Goal: Task Accomplishment & Management: Manage account settings

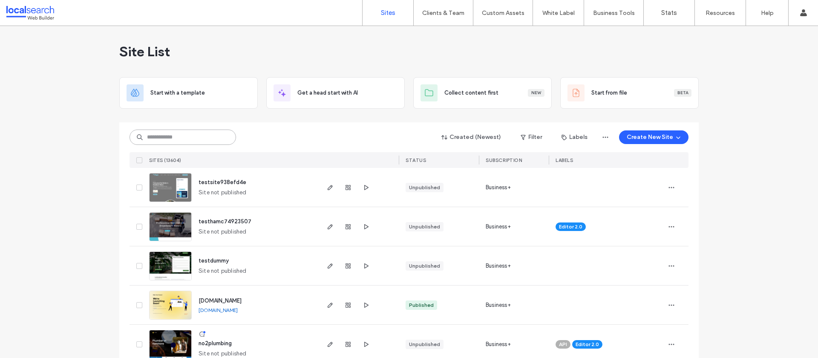
click at [184, 140] on input at bounding box center [183, 137] width 107 height 15
paste input "********"
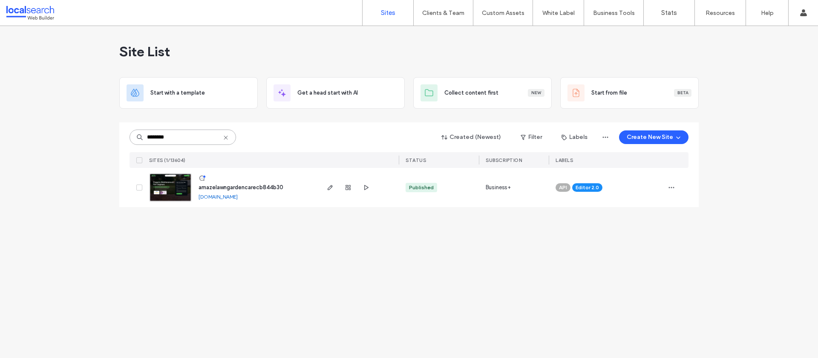
type input "********"
drag, startPoint x: 228, startPoint y: 187, endPoint x: 257, endPoint y: 198, distance: 30.9
click at [228, 187] on span "amazelawngardencarecb844b30" at bounding box center [241, 187] width 85 height 6
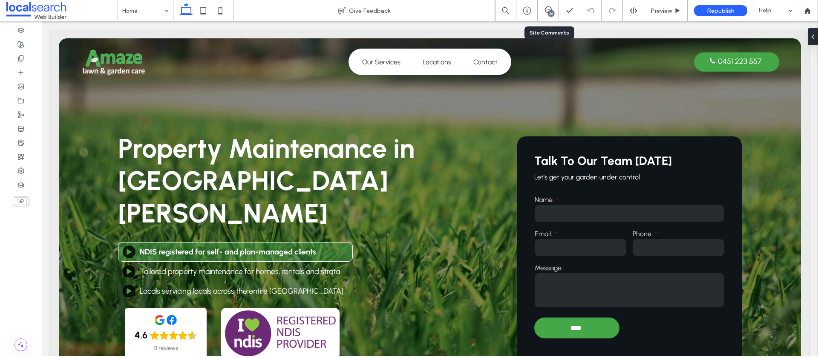
click at [549, 16] on div "26" at bounding box center [548, 10] width 21 height 21
click at [545, 8] on icon at bounding box center [548, 9] width 7 height 7
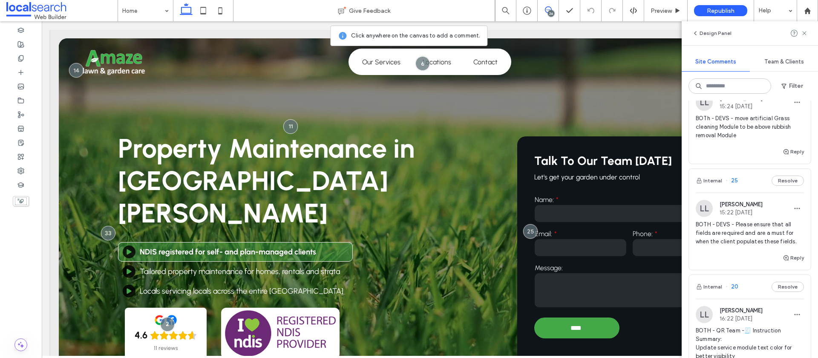
scroll to position [1040, 0]
click at [768, 215] on div "LL Lucca Lind 15:22 Sep 3 2025" at bounding box center [750, 206] width 108 height 17
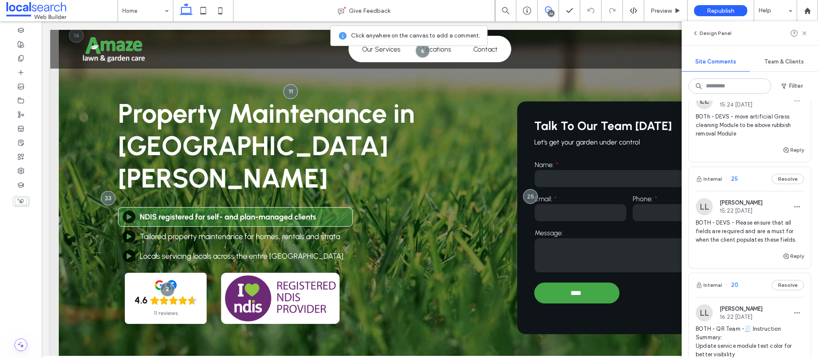
scroll to position [36, 0]
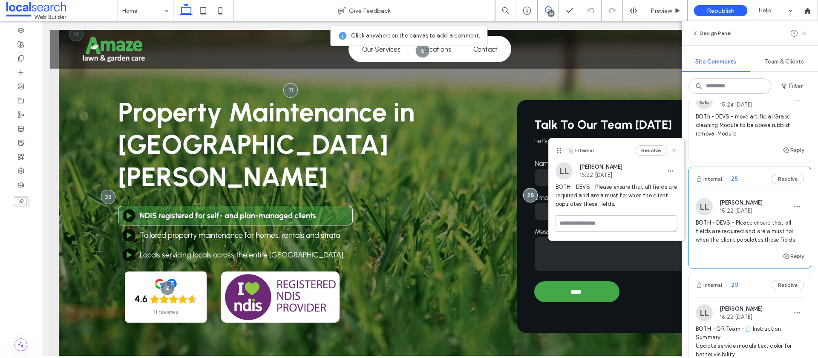
click at [805, 33] on use at bounding box center [804, 33] width 4 height 4
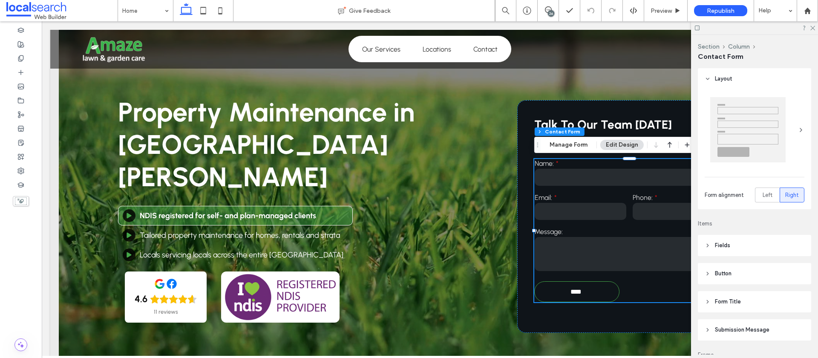
type input "**"
type input "*"
type input "***"
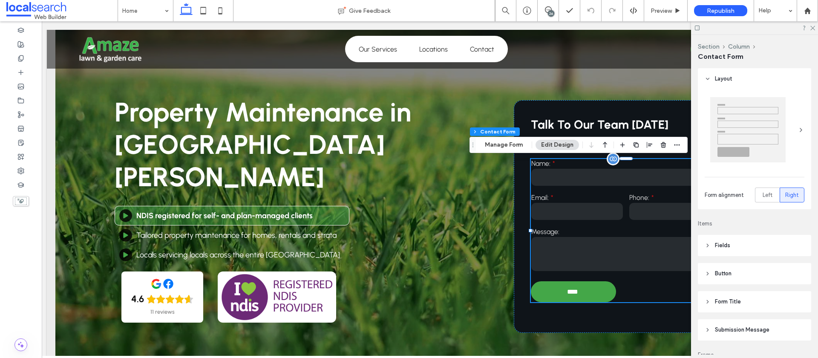
scroll to position [0, 4]
click at [507, 148] on button "Manage Form" at bounding box center [503, 145] width 49 height 10
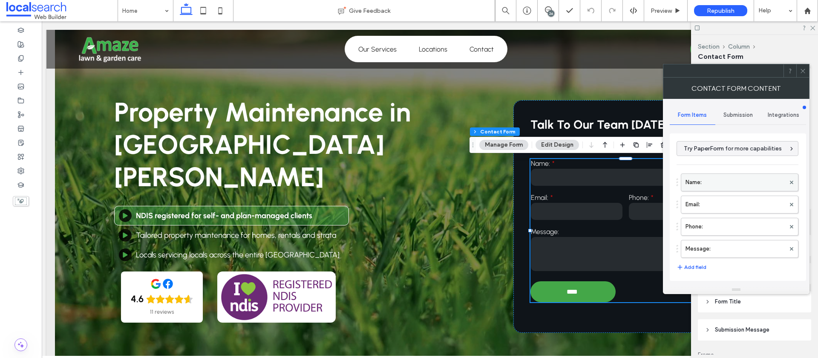
click at [733, 184] on label "Name:" at bounding box center [736, 182] width 100 height 17
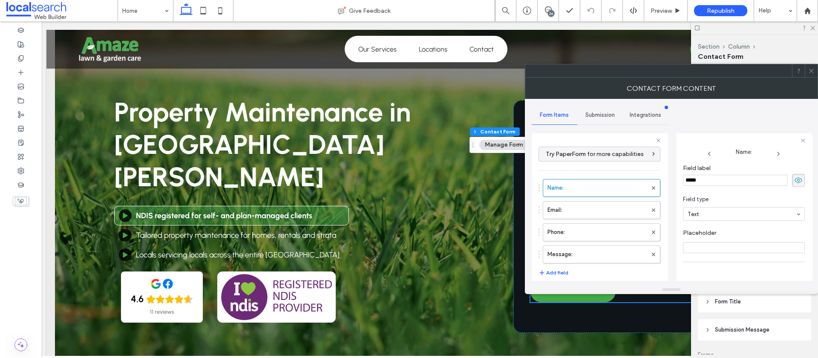
scroll to position [60, 0]
click at [600, 208] on label "Email:" at bounding box center [598, 210] width 100 height 17
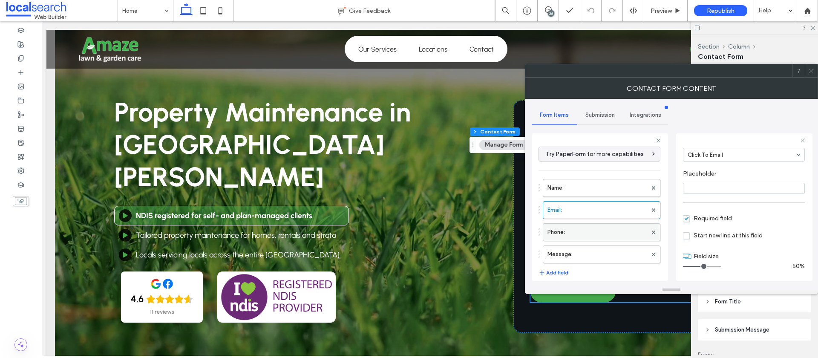
click at [556, 233] on label "Phone:" at bounding box center [598, 232] width 100 height 17
click at [567, 251] on label "Message:" at bounding box center [598, 254] width 100 height 17
type input "**"
click at [688, 219] on span "Required field" at bounding box center [707, 218] width 49 height 7
click at [815, 74] on div at bounding box center [811, 70] width 13 height 13
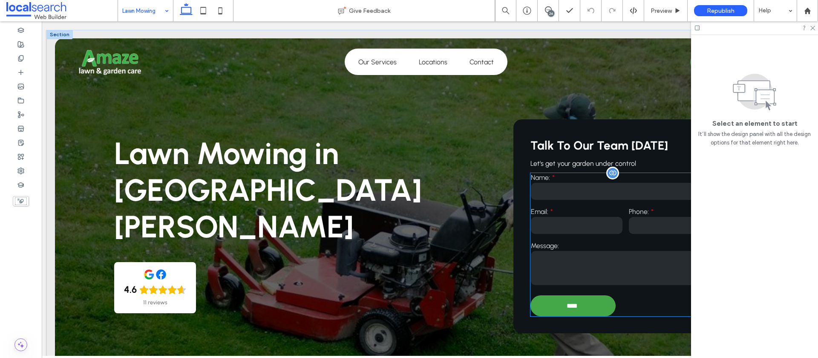
click at [558, 267] on textarea at bounding box center [626, 268] width 190 height 34
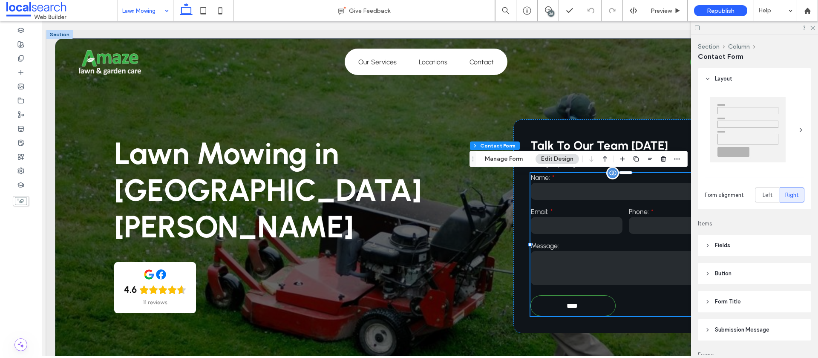
type input "**"
type input "*"
type input "***"
click at [17, 170] on icon at bounding box center [20, 170] width 7 height 7
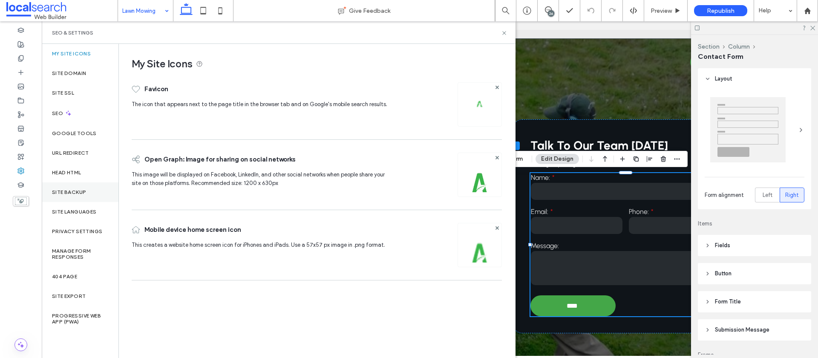
click at [86, 190] on div "Site Backup" at bounding box center [80, 192] width 77 height 20
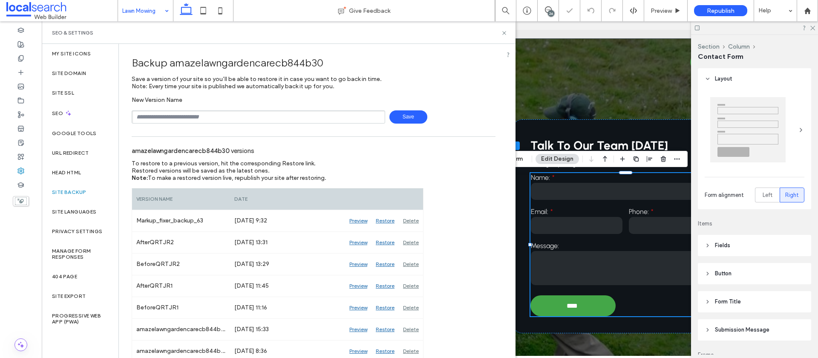
click at [162, 112] on input "text" at bounding box center [259, 116] width 254 height 13
type input "**********"
click at [401, 115] on span "Save" at bounding box center [408, 116] width 38 height 13
click at [502, 32] on icon at bounding box center [504, 33] width 6 height 6
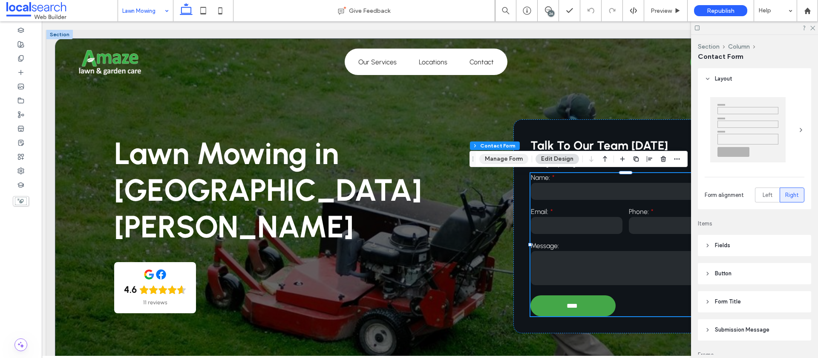
click at [501, 157] on button "Manage Form" at bounding box center [503, 159] width 49 height 10
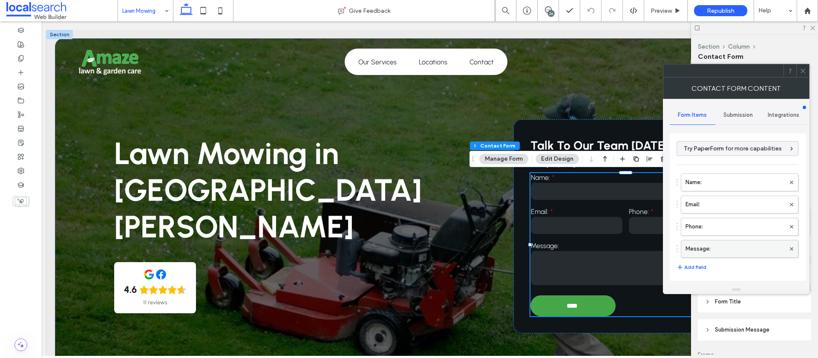
click at [724, 253] on label "Message:" at bounding box center [736, 248] width 100 height 17
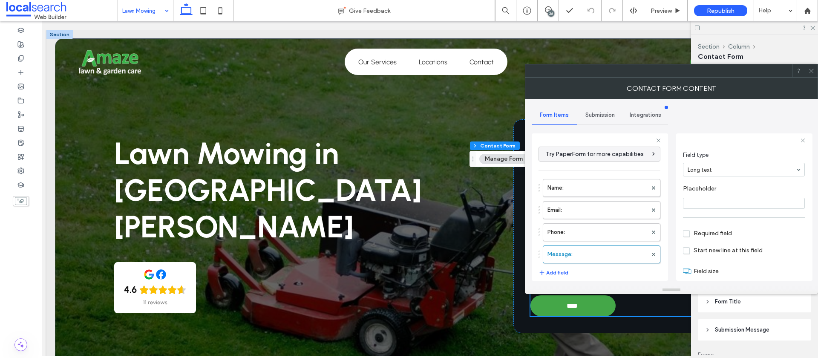
scroll to position [60, 0]
click at [690, 219] on span "Required field" at bounding box center [707, 218] width 49 height 7
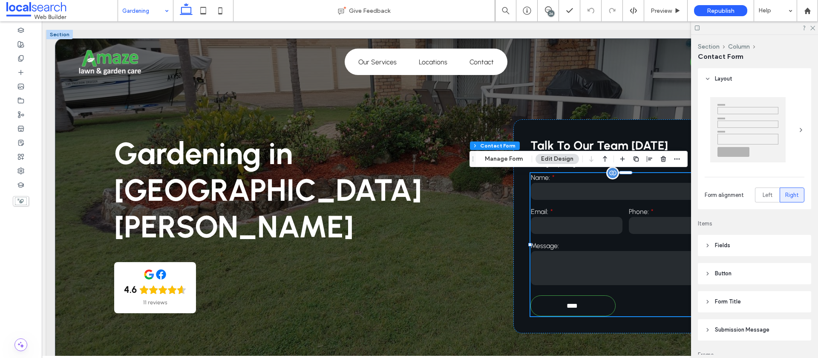
type input "**"
type input "*"
type input "***"
click at [499, 156] on button "Manage Form" at bounding box center [503, 159] width 49 height 10
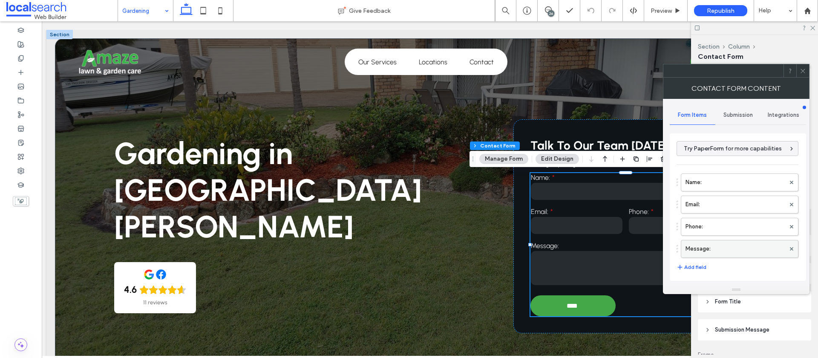
click at [721, 247] on label "Message:" at bounding box center [736, 248] width 100 height 17
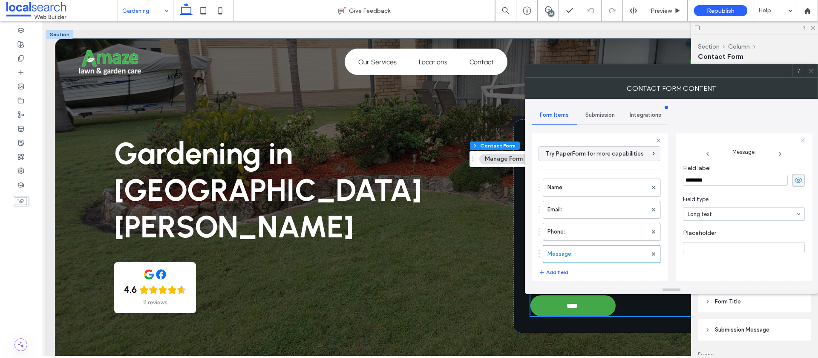
scroll to position [60, 0]
click at [691, 220] on span "Required field" at bounding box center [707, 218] width 49 height 7
click at [810, 70] on use at bounding box center [811, 71] width 4 height 4
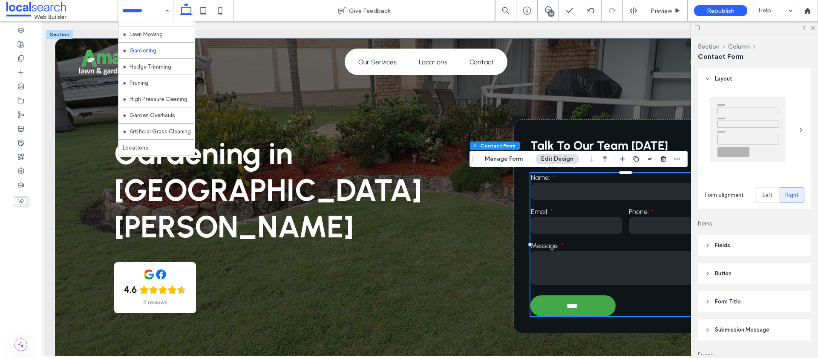
scroll to position [35, 0]
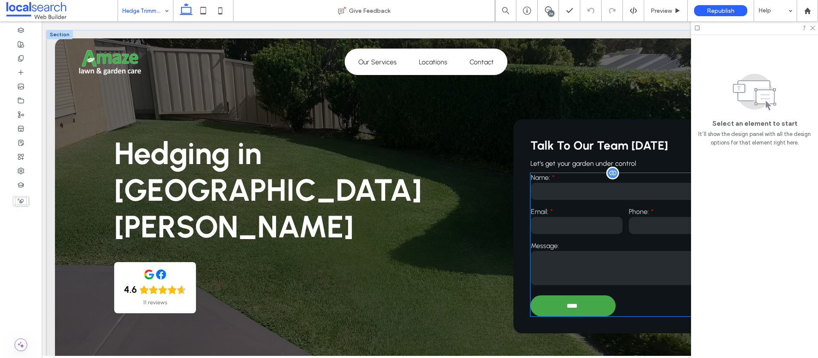
click at [593, 268] on textarea at bounding box center [626, 268] width 190 height 34
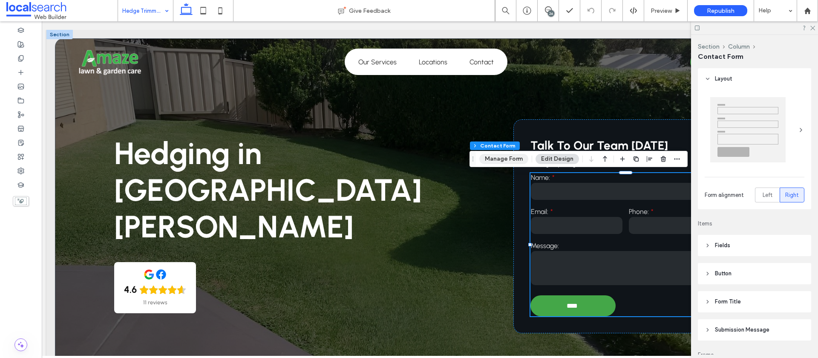
click at [501, 162] on button "Manage Form" at bounding box center [503, 159] width 49 height 10
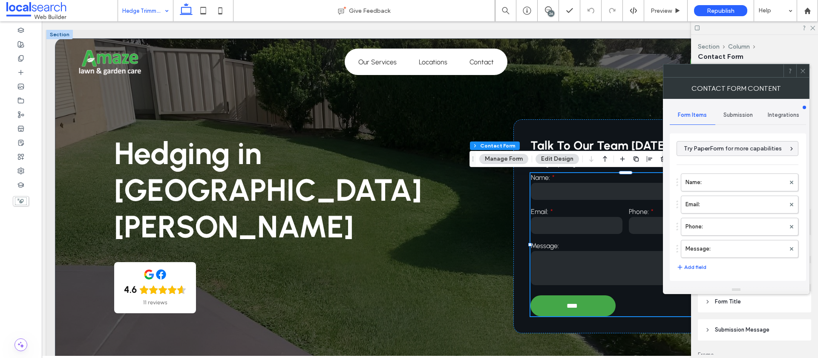
click at [745, 115] on span "Submission" at bounding box center [738, 115] width 29 height 7
drag, startPoint x: 701, startPoint y: 147, endPoint x: 687, endPoint y: 159, distance: 17.8
click at [701, 147] on label "New submission notification" at bounding box center [738, 155] width 114 height 17
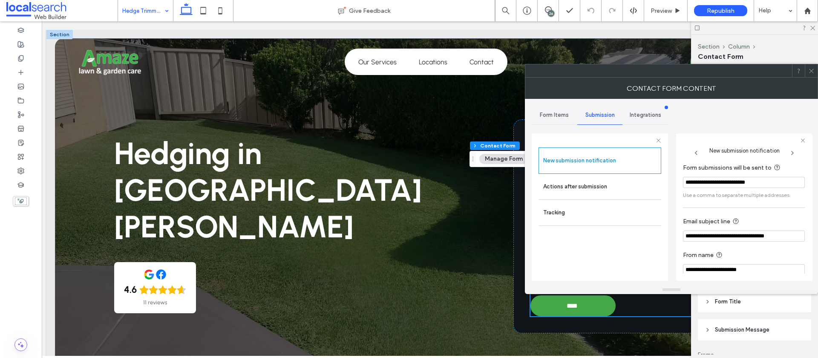
scroll to position [45, 0]
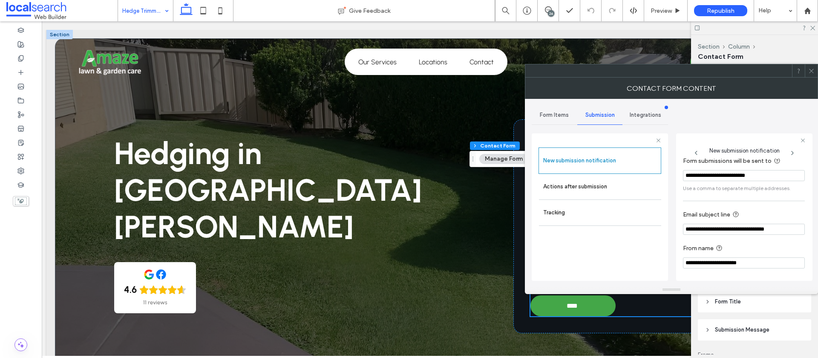
drag, startPoint x: 551, startPoint y: 113, endPoint x: 560, endPoint y: 121, distance: 11.5
click at [551, 113] on span "Form Items" at bounding box center [554, 115] width 29 height 7
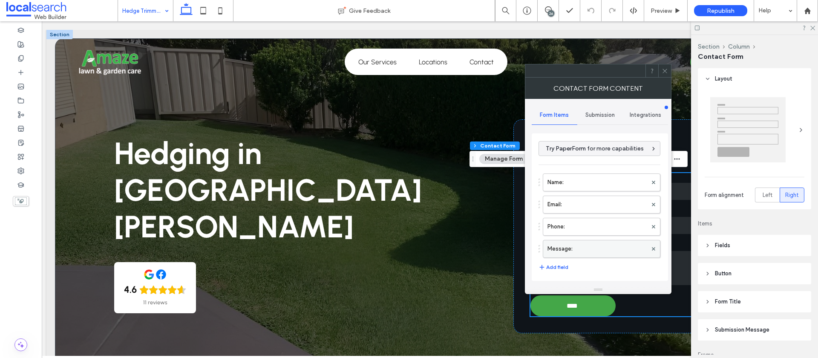
click at [566, 248] on label "Message:" at bounding box center [598, 248] width 100 height 17
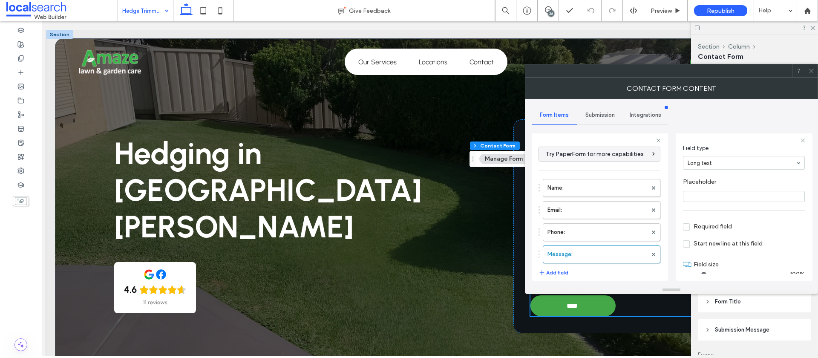
scroll to position [60, 0]
click at [686, 217] on span "Required field" at bounding box center [707, 218] width 49 height 7
drag, startPoint x: 812, startPoint y: 69, endPoint x: 746, endPoint y: 65, distance: 66.6
click at [806, 69] on div at bounding box center [811, 70] width 13 height 13
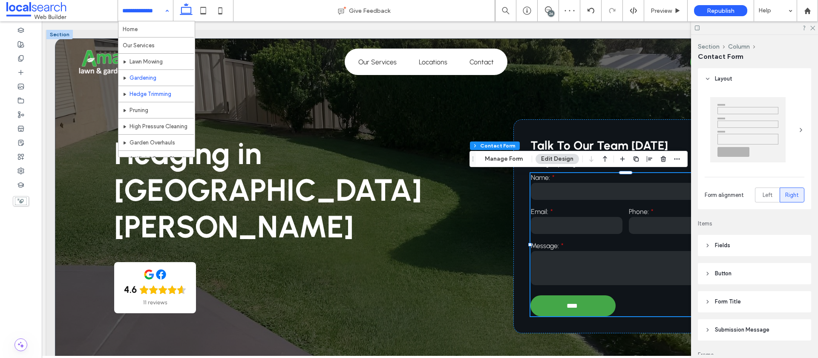
scroll to position [14, 0]
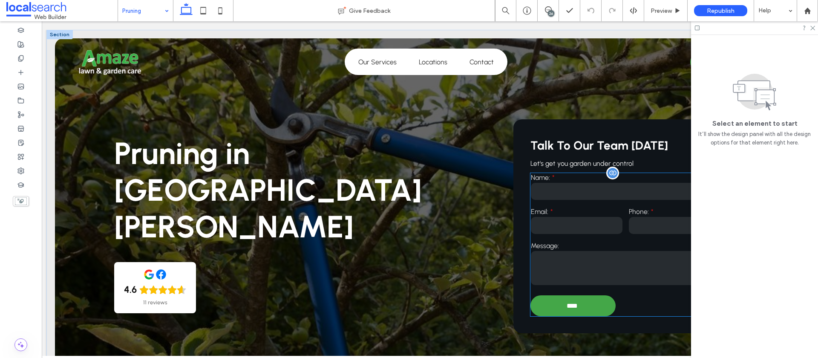
click at [605, 260] on textarea at bounding box center [626, 268] width 190 height 34
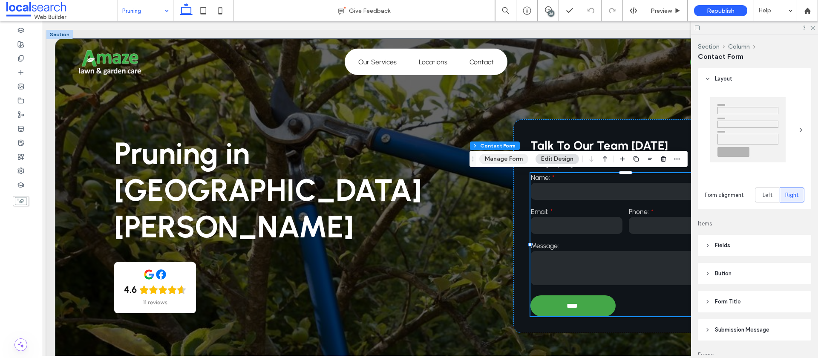
click at [499, 160] on button "Manage Form" at bounding box center [503, 159] width 49 height 10
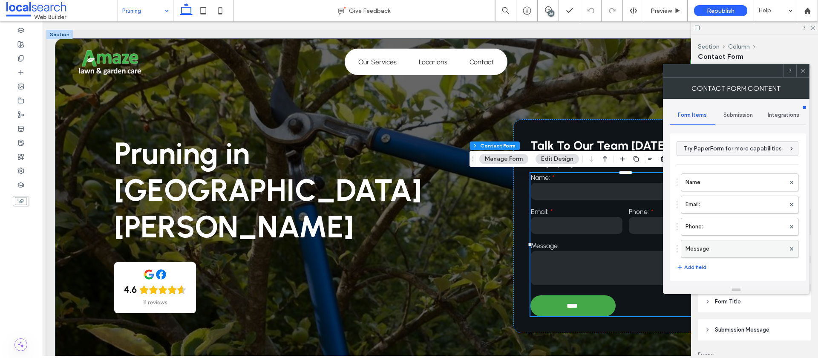
click at [730, 249] on label "Message:" at bounding box center [736, 248] width 100 height 17
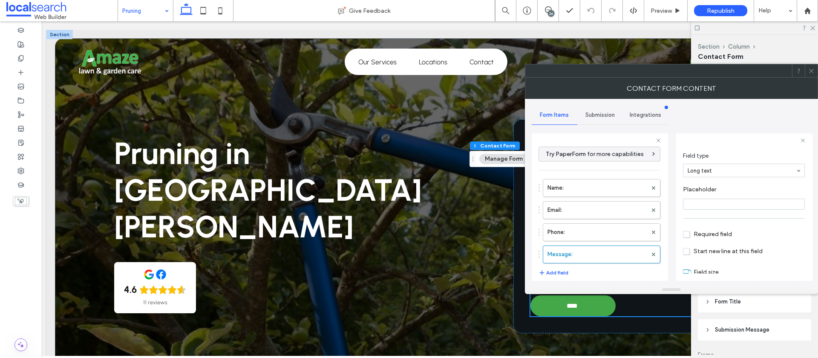
scroll to position [60, 0]
click at [685, 218] on span "Required field" at bounding box center [707, 218] width 49 height 7
click at [810, 72] on use at bounding box center [811, 71] width 4 height 4
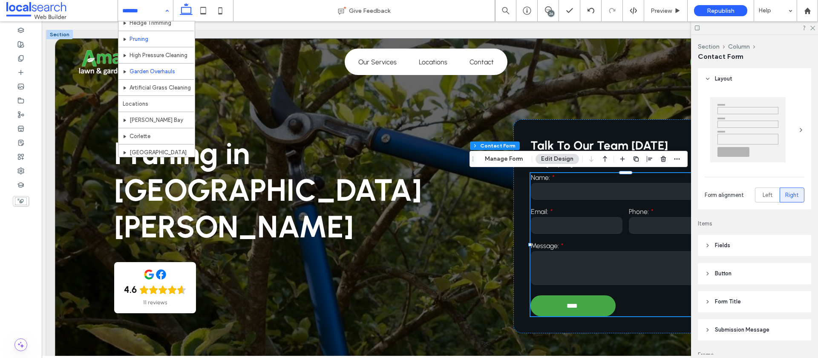
scroll to position [81, 0]
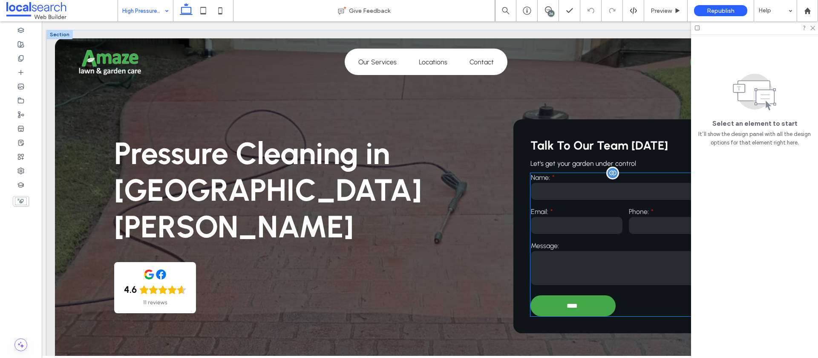
click at [587, 269] on textarea at bounding box center [626, 268] width 190 height 34
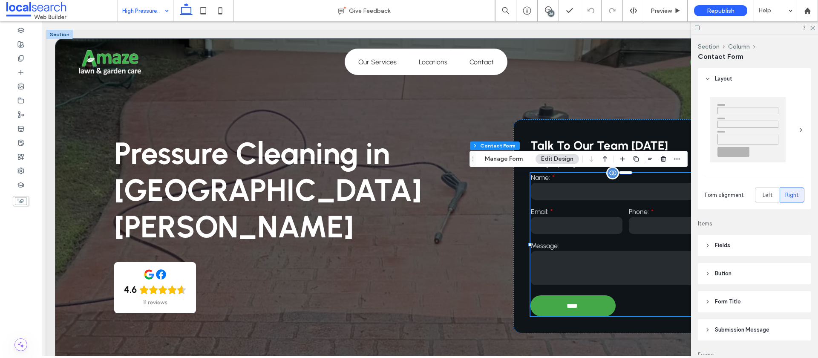
type input "**"
type input "*"
type input "***"
click at [506, 161] on button "Manage Form" at bounding box center [503, 159] width 49 height 10
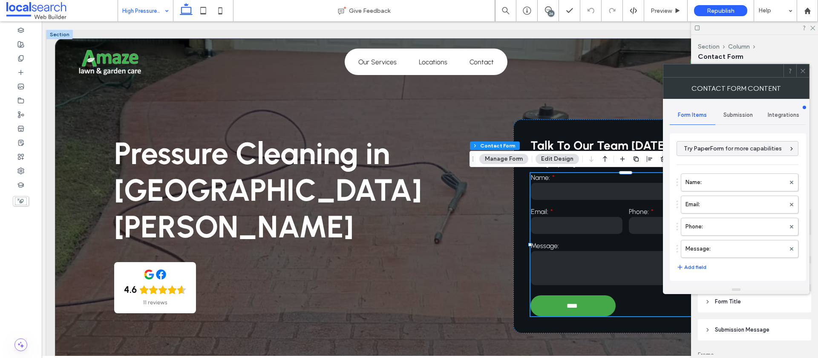
click at [730, 245] on label "Message:" at bounding box center [736, 248] width 100 height 17
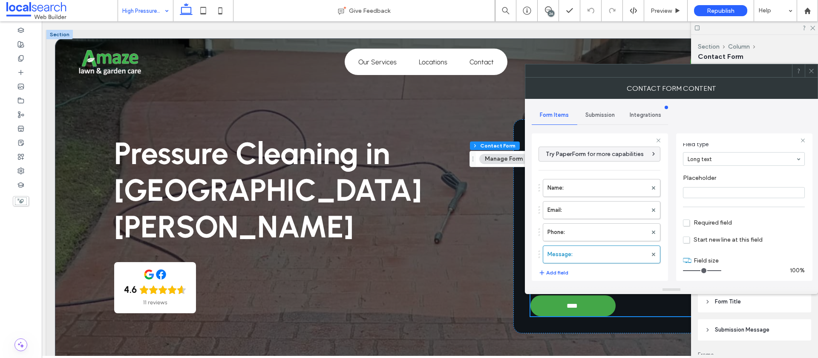
scroll to position [60, 0]
click at [686, 218] on span "Required field" at bounding box center [707, 218] width 49 height 7
drag, startPoint x: 813, startPoint y: 72, endPoint x: 798, endPoint y: 78, distance: 16.5
click at [813, 72] on use at bounding box center [811, 71] width 4 height 4
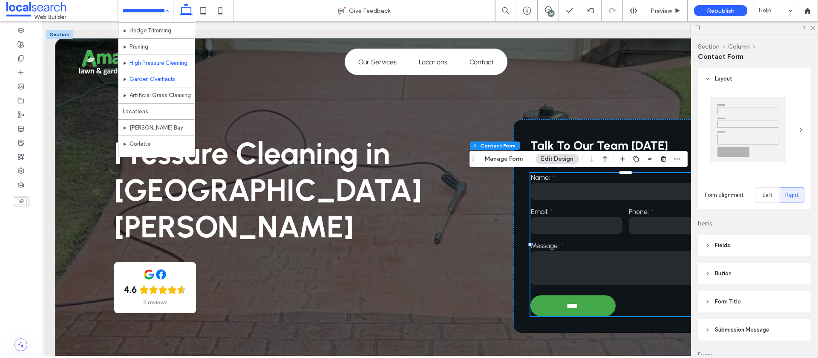
scroll to position [64, 0]
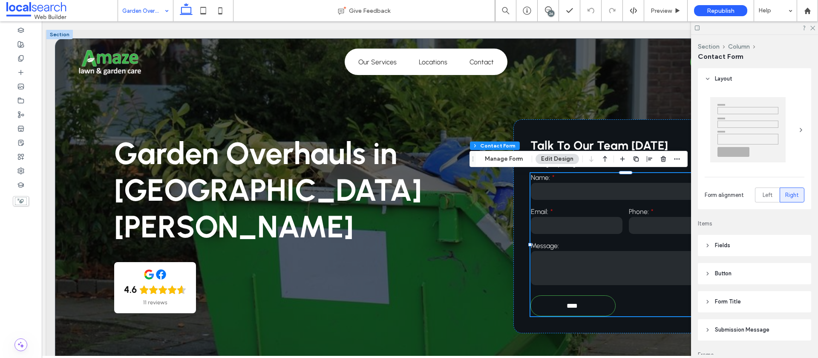
type input "**"
type input "*"
type input "***"
click at [499, 159] on button "Manage Form" at bounding box center [503, 159] width 49 height 10
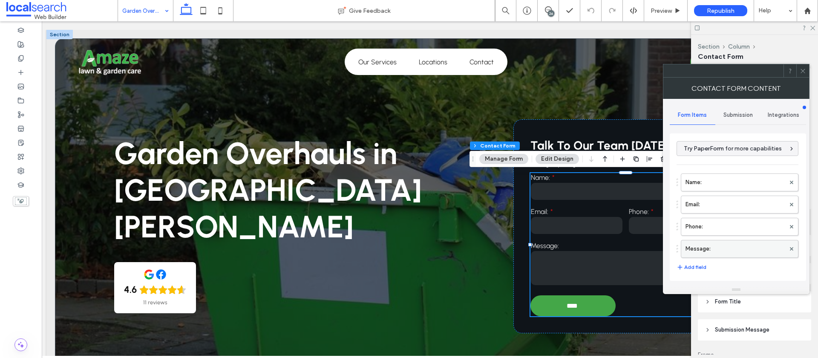
click at [691, 252] on label "Message:" at bounding box center [736, 248] width 100 height 17
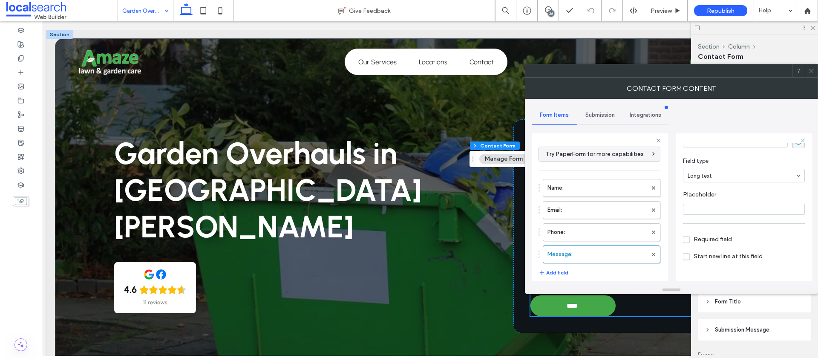
scroll to position [60, 0]
click at [689, 219] on span "Required field" at bounding box center [707, 218] width 49 height 7
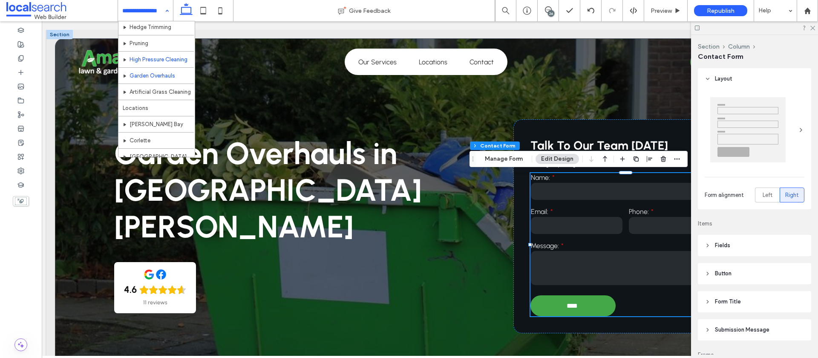
scroll to position [75, 0]
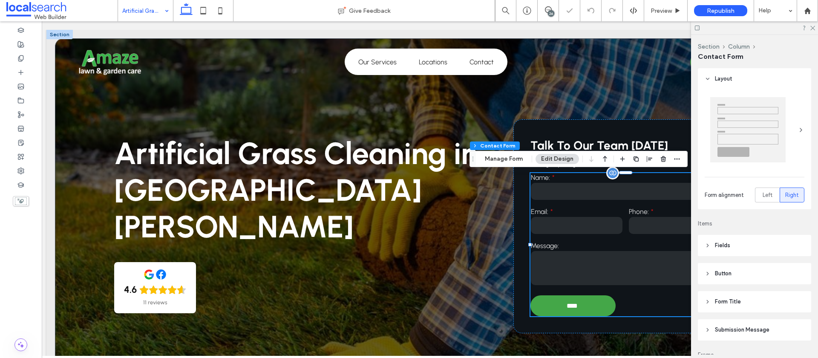
type input "**"
type input "*"
type input "***"
click at [571, 268] on textarea at bounding box center [626, 268] width 190 height 34
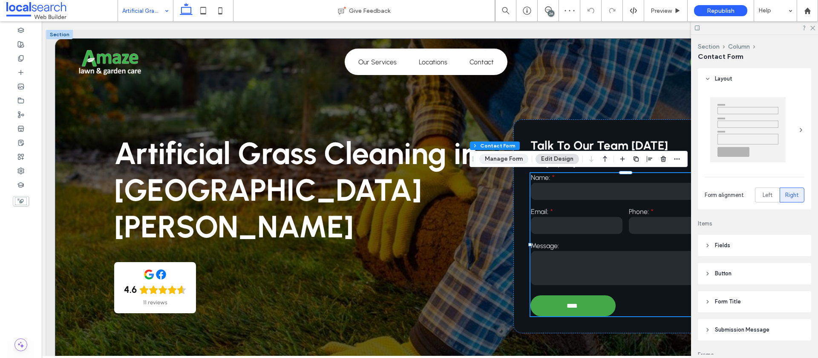
click at [498, 158] on button "Manage Form" at bounding box center [503, 159] width 49 height 10
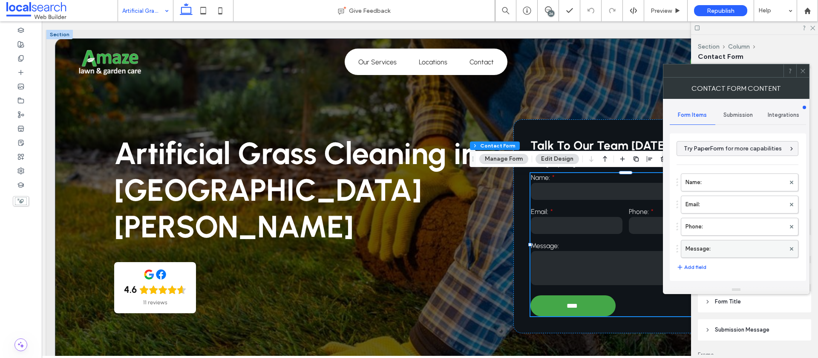
click at [715, 247] on label "Message:" at bounding box center [736, 248] width 100 height 17
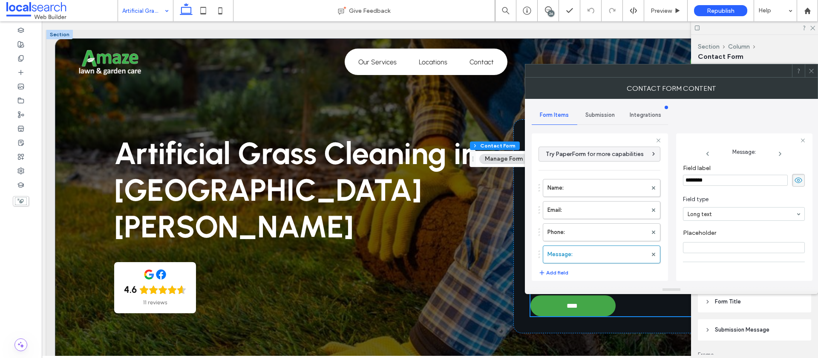
scroll to position [60, 0]
click at [686, 219] on span "Required field" at bounding box center [707, 218] width 49 height 7
click at [810, 72] on icon at bounding box center [811, 71] width 6 height 6
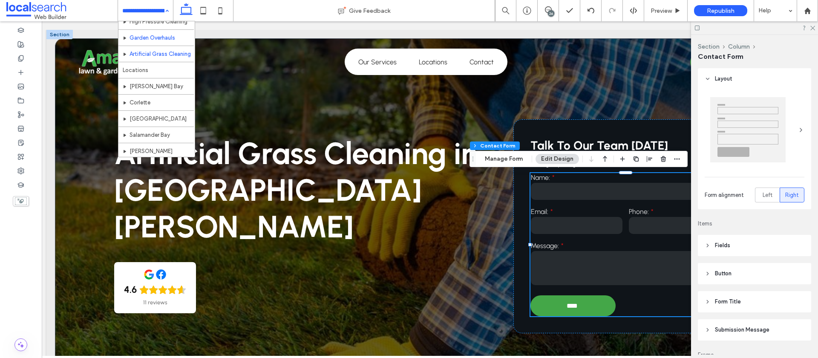
scroll to position [106, 0]
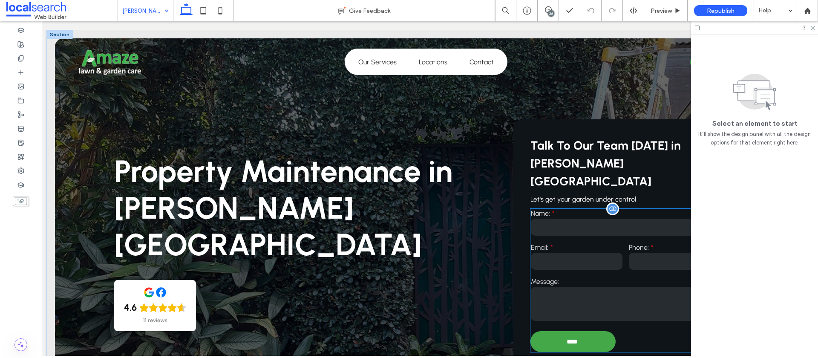
click at [574, 292] on textarea at bounding box center [626, 304] width 190 height 34
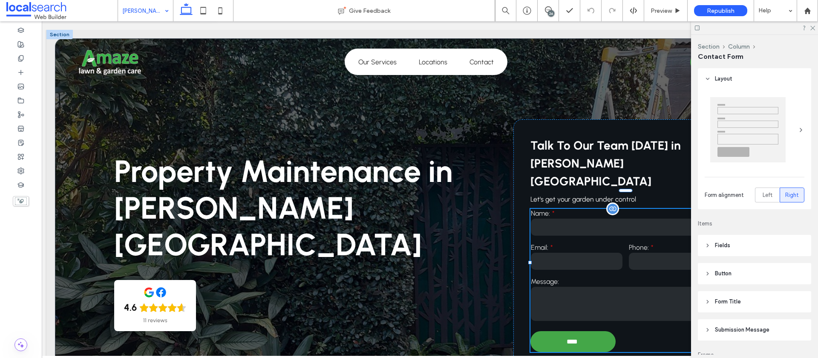
type input "**"
type input "*"
type input "***"
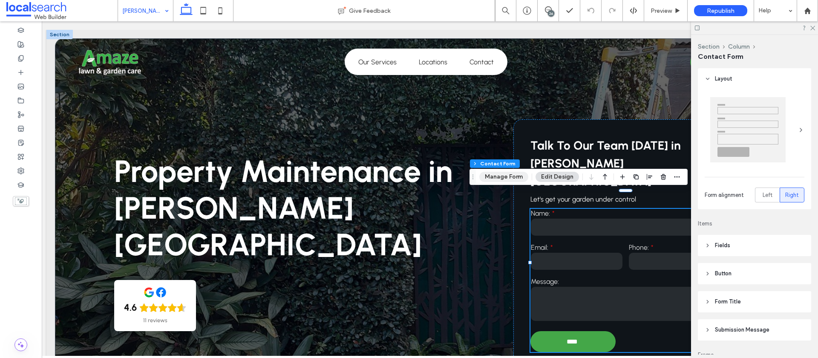
click at [503, 175] on button "Manage Form" at bounding box center [503, 177] width 49 height 10
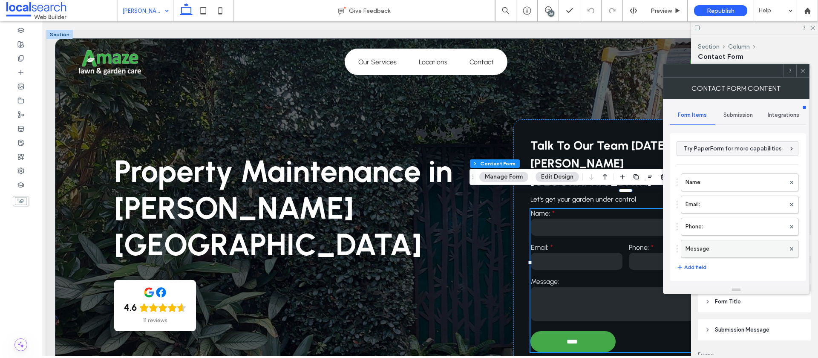
click at [701, 246] on label "Message:" at bounding box center [736, 248] width 100 height 17
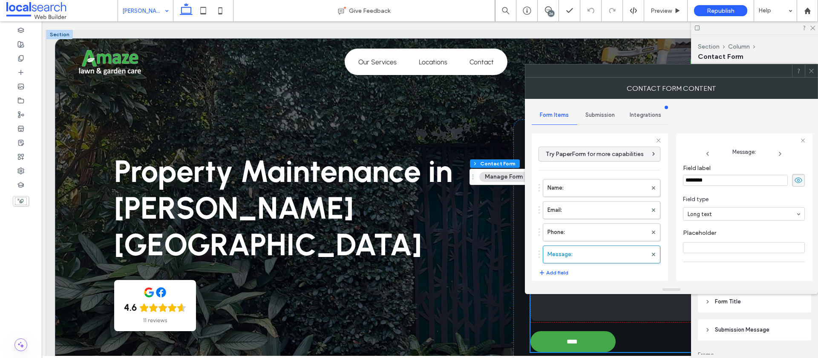
scroll to position [60, 0]
click at [689, 219] on span "Required field" at bounding box center [707, 218] width 49 height 7
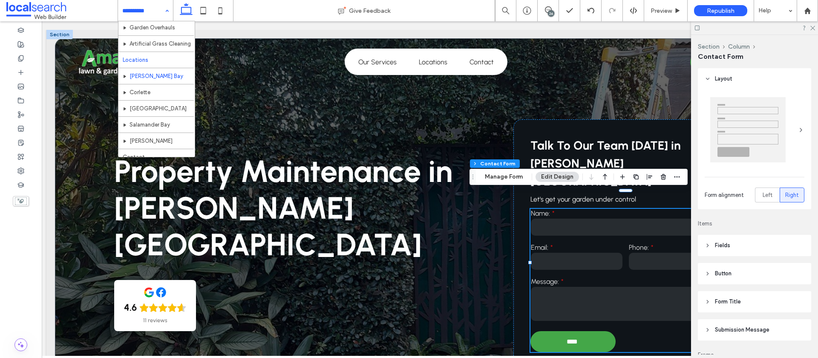
scroll to position [118, 0]
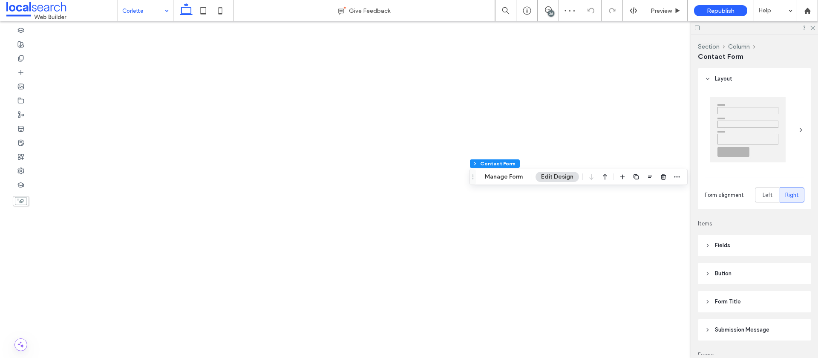
type input "**"
type input "*"
type input "***"
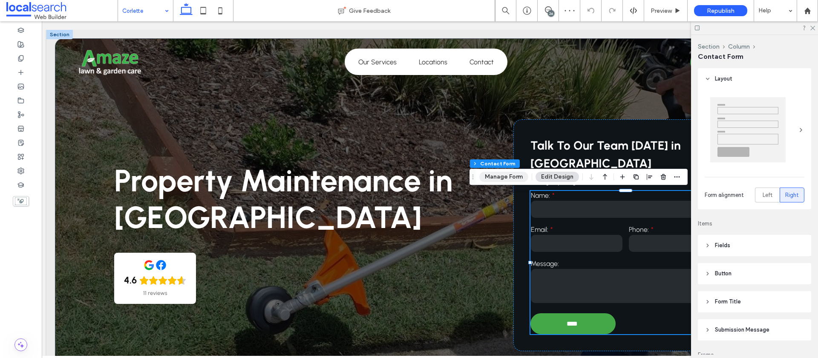
click at [494, 181] on button "Manage Form" at bounding box center [503, 177] width 49 height 10
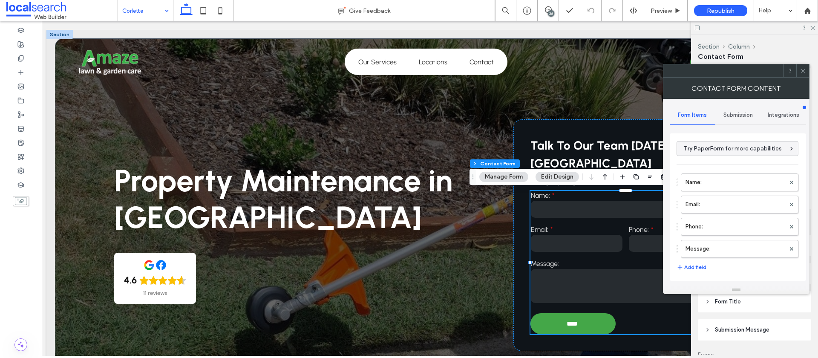
click at [727, 242] on label "Message:" at bounding box center [736, 248] width 100 height 17
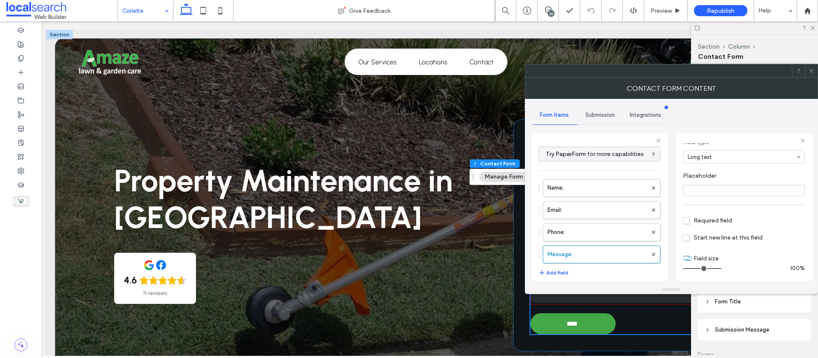
scroll to position [60, 0]
click at [688, 218] on span "Required field" at bounding box center [707, 218] width 49 height 7
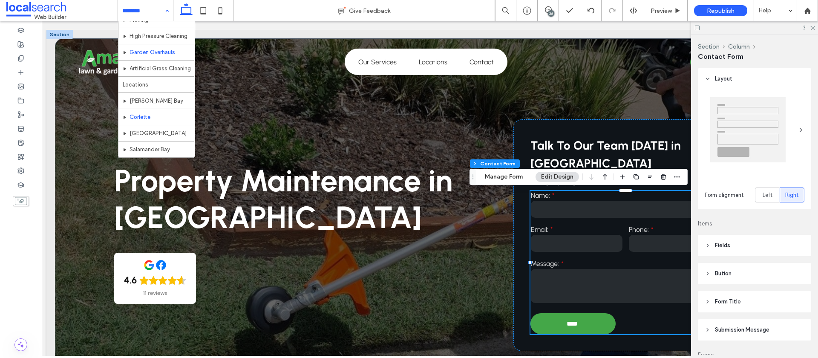
scroll to position [122, 0]
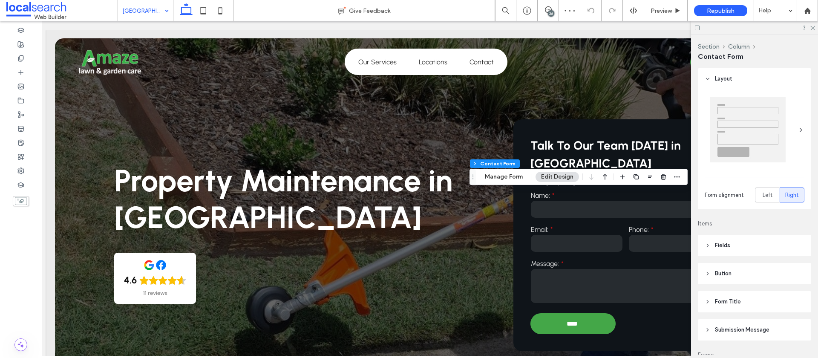
scroll to position [0, 3]
type input "**"
type input "*"
type input "***"
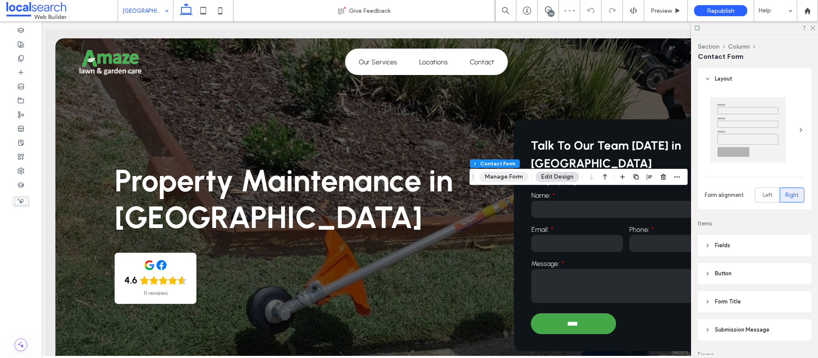
click at [501, 181] on button "Manage Form" at bounding box center [503, 177] width 49 height 10
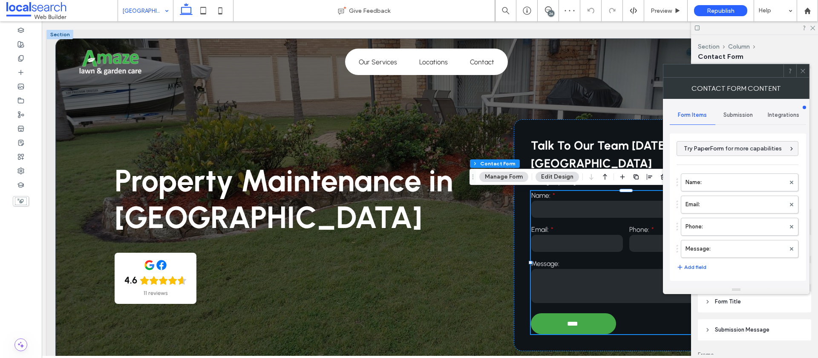
click at [739, 115] on span "Submission" at bounding box center [738, 115] width 29 height 7
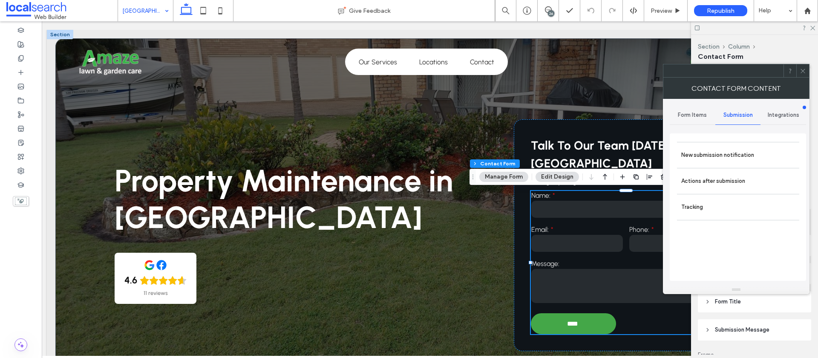
scroll to position [0, 0]
click at [711, 153] on label "New submission notification" at bounding box center [738, 155] width 114 height 17
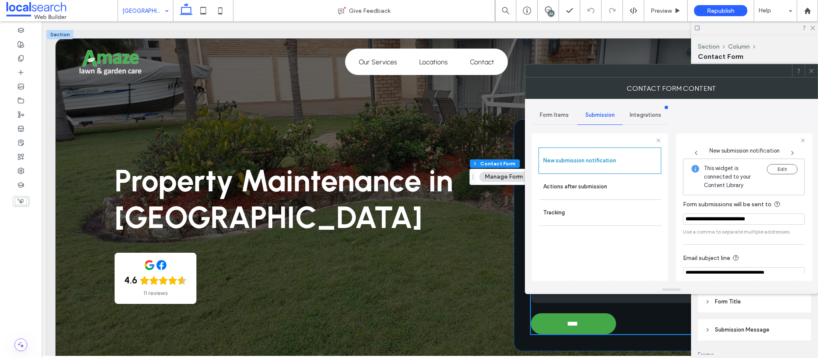
scroll to position [45, 0]
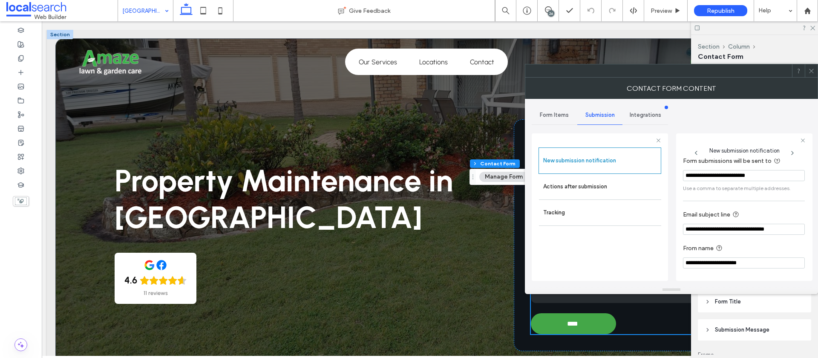
click at [556, 115] on span "Form Items" at bounding box center [554, 115] width 29 height 7
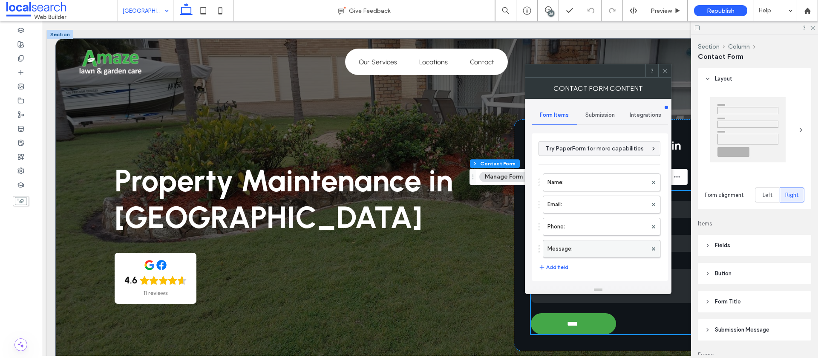
click at [593, 247] on label "Message:" at bounding box center [598, 248] width 100 height 17
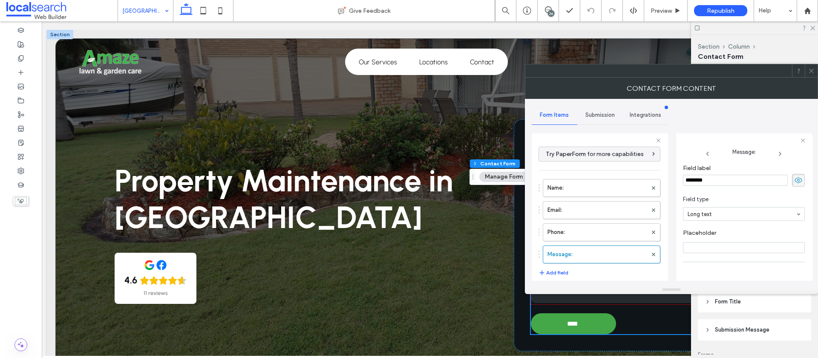
scroll to position [60, 0]
click at [686, 217] on span "Required field" at bounding box center [707, 218] width 49 height 7
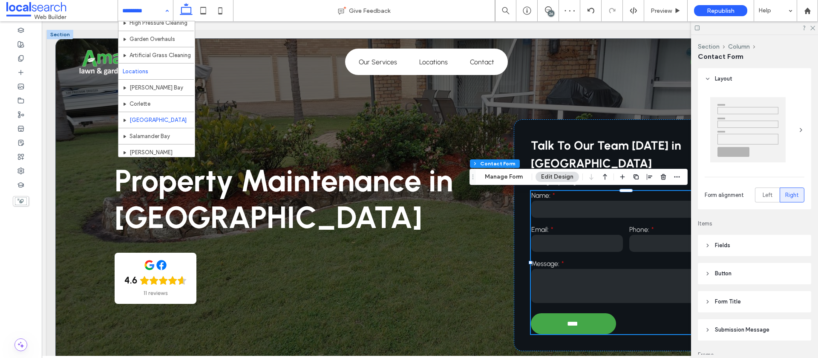
scroll to position [122, 0]
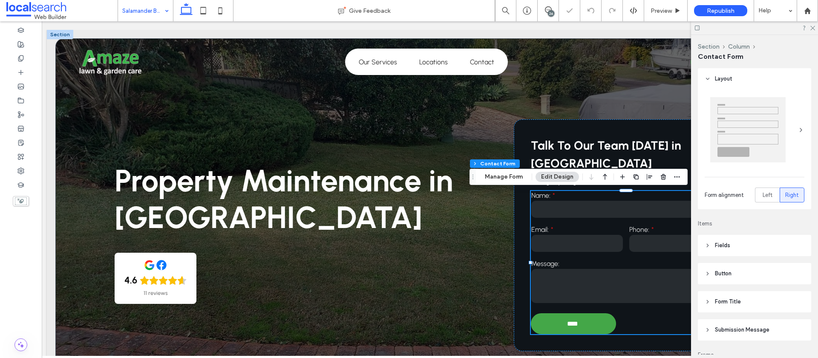
type input "*"
type input "***"
type input "**"
drag, startPoint x: 504, startPoint y: 179, endPoint x: 497, endPoint y: 181, distance: 7.0
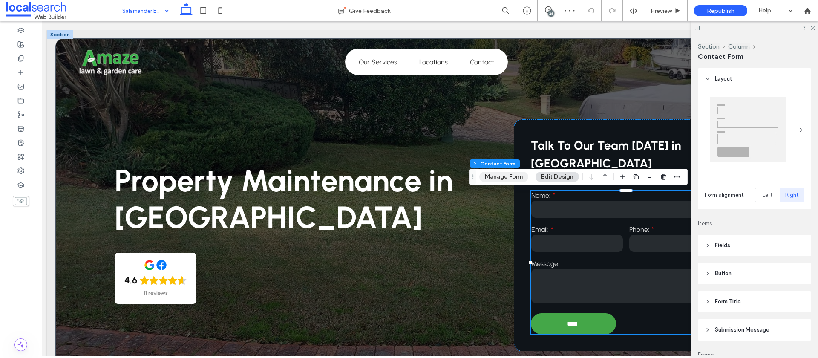
click at [504, 179] on button "Manage Form" at bounding box center [503, 177] width 49 height 10
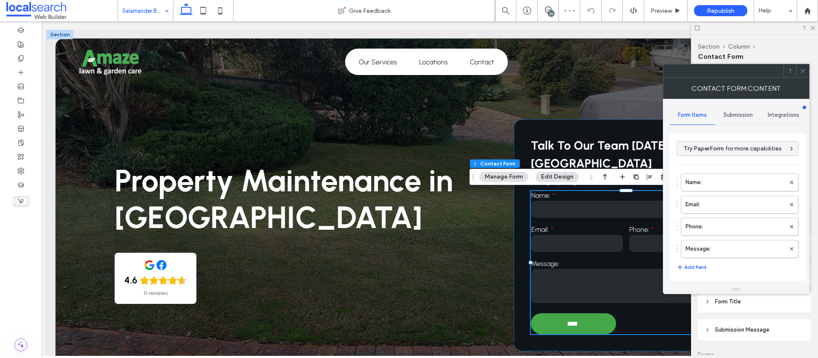
click at [720, 248] on label "Message:" at bounding box center [736, 248] width 100 height 17
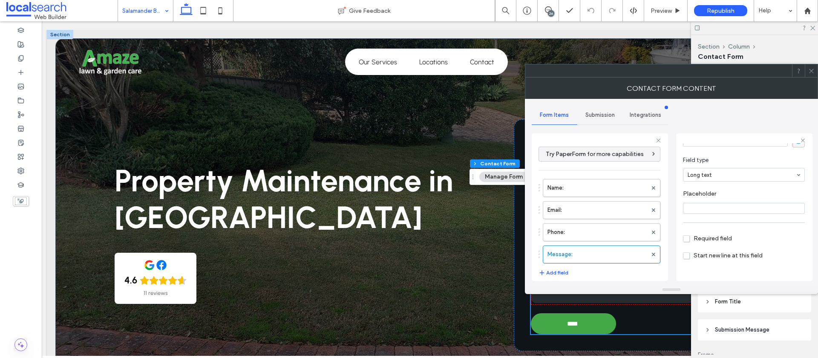
scroll to position [60, 0]
click at [690, 219] on span "Required field" at bounding box center [707, 218] width 49 height 7
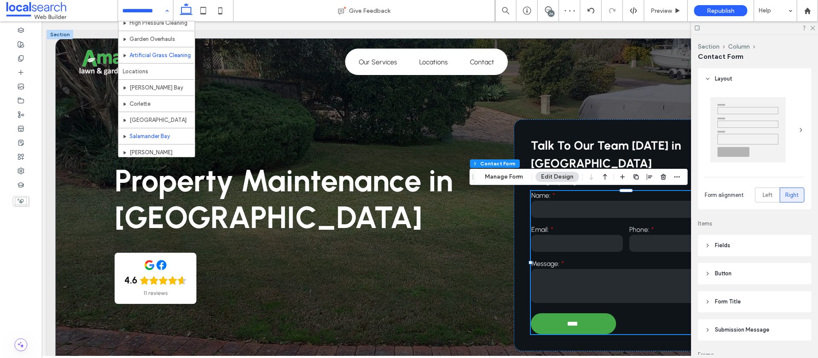
scroll to position [122, 0]
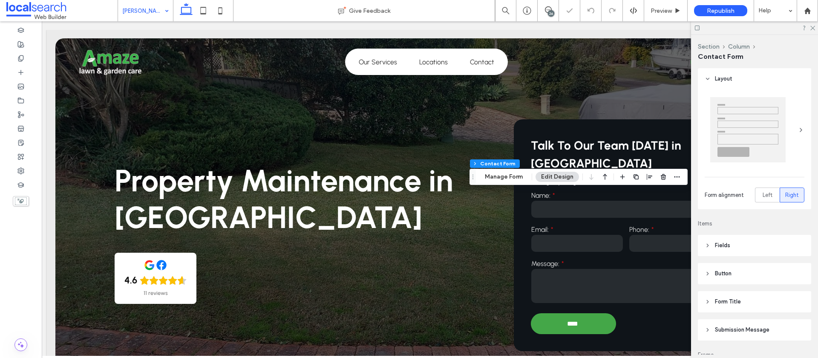
type input "**"
type input "*"
type input "***"
click at [495, 175] on button "Manage Form" at bounding box center [503, 177] width 49 height 10
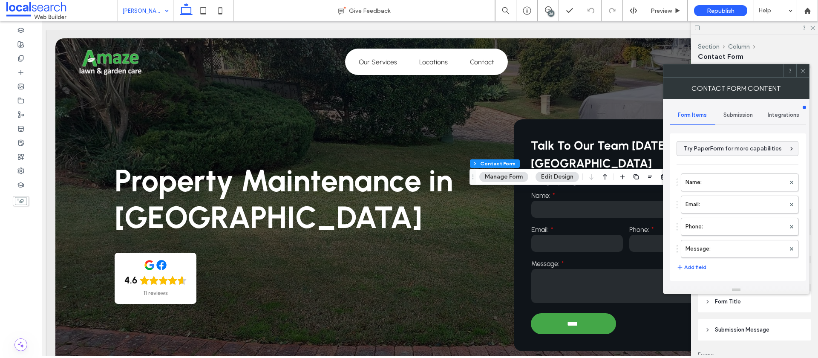
click at [723, 245] on label "Message:" at bounding box center [736, 248] width 100 height 17
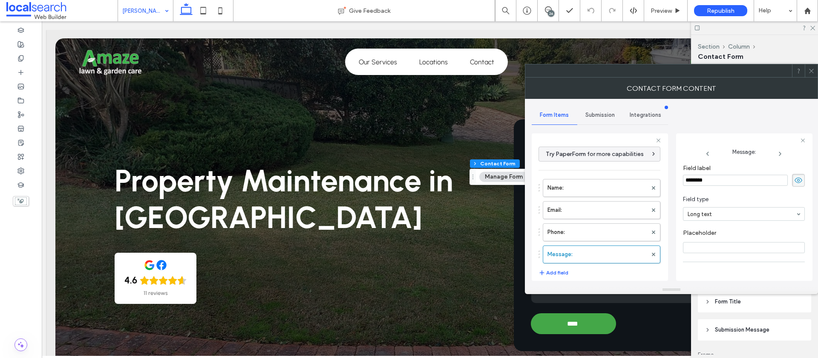
scroll to position [60, 0]
click at [686, 219] on span "Required field" at bounding box center [707, 218] width 49 height 7
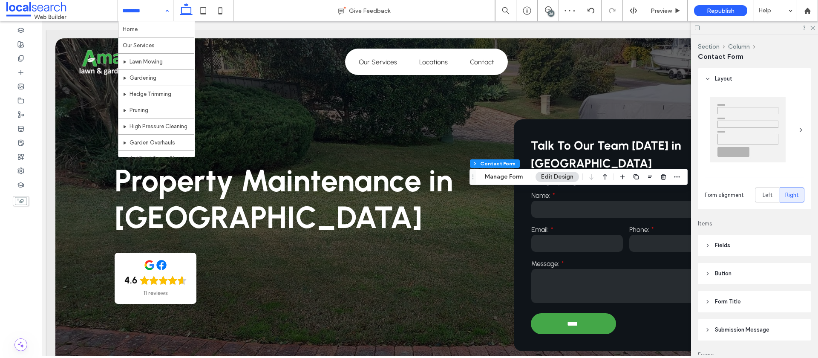
scroll to position [122, 0]
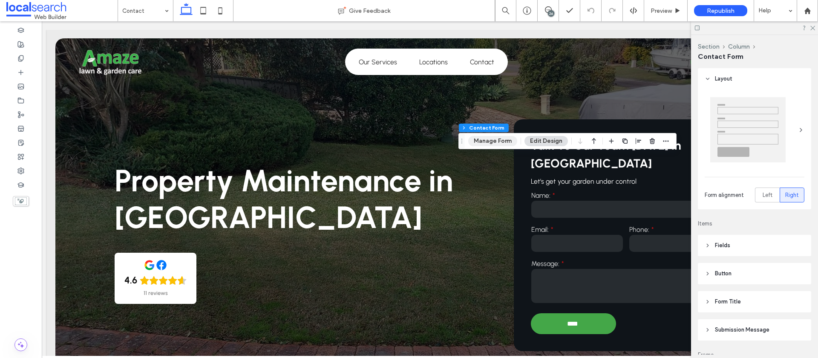
click at [485, 141] on button "Manage Form" at bounding box center [492, 141] width 49 height 10
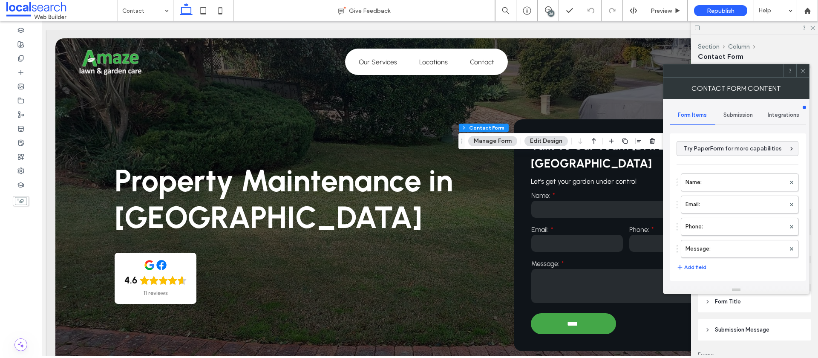
click at [724, 244] on label "Message:" at bounding box center [736, 248] width 100 height 17
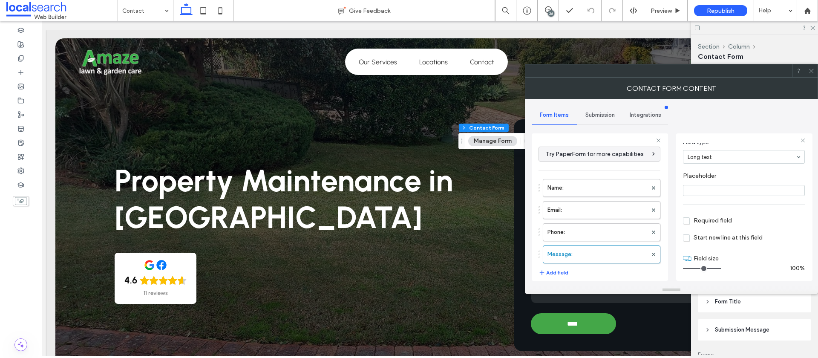
scroll to position [60, 0]
click at [689, 218] on span "Required field" at bounding box center [707, 218] width 49 height 7
click at [813, 71] on icon at bounding box center [811, 71] width 6 height 6
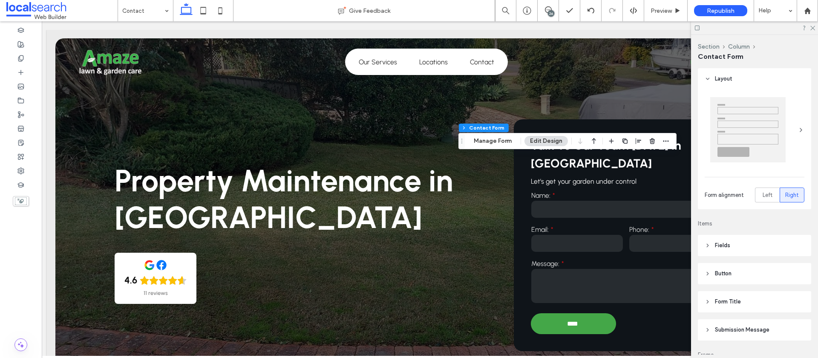
drag, startPoint x: 813, startPoint y: 27, endPoint x: 783, endPoint y: 25, distance: 30.4
click at [813, 27] on icon at bounding box center [813, 28] width 6 height 6
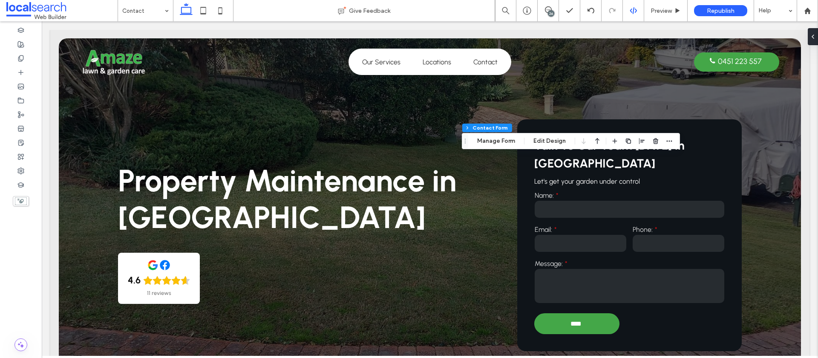
scroll to position [0, 0]
click at [547, 12] on icon at bounding box center [548, 9] width 7 height 7
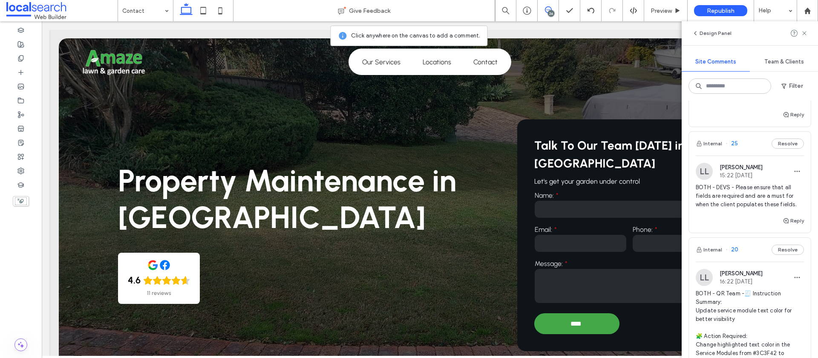
scroll to position [1076, 0]
click at [799, 225] on button "Reply" at bounding box center [793, 220] width 21 height 10
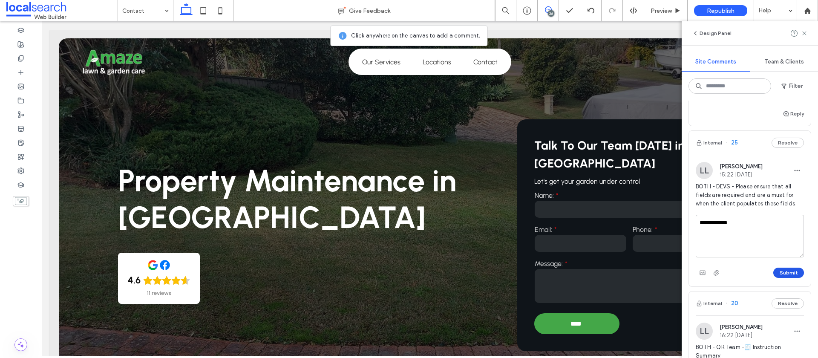
type textarea "**********"
click at [785, 278] on button "Submit" at bounding box center [788, 273] width 31 height 10
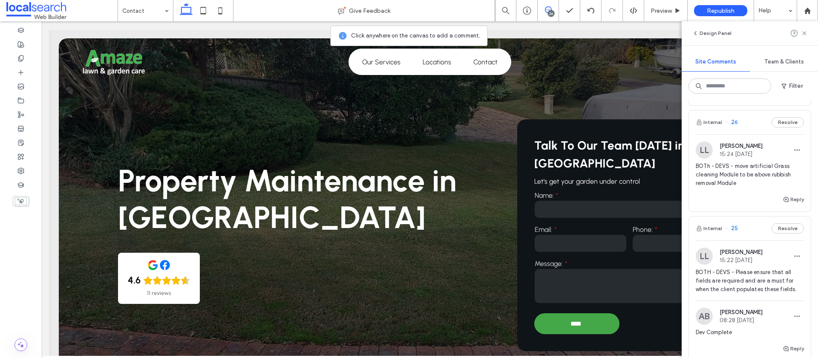
scroll to position [995, 0]
click at [753, 179] on span "BOTh - DEVS - move artificial Grass cleaning Module to be above rubbish removal…" at bounding box center [750, 171] width 108 height 26
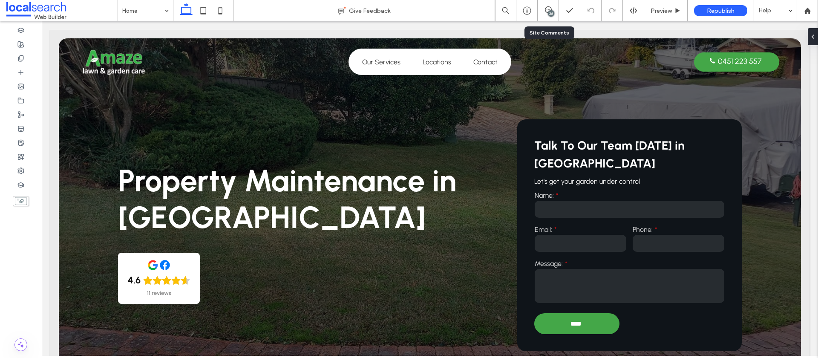
click at [545, 14] on div "26" at bounding box center [548, 10] width 21 height 9
click at [550, 8] on icon at bounding box center [548, 9] width 7 height 7
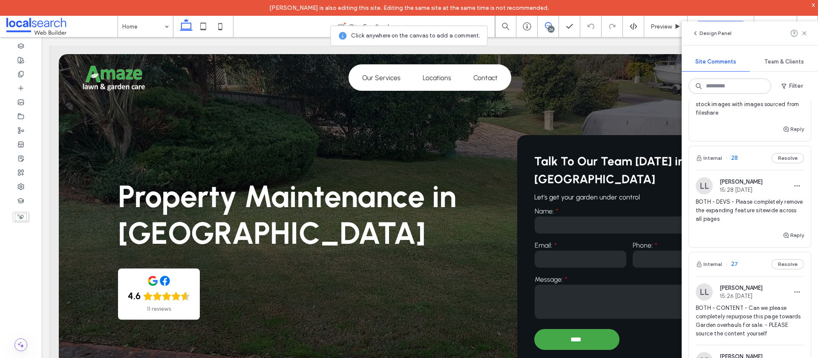
scroll to position [689, 0]
click at [761, 150] on div "Internal 28 Resolve" at bounding box center [750, 161] width 122 height 24
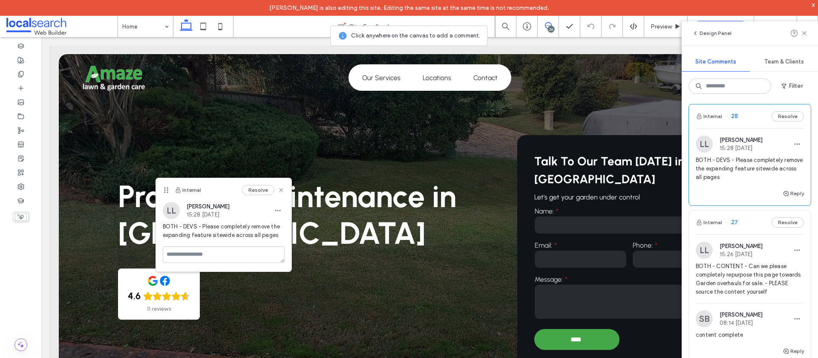
scroll to position [728, 0]
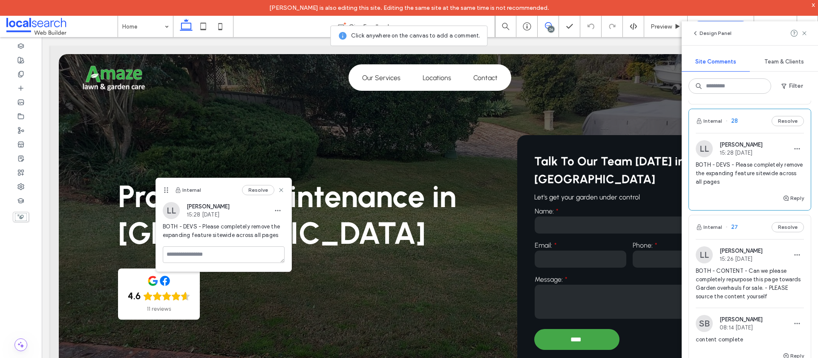
click at [764, 246] on div "LL Lucca Lind 15:26 Sep 3 2025" at bounding box center [750, 254] width 108 height 17
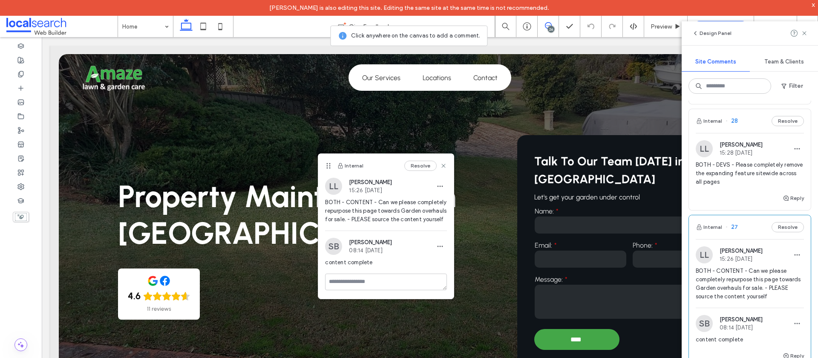
click at [755, 173] on span "BOTH - DEVS - Please completely remove the expanding feature sitewide across al…" at bounding box center [750, 174] width 108 height 26
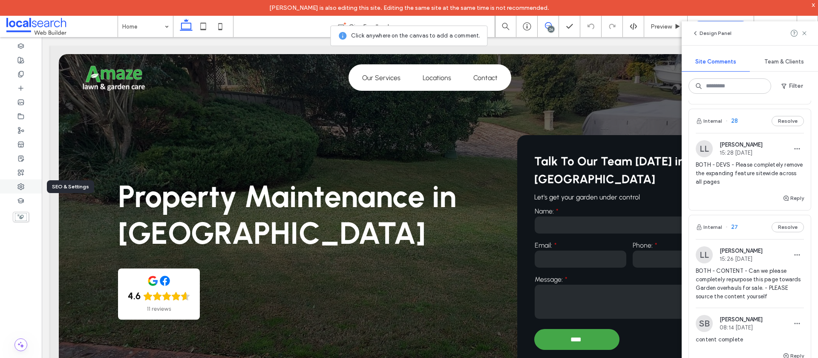
click at [16, 187] on div at bounding box center [21, 186] width 42 height 14
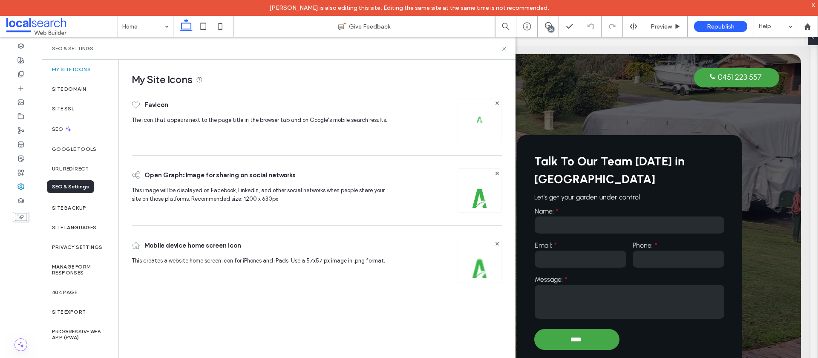
scroll to position [0, 0]
click at [76, 207] on label "Site Backup" at bounding box center [69, 208] width 34 height 6
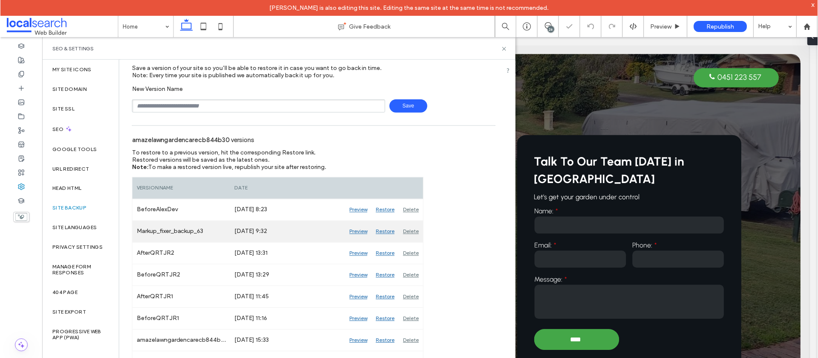
scroll to position [30, 0]
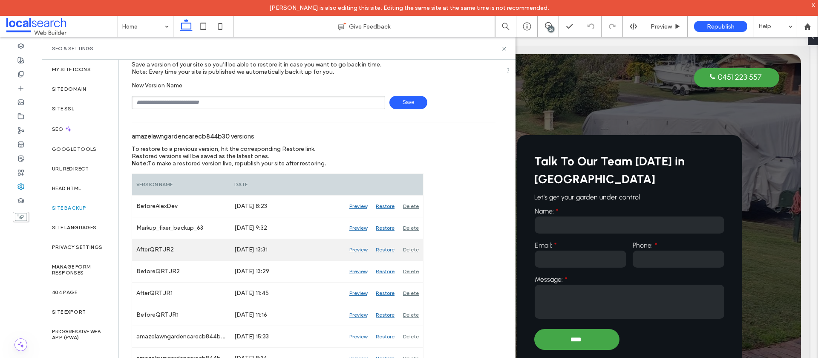
click at [356, 251] on div "Preview" at bounding box center [358, 249] width 26 height 21
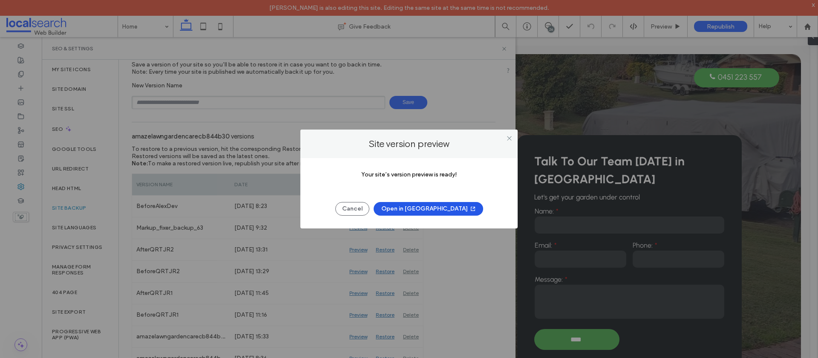
click at [440, 208] on button "Open in New Tab" at bounding box center [429, 209] width 110 height 14
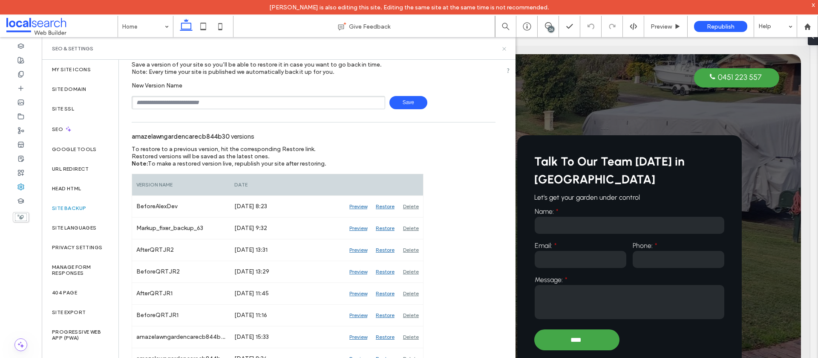
click at [505, 48] on icon at bounding box center [504, 49] width 6 height 6
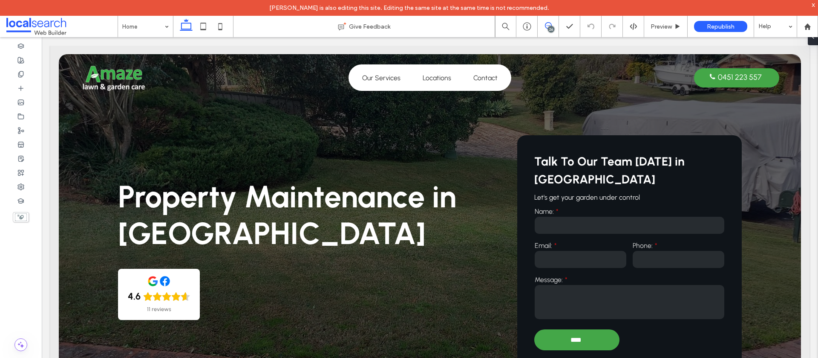
click at [548, 28] on div "26" at bounding box center [551, 29] width 6 height 6
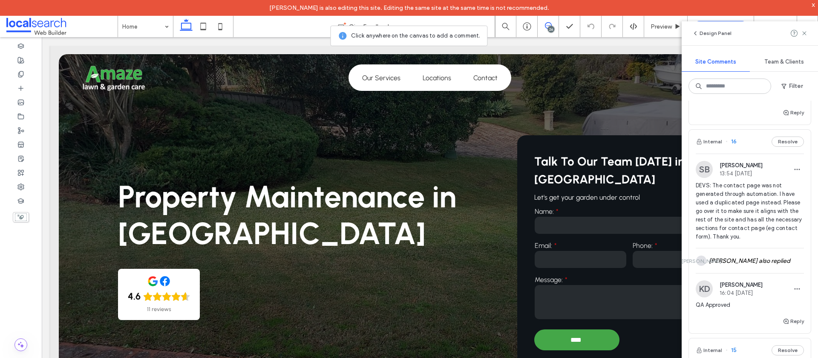
scroll to position [2214, 0]
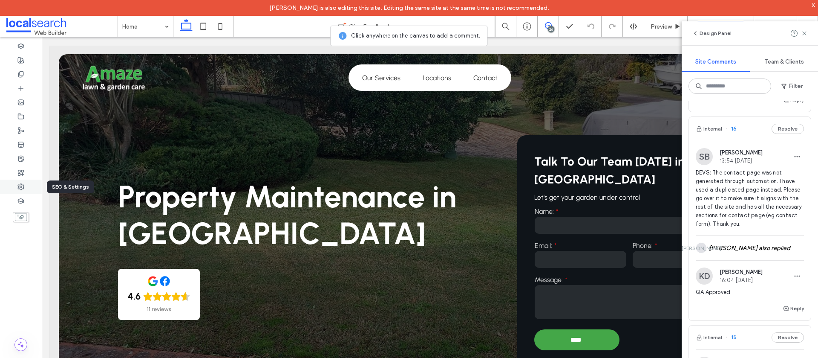
click at [20, 185] on icon at bounding box center [20, 186] width 7 height 7
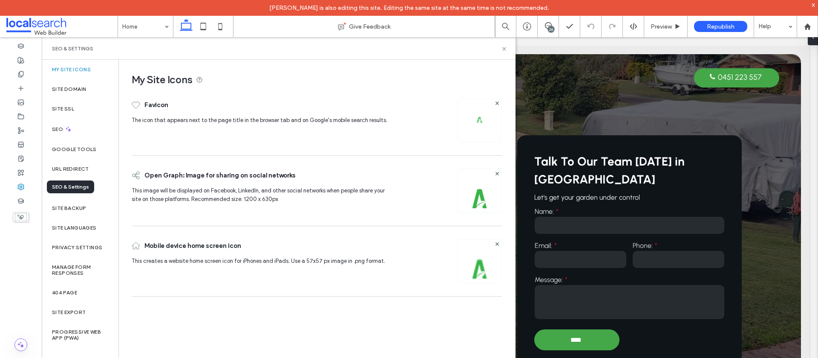
scroll to position [0, 0]
click at [64, 208] on label "Site Backup" at bounding box center [69, 208] width 34 height 6
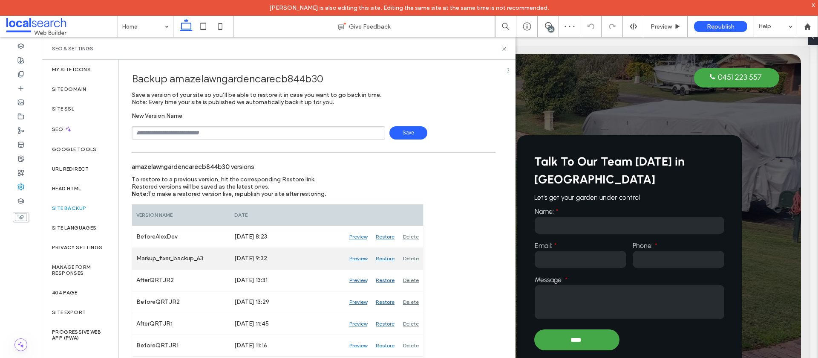
click at [356, 260] on div "Preview" at bounding box center [358, 258] width 26 height 21
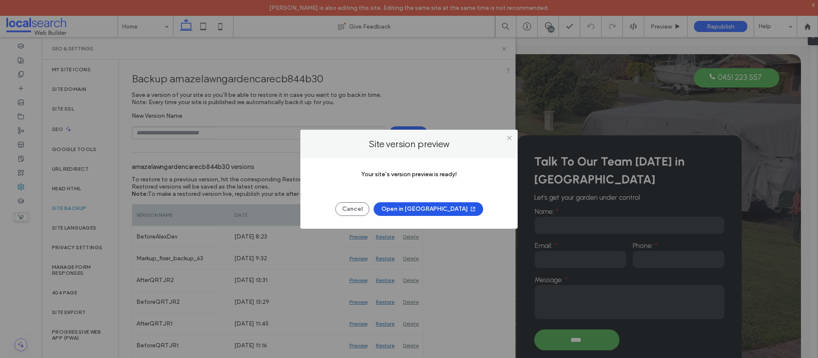
click at [424, 206] on button "Open in New Tab" at bounding box center [429, 209] width 110 height 14
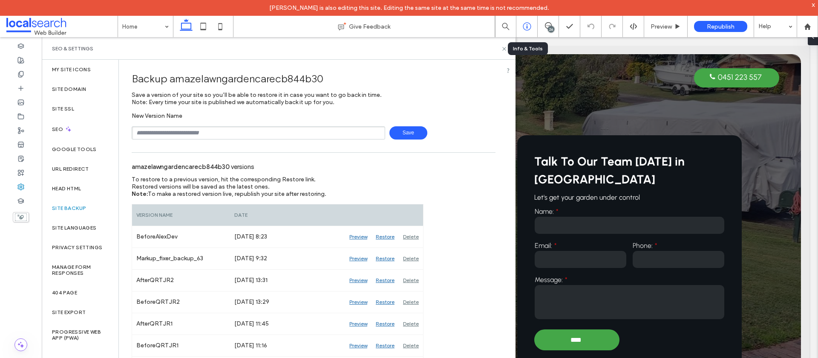
click at [526, 29] on icon at bounding box center [527, 26] width 9 height 9
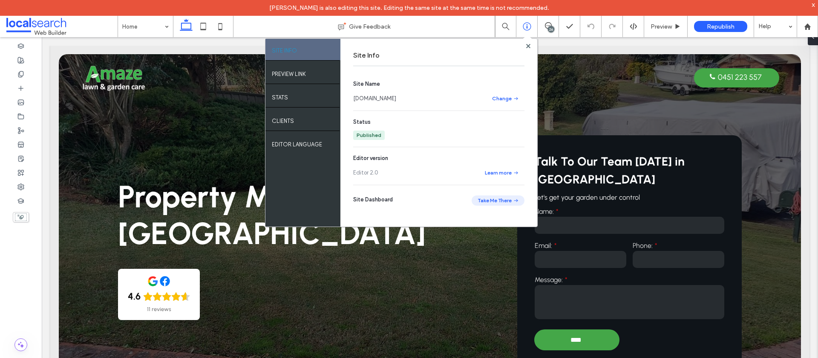
click at [499, 197] on button "Take Me There" at bounding box center [498, 200] width 53 height 10
click at [527, 47] on use at bounding box center [528, 45] width 4 height 4
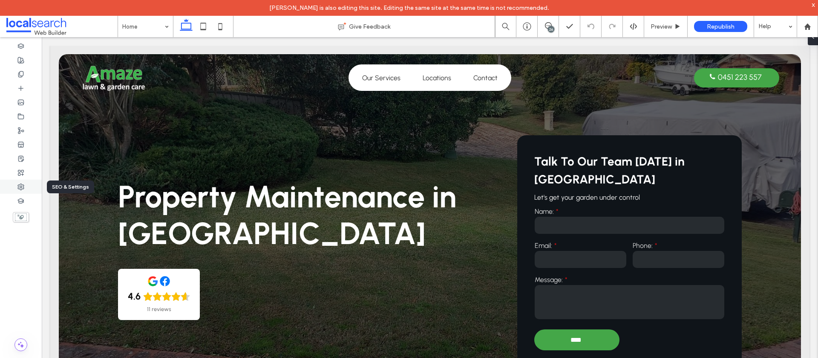
click at [25, 191] on div at bounding box center [21, 186] width 42 height 14
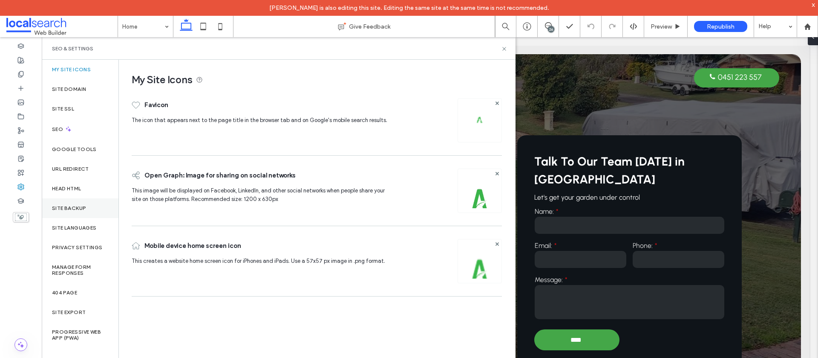
click at [73, 206] on label "Site Backup" at bounding box center [69, 208] width 34 height 6
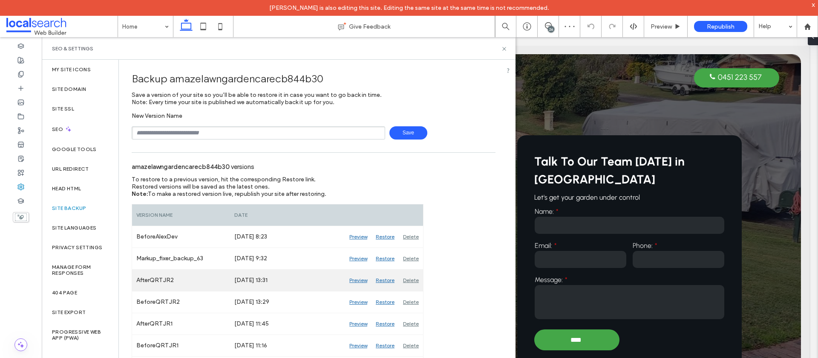
click at [362, 280] on div "Preview" at bounding box center [358, 279] width 26 height 21
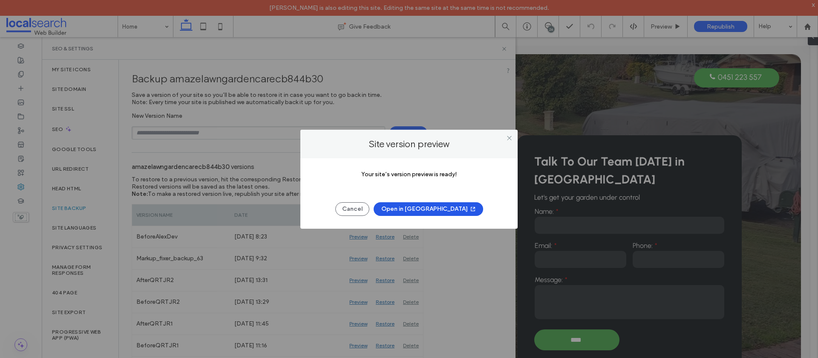
click at [407, 205] on button "Open in New Tab" at bounding box center [429, 209] width 110 height 14
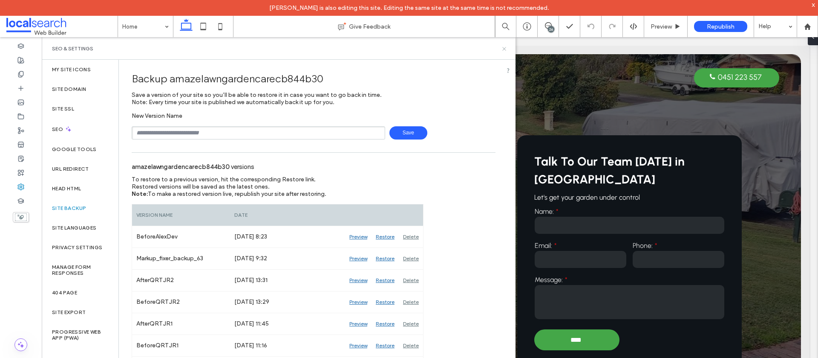
click at [506, 48] on icon at bounding box center [504, 49] width 6 height 6
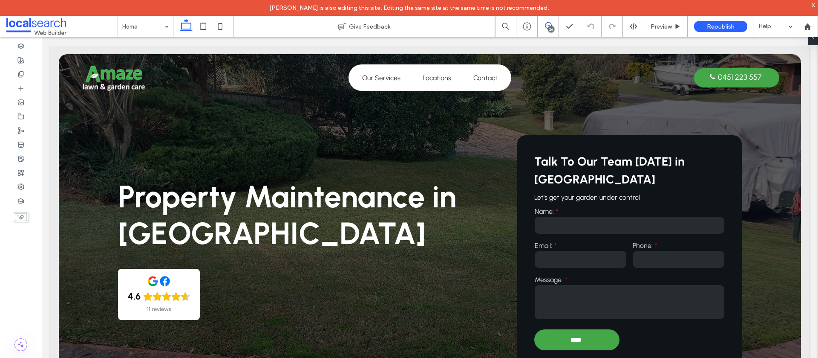
click at [543, 28] on span at bounding box center [548, 25] width 21 height 7
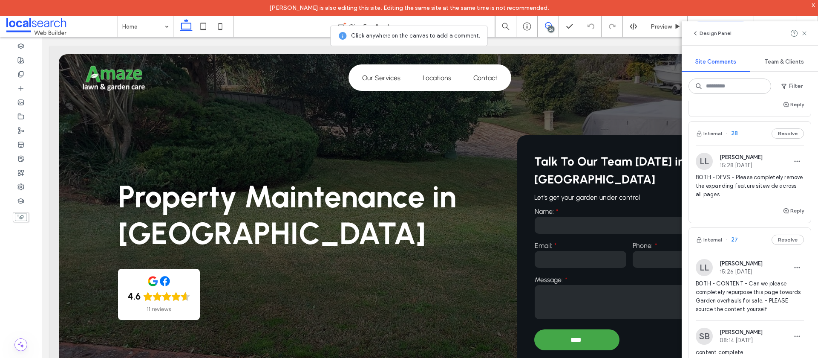
scroll to position [709, 0]
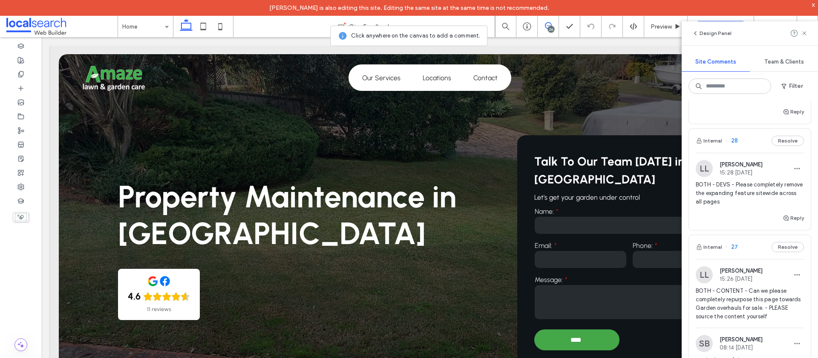
click at [770, 160] on div "LL Lucca Lind 15:28 Sep 3 2025" at bounding box center [750, 168] width 108 height 17
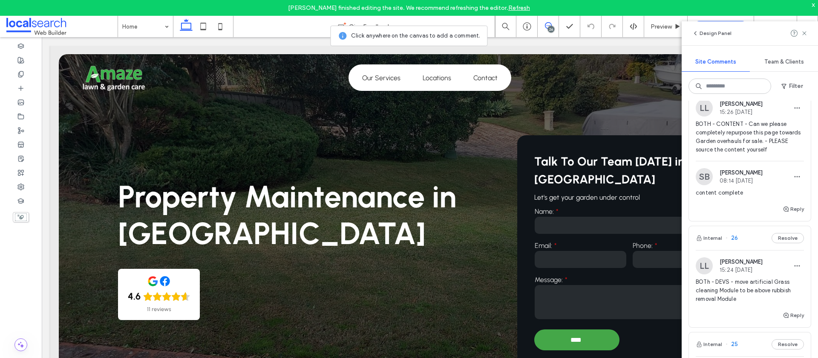
scroll to position [903, 0]
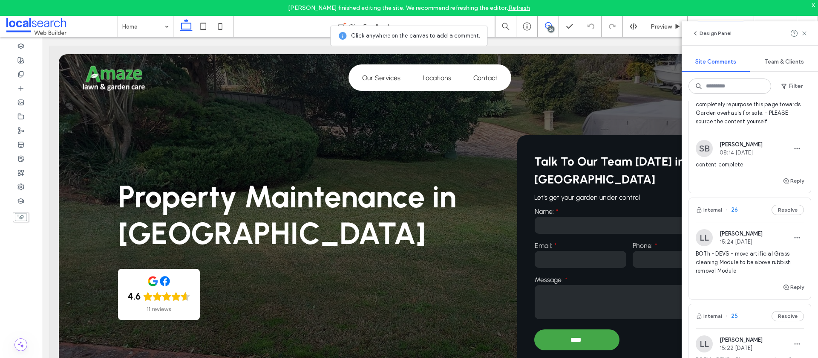
click at [757, 273] on span "BOTh - DEVS - move artificial Grass cleaning Module to be above rubbish removal…" at bounding box center [750, 262] width 108 height 26
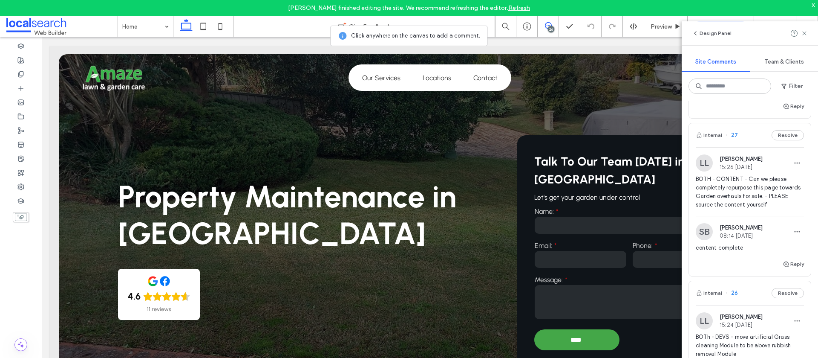
scroll to position [822, 0]
click at [758, 183] on span "BOTH - CONTENT - Can we please completely repurpose this page towards Garden ov…" at bounding box center [750, 190] width 108 height 34
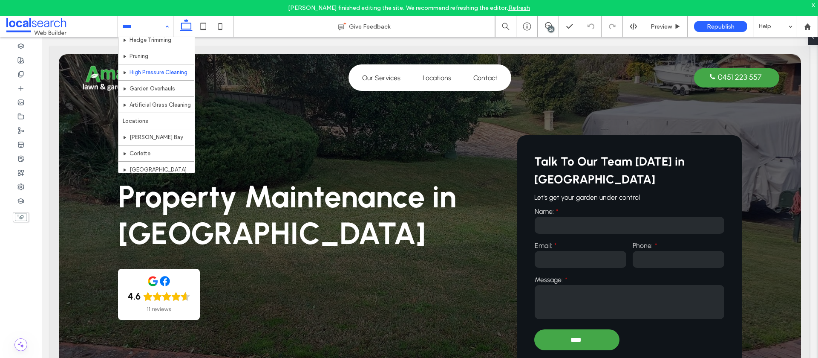
scroll to position [48, 0]
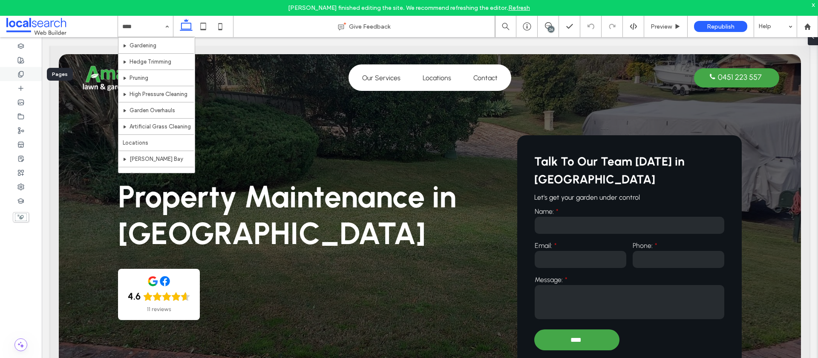
click at [11, 74] on div at bounding box center [21, 74] width 42 height 14
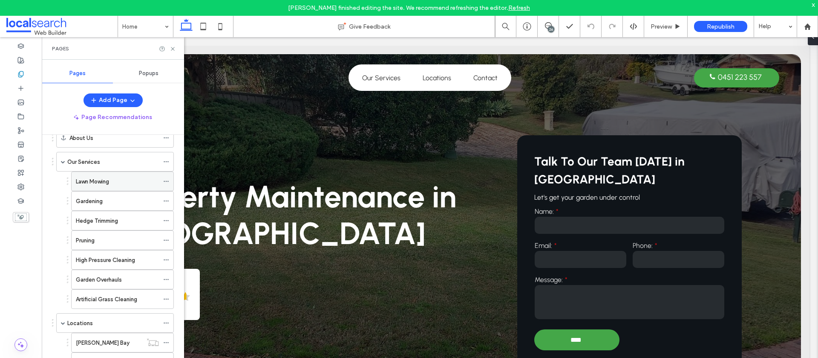
scroll to position [75, 0]
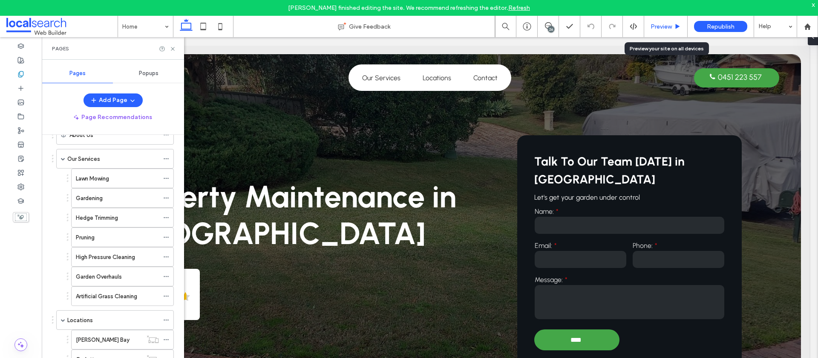
click at [672, 27] on div "Preview" at bounding box center [665, 26] width 43 height 7
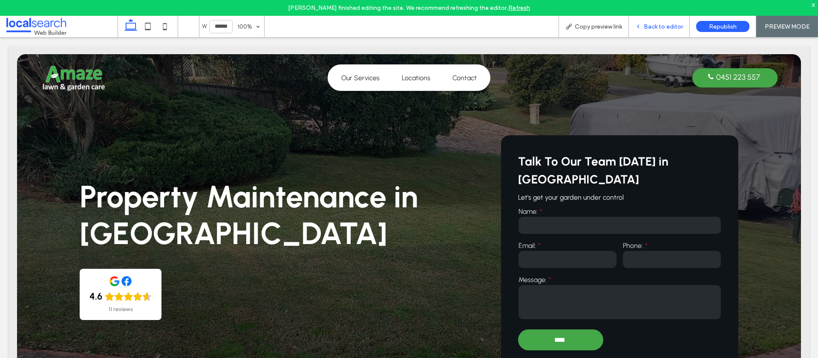
click at [649, 27] on span "Back to editor" at bounding box center [663, 26] width 39 height 7
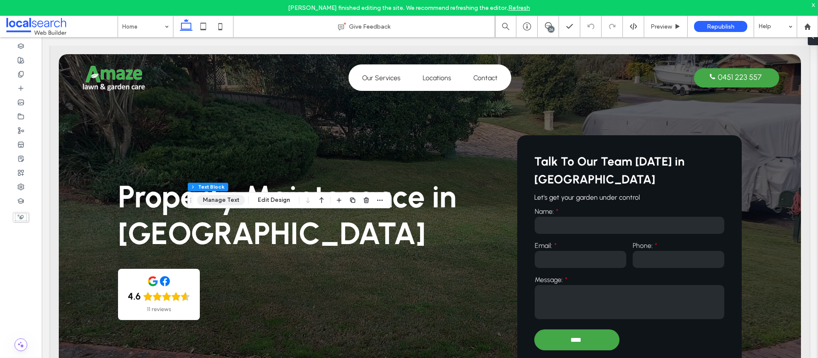
click at [206, 199] on button "Manage Text" at bounding box center [221, 200] width 48 height 10
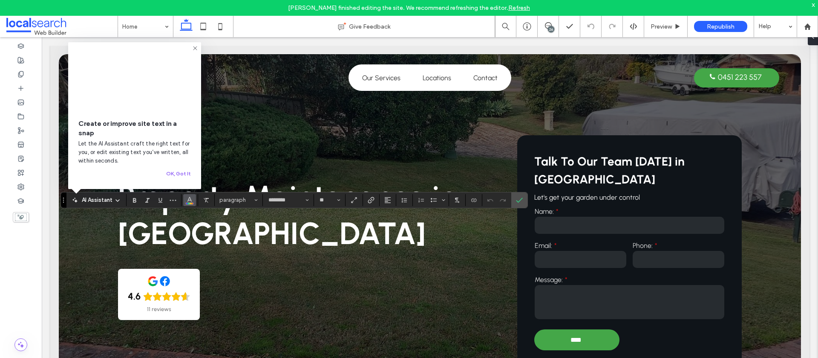
click at [190, 202] on icon "Color" at bounding box center [189, 199] width 7 height 7
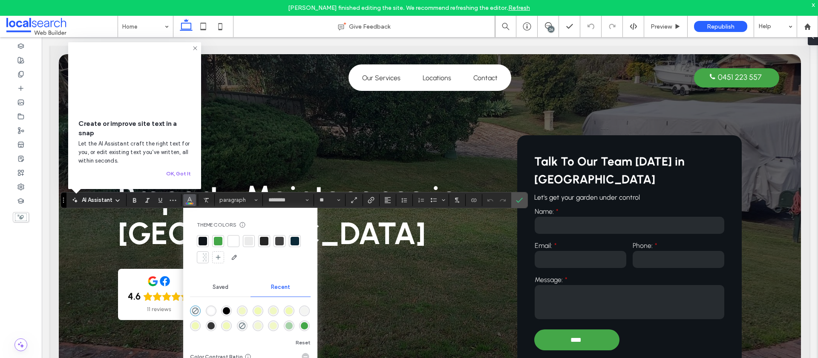
click at [231, 239] on div at bounding box center [233, 240] width 9 height 9
click at [522, 203] on label "Confirm" at bounding box center [519, 199] width 13 height 15
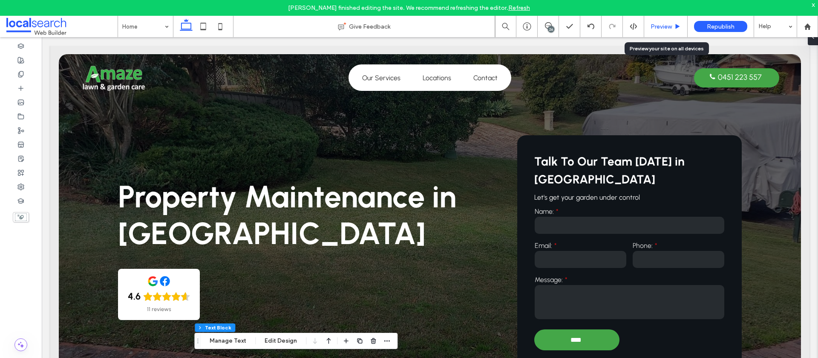
click at [649, 28] on div "Preview" at bounding box center [665, 26] width 43 height 7
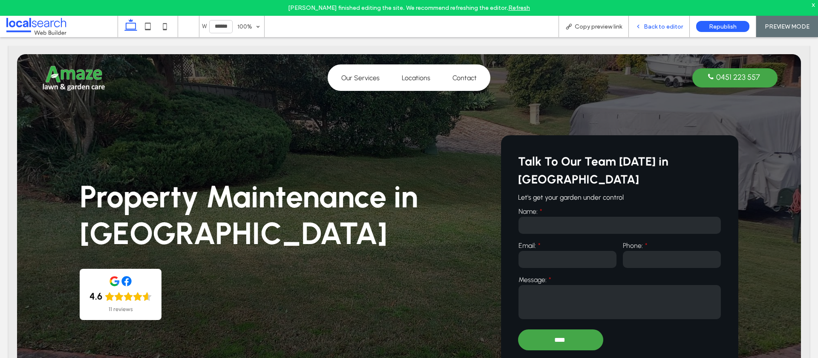
click at [649, 25] on span "Back to editor" at bounding box center [663, 26] width 39 height 7
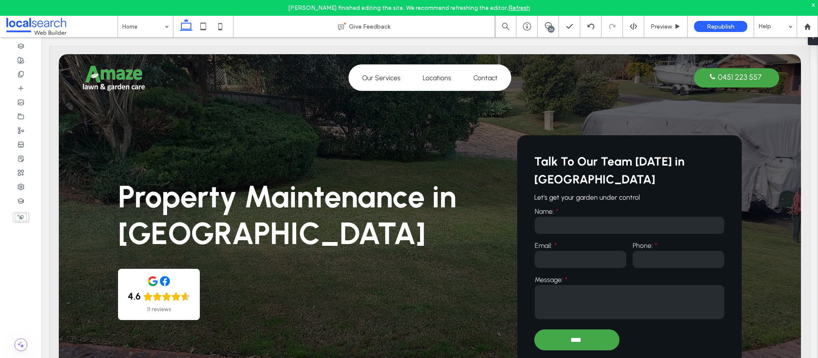
type input "********"
type input "**"
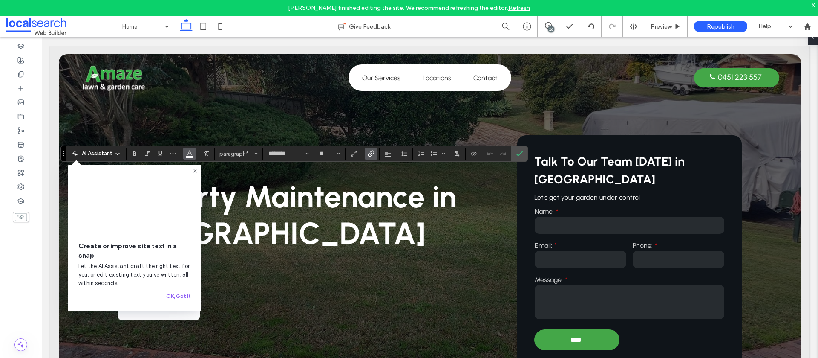
click at [190, 153] on use "Color" at bounding box center [189, 152] width 5 height 5
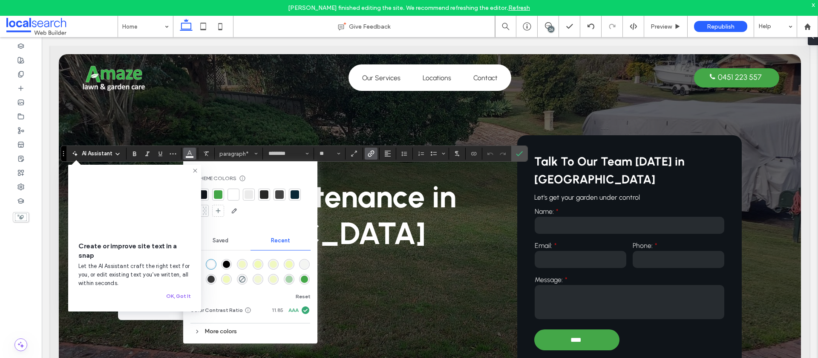
click at [215, 191] on div at bounding box center [218, 194] width 9 height 9
click at [514, 153] on label "Confirm" at bounding box center [519, 153] width 13 height 15
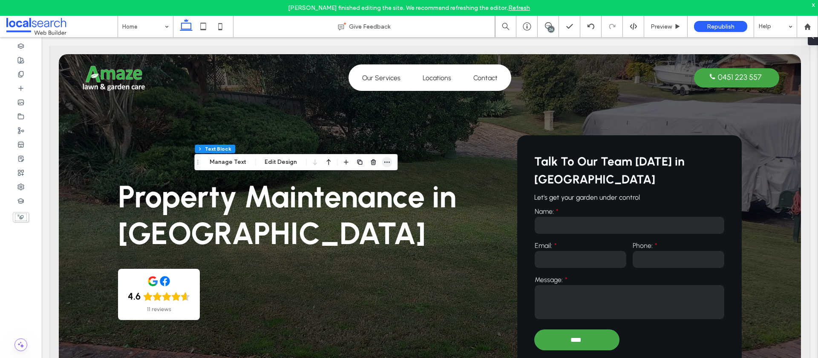
click at [384, 163] on icon "button" at bounding box center [387, 162] width 7 height 7
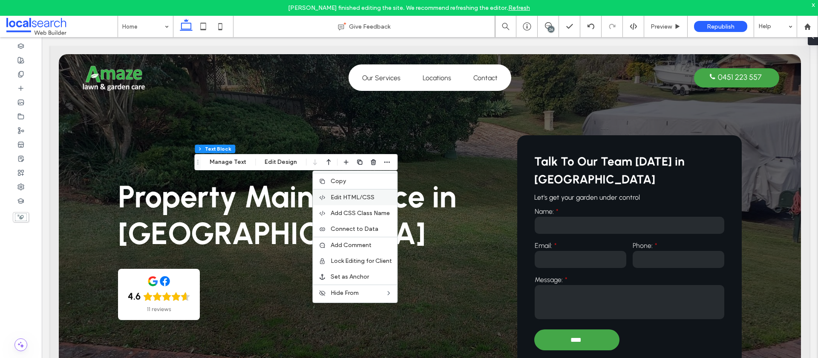
click at [359, 199] on span "Edit HTML/CSS" at bounding box center [353, 196] width 44 height 7
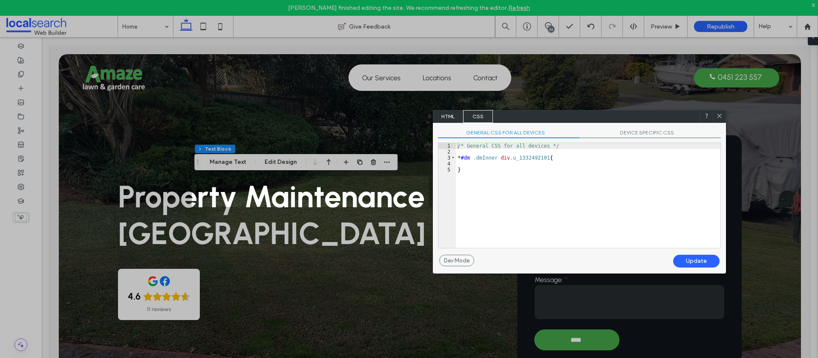
click at [650, 133] on span "DEVICE SPECIFIC CSS" at bounding box center [650, 133] width 141 height 9
click at [447, 119] on span "HTML" at bounding box center [448, 116] width 30 height 13
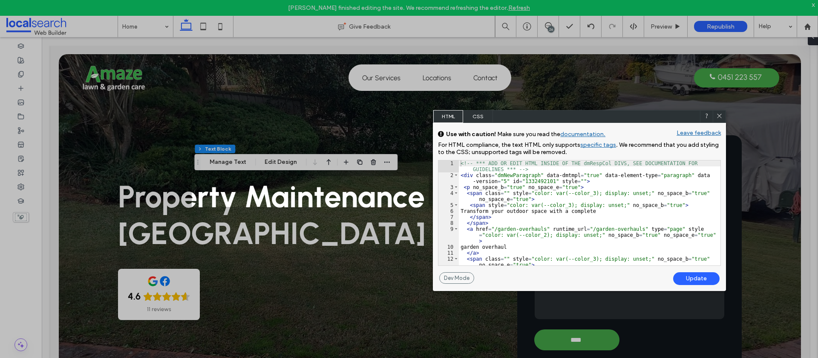
click at [717, 115] on icon at bounding box center [719, 115] width 6 height 6
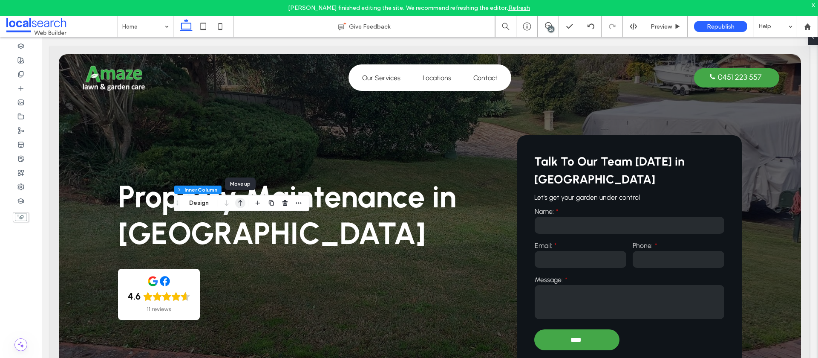
click at [240, 205] on icon "button" at bounding box center [240, 202] width 10 height 15
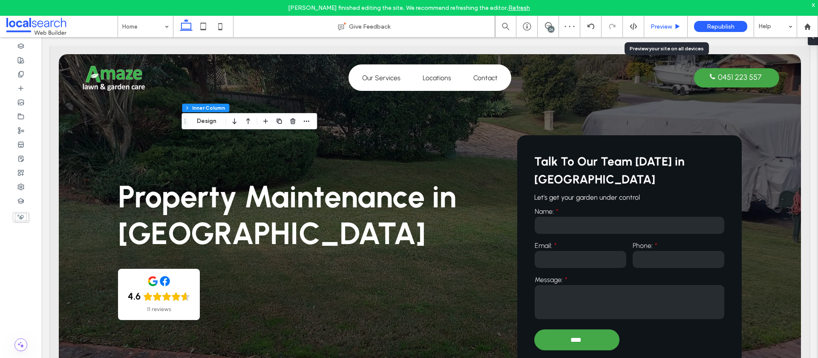
click at [664, 28] on span "Preview" at bounding box center [661, 26] width 21 height 7
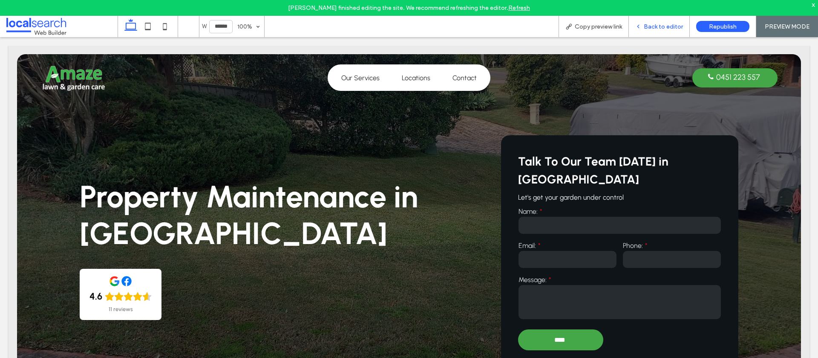
click at [661, 26] on span "Back to editor" at bounding box center [663, 26] width 39 height 7
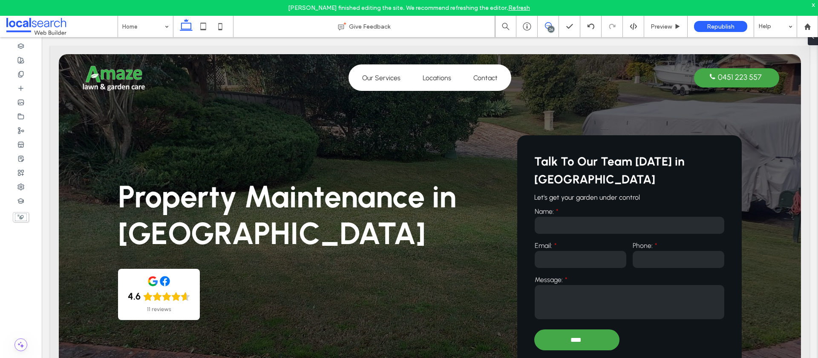
drag, startPoint x: 544, startPoint y: 26, endPoint x: 539, endPoint y: 27, distance: 4.3
click at [544, 26] on span at bounding box center [548, 25] width 21 height 7
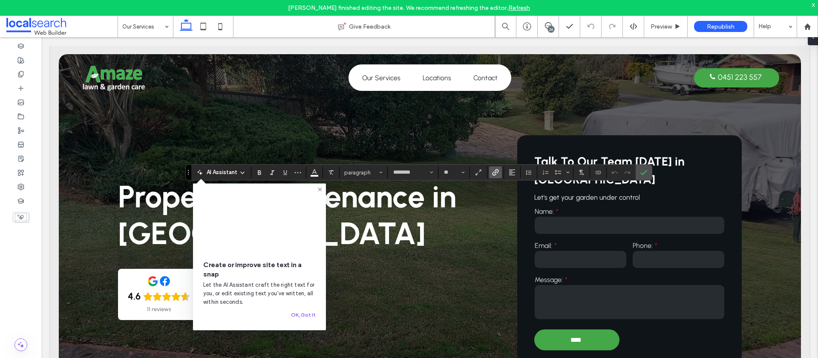
drag, startPoint x: 314, startPoint y: 170, endPoint x: 389, endPoint y: 172, distance: 74.6
click at [316, 170] on icon "Color" at bounding box center [314, 171] width 7 height 7
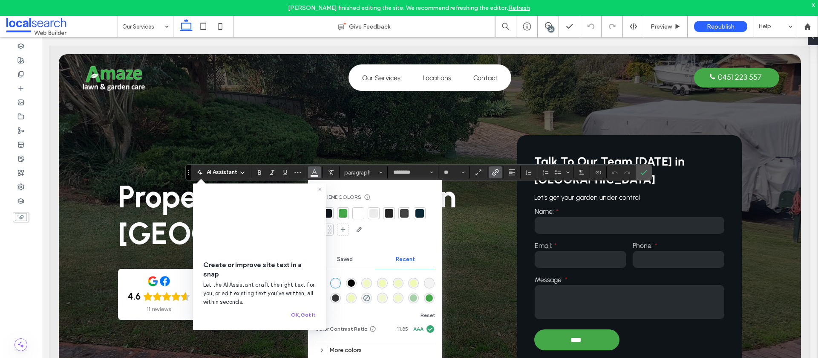
click at [354, 209] on div at bounding box center [358, 213] width 12 height 12
click at [341, 213] on div at bounding box center [343, 214] width 9 height 9
click at [646, 171] on icon "Confirm" at bounding box center [643, 172] width 7 height 7
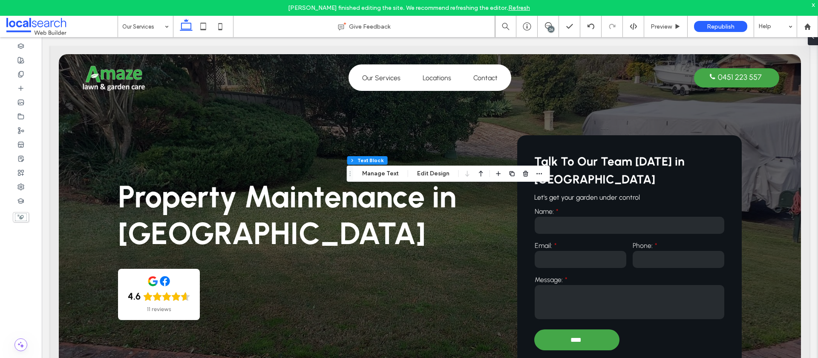
click at [551, 32] on div "26" at bounding box center [551, 29] width 6 height 6
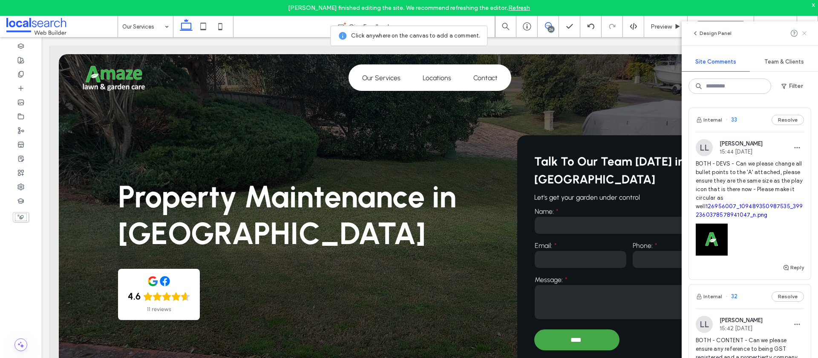
click at [806, 33] on icon at bounding box center [804, 33] width 7 height 7
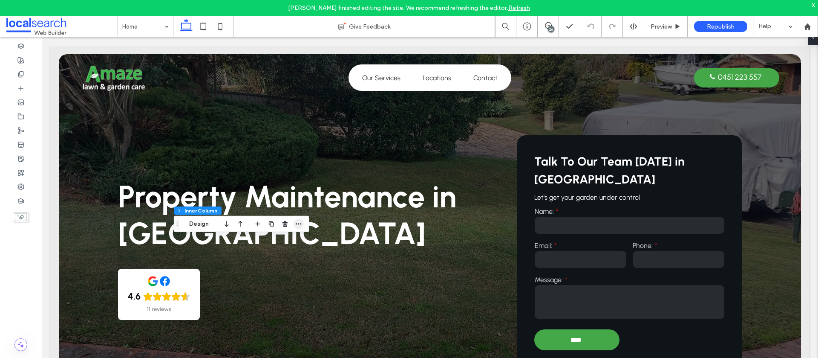
click at [300, 225] on icon "button" at bounding box center [298, 223] width 7 height 7
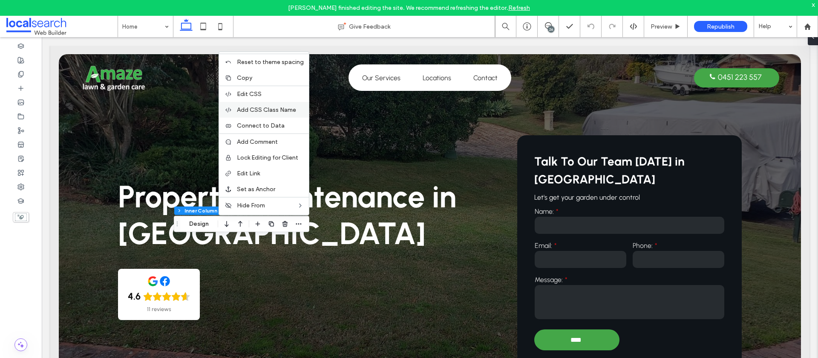
click at [276, 107] on span "Add CSS Class Name" at bounding box center [266, 109] width 59 height 7
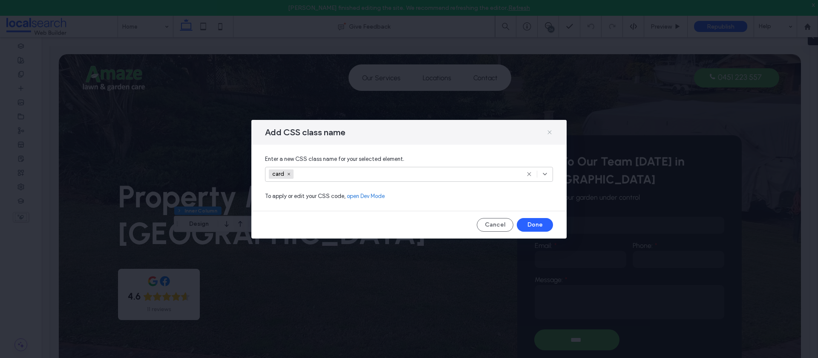
click at [548, 133] on icon at bounding box center [549, 132] width 7 height 7
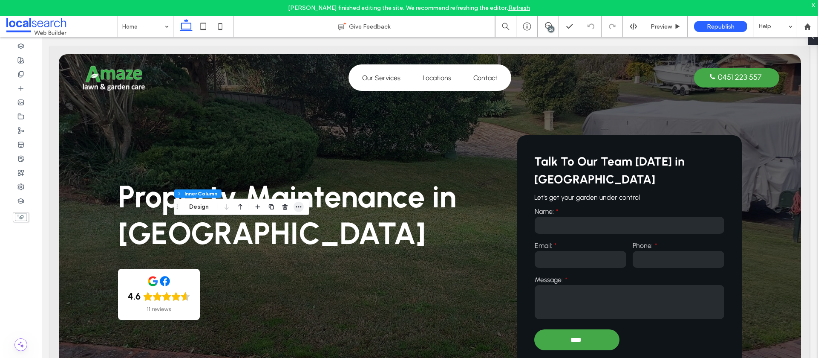
click at [300, 210] on span "button" at bounding box center [299, 207] width 10 height 10
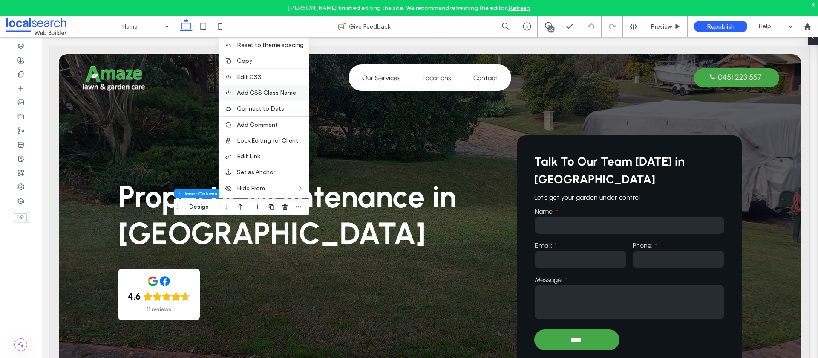
click at [273, 95] on span "Add CSS Class Name" at bounding box center [266, 92] width 59 height 7
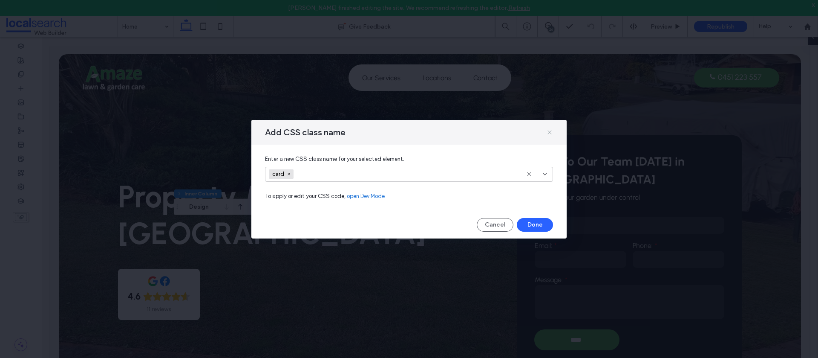
click at [551, 130] on icon at bounding box center [549, 132] width 7 height 7
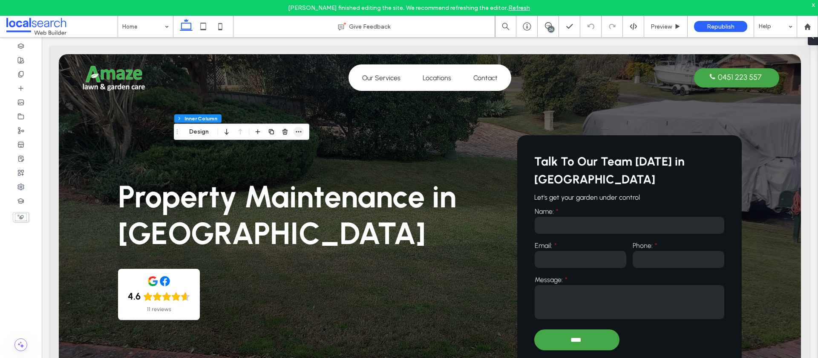
click at [301, 131] on icon "button" at bounding box center [298, 131] width 7 height 7
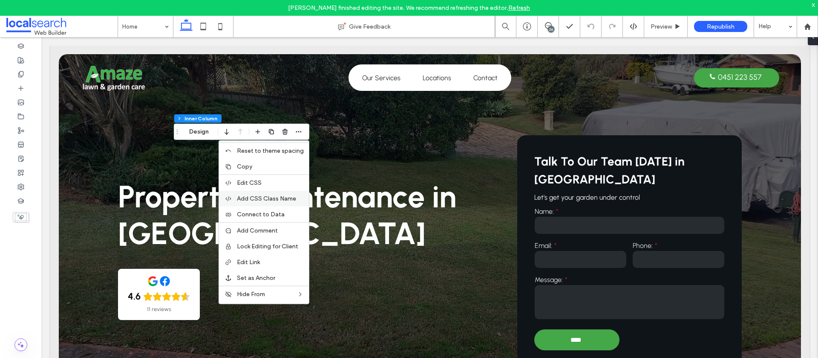
click at [290, 196] on span "Add CSS Class Name" at bounding box center [266, 198] width 59 height 7
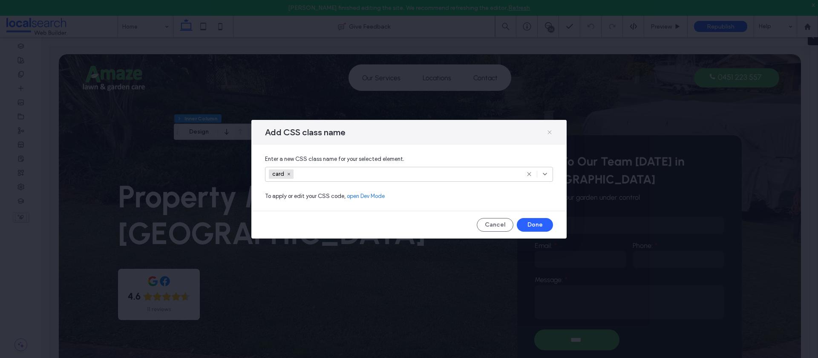
click at [547, 132] on icon at bounding box center [549, 132] width 7 height 7
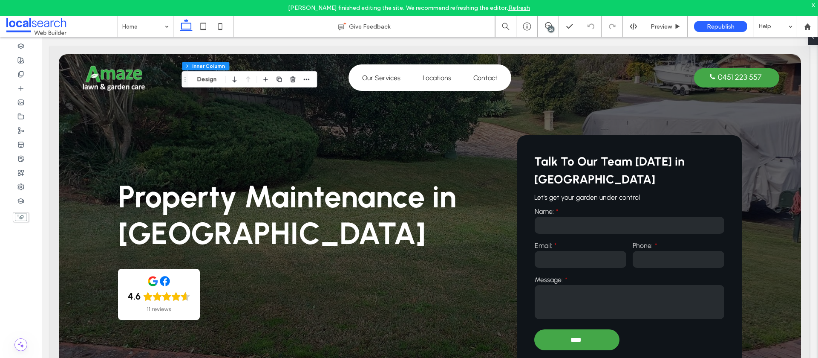
drag, startPoint x: 813, startPoint y: 6, endPoint x: 795, endPoint y: 9, distance: 18.7
click at [813, 6] on div "x" at bounding box center [814, 4] width 4 height 7
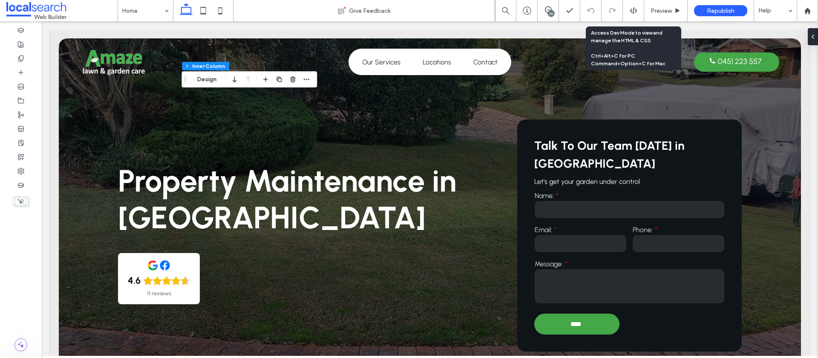
click at [633, 12] on use at bounding box center [633, 10] width 7 height 7
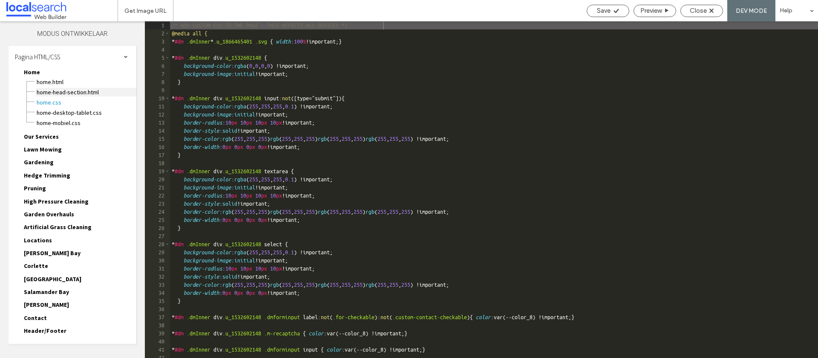
scroll to position [21, 0]
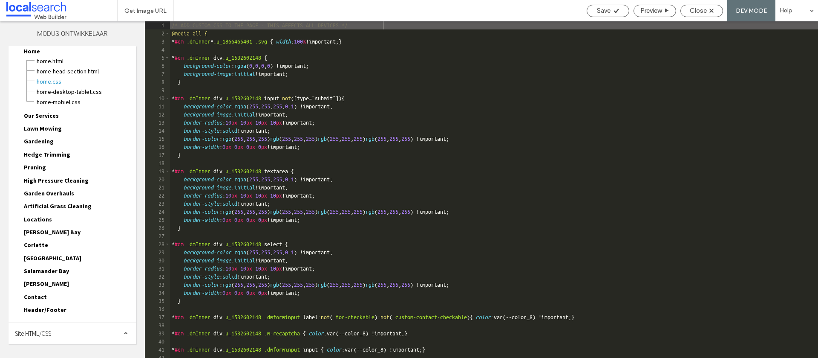
click at [39, 330] on span "Site HTML/CSS" at bounding box center [33, 333] width 36 height 8
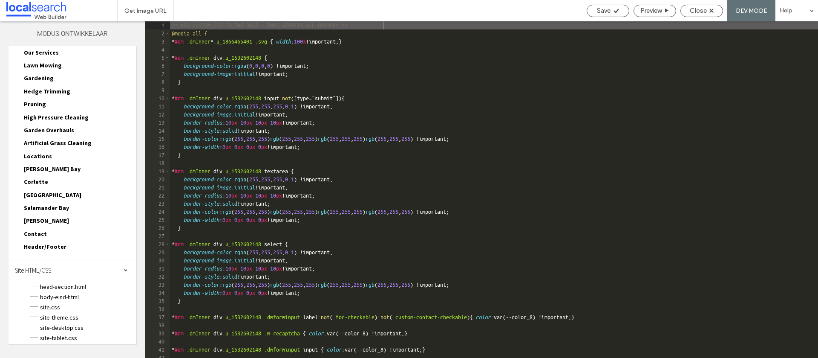
scroll to position [98, 0]
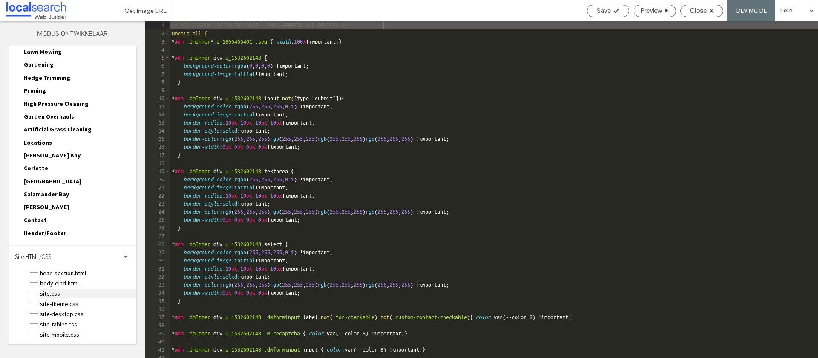
click at [45, 295] on span "site.css" at bounding box center [88, 293] width 97 height 9
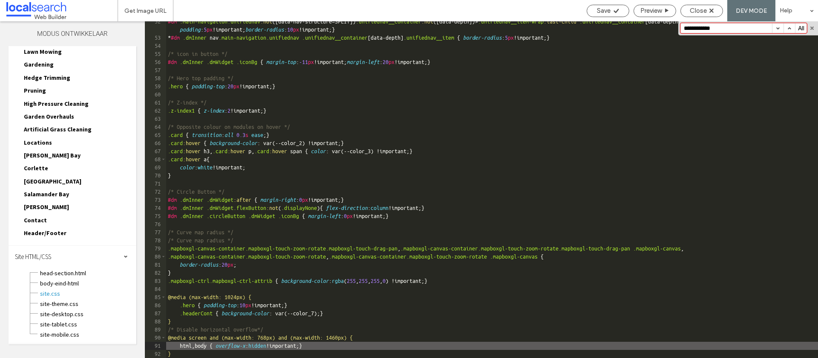
scroll to position [433, 0]
drag, startPoint x: 710, startPoint y: 27, endPoint x: 679, endPoint y: 29, distance: 31.6
click at [667, 27] on div "** 52 53 54 55 56 57 58 59 60 61 62 63 64 65 66 67 68 69 70 71 72 73 74 75 76 7…" at bounding box center [481, 189] width 673 height 336
paste input "**********"
click at [789, 29] on button "button" at bounding box center [790, 27] width 12 height 9
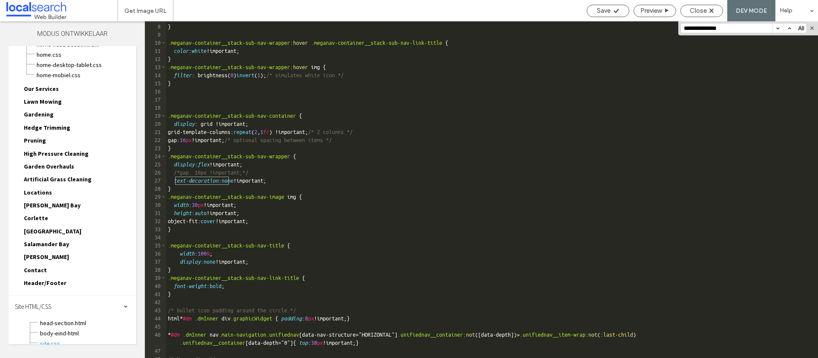
scroll to position [56, 0]
type input "**********"
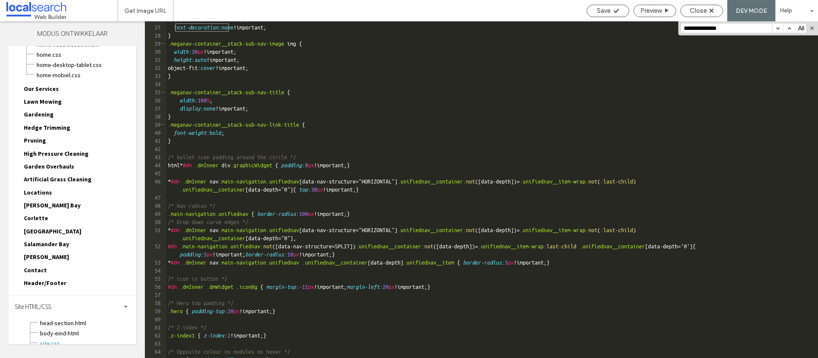
scroll to position [0, 0]
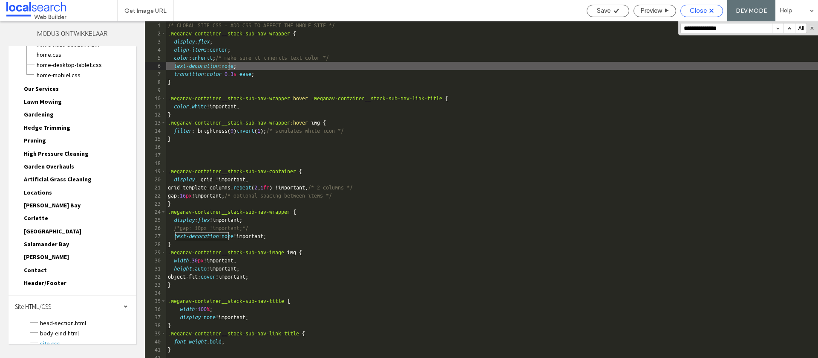
click at [704, 12] on span "Close" at bounding box center [698, 11] width 17 height 8
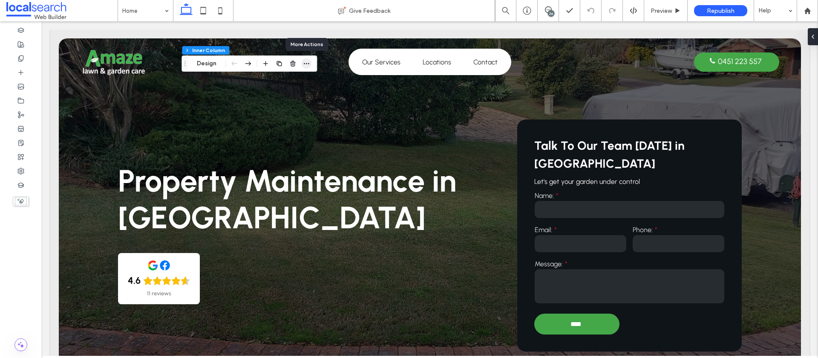
click at [306, 64] on icon "button" at bounding box center [306, 63] width 7 height 7
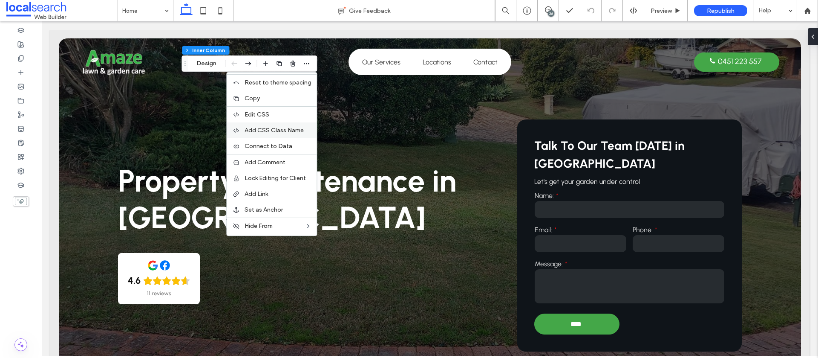
click at [274, 126] on div "Add CSS Class Name" at bounding box center [272, 130] width 90 height 16
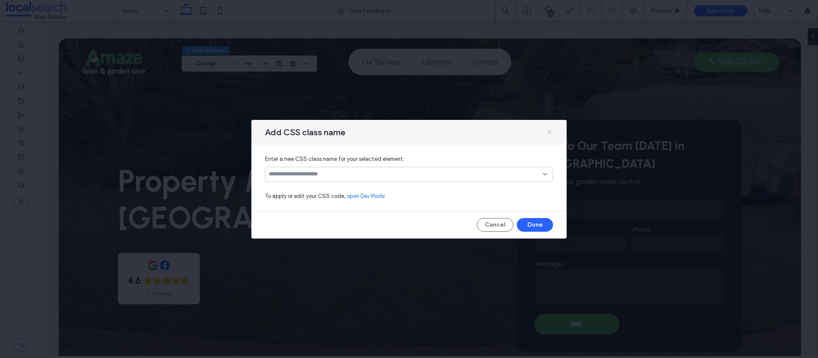
click at [546, 133] on icon at bounding box center [549, 132] width 7 height 7
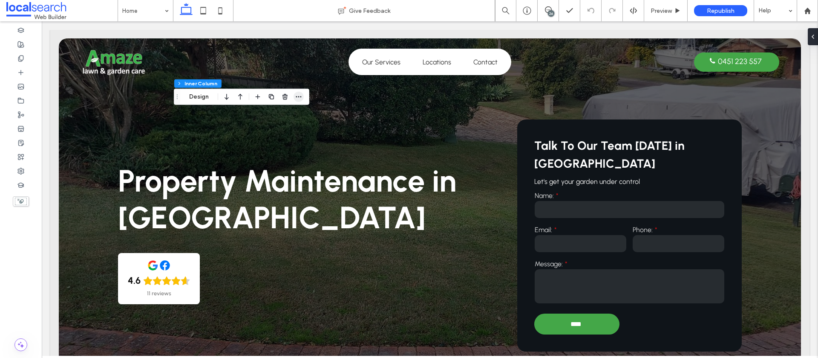
click at [300, 98] on icon "button" at bounding box center [298, 96] width 7 height 7
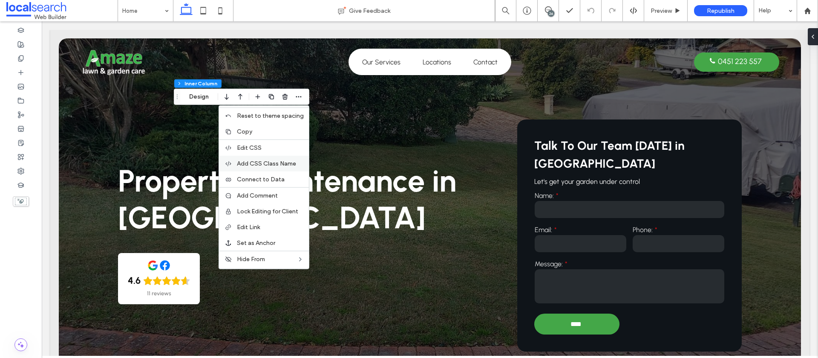
click at [265, 164] on span "Add CSS Class Name" at bounding box center [266, 163] width 59 height 7
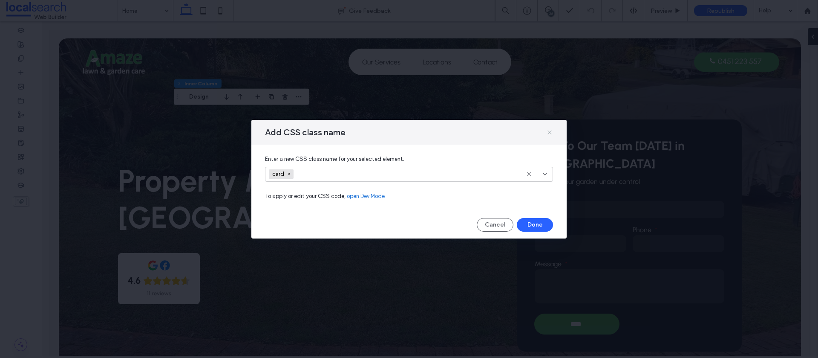
click at [549, 134] on icon at bounding box center [549, 132] width 7 height 7
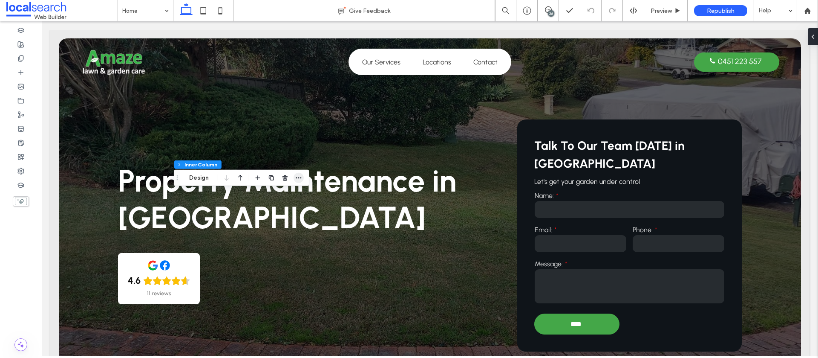
click at [298, 179] on icon "button" at bounding box center [298, 177] width 7 height 7
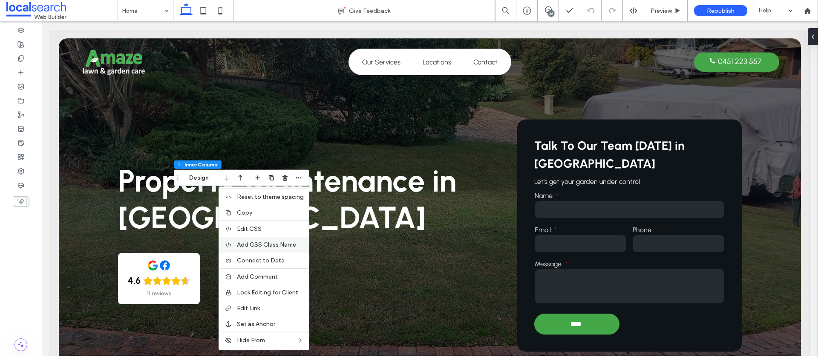
click at [290, 244] on span "Add CSS Class Name" at bounding box center [266, 244] width 59 height 7
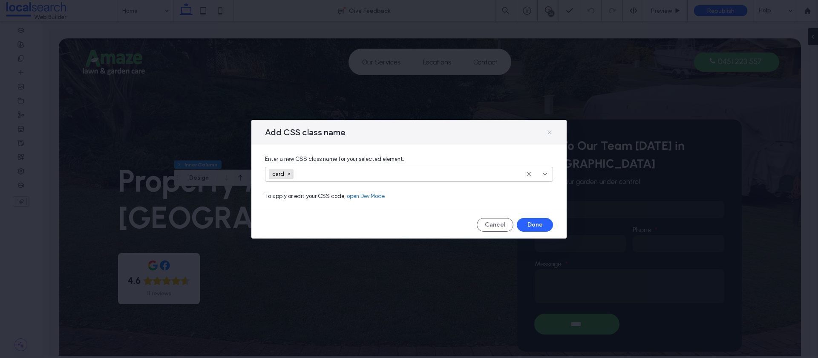
click at [549, 130] on icon at bounding box center [549, 132] width 7 height 7
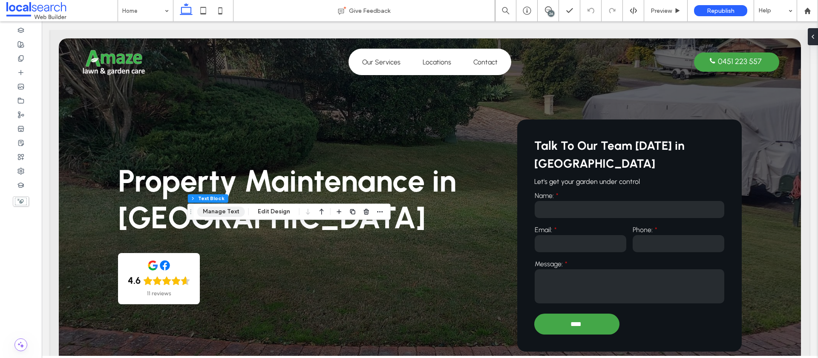
click at [223, 211] on button "Manage Text" at bounding box center [221, 211] width 48 height 10
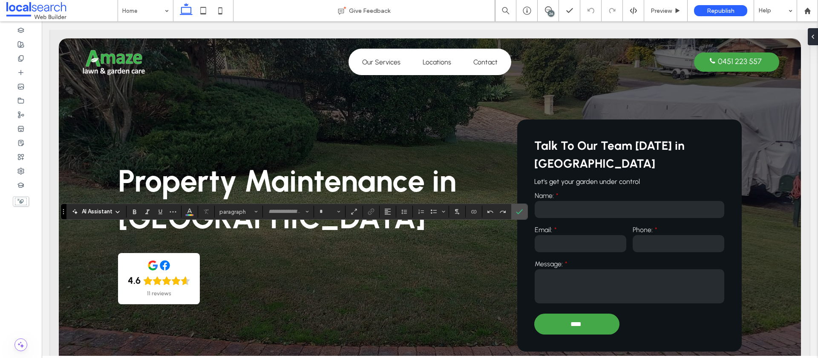
type input "********"
type input "**"
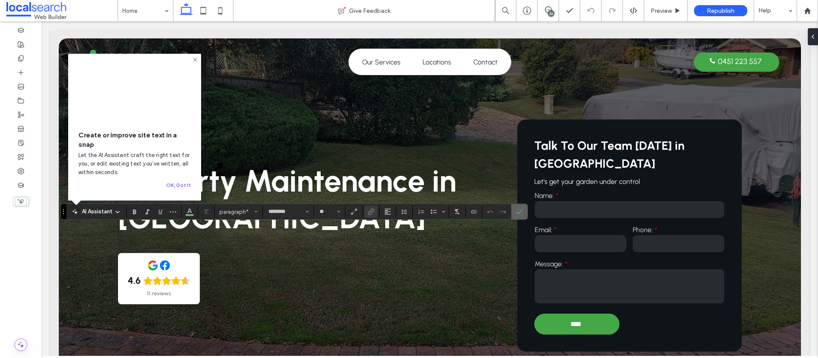
click at [516, 213] on icon "Confirm" at bounding box center [519, 211] width 7 height 7
click at [160, 211] on icon "Underline" at bounding box center [160, 211] width 7 height 7
click at [524, 210] on label "Confirm" at bounding box center [519, 210] width 13 height 15
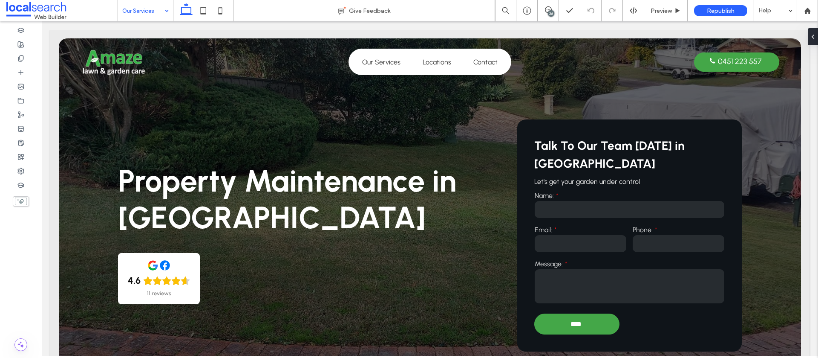
type input "********"
type input "**"
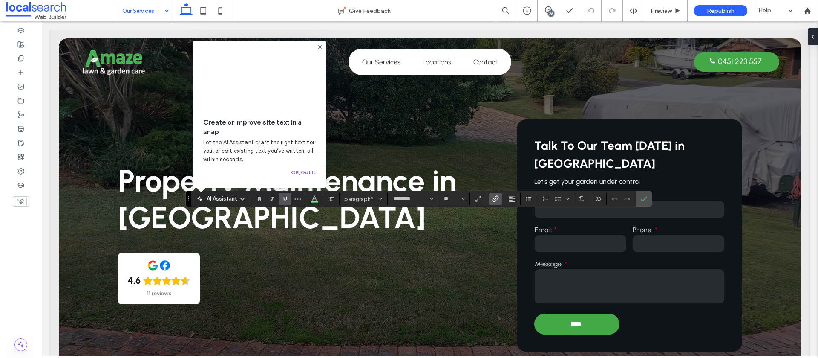
click at [285, 199] on use "Underline" at bounding box center [285, 198] width 4 height 5
click at [286, 199] on use "Underline" at bounding box center [285, 198] width 4 height 5
click at [639, 199] on label "Confirm" at bounding box center [643, 198] width 13 height 15
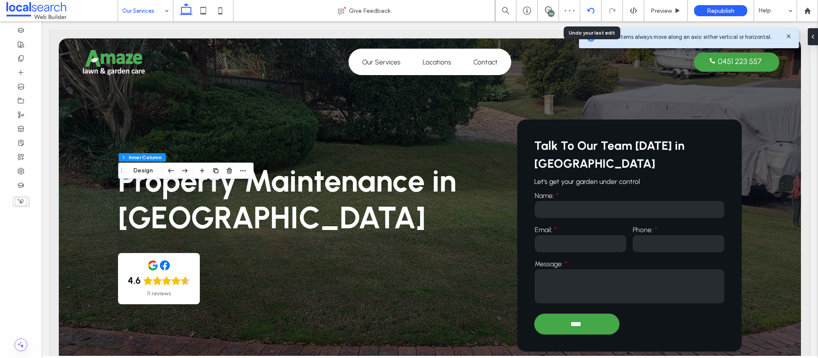
click at [595, 12] on div at bounding box center [590, 10] width 21 height 7
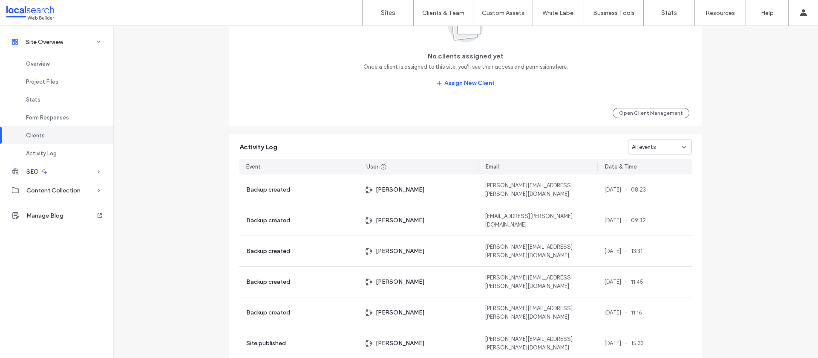
scroll to position [797, 0]
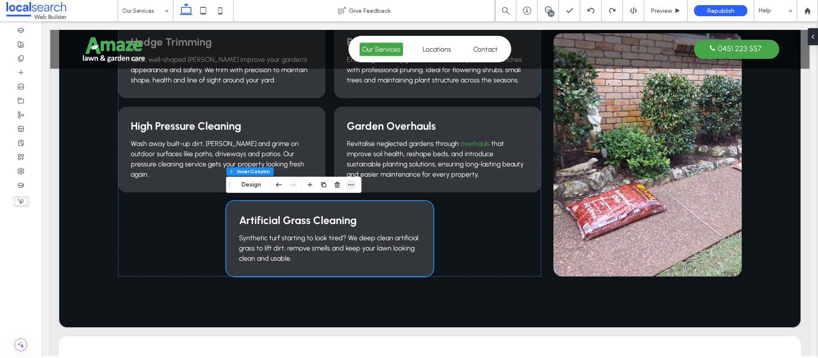
scroll to position [365, 0]
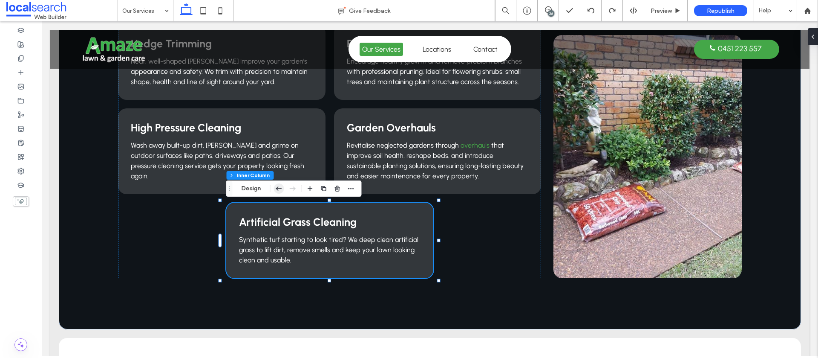
click at [275, 187] on icon "button" at bounding box center [279, 188] width 10 height 15
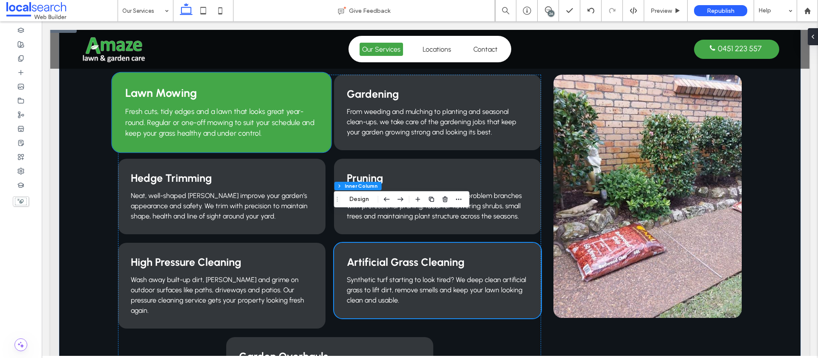
scroll to position [213, 0]
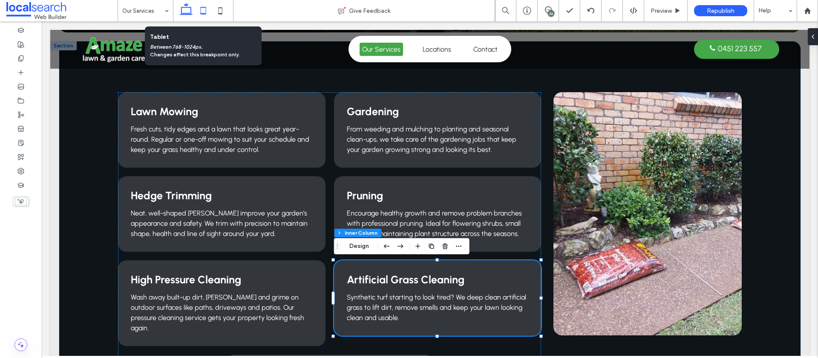
click at [208, 13] on icon at bounding box center [203, 10] width 17 height 17
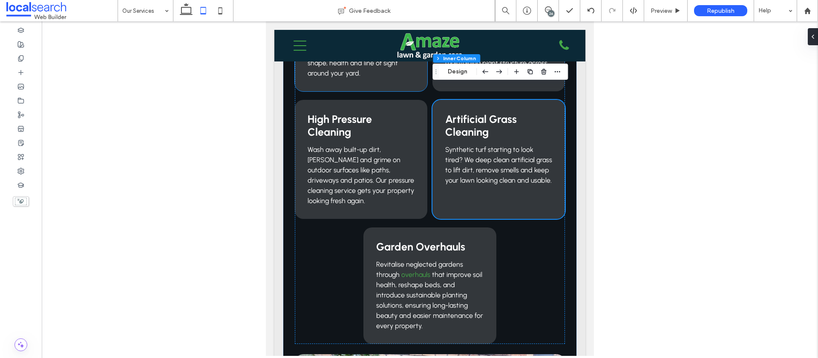
scroll to position [323, 0]
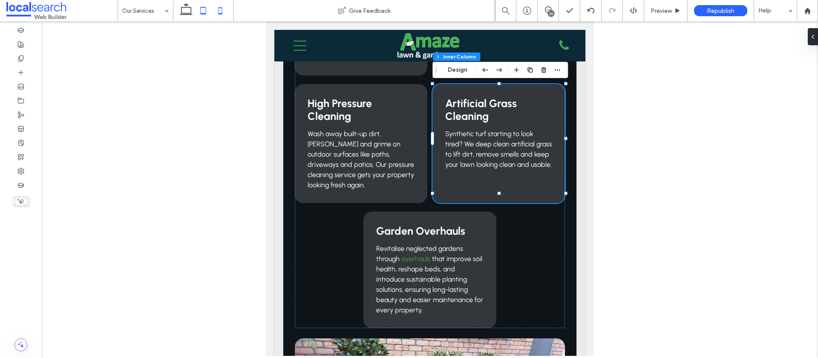
click at [219, 6] on icon at bounding box center [220, 10] width 17 height 17
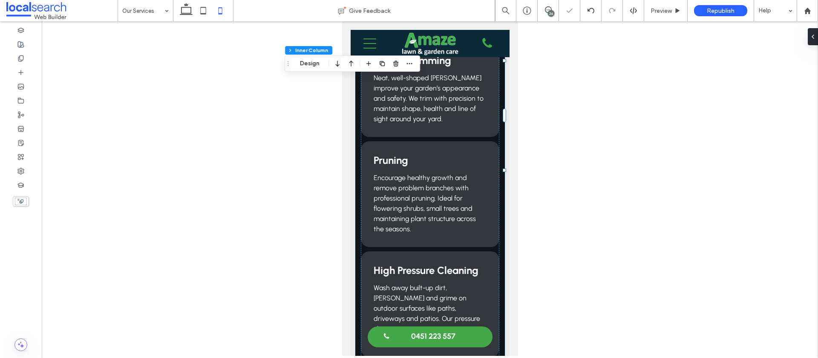
type input "***"
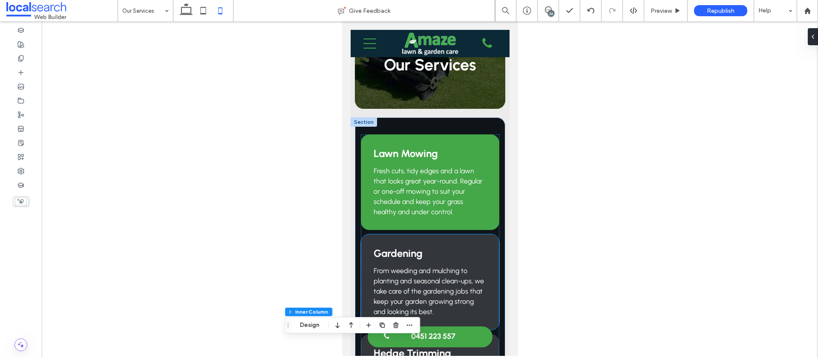
scroll to position [29, 0]
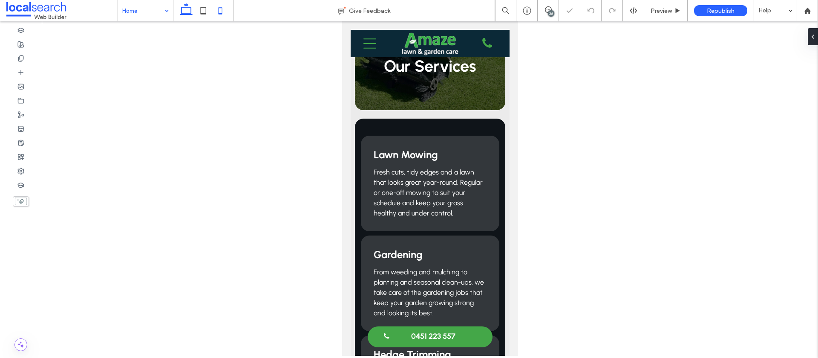
click at [188, 13] on use at bounding box center [186, 9] width 13 height 12
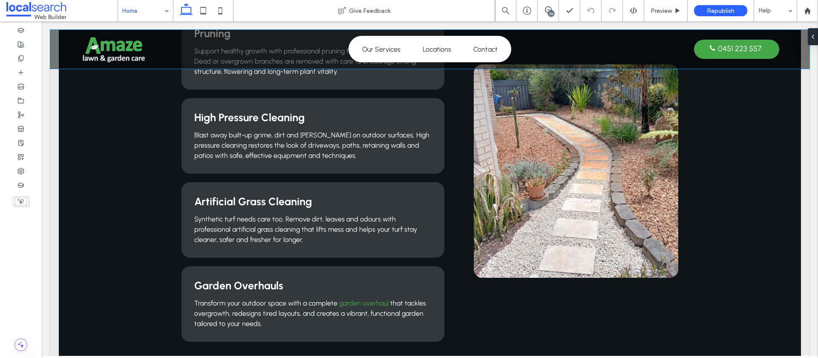
scroll to position [1081, 0]
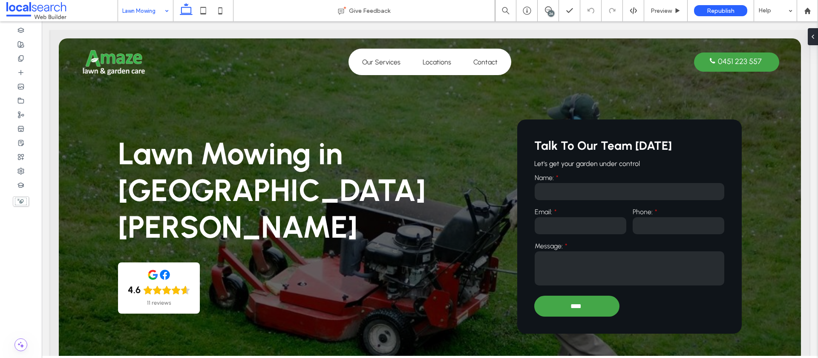
click at [144, 14] on input at bounding box center [143, 10] width 42 height 21
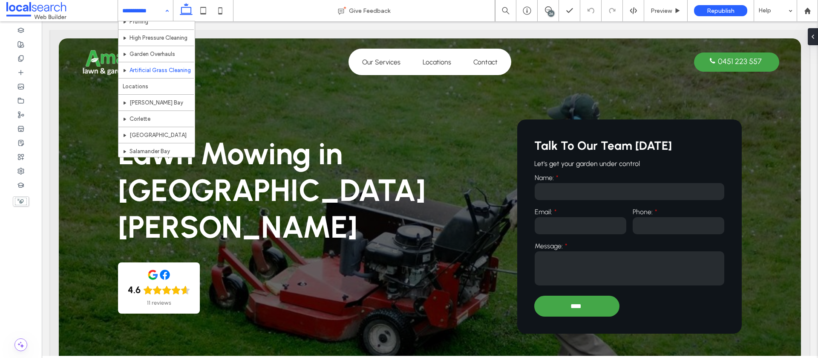
scroll to position [89, 0]
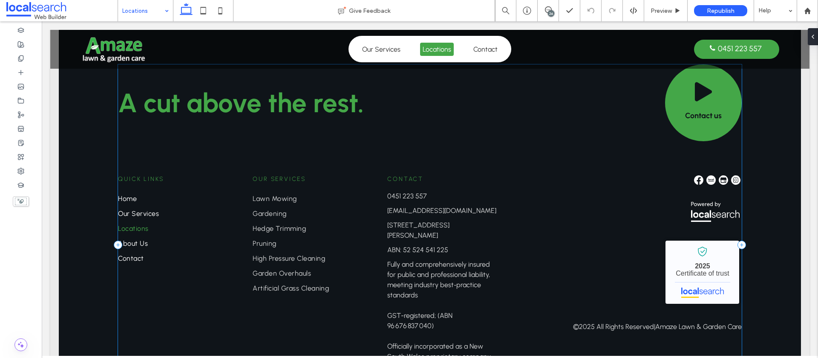
scroll to position [1056, 0]
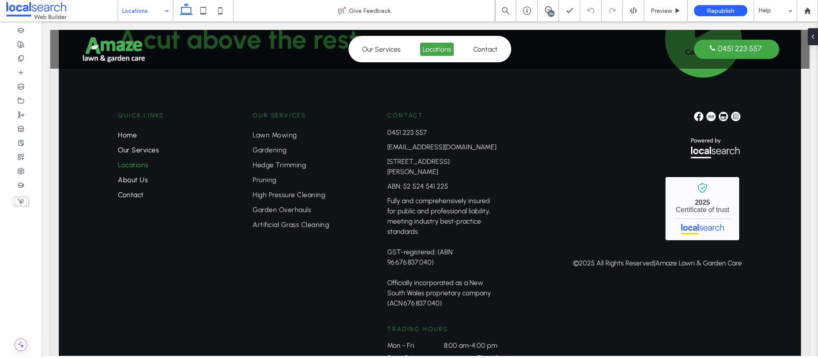
click at [148, 13] on input at bounding box center [143, 10] width 42 height 21
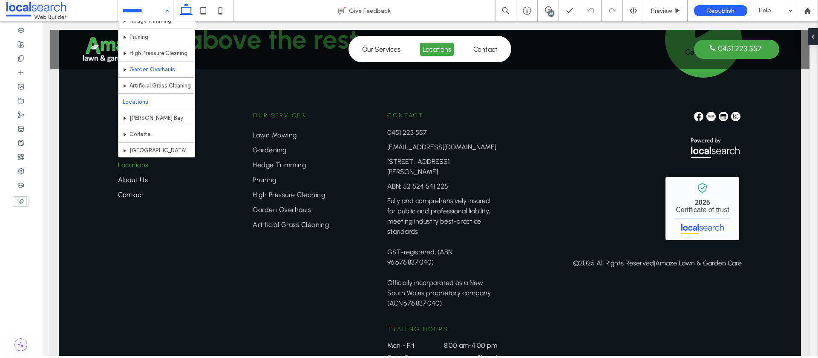
scroll to position [83, 0]
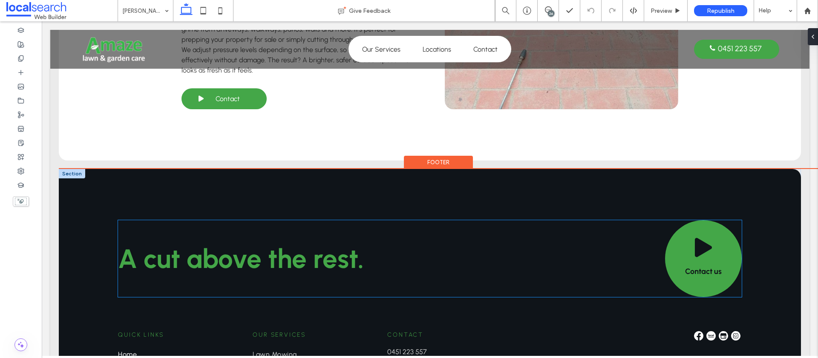
scroll to position [2546, 0]
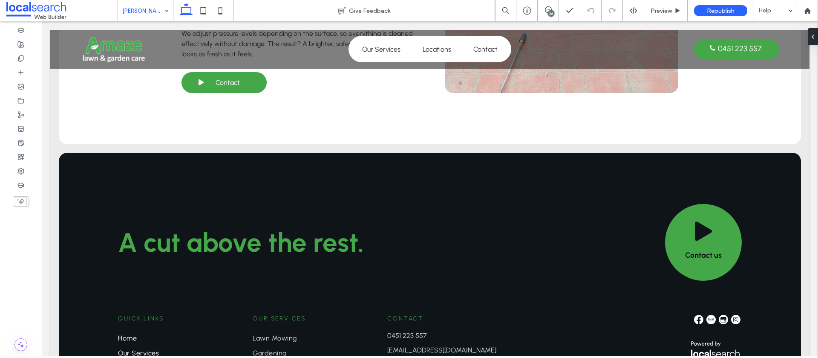
click at [150, 12] on input at bounding box center [143, 10] width 42 height 21
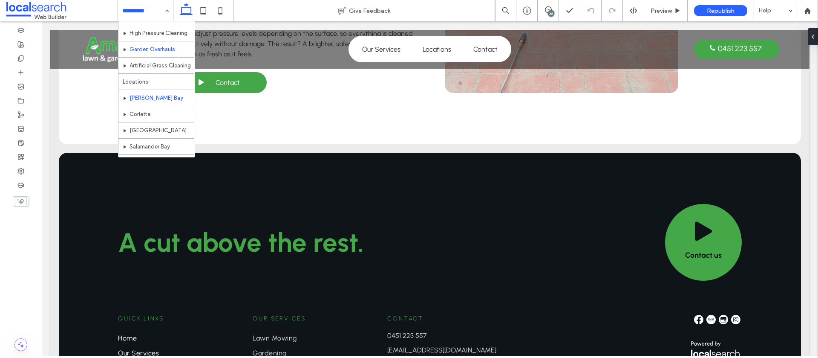
scroll to position [122, 0]
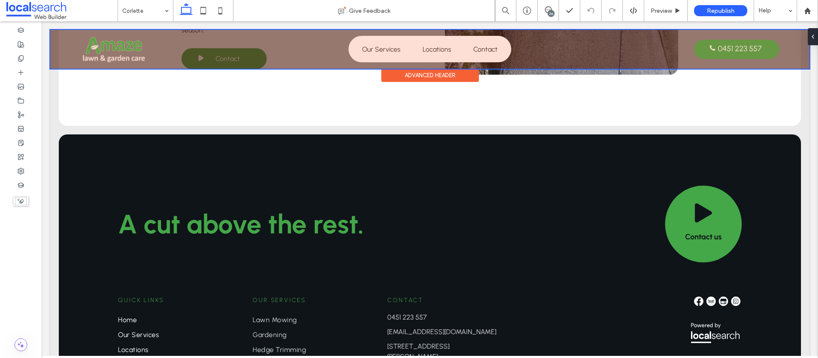
scroll to position [2521, 0]
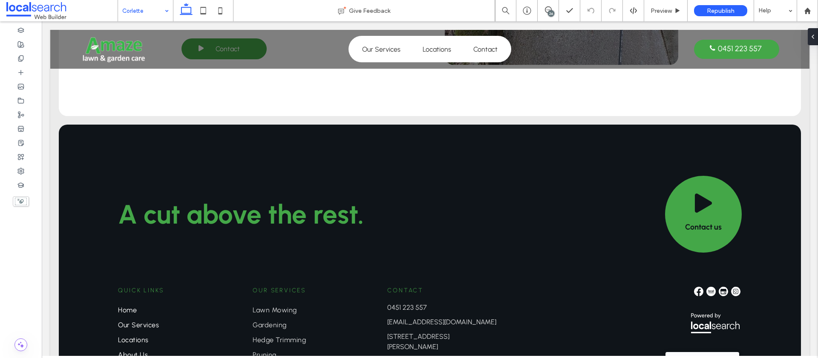
click at [134, 14] on input at bounding box center [143, 10] width 42 height 21
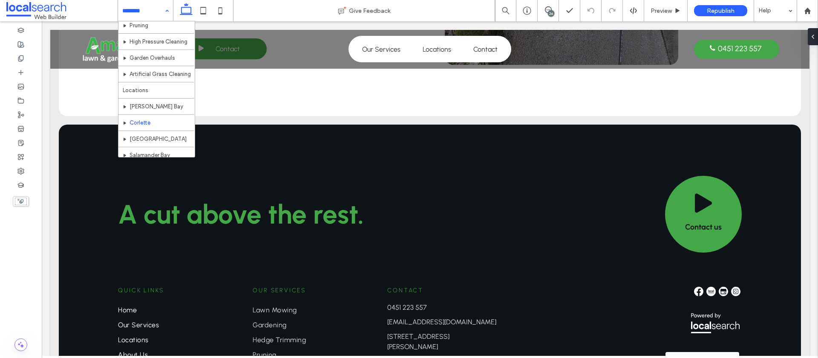
scroll to position [122, 0]
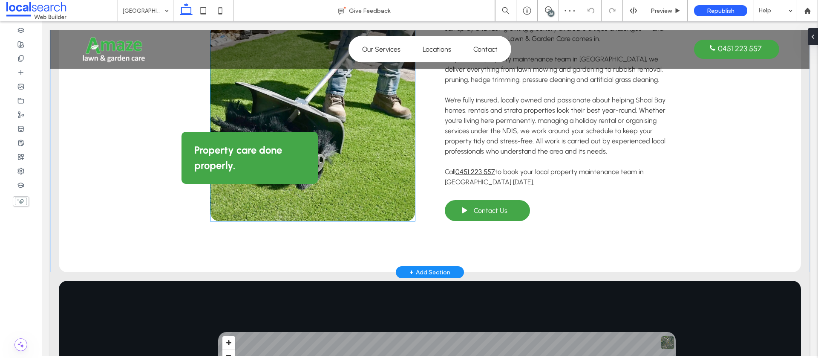
scroll to position [496, 0]
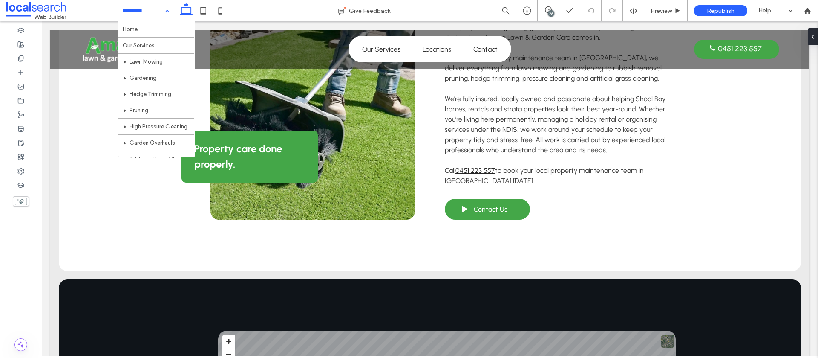
click at [166, 14] on div "Home Our Services Lawn Mowing Gardening Hedge Trimming Pruning High Pressure Cl…" at bounding box center [145, 10] width 55 height 21
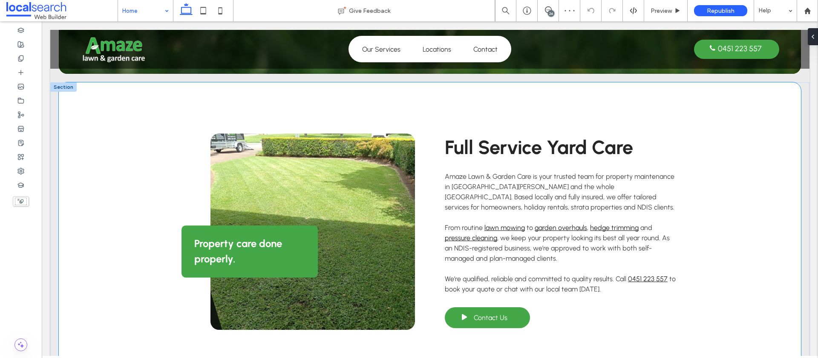
scroll to position [372, 0]
click at [67, 83] on div at bounding box center [63, 87] width 26 height 9
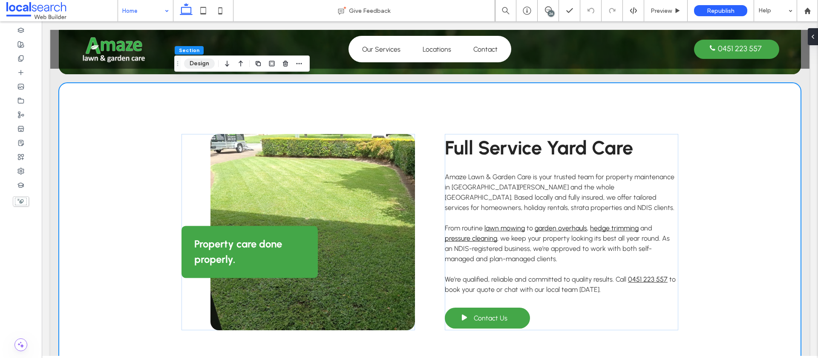
click at [195, 66] on button "Design" at bounding box center [199, 63] width 31 height 10
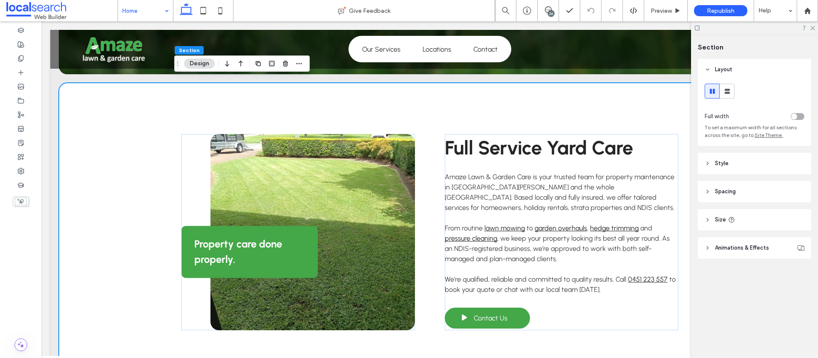
click at [745, 242] on header "Animations & Effects" at bounding box center [754, 247] width 113 height 21
click at [187, 134] on div "Property care done properly." at bounding box center [299, 232] width 234 height 196
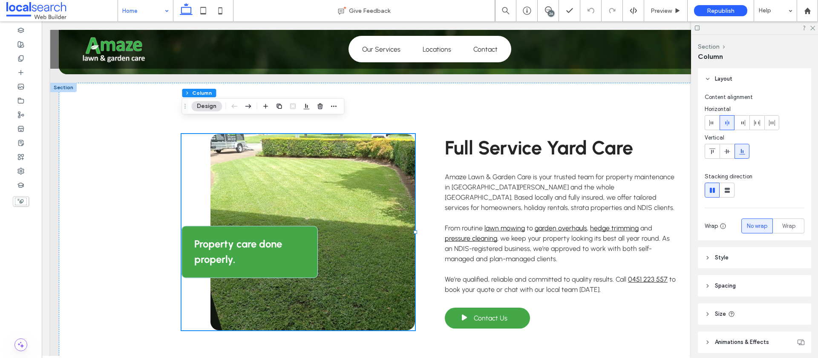
scroll to position [32, 0]
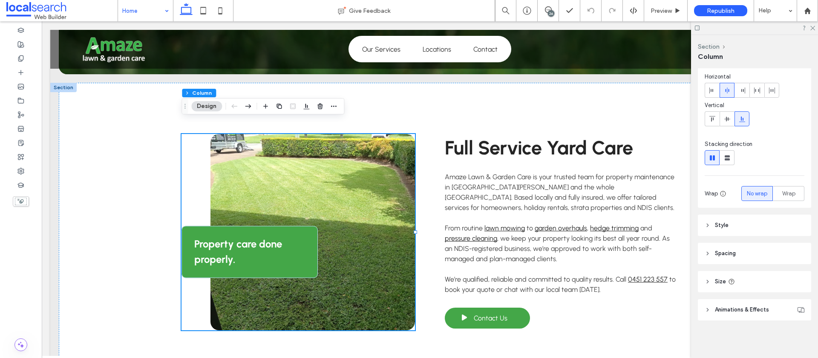
click at [768, 310] on span "Animations & Effects" at bounding box center [742, 309] width 54 height 9
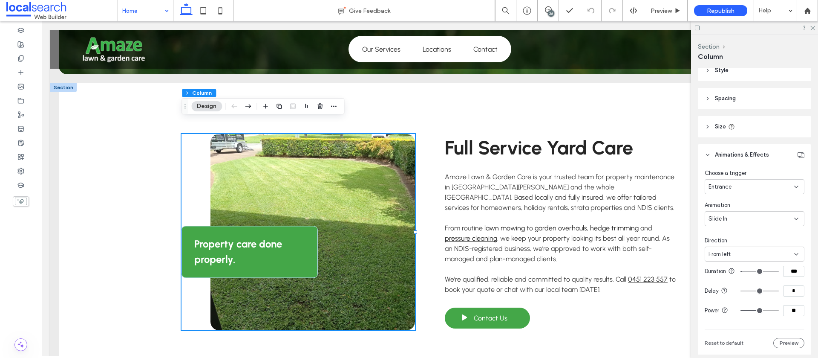
scroll to position [187, 0]
click at [771, 190] on div "Entrance" at bounding box center [752, 186] width 86 height 9
click at [736, 198] on div "None" at bounding box center [754, 200] width 99 height 15
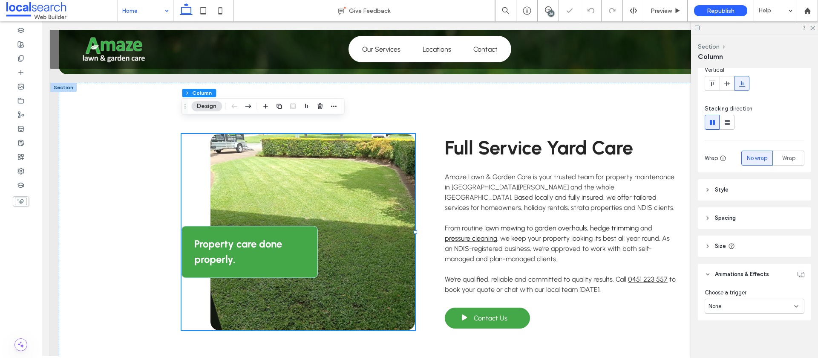
scroll to position [68, 0]
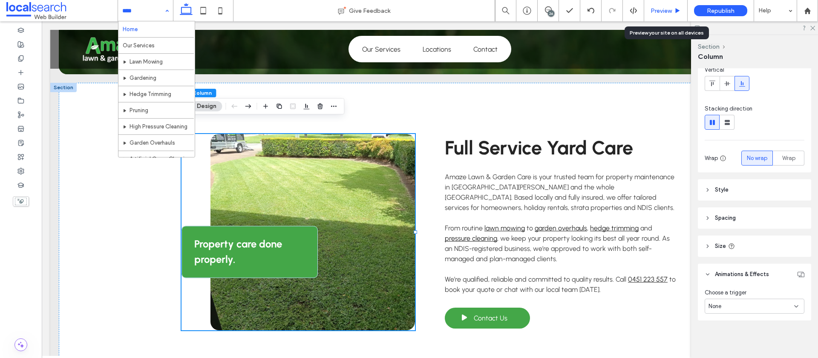
click at [658, 13] on span "Preview" at bounding box center [661, 10] width 21 height 7
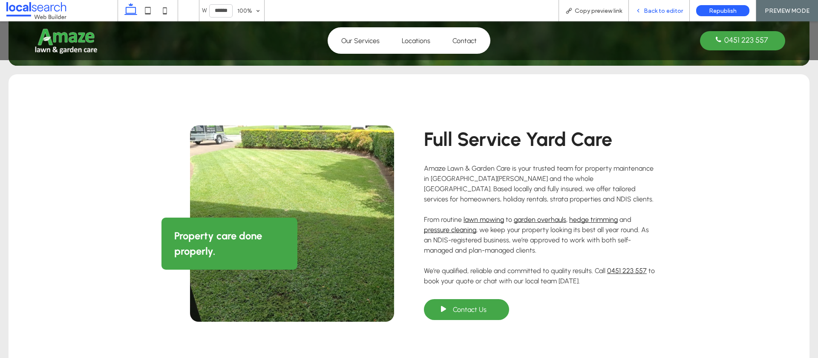
scroll to position [363, 0]
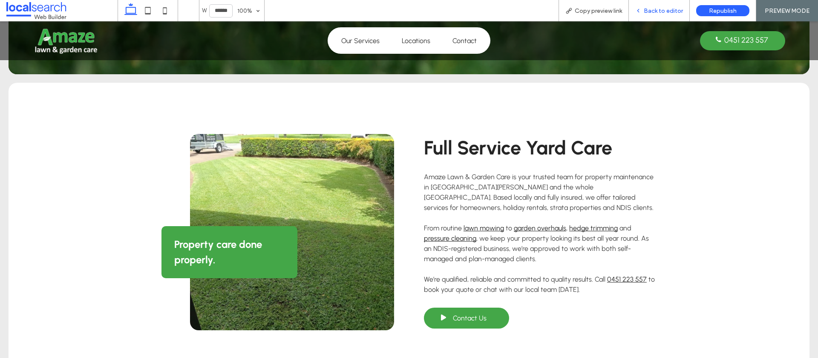
click at [648, 15] on div "Back to editor" at bounding box center [659, 10] width 61 height 21
click at [640, 9] on icon at bounding box center [638, 11] width 6 height 6
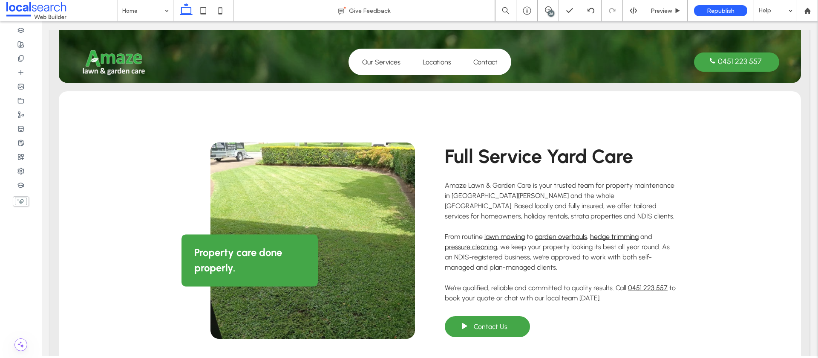
scroll to position [372, 0]
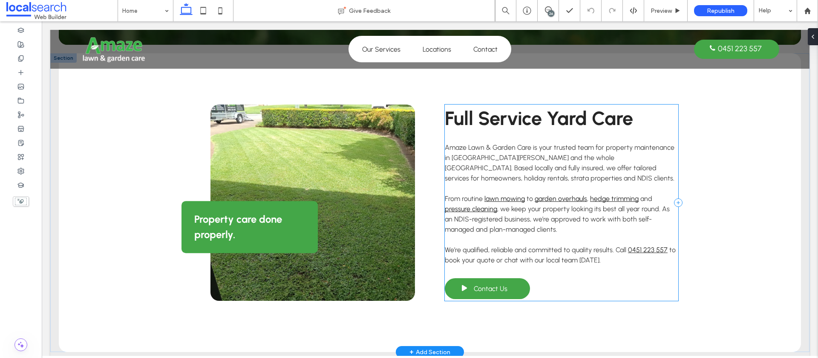
click at [678, 127] on div "Full Service Yard Care Amaze Lawn & Garden Care is your trusted team for proper…" at bounding box center [562, 202] width 234 height 196
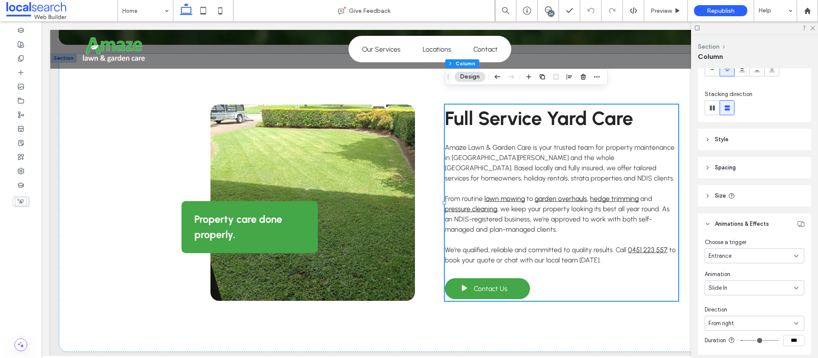
scroll to position [193, 0]
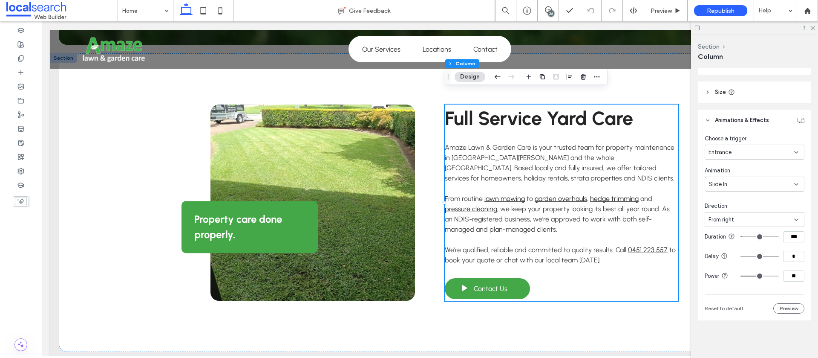
click at [750, 148] on div "Entrance" at bounding box center [752, 152] width 86 height 9
click at [734, 156] on div "None" at bounding box center [754, 160] width 99 height 15
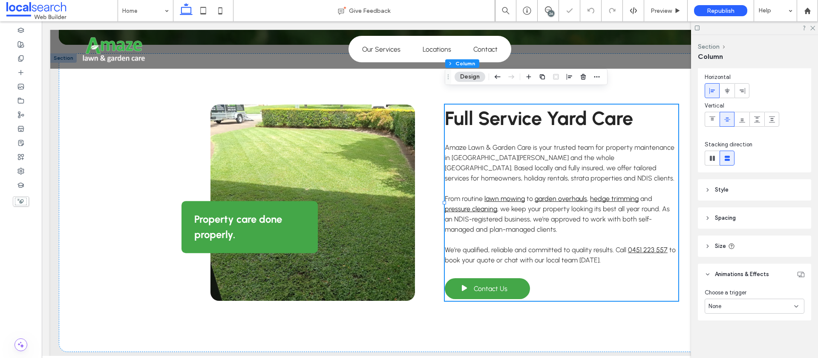
scroll to position [32, 0]
drag, startPoint x: 813, startPoint y: 27, endPoint x: 684, endPoint y: 15, distance: 130.1
click at [813, 27] on icon at bounding box center [813, 28] width 6 height 6
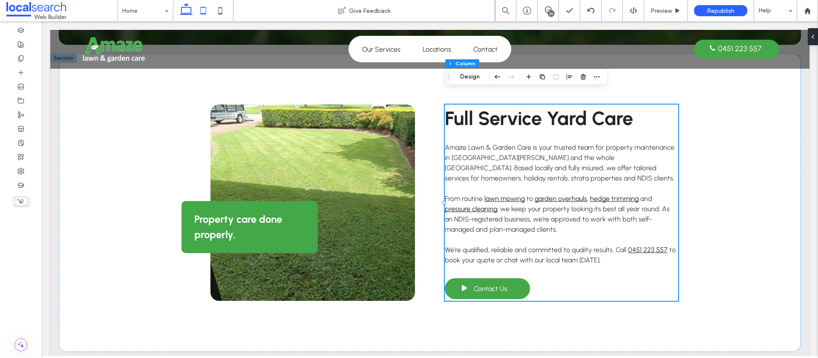
click at [207, 8] on icon at bounding box center [203, 10] width 17 height 17
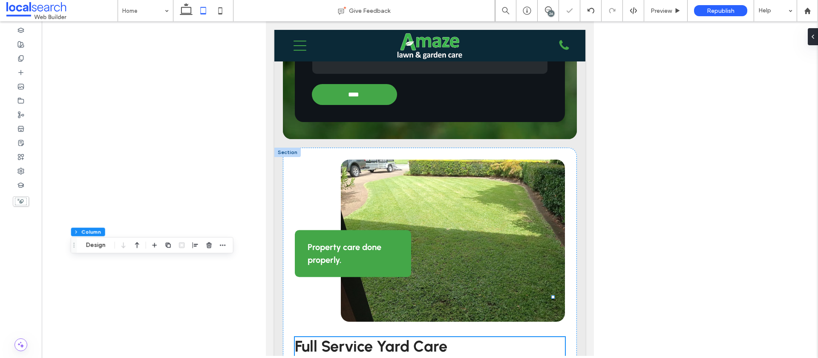
type input "**"
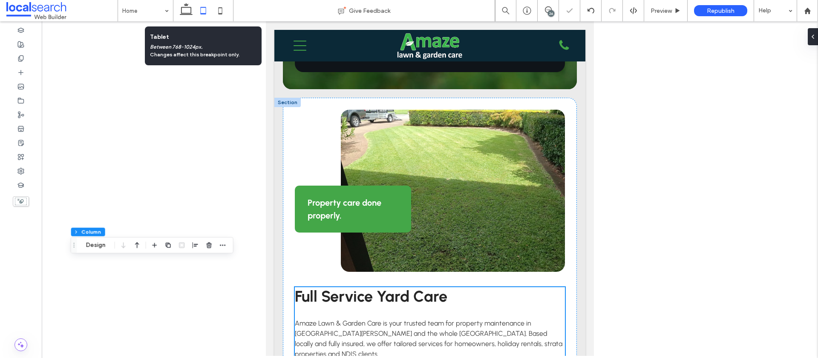
scroll to position [0, 0]
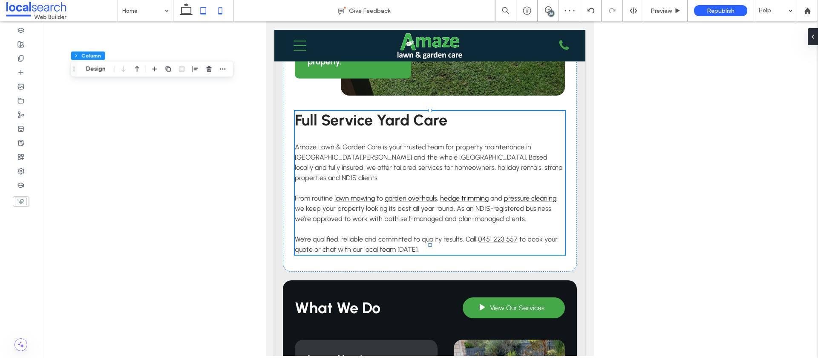
click at [218, 12] on icon at bounding box center [220, 10] width 17 height 17
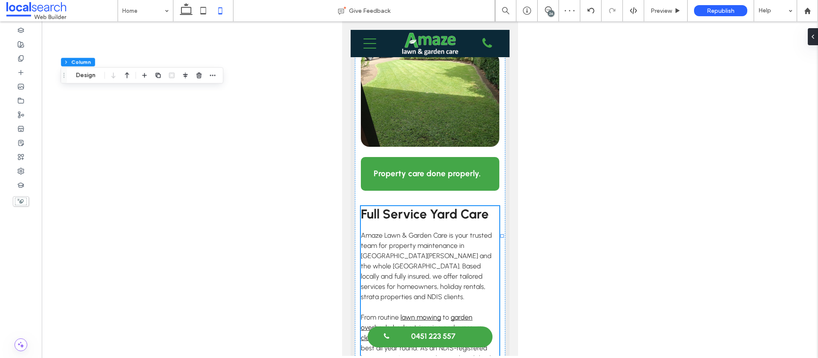
type input "**"
type input "****"
type input "***"
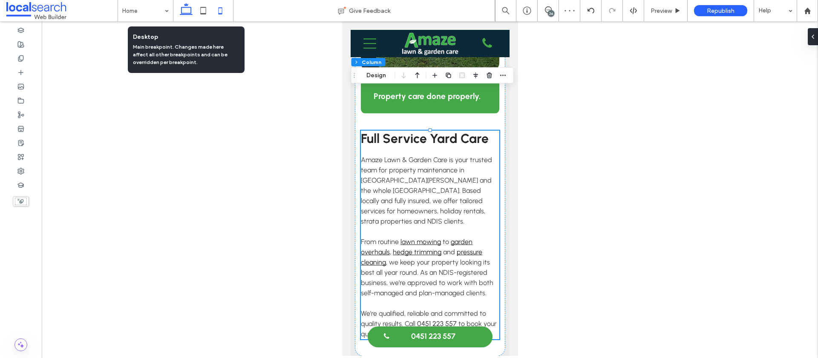
click at [187, 11] on icon at bounding box center [186, 10] width 17 height 17
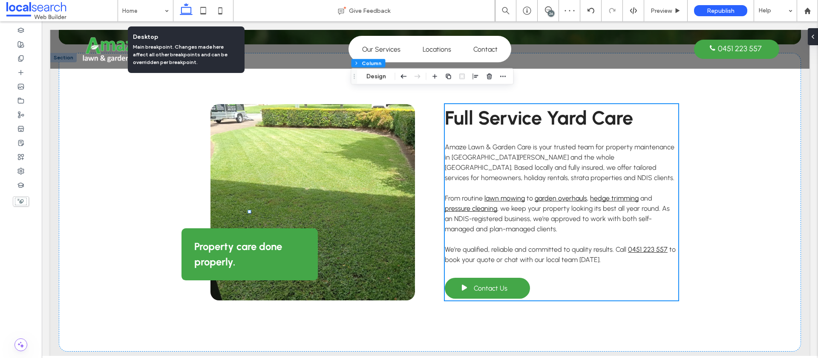
type input "**"
type input "****"
type input "**"
type input "***"
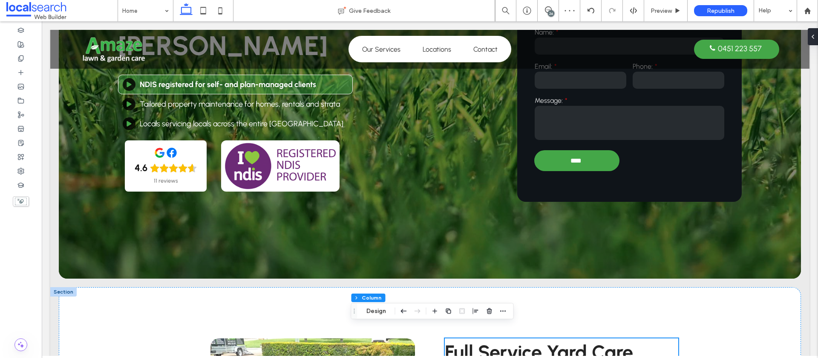
scroll to position [167, 0]
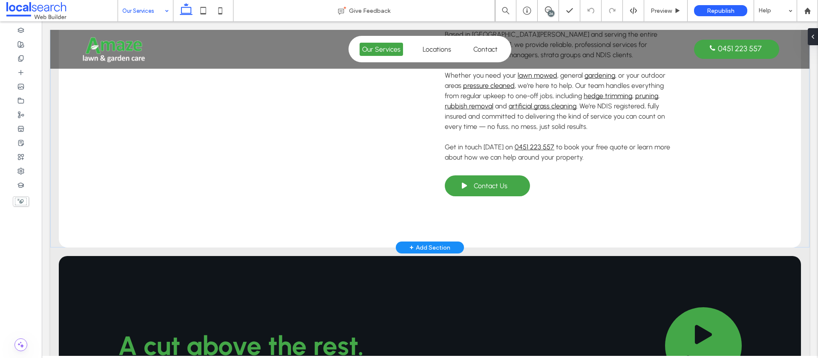
scroll to position [810, 0]
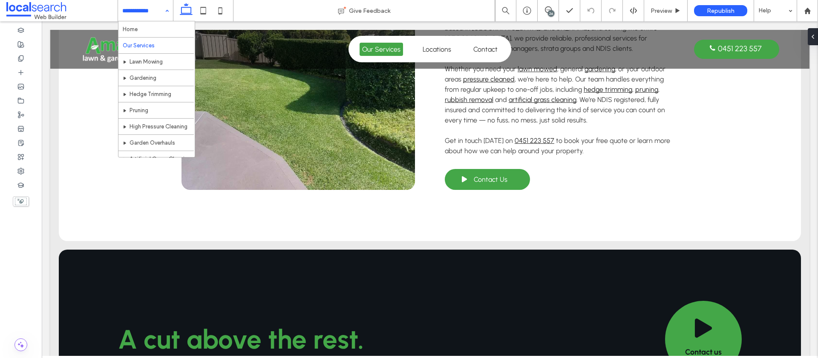
click at [549, 14] on div "26" at bounding box center [551, 13] width 6 height 6
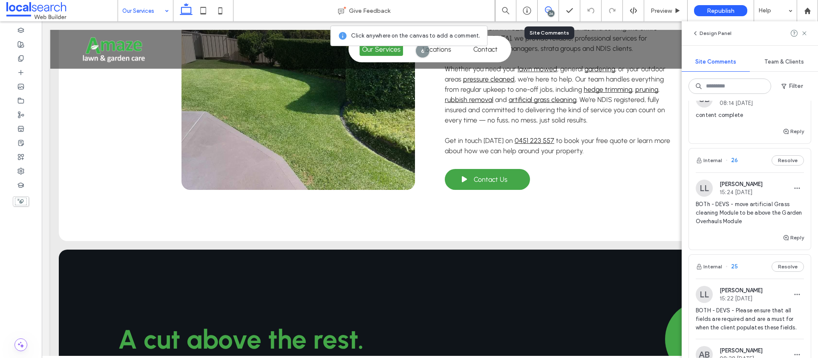
scroll to position [952, 0]
click at [798, 243] on button "Reply" at bounding box center [793, 238] width 21 height 10
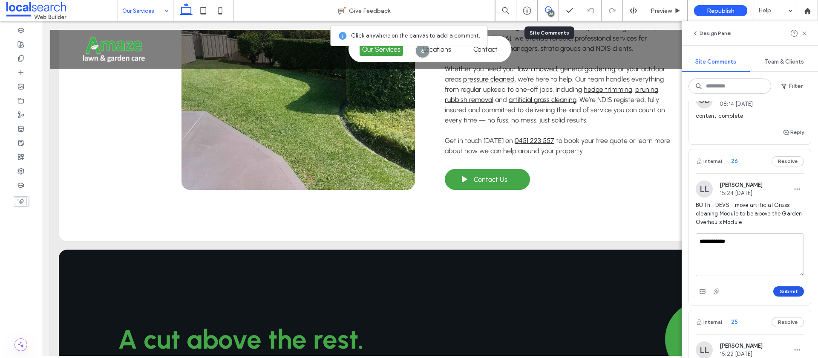
type textarea "**********"
click at [791, 296] on button "Submit" at bounding box center [788, 291] width 31 height 10
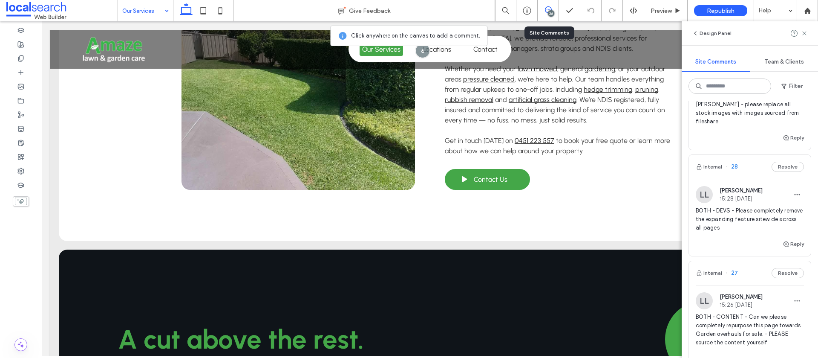
scroll to position [683, 0]
click at [768, 190] on div "[PERSON_NAME] 15:28 [DATE]" at bounding box center [750, 194] width 108 height 17
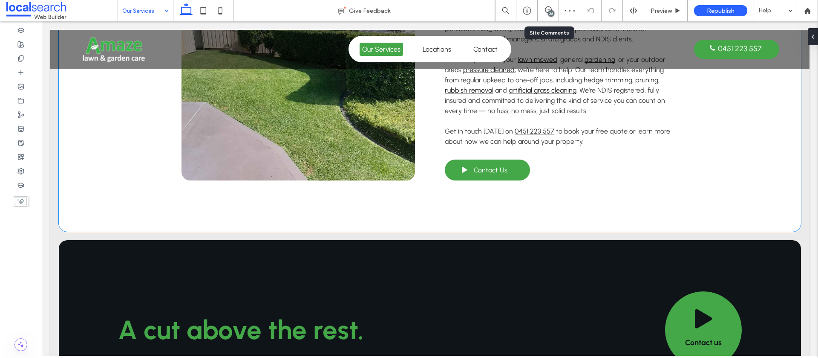
scroll to position [821, 0]
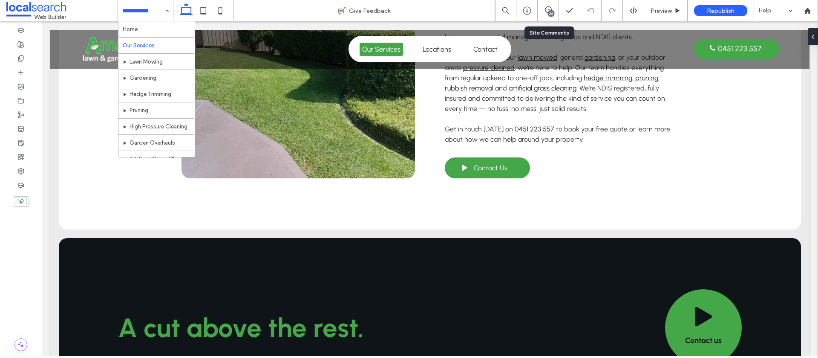
click at [143, 9] on input at bounding box center [143, 10] width 42 height 21
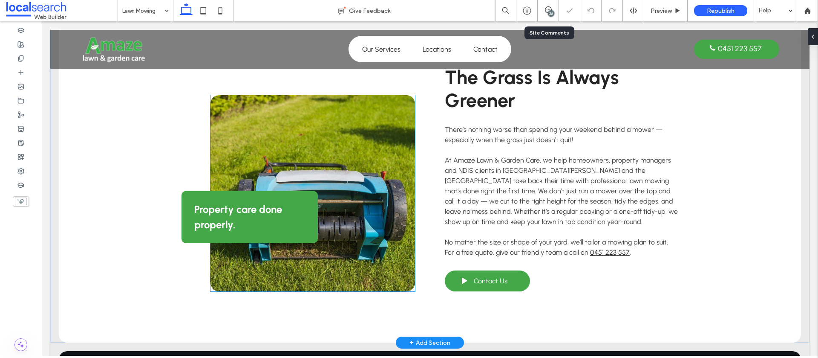
scroll to position [381, 0]
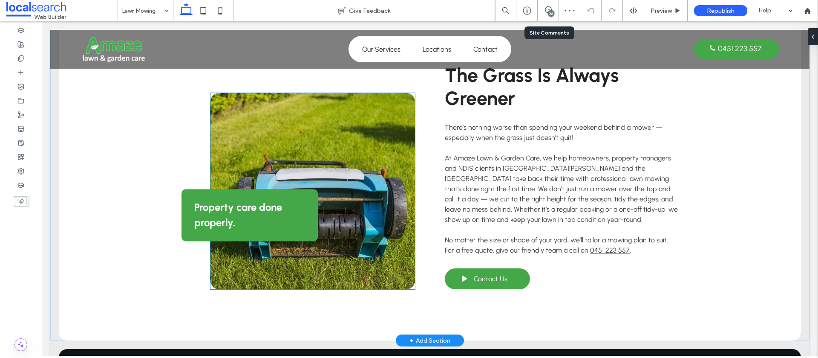
click at [214, 128] on link at bounding box center [313, 191] width 205 height 196
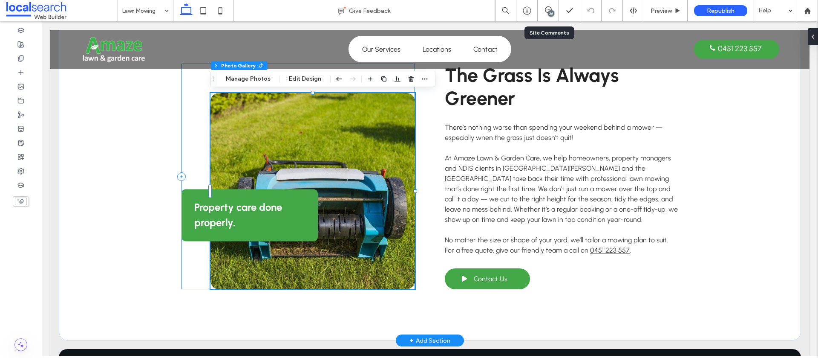
click at [194, 99] on div "Property care done properly." at bounding box center [299, 175] width 234 height 225
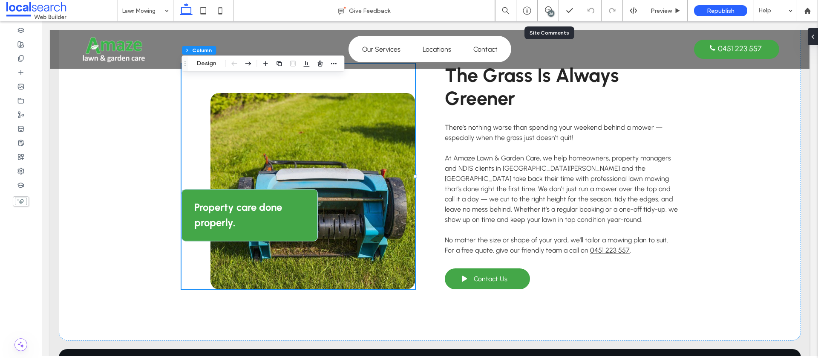
click at [191, 64] on span "Drag" at bounding box center [184, 64] width 15 height 6
drag, startPoint x: 199, startPoint y: 65, endPoint x: 203, endPoint y: 67, distance: 4.4
click at [199, 65] on button "Design" at bounding box center [207, 63] width 31 height 10
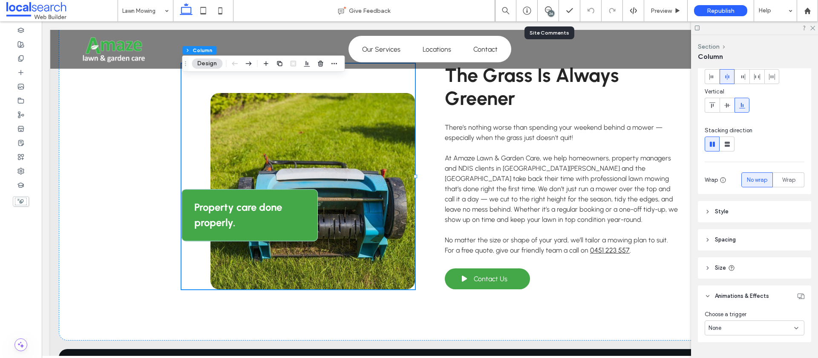
scroll to position [68, 0]
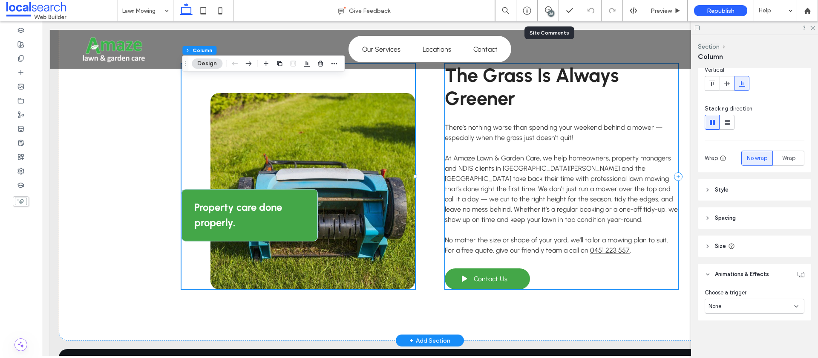
click at [669, 121] on div "The Grass Is Always Greener There’s nothing worse than spending your weekend be…" at bounding box center [562, 175] width 234 height 225
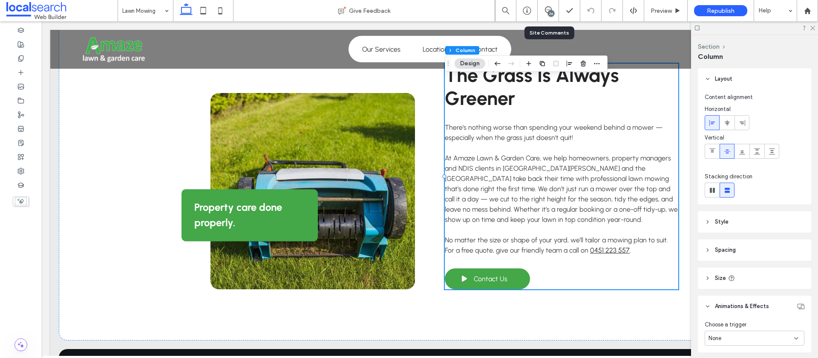
scroll to position [32, 0]
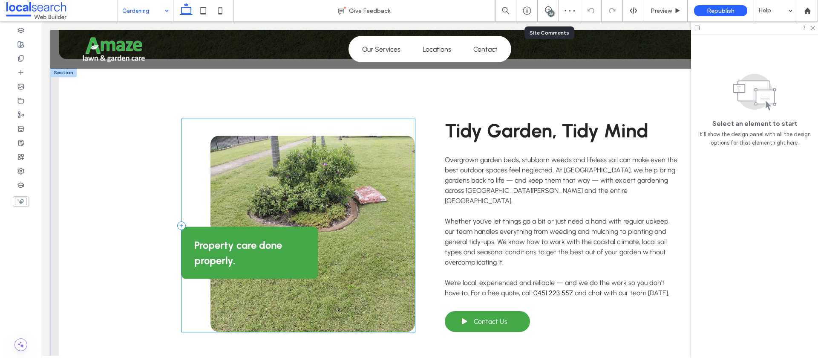
click at [200, 146] on div "Property care done properly." at bounding box center [299, 225] width 234 height 213
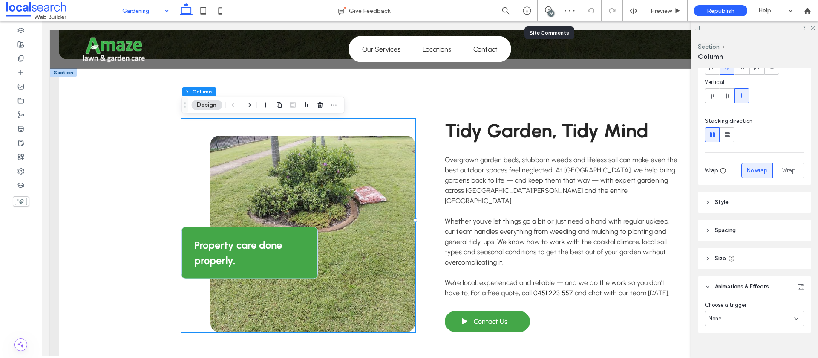
scroll to position [58, 0]
click at [669, 139] on h2 "Tidy Garden, Tidy Mind" at bounding box center [562, 130] width 234 height 23
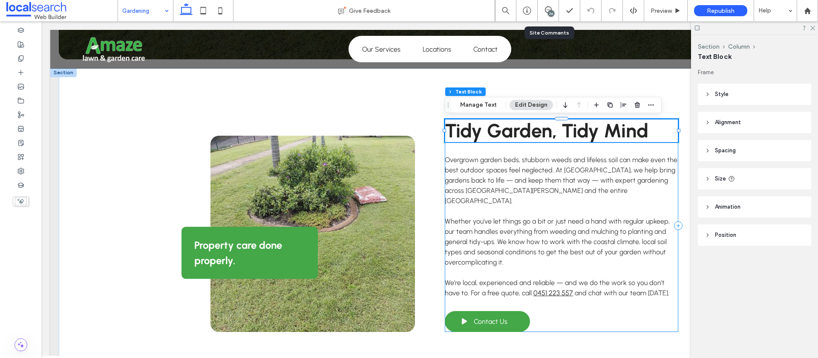
click at [672, 153] on div "Tidy Garden, Tidy Mind Overgrown garden beds, stubborn weeds and lifeless soil …" at bounding box center [562, 225] width 234 height 213
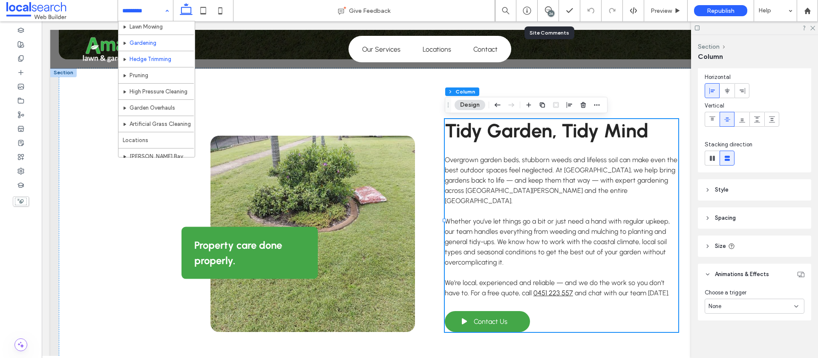
scroll to position [38, 0]
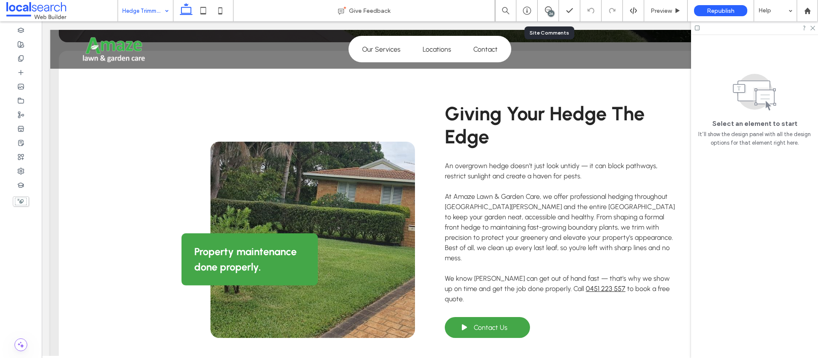
scroll to position [348, 0]
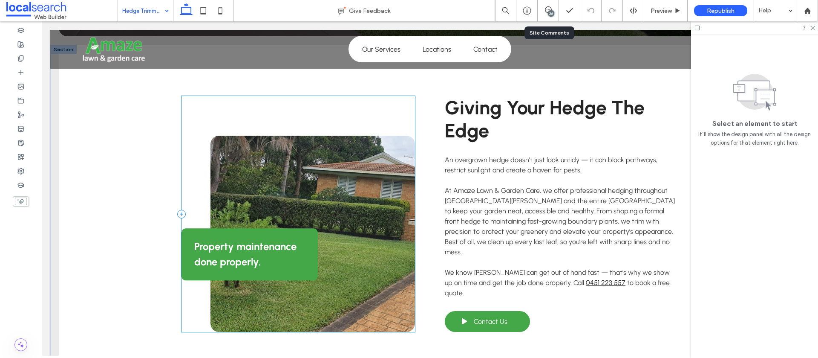
click at [203, 108] on div "Property maintenance done properly." at bounding box center [299, 214] width 234 height 236
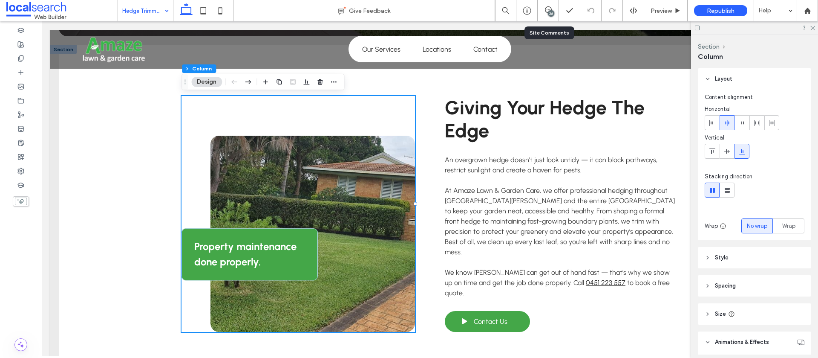
scroll to position [68, 0]
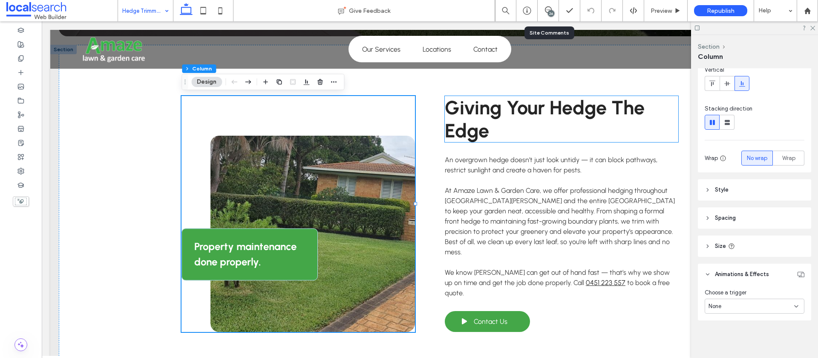
drag, startPoint x: 675, startPoint y: 127, endPoint x: 674, endPoint y: 138, distance: 11.1
click at [675, 127] on h2 "Giving Your Hedge The Edge" at bounding box center [562, 119] width 234 height 46
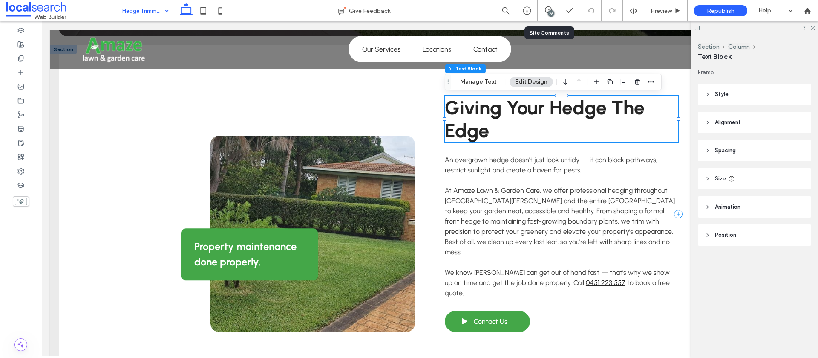
click at [672, 150] on div "Giving Your Hedge The Edge An overgrown hedge doesn’t just look untidy — it can…" at bounding box center [562, 214] width 234 height 236
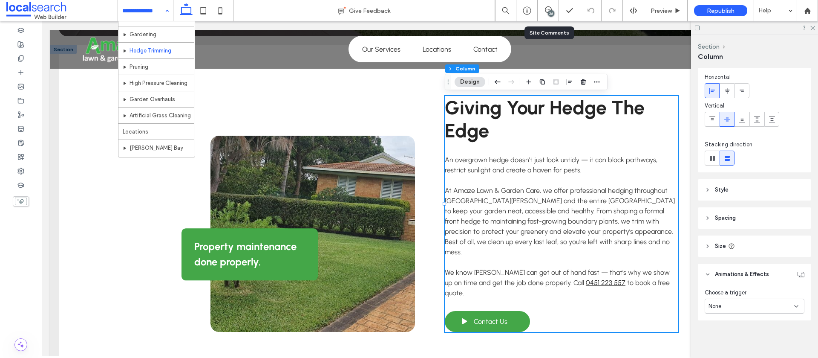
scroll to position [46, 0]
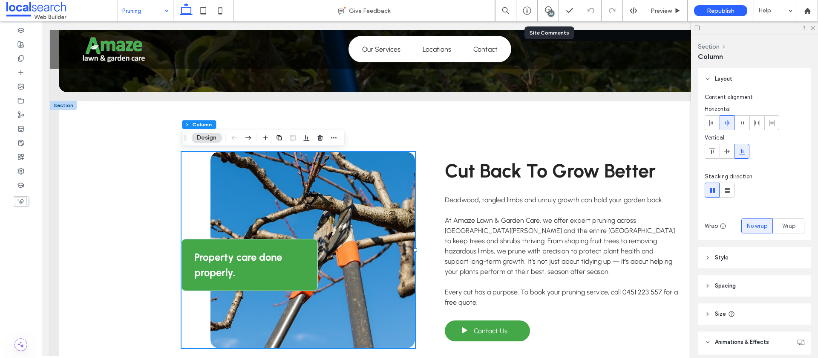
scroll to position [68, 0]
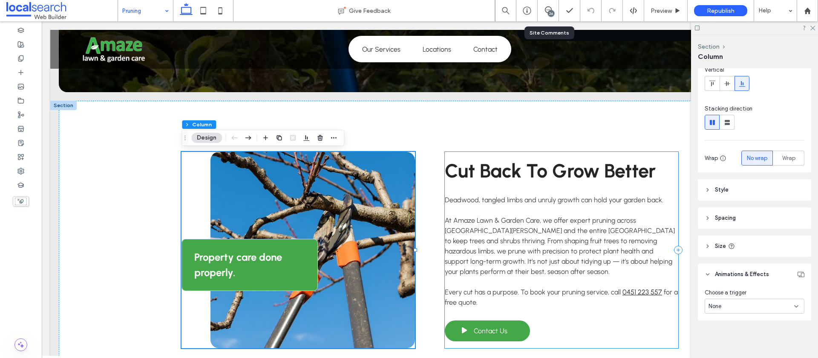
click at [673, 193] on div "Cut Back To Grow Better Deadwood, tangled limbs and unruly growth can hold your…" at bounding box center [562, 250] width 234 height 196
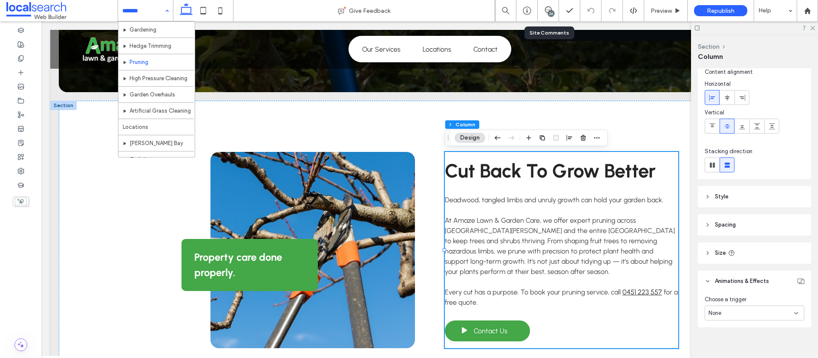
scroll to position [55, 0]
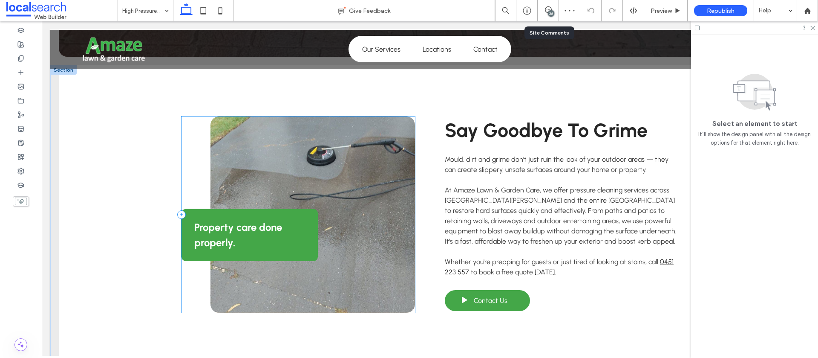
click at [193, 146] on div "Property care done properly." at bounding box center [299, 214] width 234 height 196
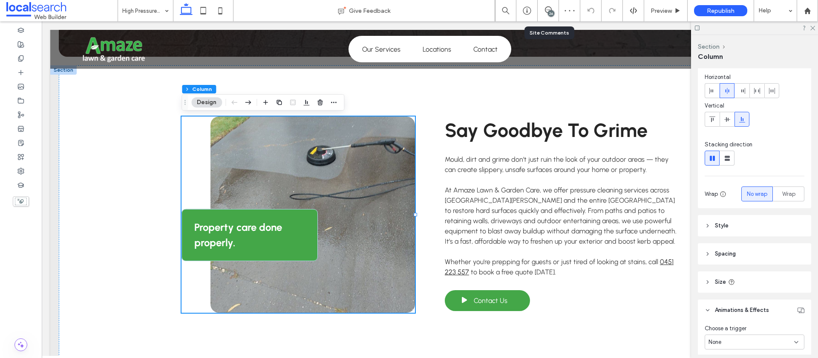
scroll to position [68, 0]
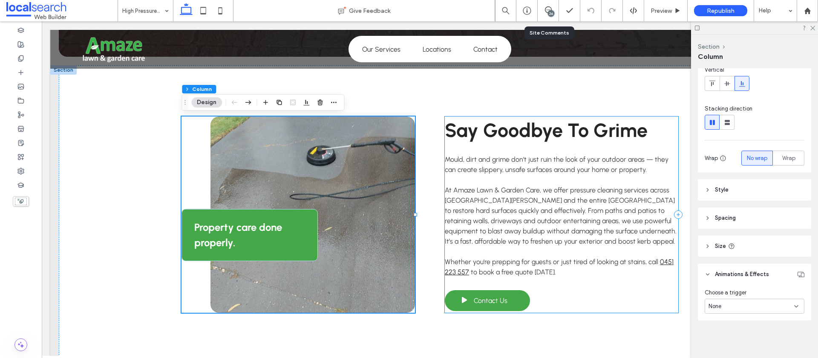
click at [659, 143] on div "Say Goodbye To Grime Mould, dirt and grime don’t just ruin the look of your out…" at bounding box center [562, 214] width 234 height 196
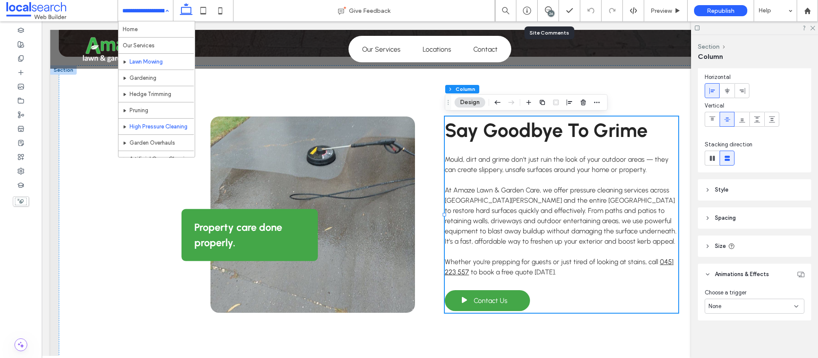
scroll to position [55, 0]
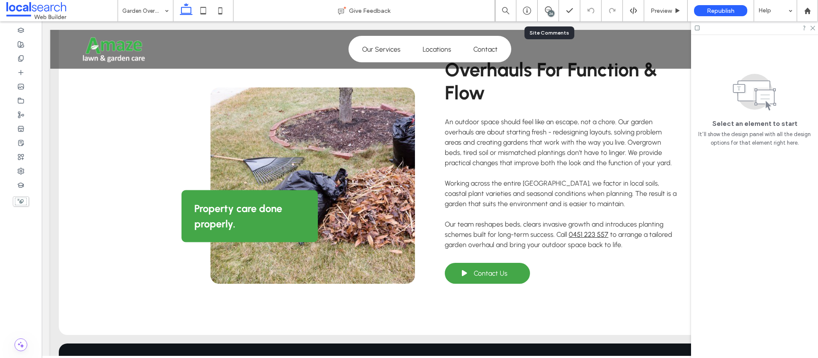
scroll to position [332, 0]
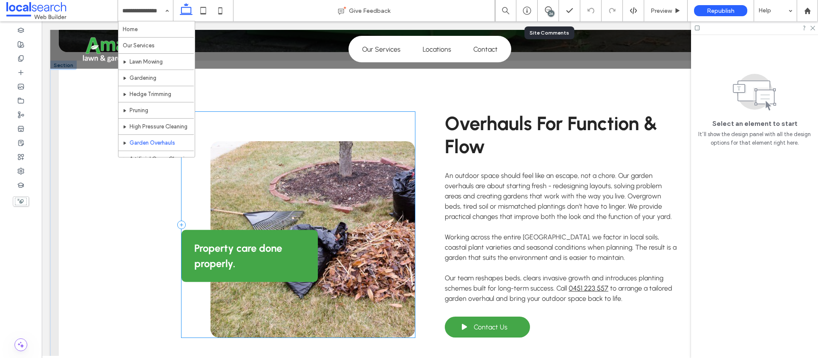
click at [199, 173] on div "Property care done properly." at bounding box center [299, 224] width 234 height 225
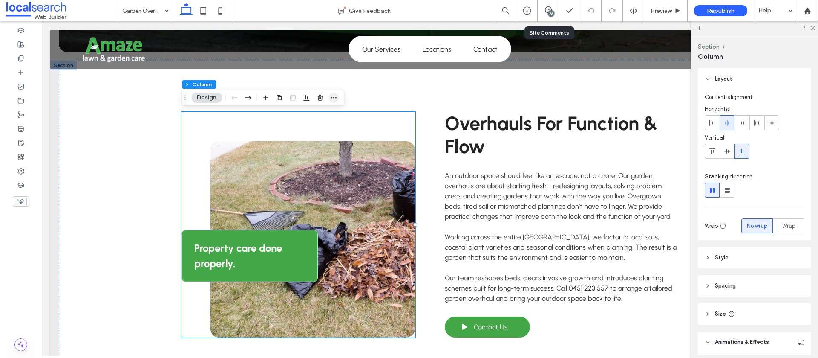
click at [331, 97] on use "button" at bounding box center [334, 97] width 6 height 1
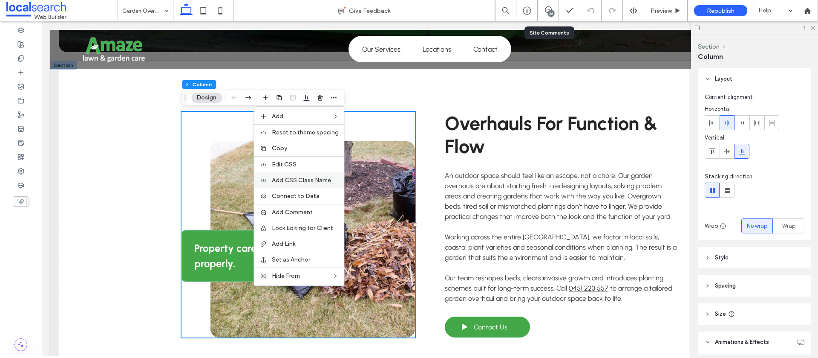
click at [317, 183] on span "Add CSS Class Name" at bounding box center [301, 179] width 59 height 7
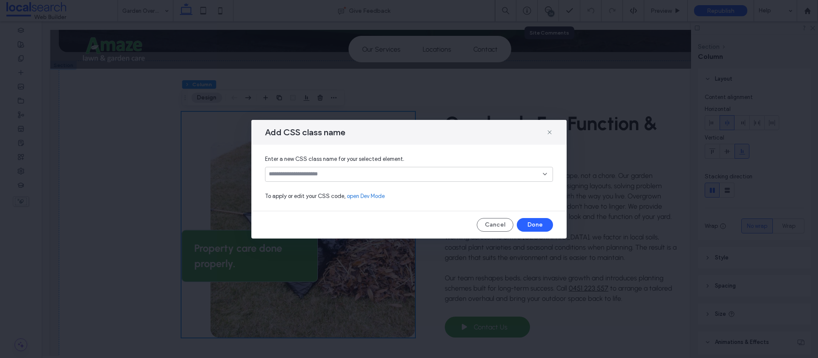
click at [553, 133] on div "Add CSS class name" at bounding box center [408, 132] width 315 height 25
click at [551, 132] on icon at bounding box center [549, 132] width 7 height 7
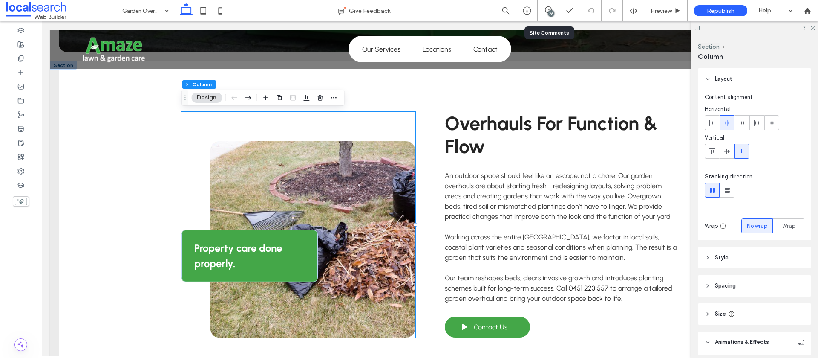
scroll to position [68, 0]
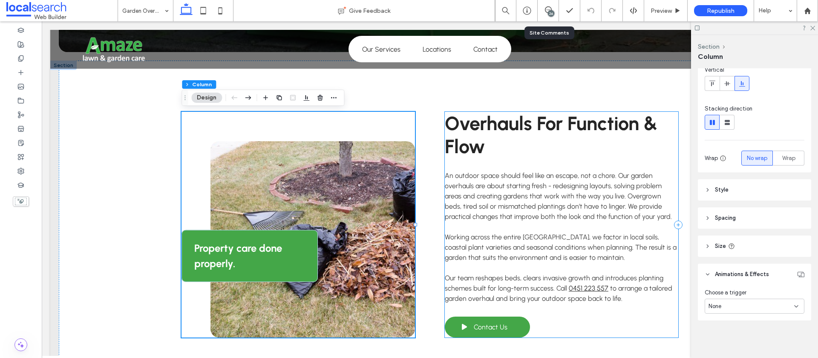
drag, startPoint x: 675, startPoint y: 170, endPoint x: 679, endPoint y: 169, distance: 4.8
click at [675, 169] on div "Overhauls For Function & Flow An outdoor space should feel like an escape, not …" at bounding box center [562, 224] width 234 height 225
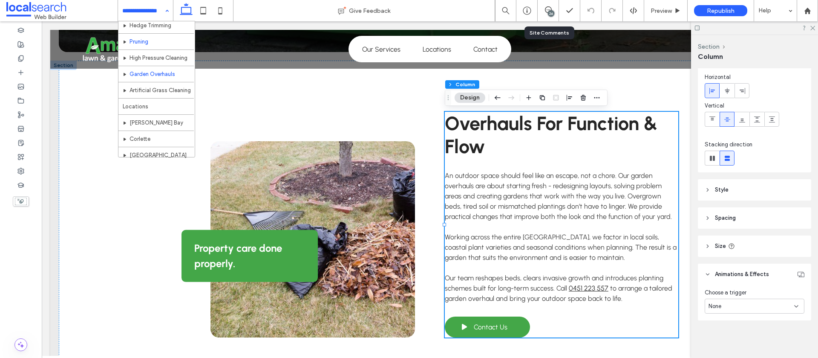
scroll to position [72, 0]
drag, startPoint x: 163, startPoint y: 84, endPoint x: 156, endPoint y: 84, distance: 6.8
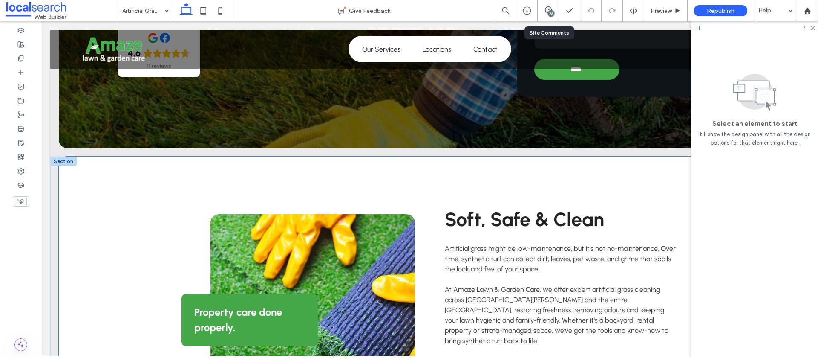
scroll to position [255, 0]
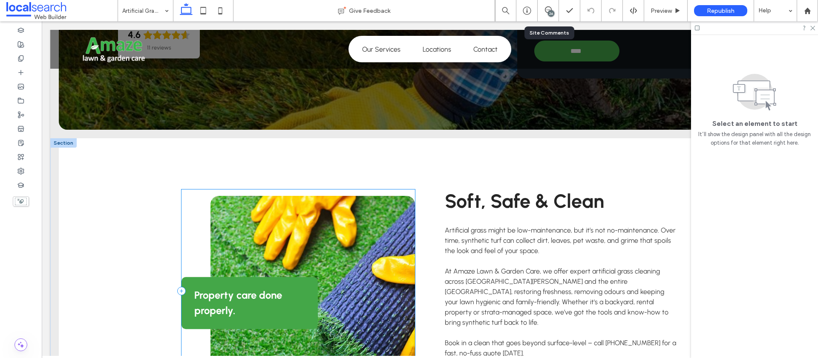
click at [190, 203] on div "Property care done properly." at bounding box center [299, 290] width 234 height 202
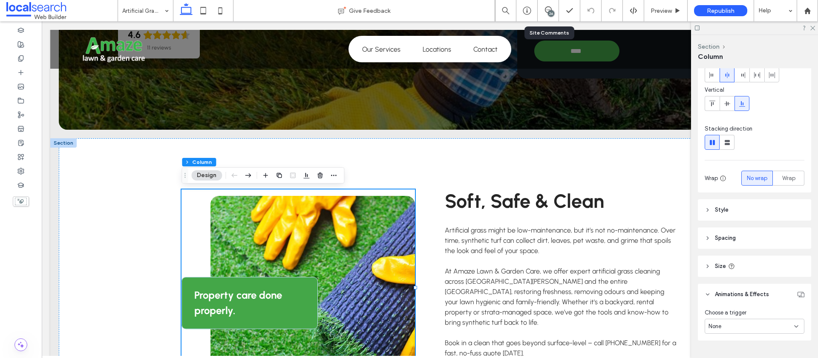
scroll to position [68, 0]
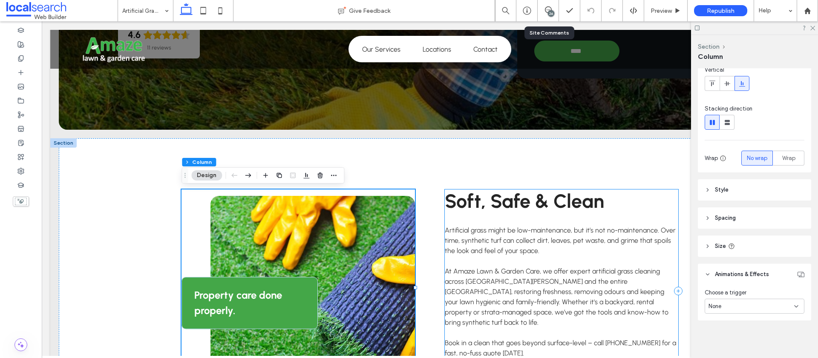
click at [672, 226] on div "Soft, Safe & Clean Artificial grass might be low-maintenance, but it’s not no-m…" at bounding box center [562, 290] width 234 height 202
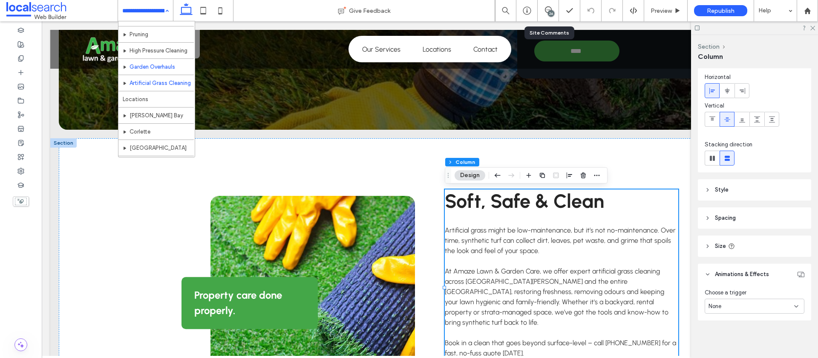
scroll to position [80, 0]
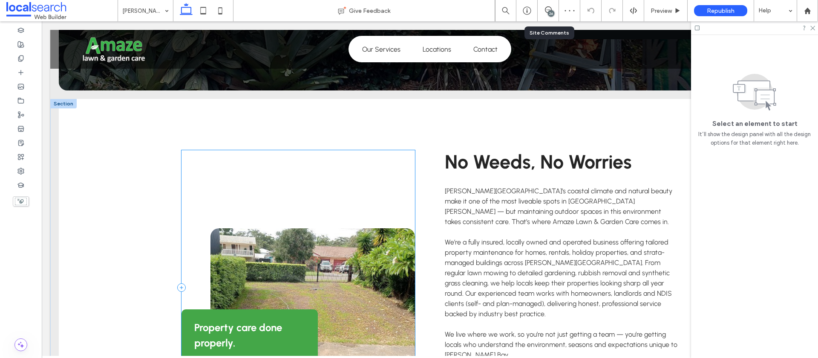
click at [185, 179] on div "Property care done properly." at bounding box center [299, 287] width 234 height 274
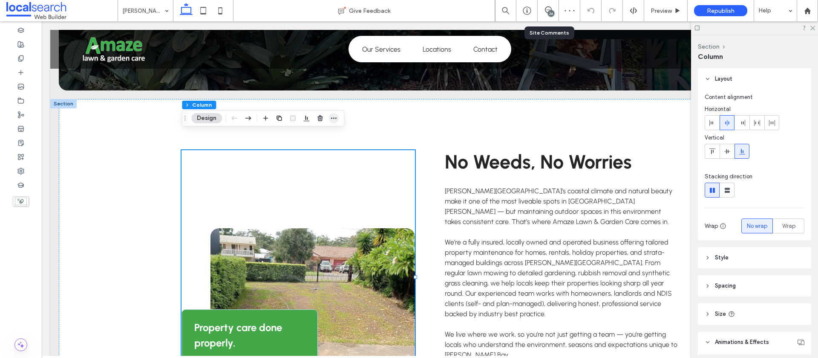
click at [333, 118] on use "button" at bounding box center [334, 118] width 6 height 1
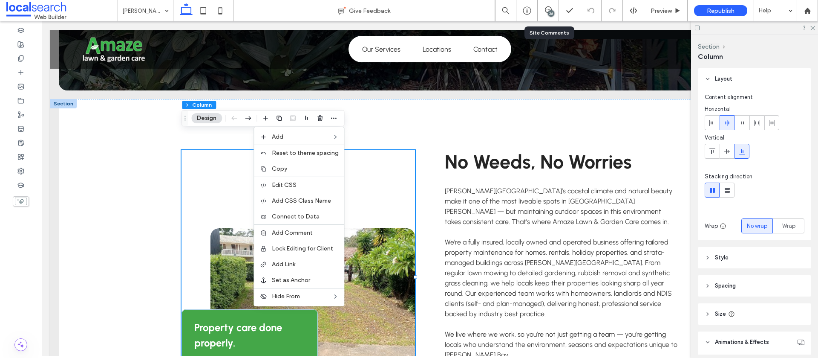
scroll to position [68, 0]
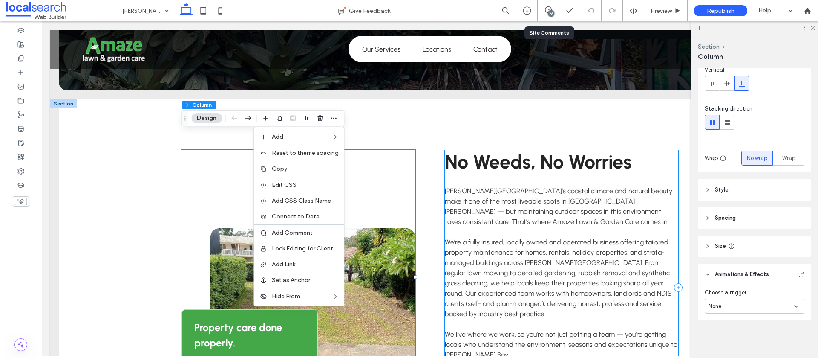
click at [667, 160] on div "No Weeds, No Worries Nelson Bay’s coastal climate and natural beauty make it on…" at bounding box center [562, 287] width 234 height 274
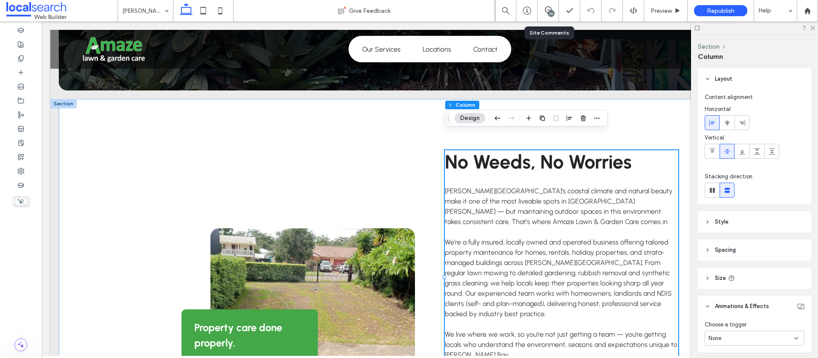
scroll to position [32, 0]
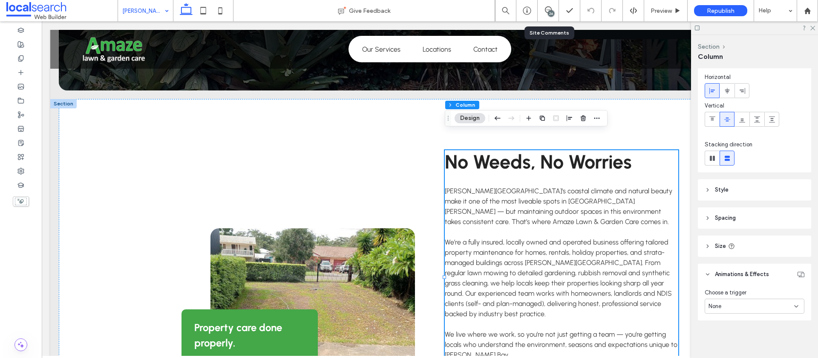
drag, startPoint x: 149, startPoint y: 12, endPoint x: 150, endPoint y: 16, distance: 4.3
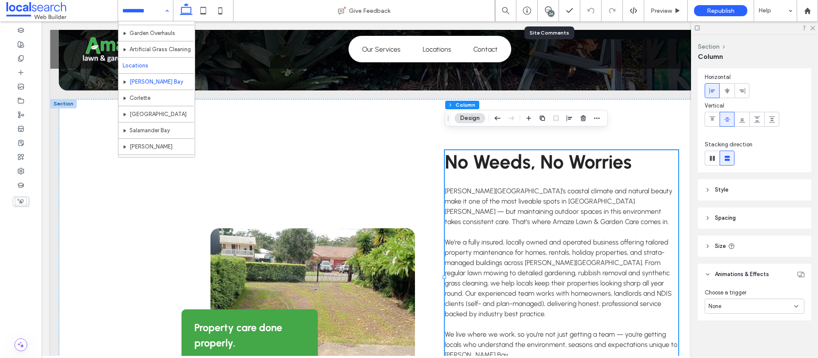
scroll to position [117, 0]
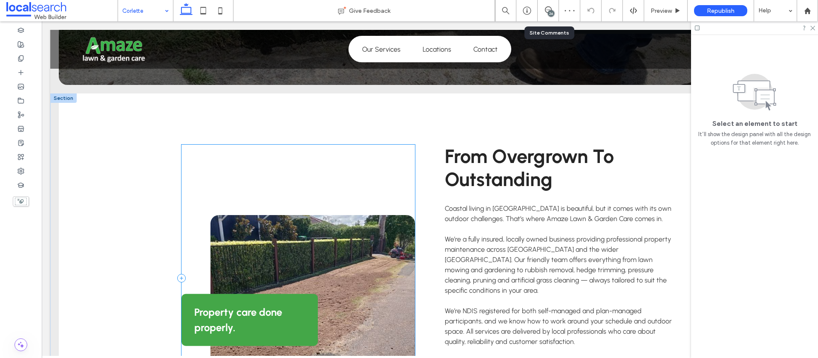
click at [199, 173] on div "Property care done properly." at bounding box center [299, 277] width 234 height 266
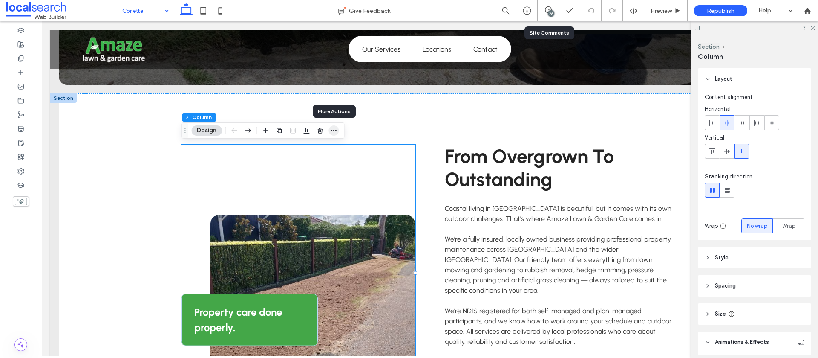
click at [336, 131] on use "button" at bounding box center [334, 130] width 6 height 1
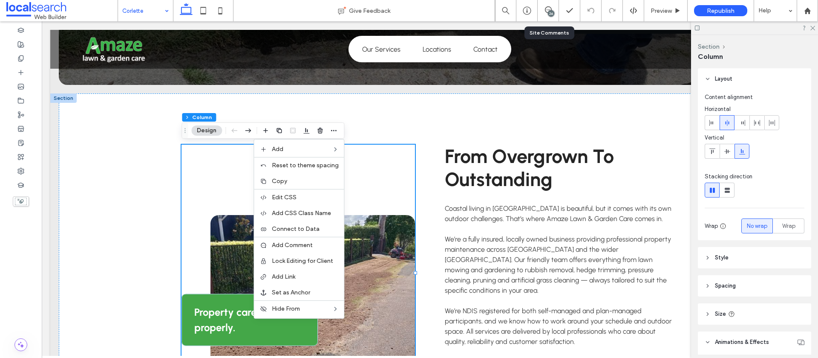
scroll to position [68, 0]
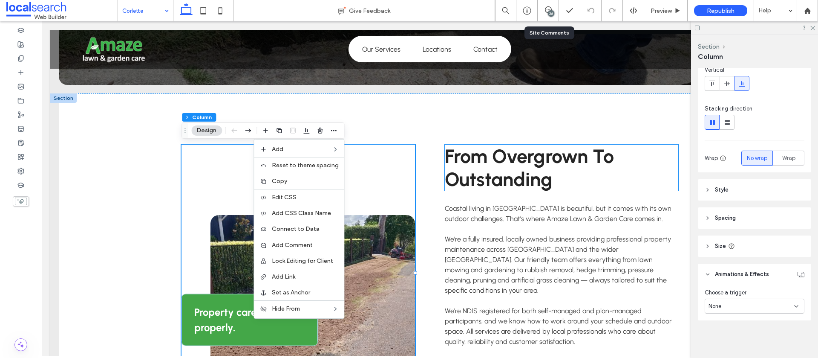
click at [675, 187] on h2 "From Overgrown To Outstanding" at bounding box center [562, 167] width 234 height 46
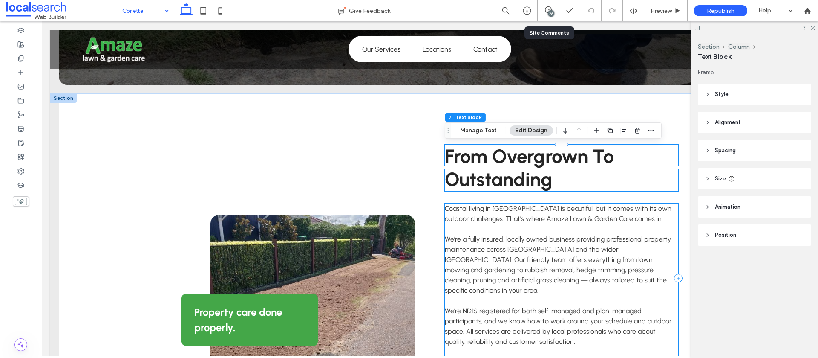
click at [675, 207] on p "Coastal living in Corlette is beautiful, but it comes with its own outdoor chal…" at bounding box center [562, 213] width 234 height 20
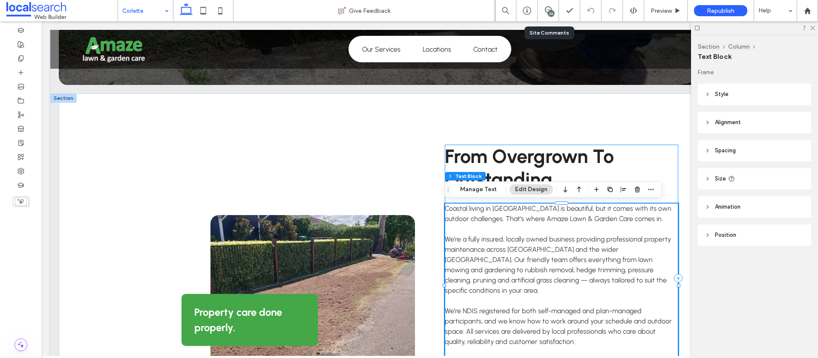
click at [675, 196] on div "From Overgrown To Outstanding Coastal living in Corlette is beautiful, but it c…" at bounding box center [562, 277] width 234 height 266
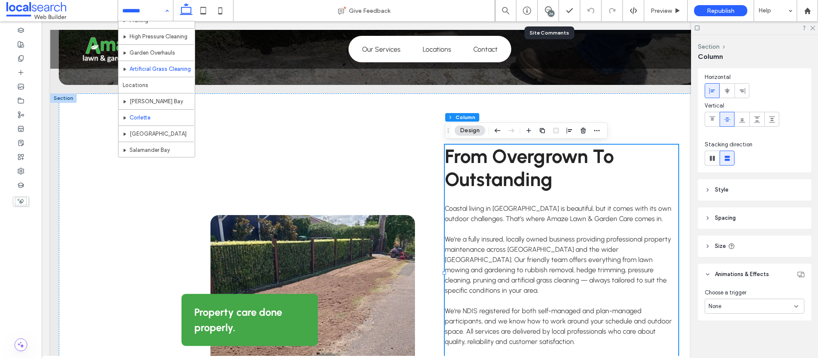
scroll to position [122, 0]
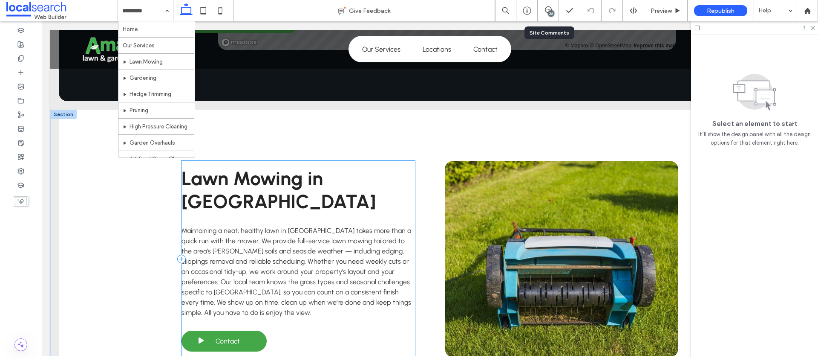
scroll to position [988, 0]
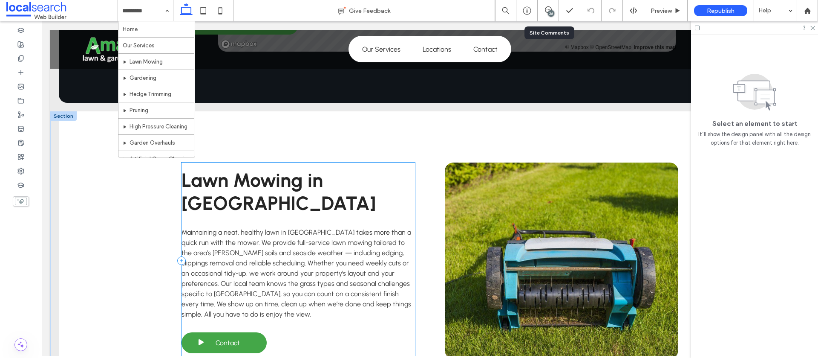
click at [194, 172] on div "Lawn Mowing in [GEOGRAPHIC_DATA] Maintaining a neat, healthy lawn in [GEOGRAPHI…" at bounding box center [299, 260] width 234 height 196
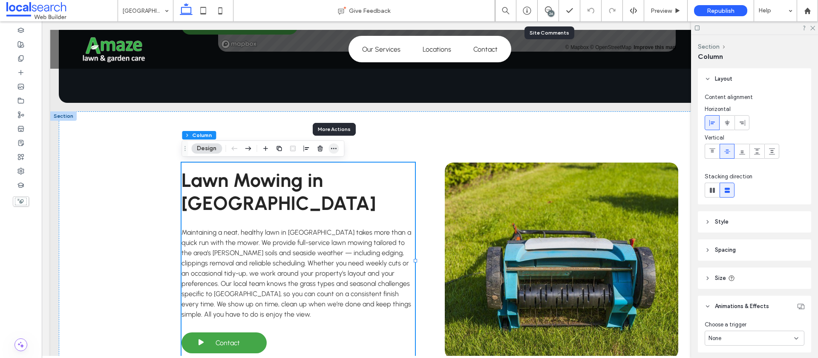
click at [334, 145] on icon "button" at bounding box center [333, 148] width 7 height 7
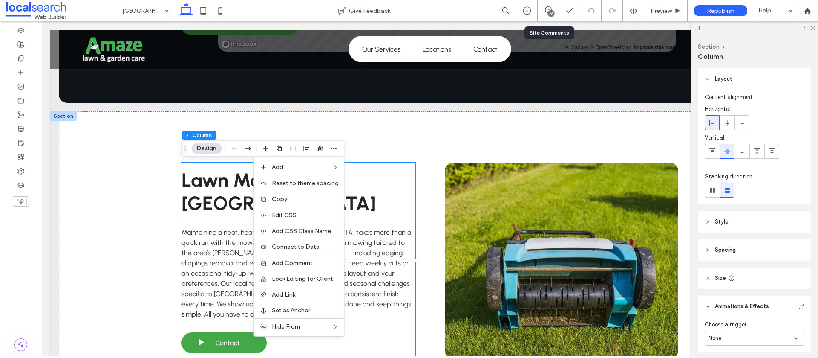
scroll to position [32, 0]
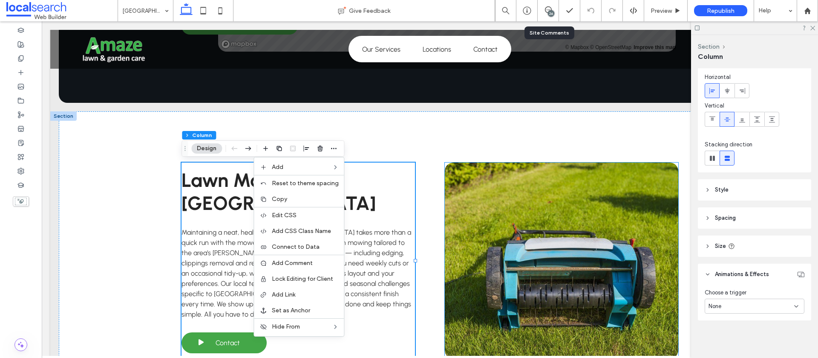
click at [449, 163] on link at bounding box center [562, 260] width 234 height 196
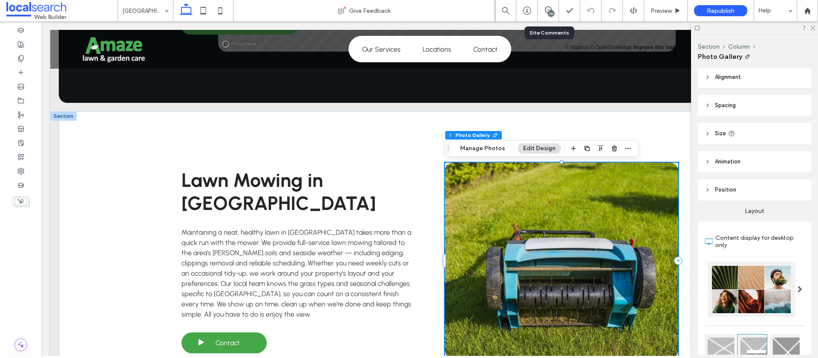
scroll to position [0, 0]
click at [678, 164] on div at bounding box center [678, 260] width 0 height 196
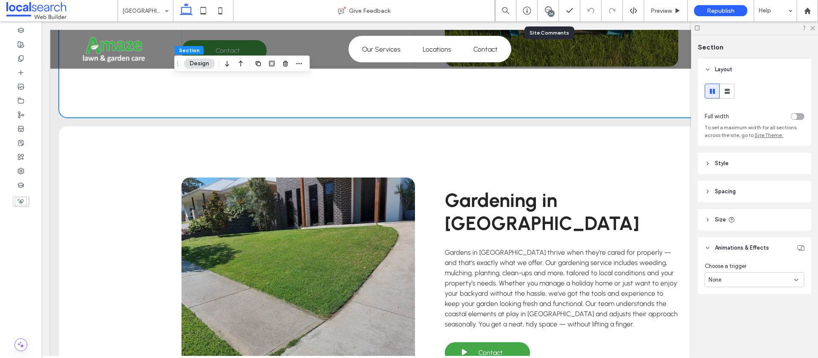
scroll to position [1280, 0]
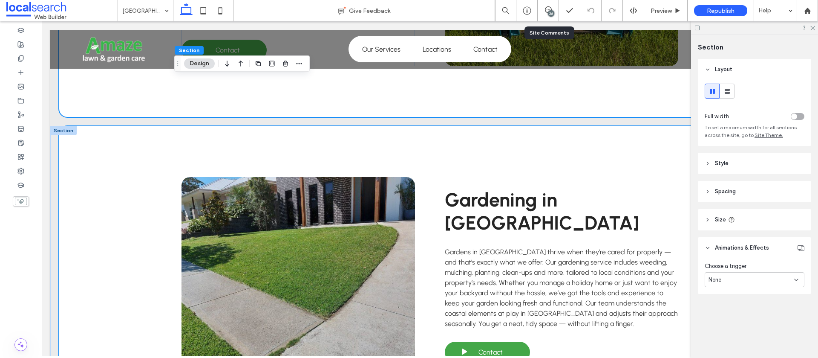
click at [171, 180] on div "Gardening in Shoal Bay Gardens in Shoal Bay thrive when they’re cared for prope…" at bounding box center [430, 275] width 742 height 298
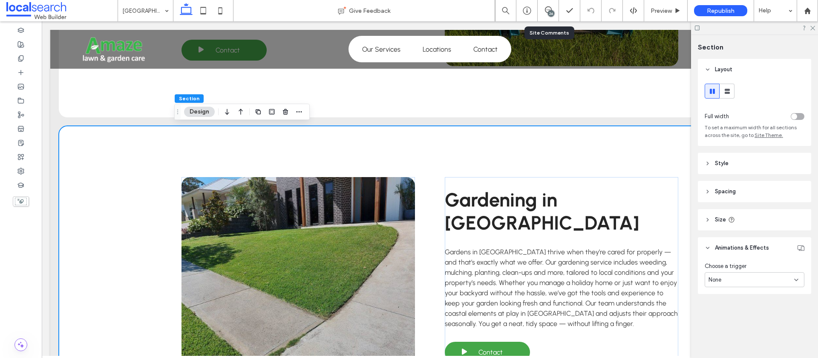
click at [159, 199] on div "Gardening in Shoal Bay Gardens in Shoal Bay thrive when they’re cared for prope…" at bounding box center [430, 275] width 742 height 298
click at [184, 180] on link at bounding box center [299, 275] width 234 height 196
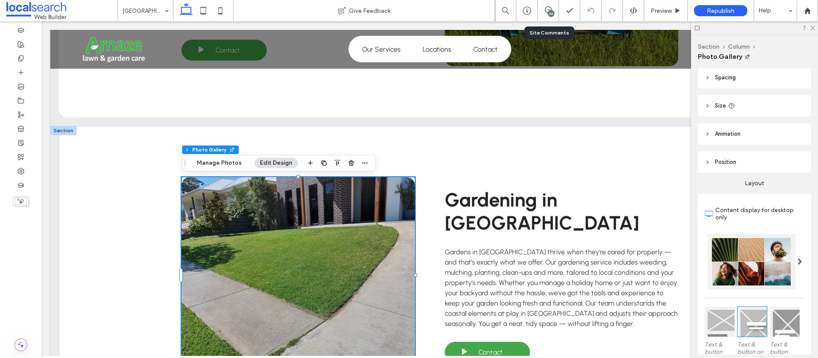
scroll to position [23, 0]
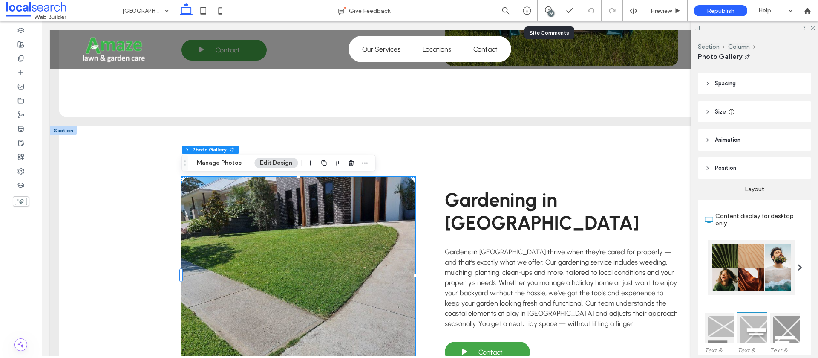
click at [718, 136] on span "Animation" at bounding box center [728, 140] width 26 height 9
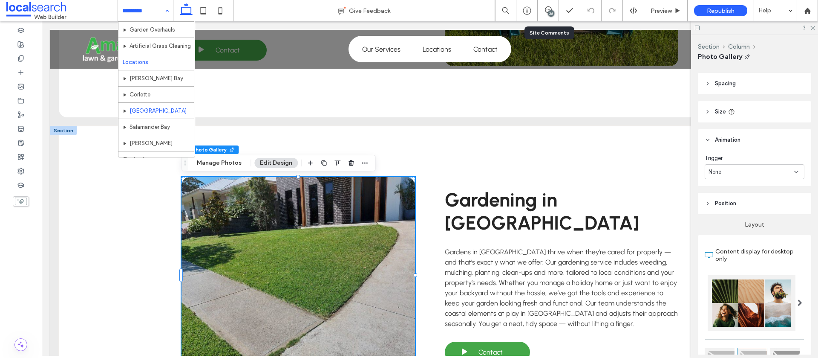
scroll to position [122, 0]
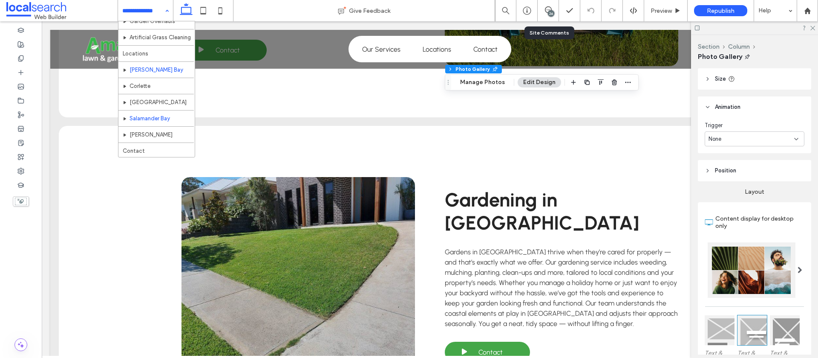
scroll to position [122, 0]
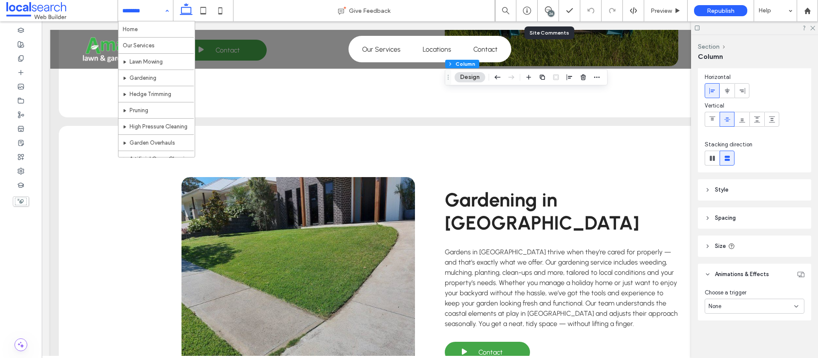
scroll to position [122, 0]
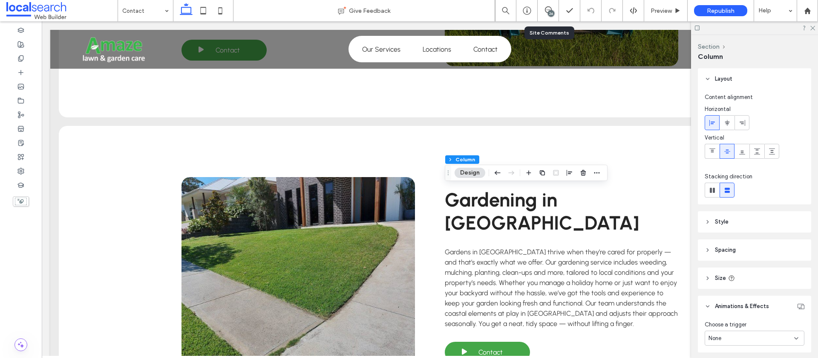
scroll to position [32, 0]
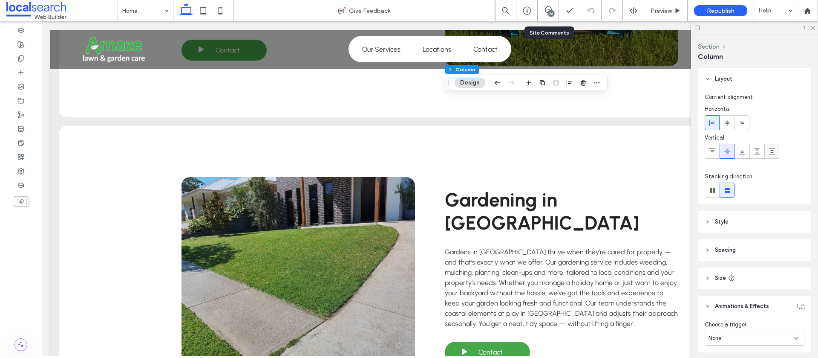
scroll to position [32, 0]
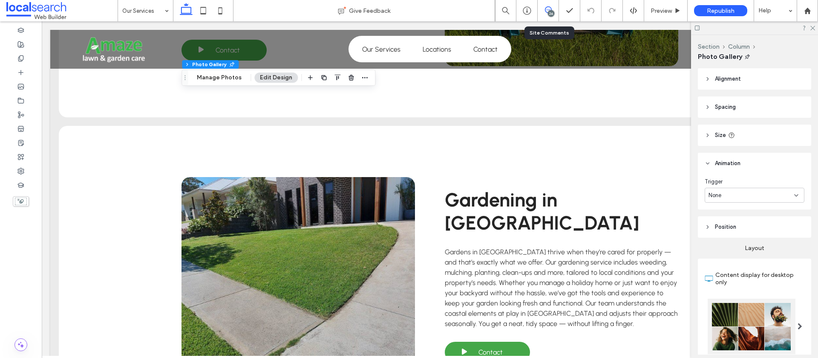
click at [545, 5] on div "26" at bounding box center [548, 10] width 21 height 21
click at [549, 6] on use at bounding box center [548, 9] width 7 height 7
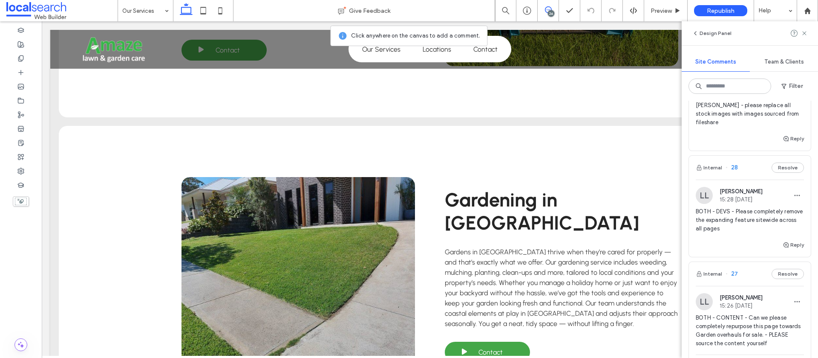
scroll to position [682, 0]
click at [793, 239] on button "Reply" at bounding box center [793, 244] width 21 height 10
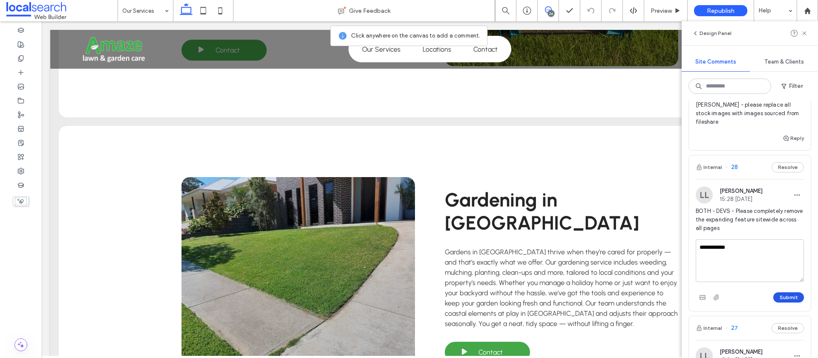
type textarea "**********"
click at [793, 292] on button "Submit" at bounding box center [788, 297] width 31 height 10
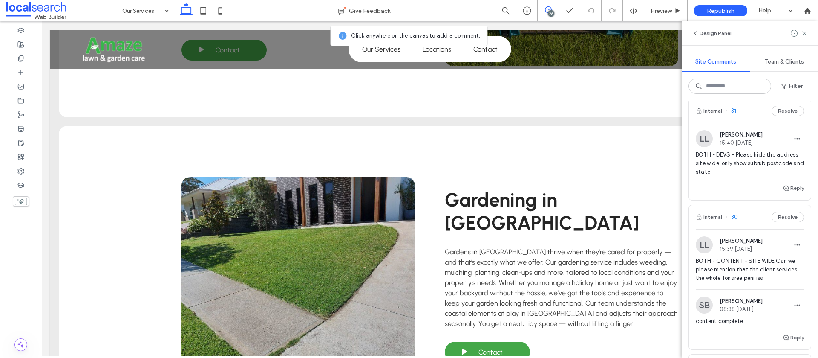
scroll to position [369, 0]
click at [767, 173] on span "BOTH - DEVS - Please hide the address site wide, only show subrub postcode and …" at bounding box center [750, 163] width 108 height 26
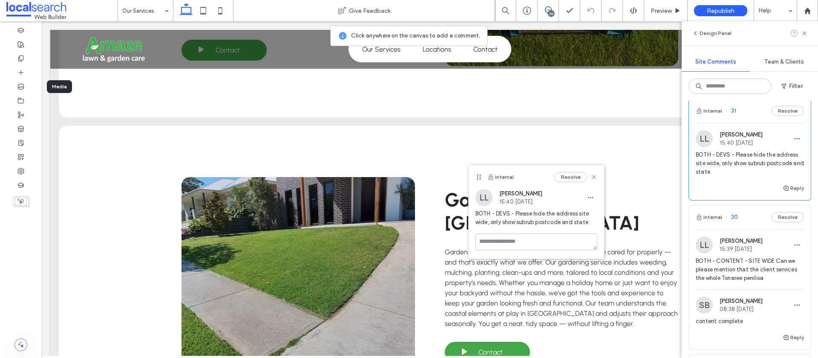
drag, startPoint x: 805, startPoint y: 33, endPoint x: 794, endPoint y: 35, distance: 11.3
click at [805, 33] on icon at bounding box center [804, 33] width 7 height 7
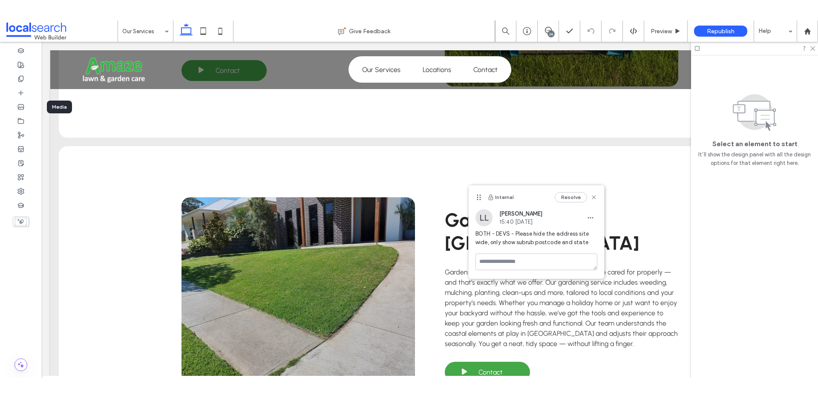
scroll to position [0, 0]
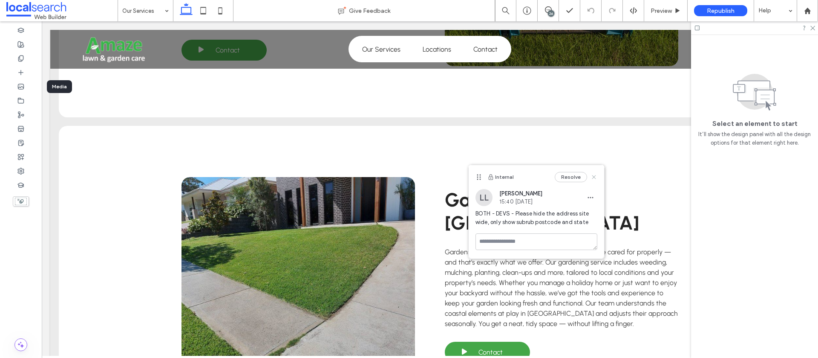
click at [596, 177] on icon at bounding box center [594, 176] width 7 height 7
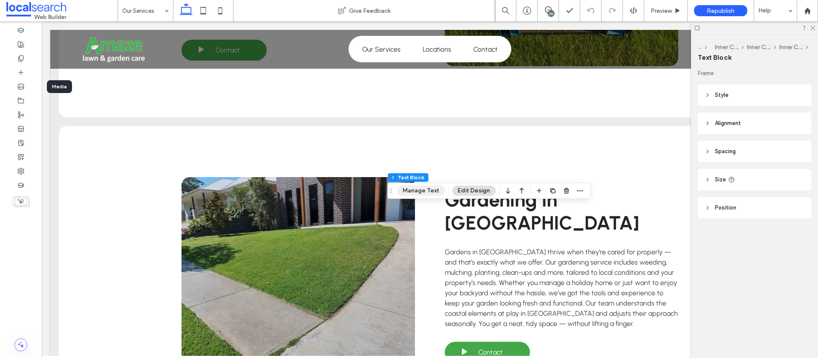
click at [426, 191] on button "Manage Text" at bounding box center [421, 190] width 48 height 10
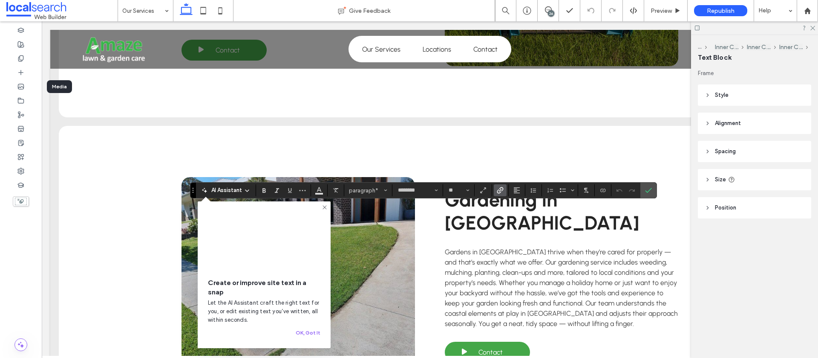
click at [501, 192] on use "Link" at bounding box center [500, 190] width 6 height 6
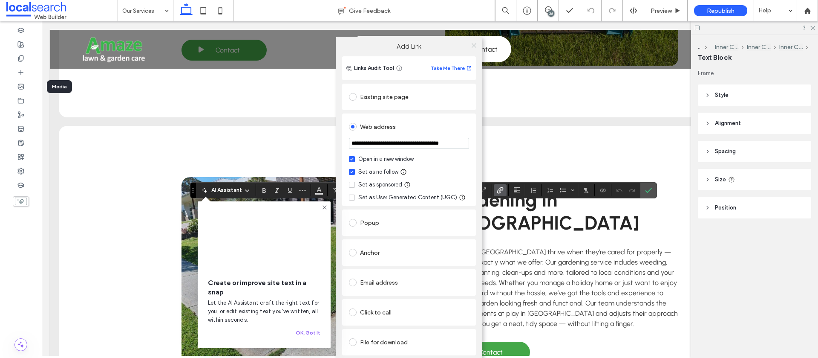
click at [473, 44] on icon at bounding box center [474, 45] width 6 height 6
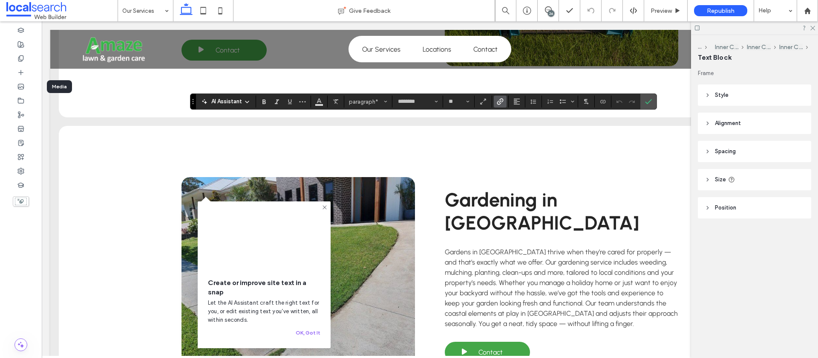
click at [502, 102] on icon "Link" at bounding box center [500, 101] width 7 height 7
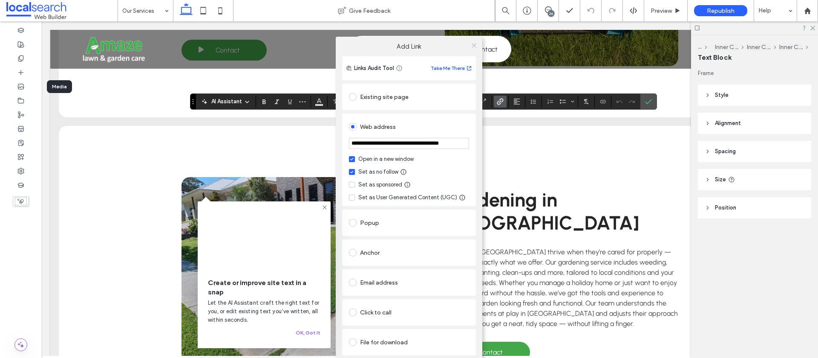
click at [476, 45] on icon at bounding box center [474, 45] width 6 height 6
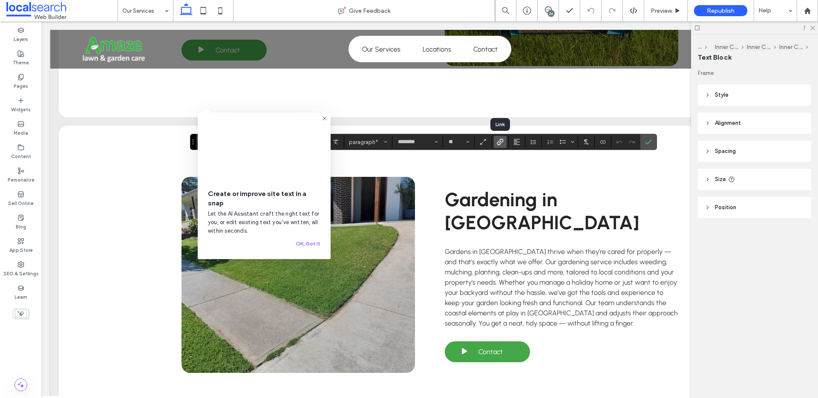
click at [501, 143] on icon "Link" at bounding box center [500, 141] width 7 height 7
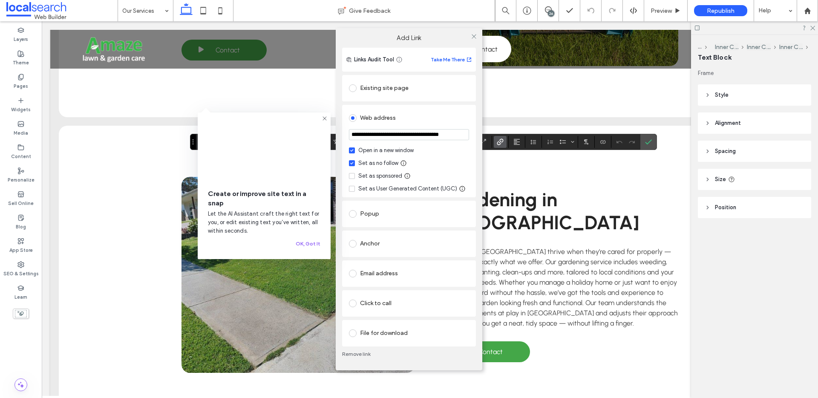
click at [360, 354] on link "Remove link" at bounding box center [409, 354] width 134 height 7
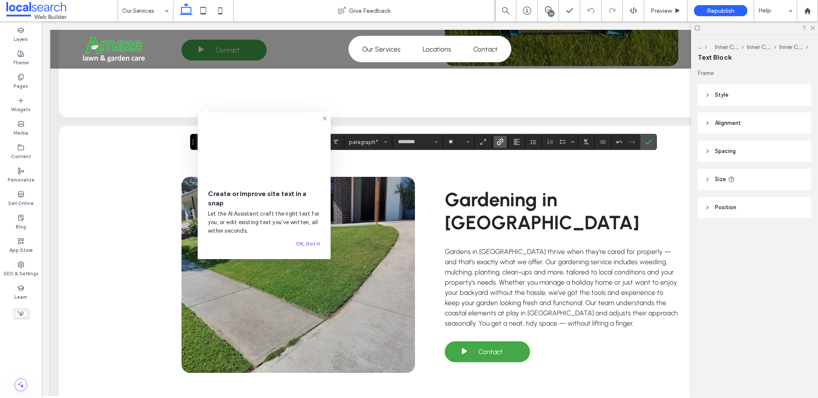
click at [498, 144] on icon "Link" at bounding box center [500, 141] width 7 height 7
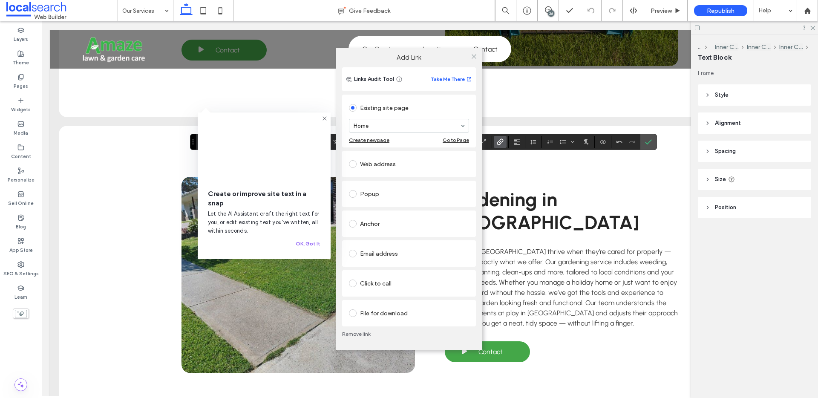
click at [361, 164] on div "Web address" at bounding box center [409, 164] width 120 height 14
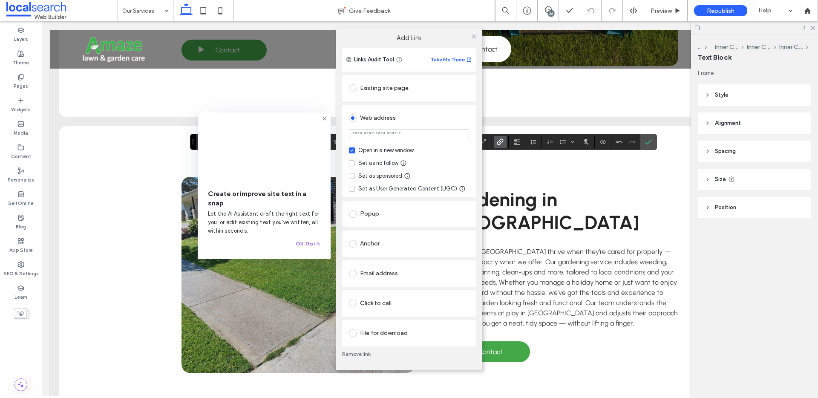
click at [416, 139] on input "url" at bounding box center [409, 134] width 120 height 11
paste input "**********"
type input "**********"
click at [353, 164] on span at bounding box center [352, 163] width 6 height 6
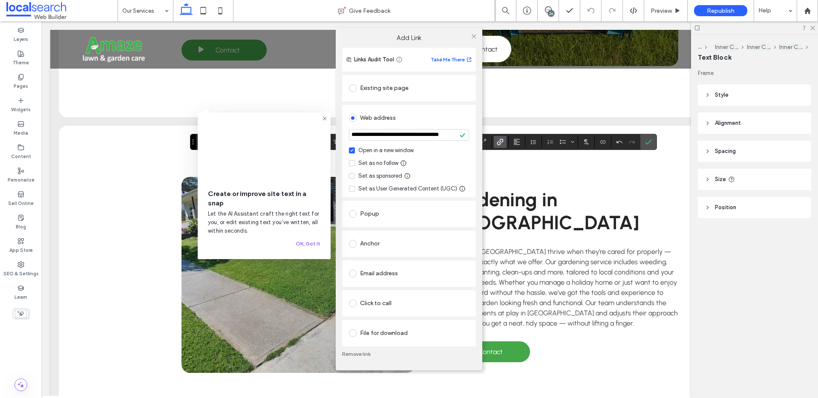
scroll to position [0, 0]
click at [474, 36] on use at bounding box center [474, 37] width 4 height 4
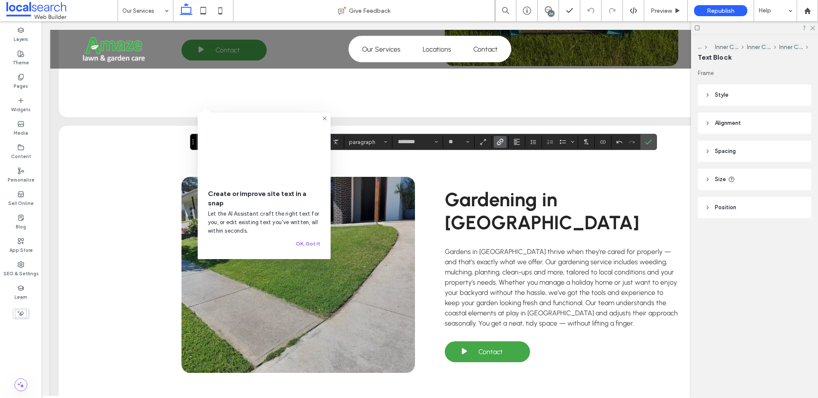
click at [324, 116] on icon at bounding box center [324, 118] width 7 height 7
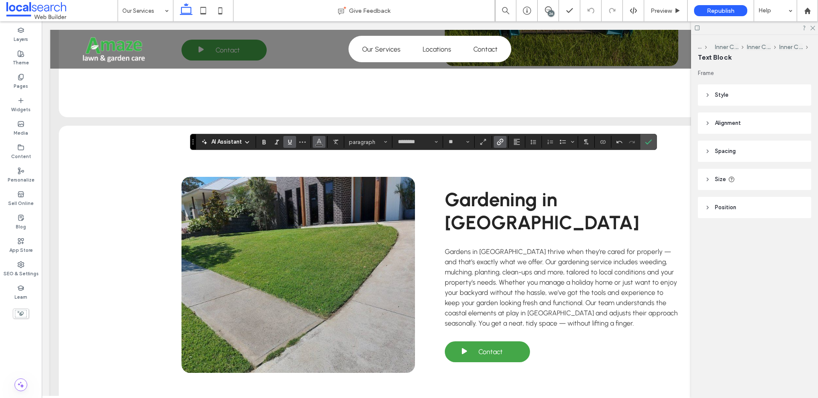
click at [317, 145] on span "Color" at bounding box center [319, 141] width 7 height 11
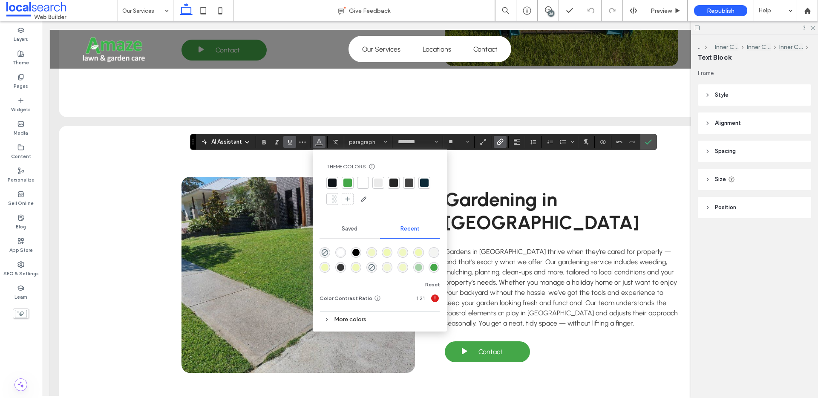
click at [361, 180] on div at bounding box center [363, 183] width 9 height 9
click at [291, 140] on use "Underline" at bounding box center [290, 142] width 4 height 5
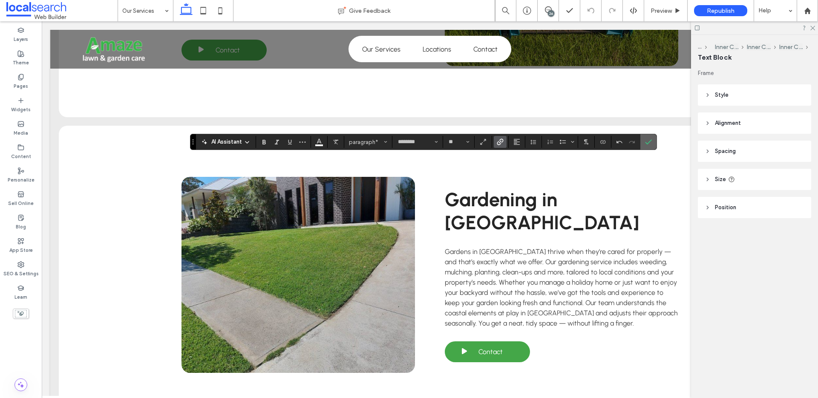
click at [651, 141] on icon "Confirm" at bounding box center [648, 141] width 7 height 7
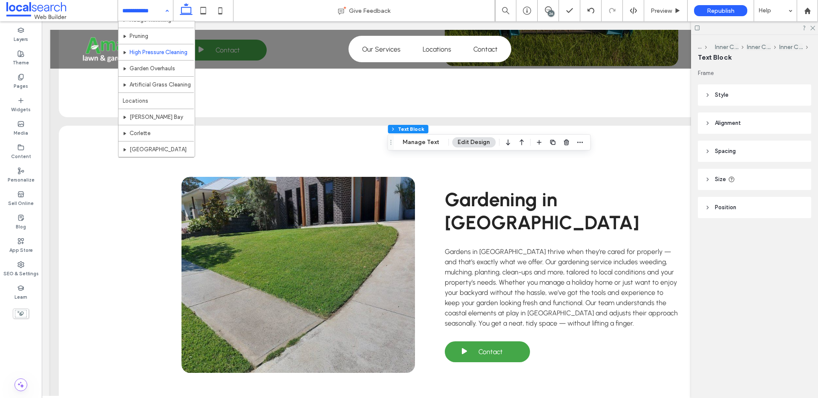
scroll to position [75, 0]
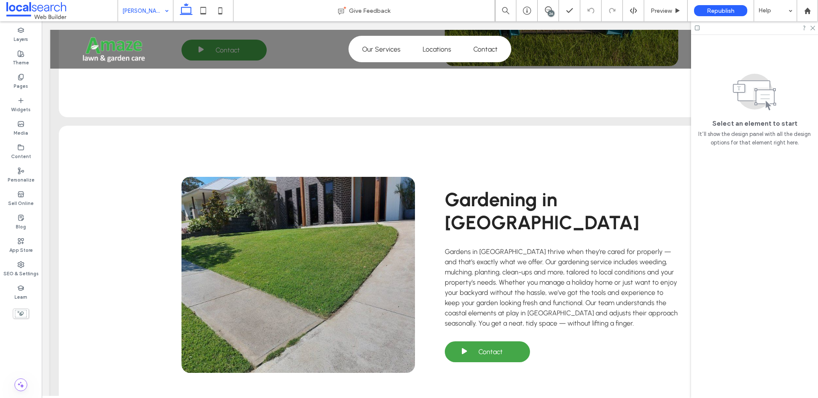
click at [156, 7] on input at bounding box center [143, 10] width 42 height 21
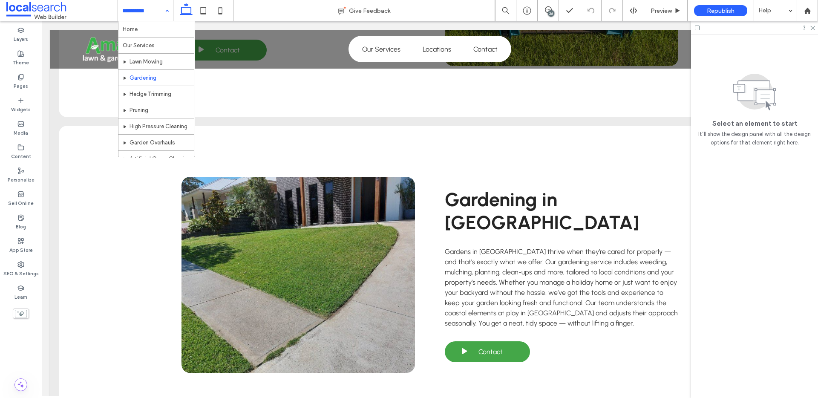
scroll to position [122, 0]
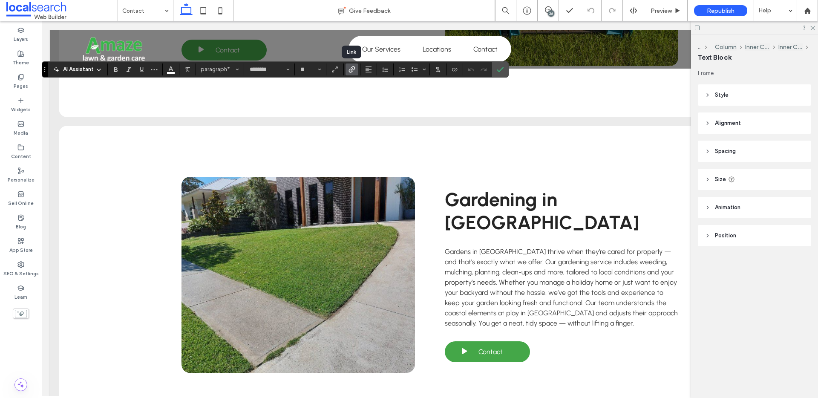
click at [354, 70] on icon "Link" at bounding box center [352, 69] width 7 height 7
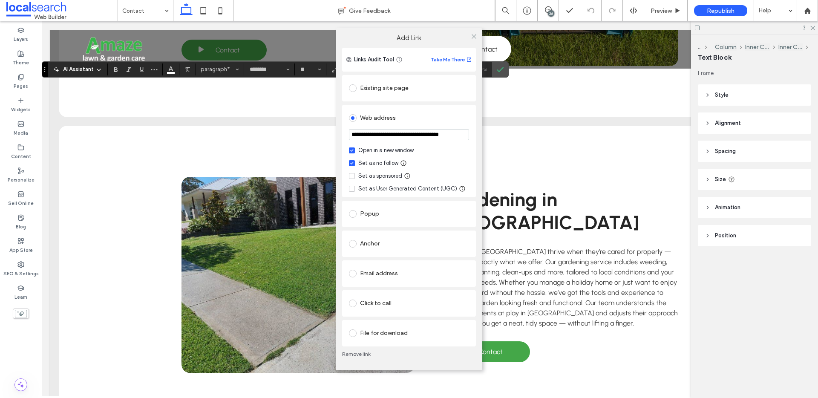
click at [359, 351] on link "Remove link" at bounding box center [409, 354] width 134 height 7
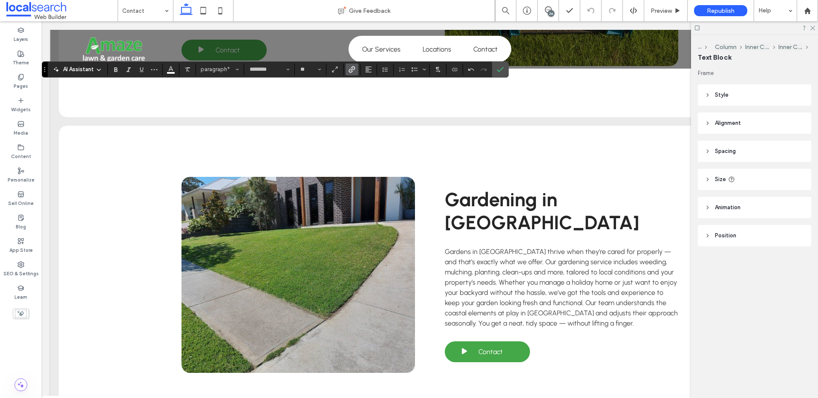
click at [349, 71] on icon "Link" at bounding box center [352, 69] width 7 height 7
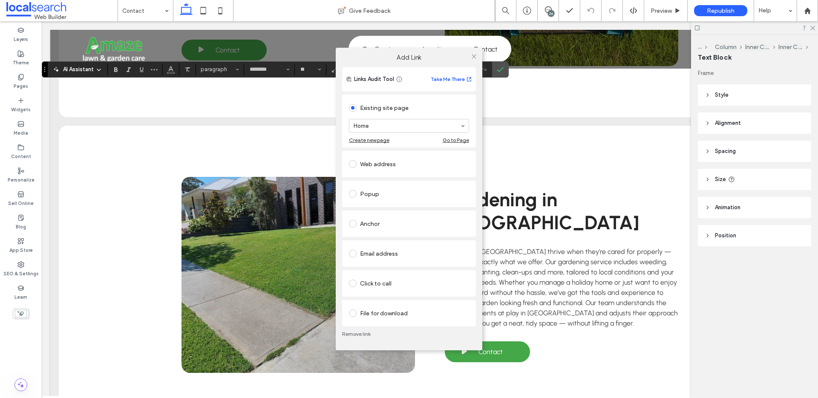
click at [406, 168] on div "Web address" at bounding box center [409, 164] width 120 height 14
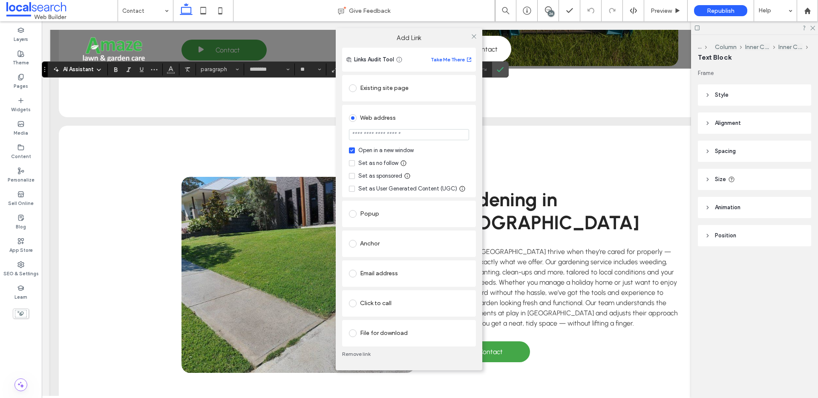
click at [398, 137] on input "url" at bounding box center [409, 134] width 120 height 11
paste input "**********"
type input "**********"
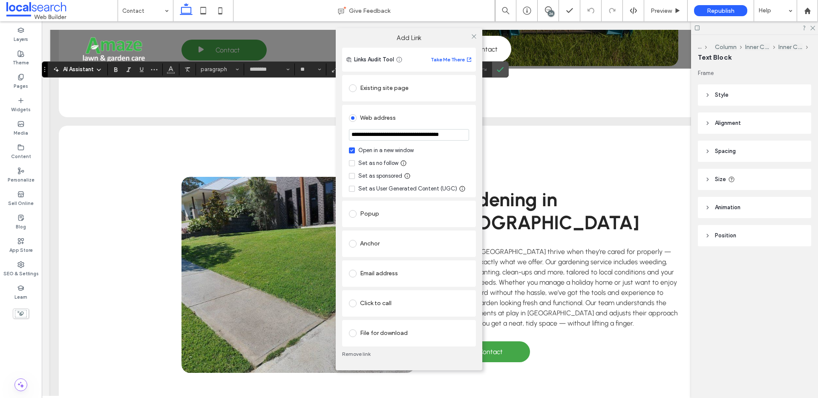
click at [352, 162] on icon at bounding box center [351, 163] width 3 height 3
click at [472, 36] on icon at bounding box center [474, 36] width 6 height 6
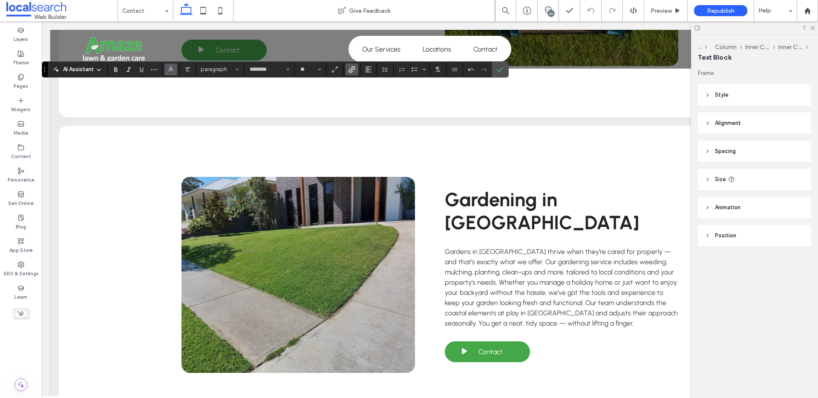
click at [168, 70] on icon "Color" at bounding box center [170, 68] width 7 height 7
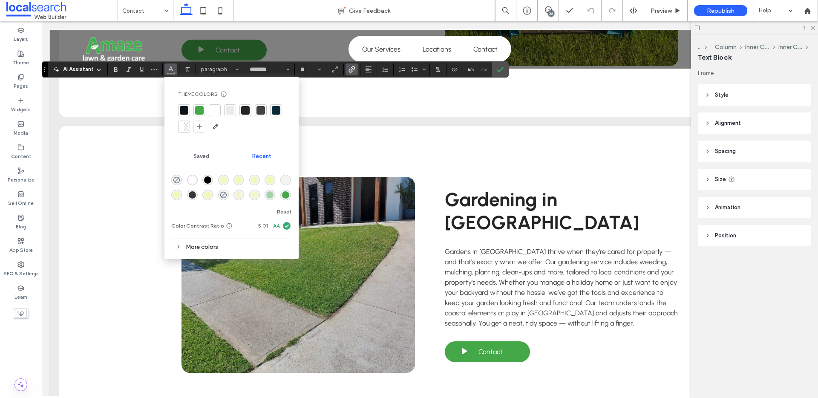
click at [216, 109] on div at bounding box center [215, 110] width 9 height 9
click at [498, 69] on icon "Confirm" at bounding box center [500, 69] width 7 height 7
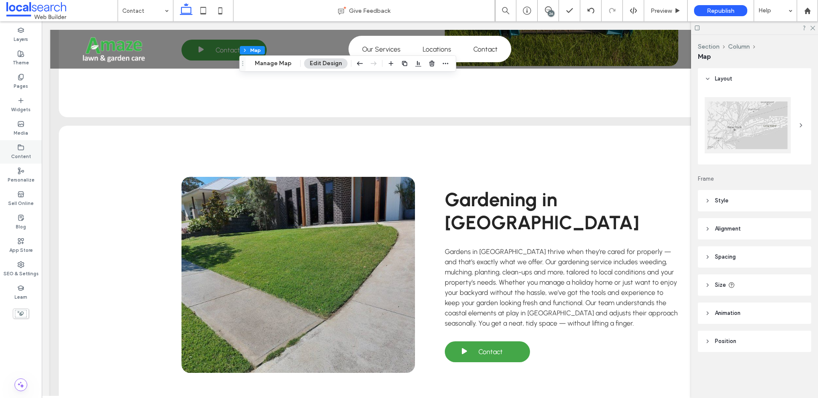
click at [16, 151] on label "Content" at bounding box center [21, 155] width 20 height 9
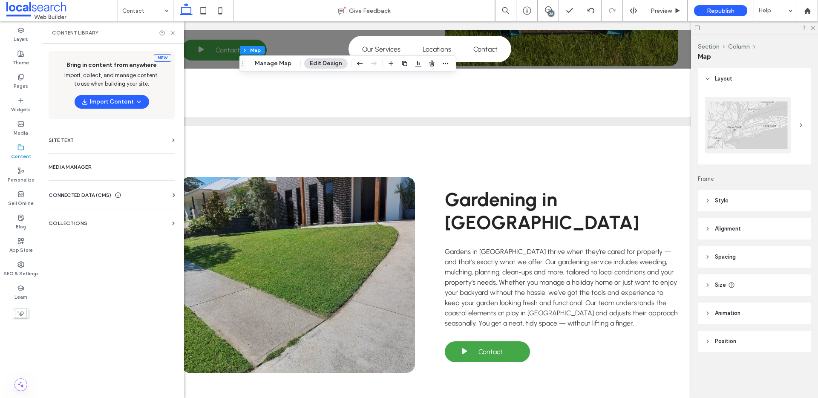
click at [91, 191] on span "CONNECTED DATA (CMS)" at bounding box center [80, 195] width 63 height 9
click at [89, 214] on label "Business Info" at bounding box center [113, 216] width 116 height 6
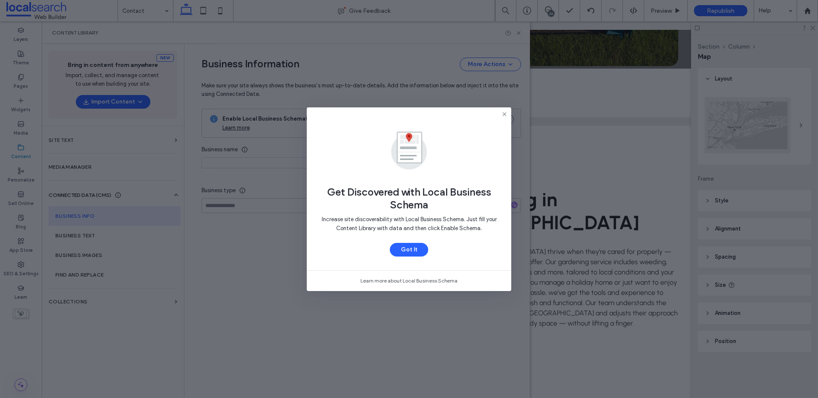
type input "**********"
drag, startPoint x: 504, startPoint y: 114, endPoint x: 430, endPoint y: 142, distance: 79.3
click at [503, 114] on icon at bounding box center [504, 114] width 7 height 7
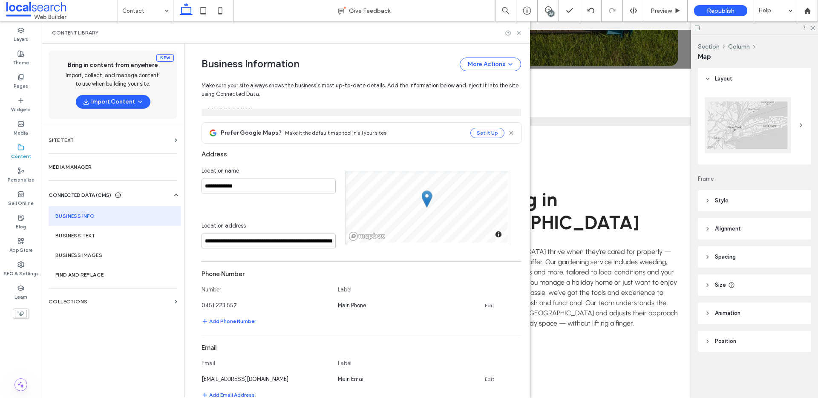
scroll to position [185, 0]
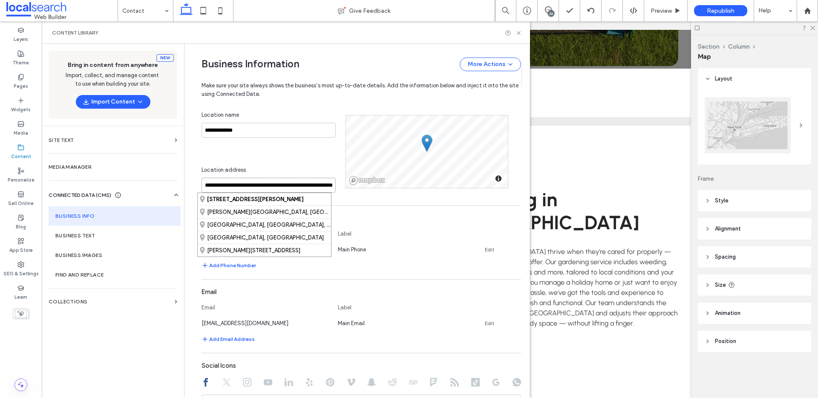
drag, startPoint x: 243, startPoint y: 186, endPoint x: 175, endPoint y: 182, distance: 68.3
click at [175, 182] on div "**********" at bounding box center [286, 220] width 488 height 353
click at [239, 210] on div "Nelson Bay, New South Wales, Australia" at bounding box center [264, 211] width 133 height 13
type input "**********"
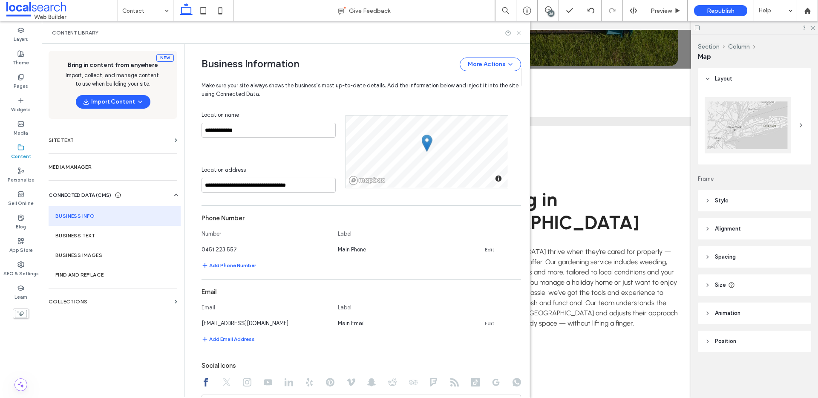
click at [520, 33] on icon at bounding box center [519, 33] width 6 height 6
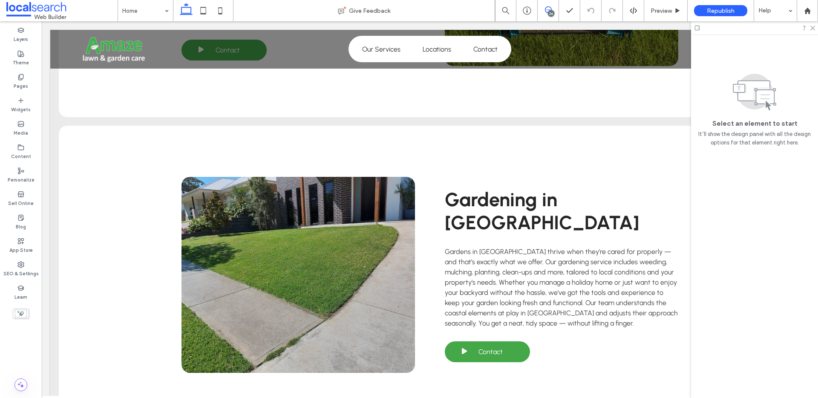
click at [545, 9] on use at bounding box center [548, 9] width 7 height 7
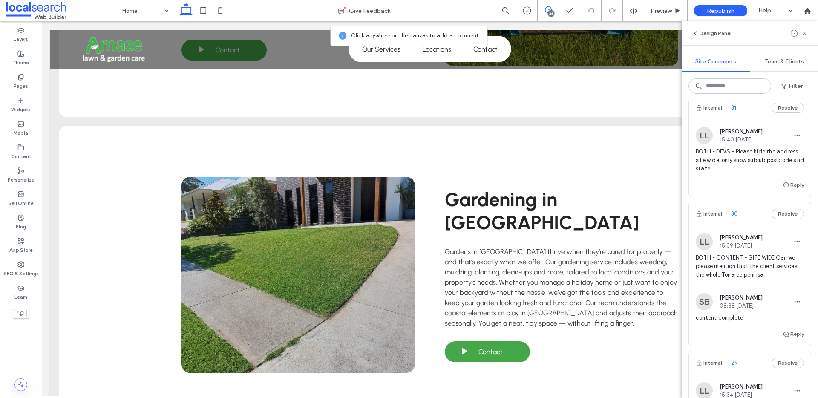
scroll to position [372, 0]
click at [790, 184] on span "button" at bounding box center [787, 184] width 8 height 9
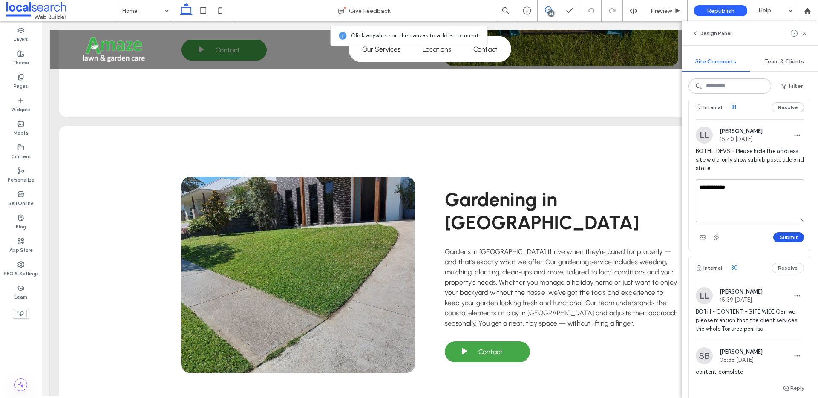
type textarea "**********"
click at [782, 238] on button "Submit" at bounding box center [788, 237] width 31 height 10
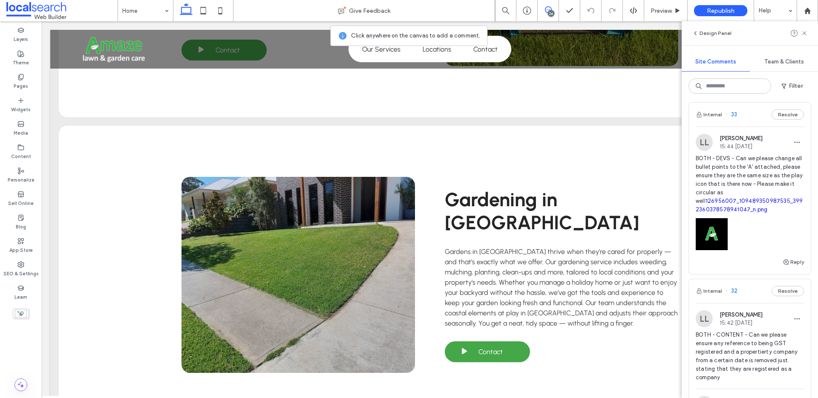
scroll to position [5, 0]
click at [721, 200] on link "126956007_109489350987535_3992360378578941047_n.png" at bounding box center [749, 205] width 107 height 15
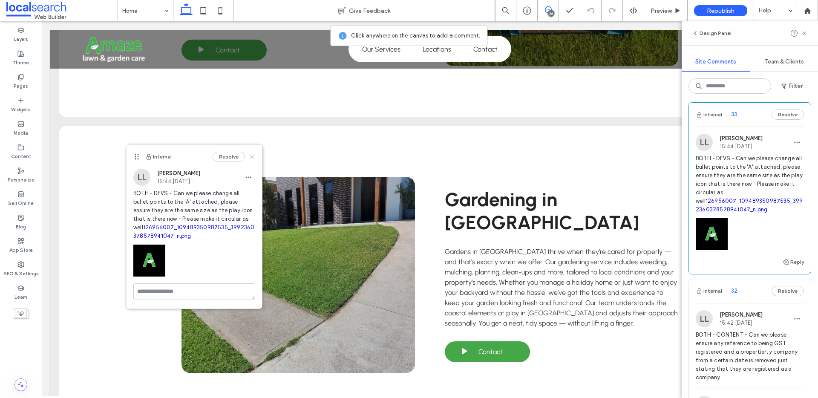
click at [252, 156] on use at bounding box center [252, 157] width 4 height 4
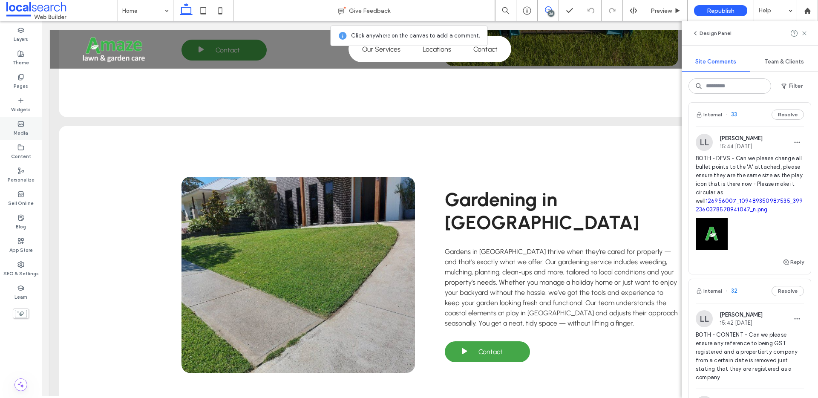
click at [24, 126] on div "Media" at bounding box center [21, 128] width 42 height 23
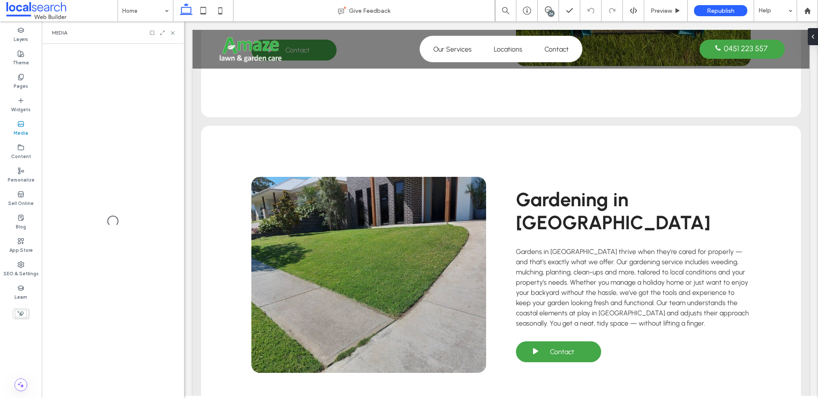
scroll to position [0, 0]
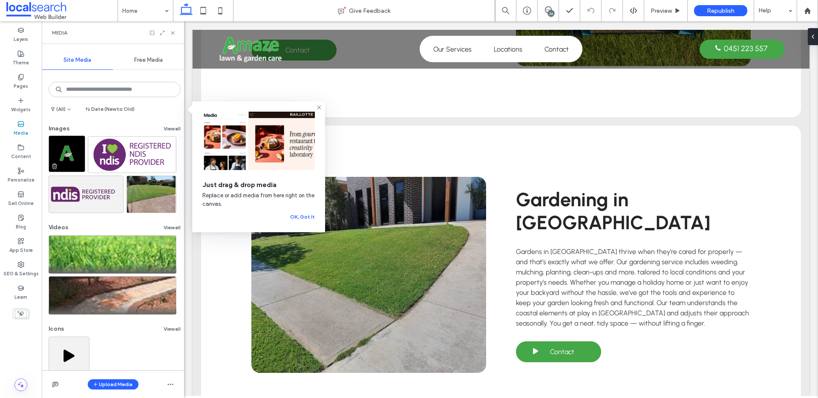
click at [67, 150] on img at bounding box center [67, 154] width 37 height 37
click at [164, 127] on button "View all" at bounding box center [172, 129] width 17 height 10
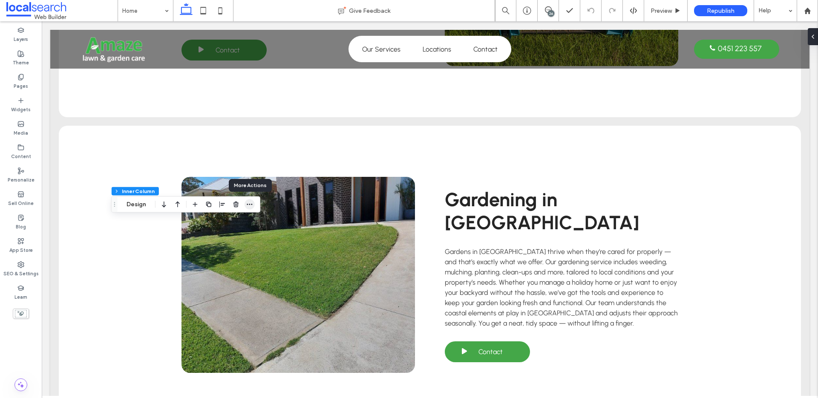
click at [250, 206] on icon "button" at bounding box center [249, 204] width 7 height 7
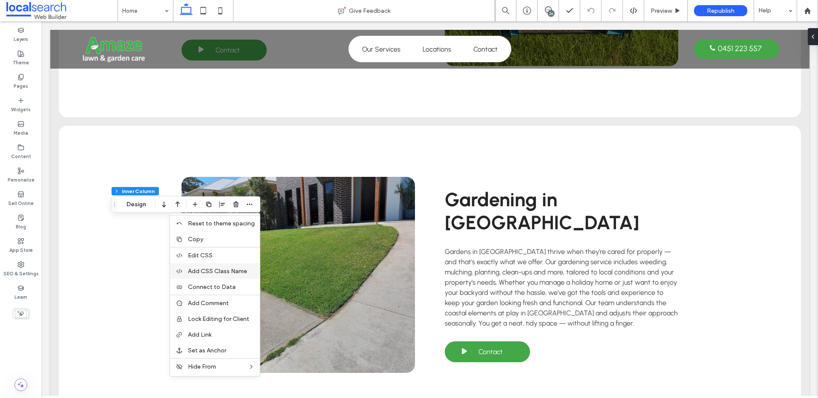
click at [223, 273] on span "Add CSS Class Name" at bounding box center [217, 271] width 59 height 7
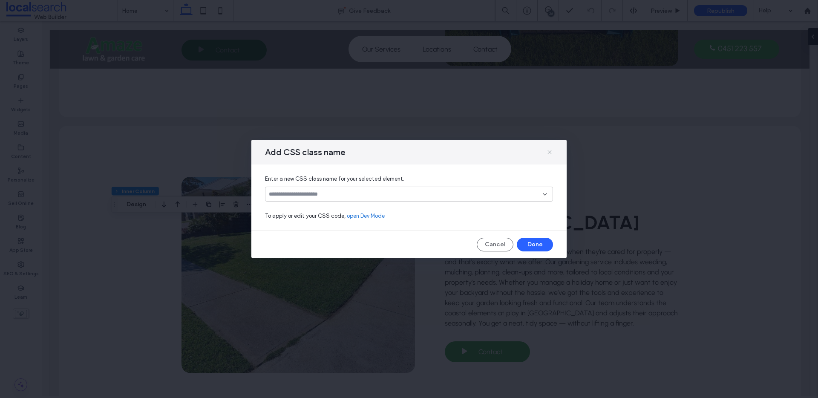
click at [547, 150] on icon at bounding box center [549, 152] width 7 height 7
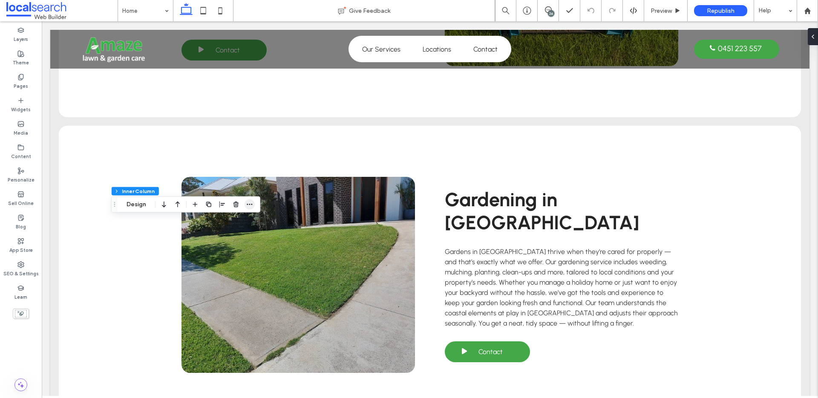
click at [253, 205] on span "button" at bounding box center [250, 204] width 10 height 10
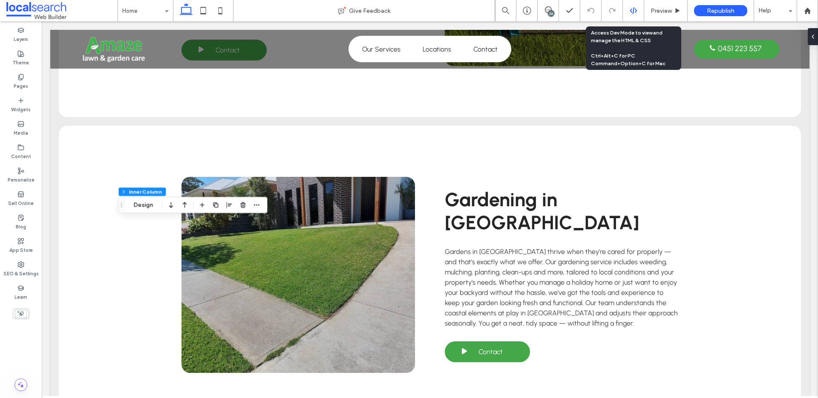
click at [631, 8] on icon at bounding box center [634, 11] width 8 height 8
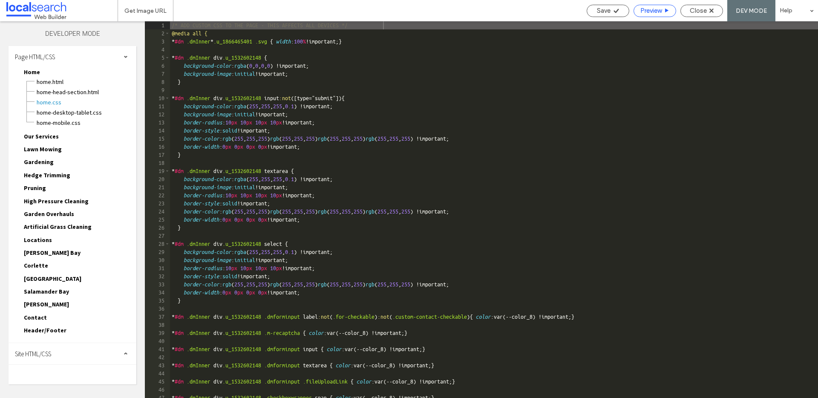
click at [693, 10] on span "Close" at bounding box center [698, 11] width 17 height 8
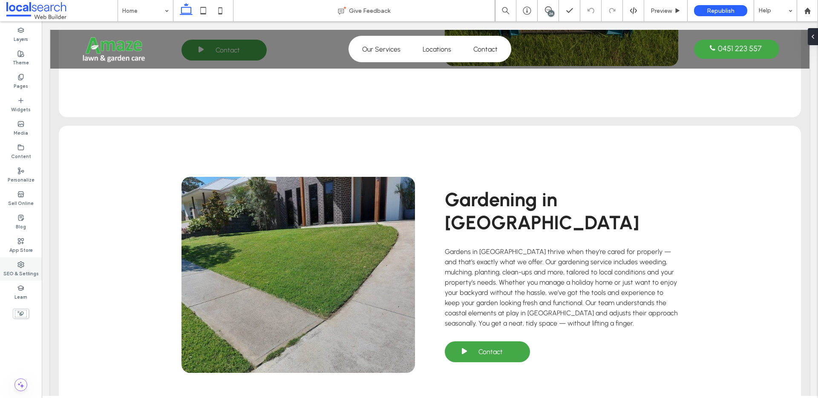
click at [21, 265] on icon at bounding box center [20, 264] width 7 height 7
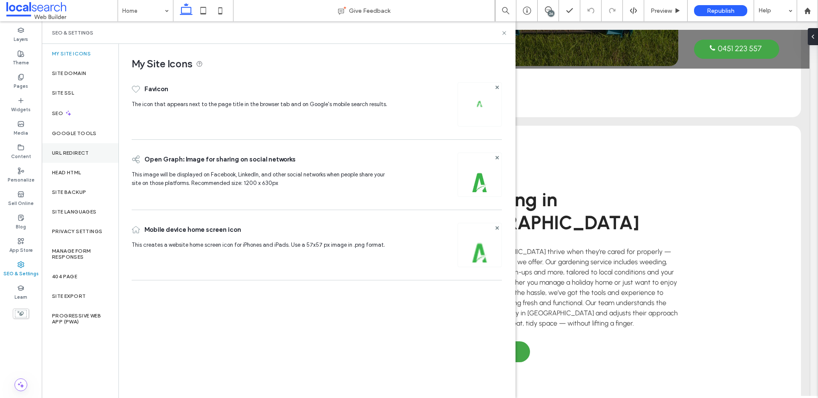
drag, startPoint x: 58, startPoint y: 193, endPoint x: 101, endPoint y: 160, distance: 54.4
click at [58, 193] on label "Site Backup" at bounding box center [69, 192] width 34 height 6
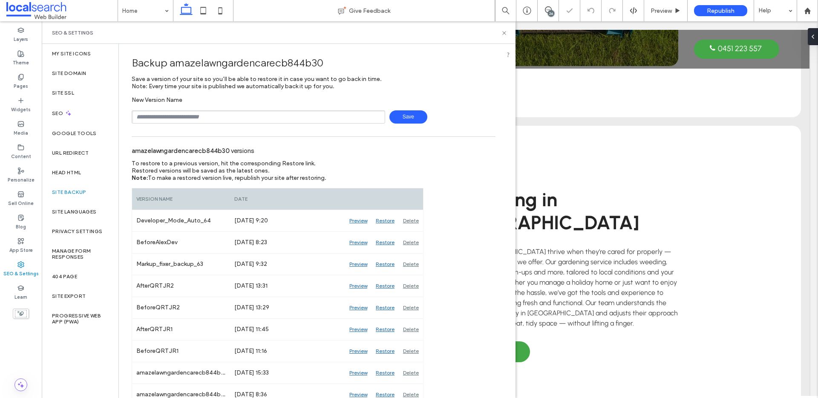
click at [173, 119] on input "text" at bounding box center [259, 116] width 254 height 13
type input "**********"
click at [389, 112] on span "Save" at bounding box center [408, 116] width 38 height 13
click at [630, 10] on icon at bounding box center [634, 11] width 8 height 8
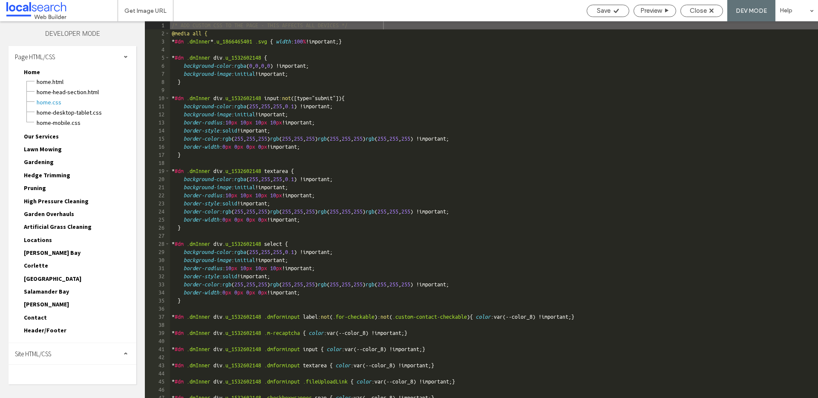
click at [76, 355] on div "Site HTML/CSS" at bounding box center [73, 353] width 128 height 21
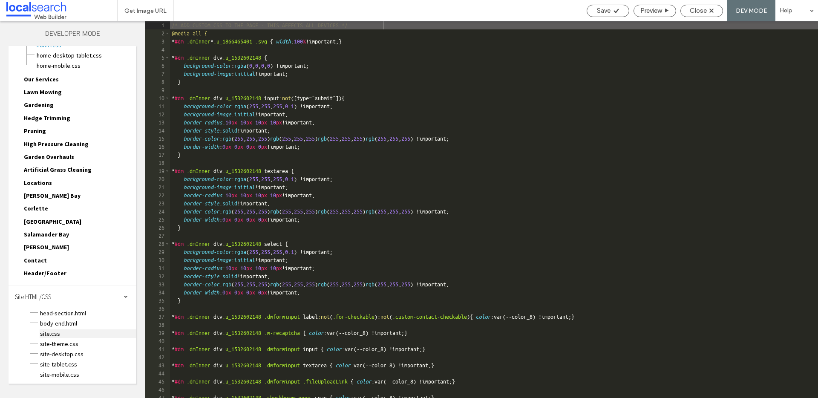
click at [55, 332] on span "site.css" at bounding box center [88, 333] width 97 height 9
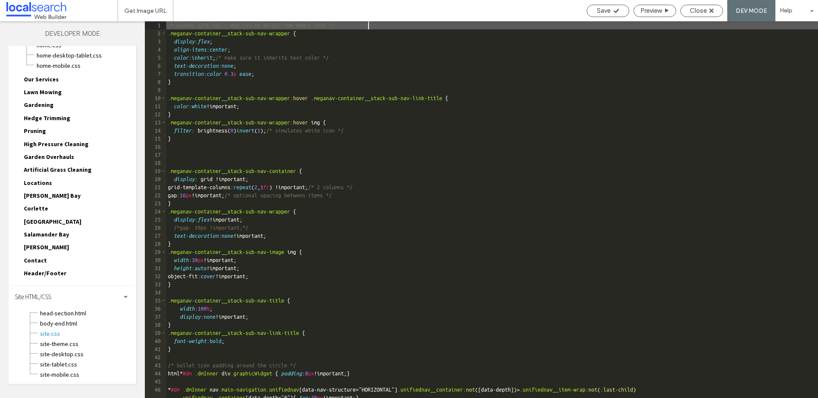
click at [405, 37] on div "/* GLOBAL SITE CSS - ADD CSS TO AFFECT THE WHOLE SITE */ .meganav-container__st…" at bounding box center [492, 217] width 652 height 393
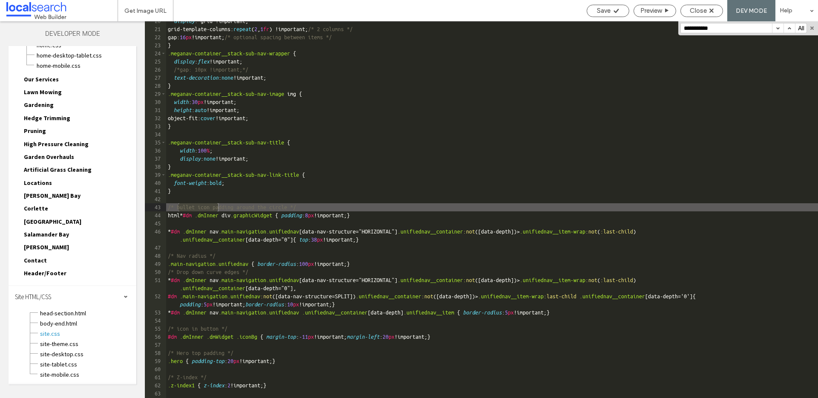
scroll to position [193, 0]
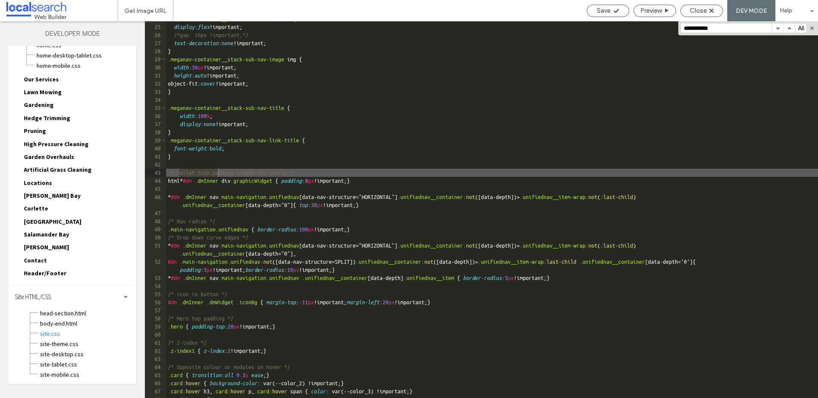
click at [791, 28] on button "button" at bounding box center [790, 27] width 12 height 9
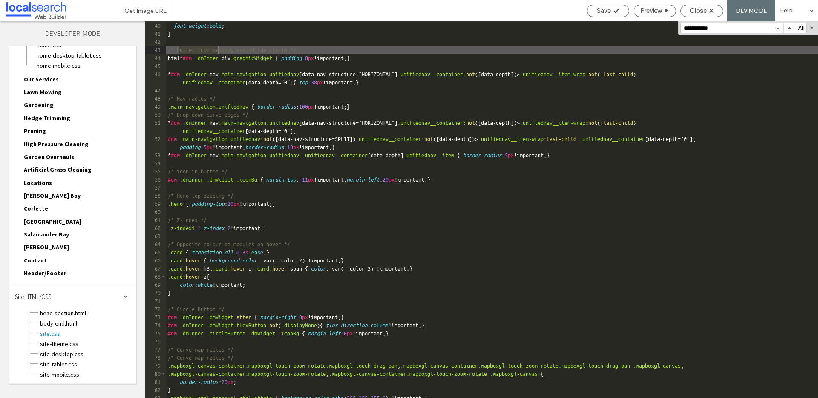
scroll to position [392, 0]
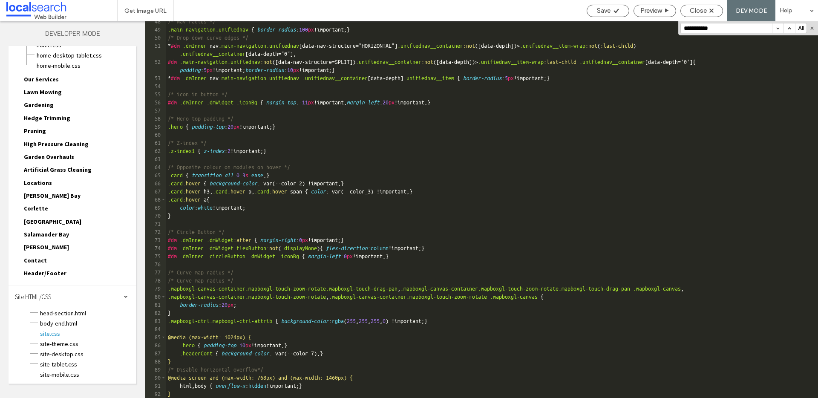
drag, startPoint x: 738, startPoint y: 31, endPoint x: 676, endPoint y: 28, distance: 61.9
click at [676, 28] on div "** 48 49 50 51 52 53 54 55 56 57 58 59 60 61 62 63 64 65 66 67 68 69 70 71 72 7…" at bounding box center [481, 209] width 673 height 377
paste input "**********"
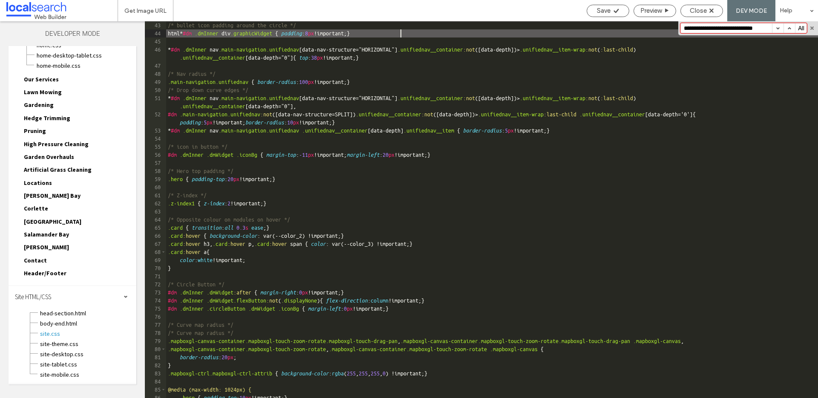
click at [483, 36] on div "/* bullet icon padding around the circle */ html * #dm .dmInner div .graphicWid…" at bounding box center [492, 217] width 652 height 393
click at [770, 27] on input "**********" at bounding box center [726, 27] width 91 height 9
click at [789, 29] on button "button" at bounding box center [790, 27] width 12 height 9
click at [686, 30] on input "**********" at bounding box center [726, 27] width 91 height 9
click at [764, 28] on input "**********" at bounding box center [726, 27] width 91 height 9
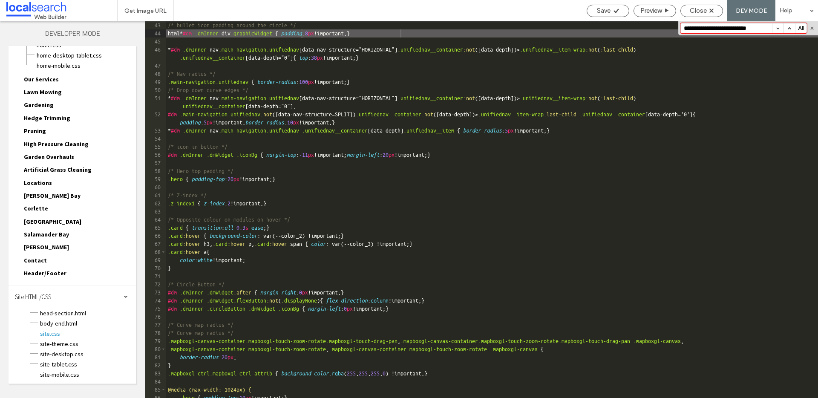
click at [684, 28] on input "**********" at bounding box center [726, 27] width 91 height 9
click at [688, 28] on input "**********" at bounding box center [726, 27] width 91 height 9
click at [787, 29] on button "button" at bounding box center [790, 27] width 12 height 9
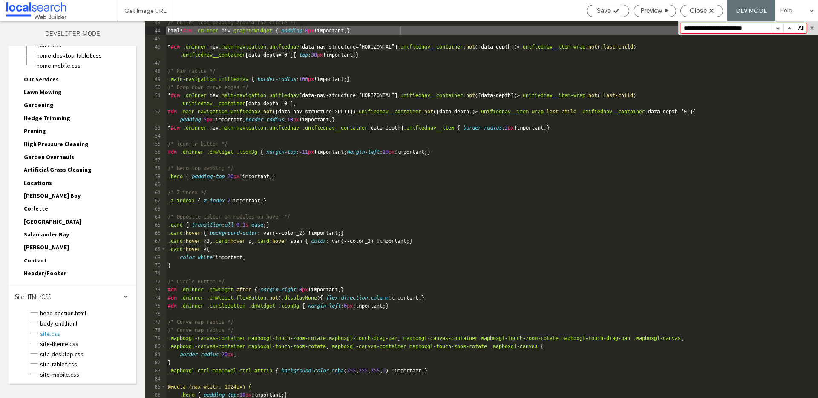
scroll to position [392, 0]
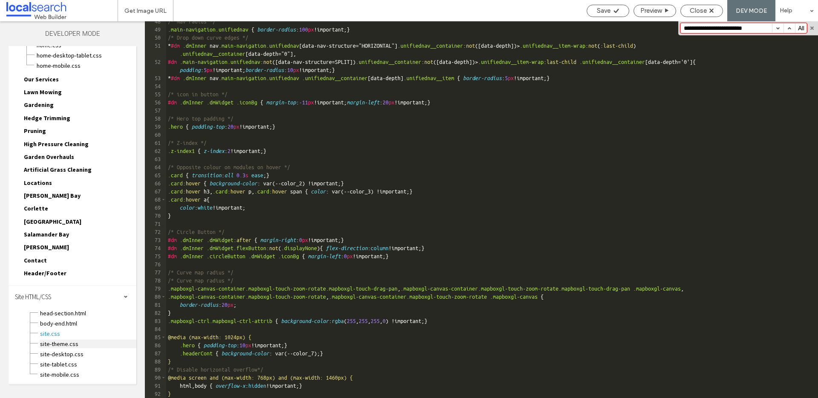
click at [55, 344] on span "site-theme.css" at bounding box center [88, 344] width 97 height 9
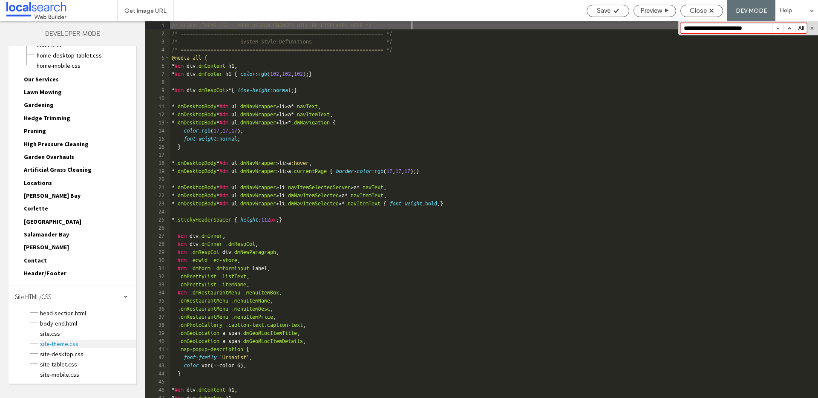
scroll to position [0, 0]
click at [401, 98] on div "/* GLOBAL THEME CSS - YOUR DESIGN CHANGES WILL BE DISPLAYED HERE */ /* ========…" at bounding box center [494, 217] width 648 height 393
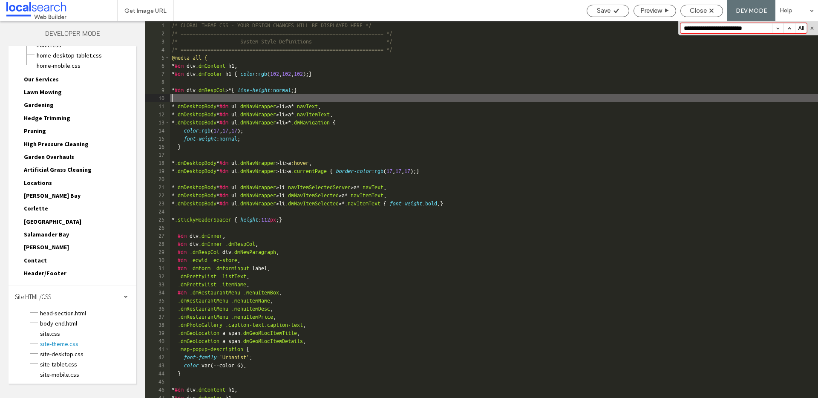
click at [759, 29] on input "**********" at bounding box center [726, 27] width 91 height 9
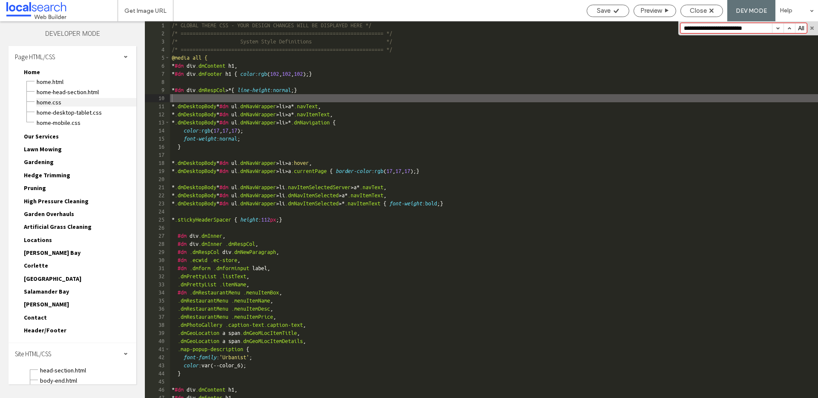
click at [51, 102] on span "Home.css" at bounding box center [86, 102] width 100 height 9
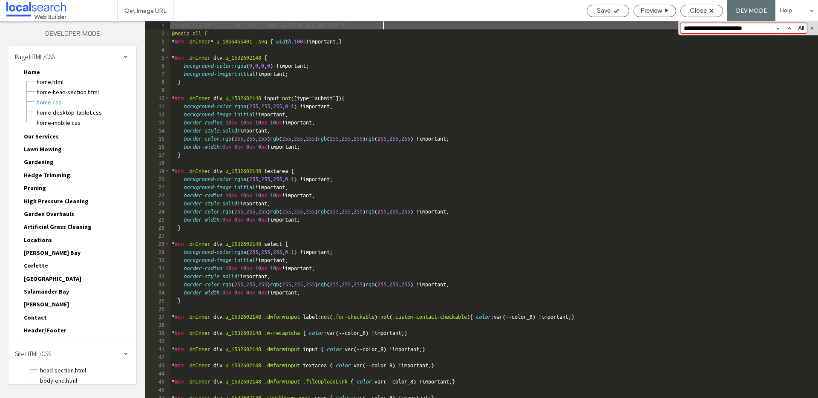
scroll to position [57, 0]
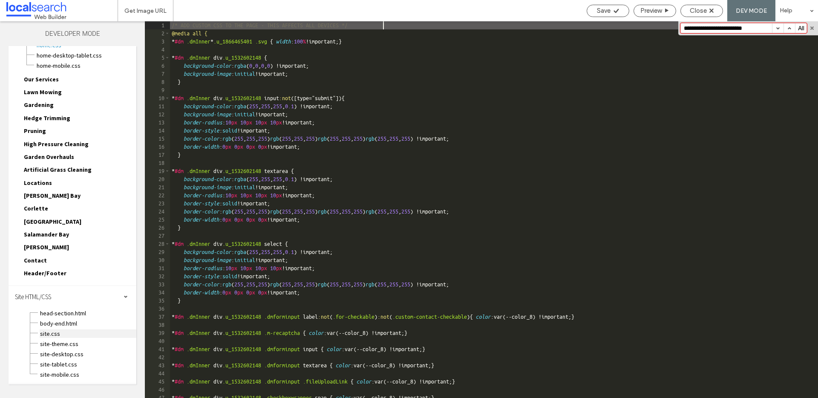
click at [55, 335] on span "site.css" at bounding box center [88, 333] width 97 height 9
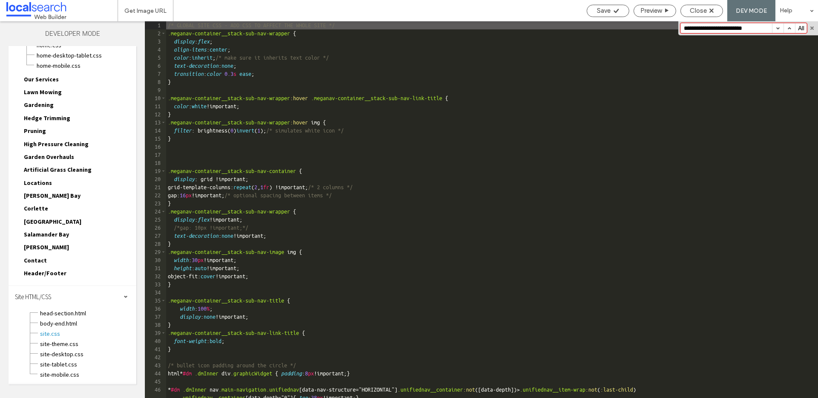
click at [379, 49] on div "/* GLOBAL SITE CSS - ADD CSS TO AFFECT THE WHOLE SITE */ .meganav-container__st…" at bounding box center [492, 217] width 652 height 393
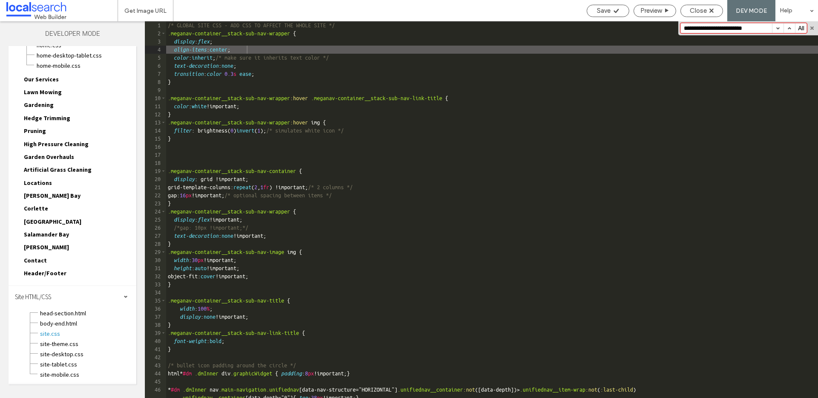
drag, startPoint x: 765, startPoint y: 28, endPoint x: 680, endPoint y: 29, distance: 85.2
click at [680, 29] on div "**********" at bounding box center [748, 28] width 140 height 14
paste input "**********"
type input "**********"
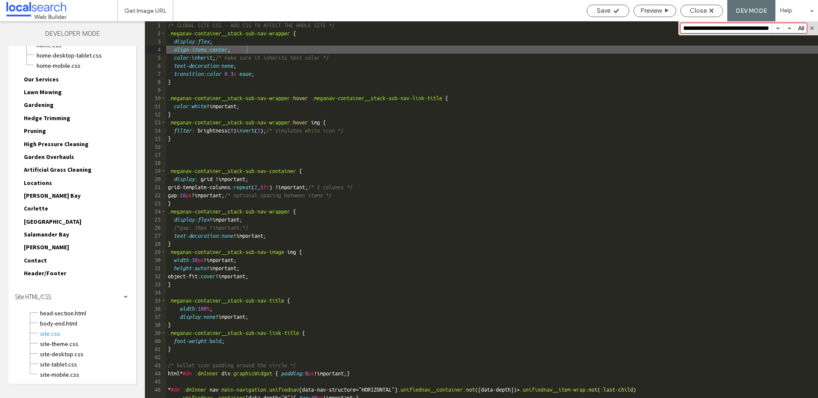
click at [787, 29] on button "button" at bounding box center [790, 27] width 12 height 9
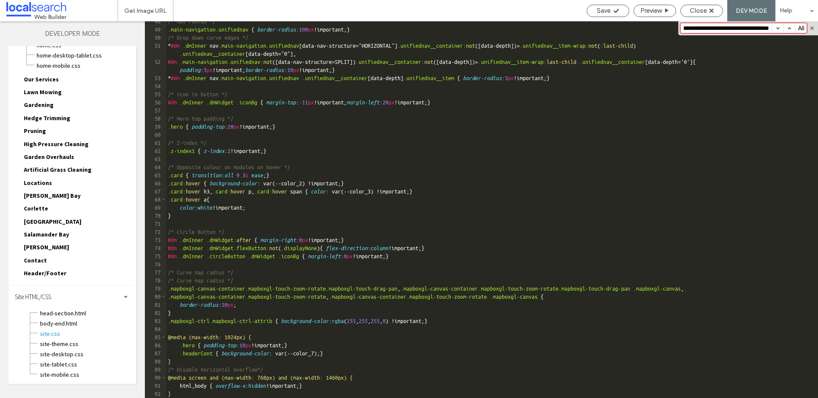
scroll to position [0, 0]
click at [695, 13] on span "Close" at bounding box center [698, 11] width 17 height 8
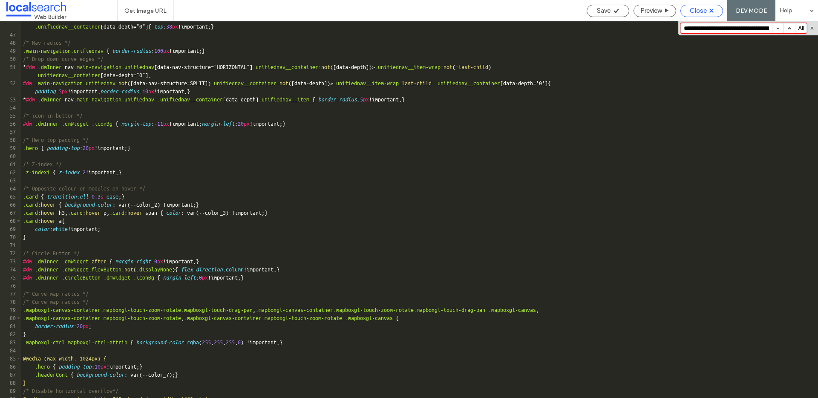
scroll to position [371, 0]
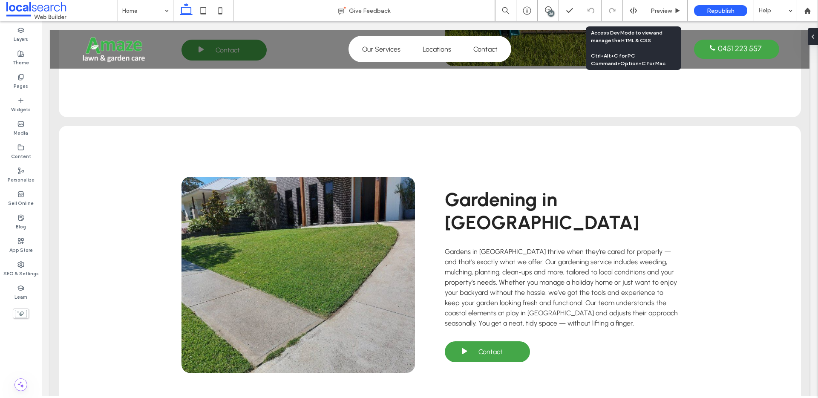
drag, startPoint x: 634, startPoint y: 12, endPoint x: 629, endPoint y: 12, distance: 5.5
click at [634, 12] on icon at bounding box center [634, 11] width 8 height 8
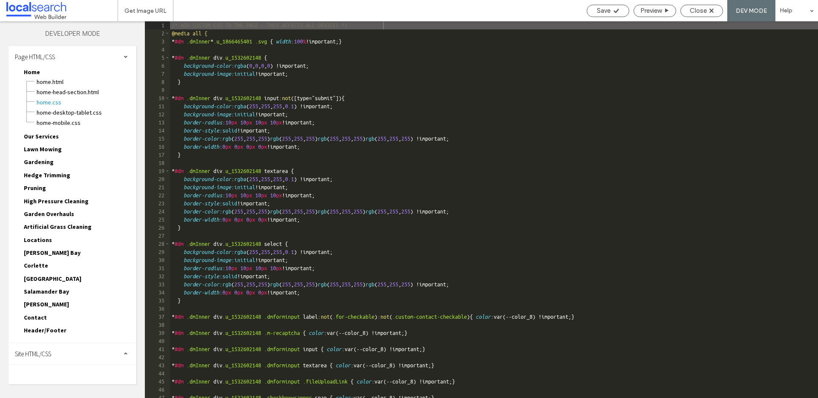
click at [58, 355] on div "Site HTML/CSS" at bounding box center [73, 353] width 128 height 21
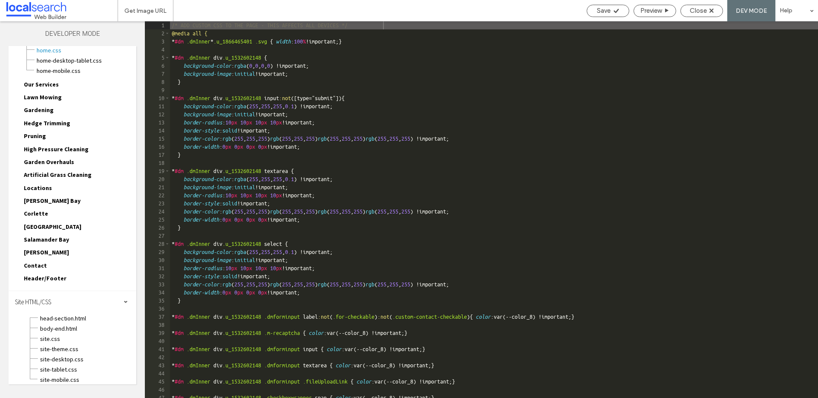
scroll to position [57, 0]
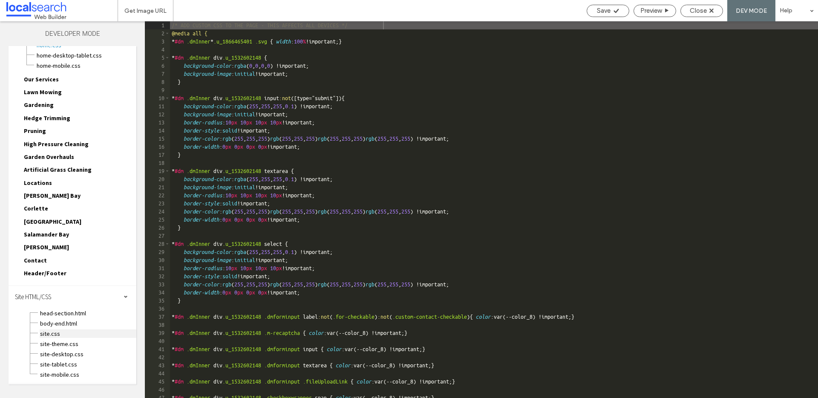
click at [62, 334] on span "site.css" at bounding box center [88, 333] width 97 height 9
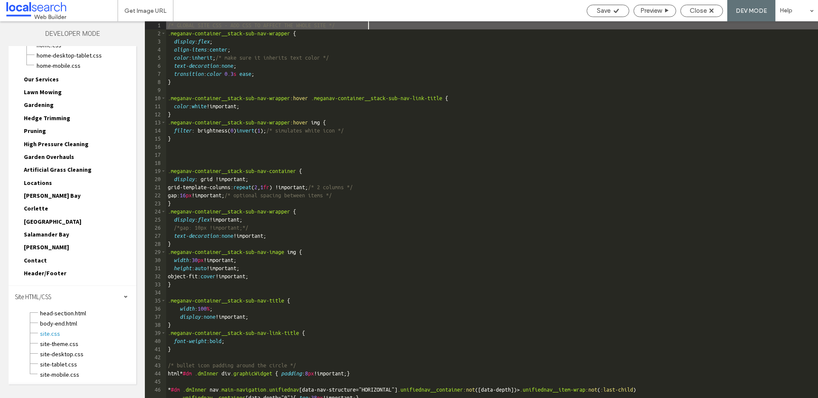
type textarea "**"
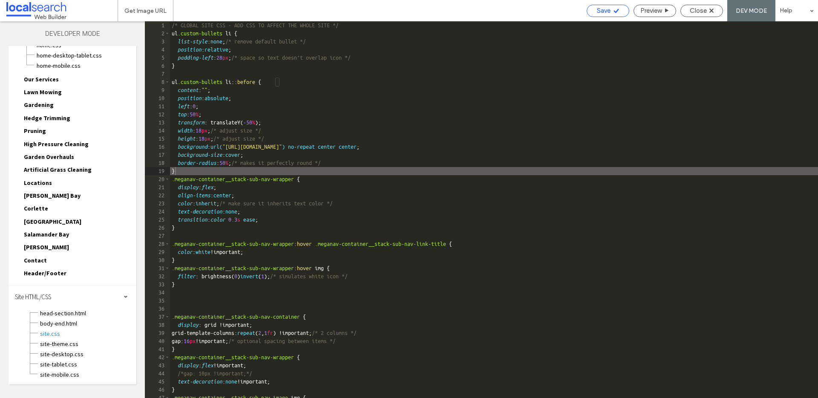
click at [618, 11] on div "Save" at bounding box center [608, 11] width 42 height 8
click at [703, 11] on span "Close" at bounding box center [698, 11] width 17 height 8
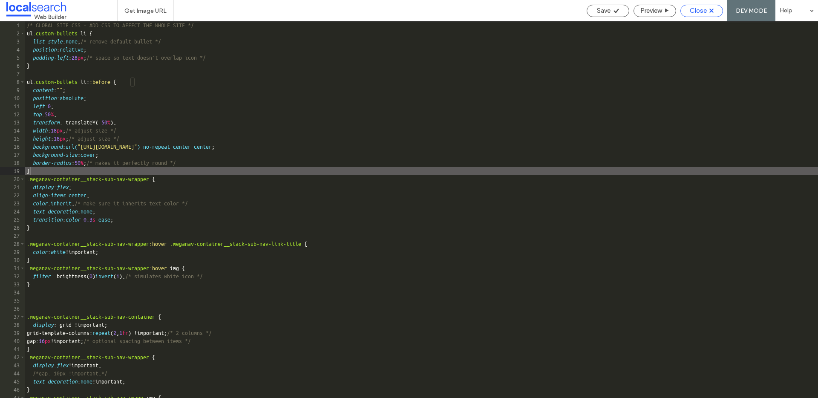
scroll to position [36, 0]
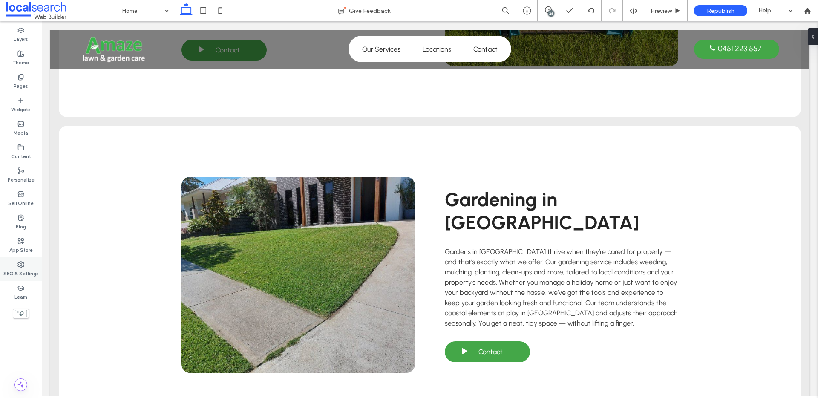
click at [17, 271] on label "SEO & Settings" at bounding box center [20, 272] width 35 height 9
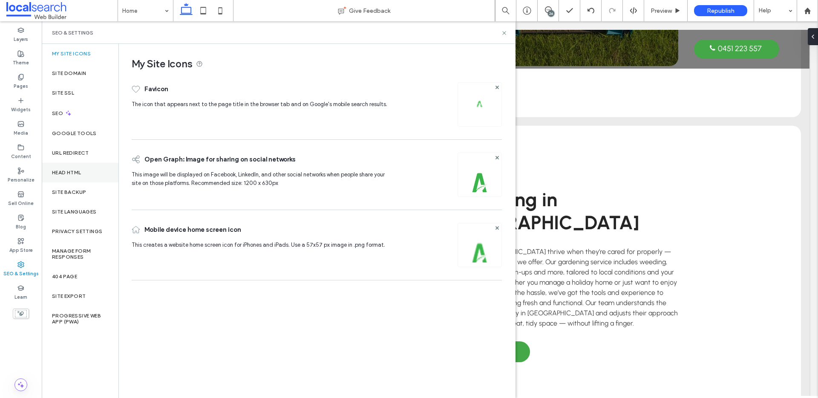
click at [79, 172] on label "Head HTML" at bounding box center [66, 173] width 29 height 6
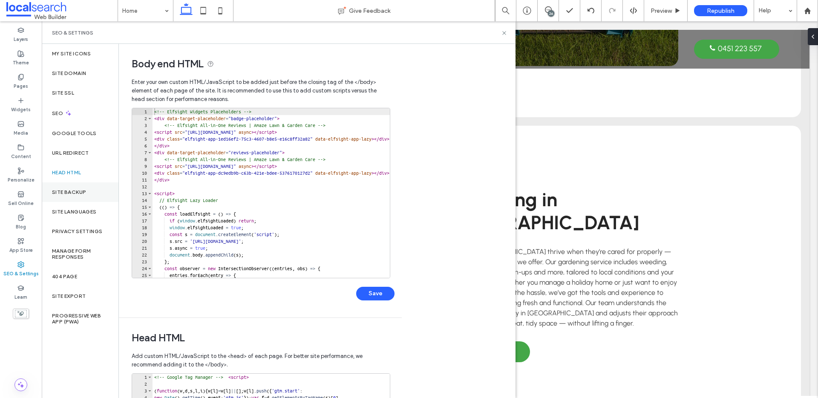
click at [72, 195] on div "Site Backup" at bounding box center [80, 192] width 77 height 20
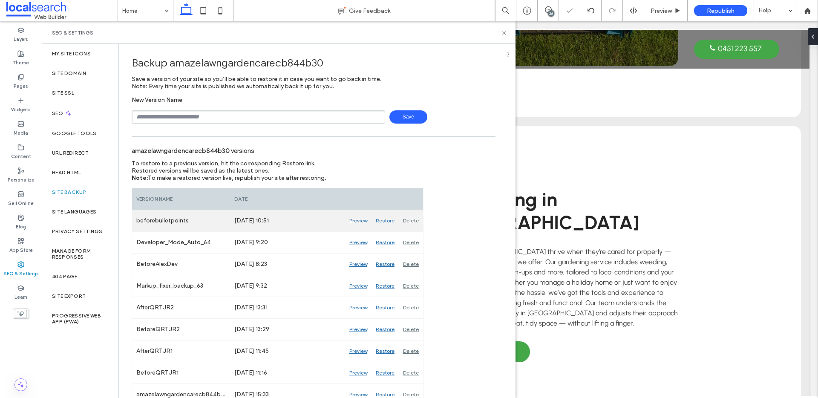
click at [390, 221] on div "Restore" at bounding box center [385, 220] width 27 height 21
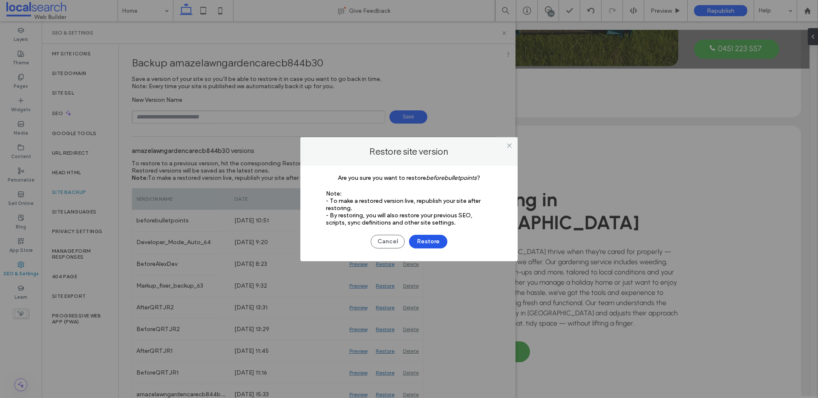
drag, startPoint x: 429, startPoint y: 241, endPoint x: 447, endPoint y: 244, distance: 17.7
click at [430, 242] on button "Restore" at bounding box center [428, 242] width 38 height 14
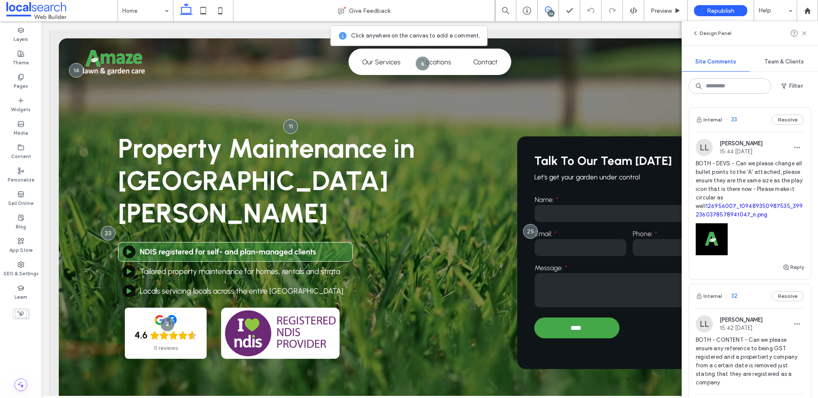
drag, startPoint x: 805, startPoint y: 33, endPoint x: 707, endPoint y: 61, distance: 102.0
click at [805, 34] on use at bounding box center [804, 33] width 4 height 4
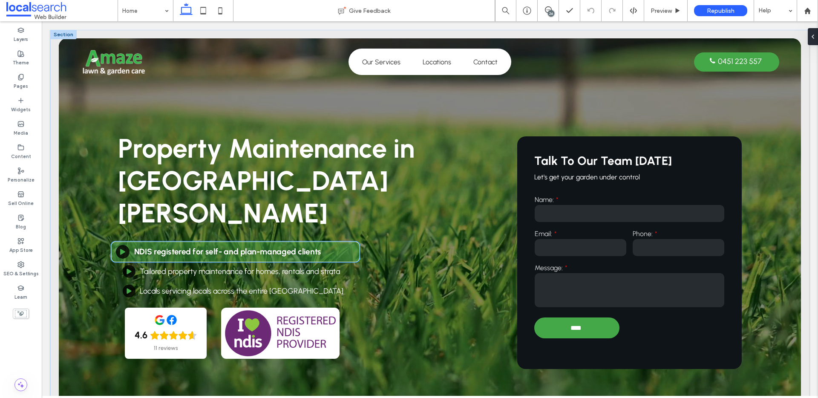
click at [289, 247] on strong "NDIS registered for self- and plan-managed clients" at bounding box center [227, 252] width 187 height 10
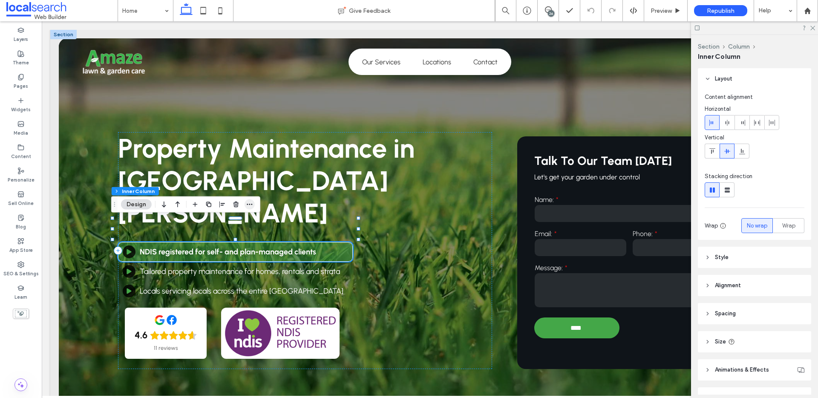
click at [249, 203] on icon "button" at bounding box center [249, 204] width 7 height 7
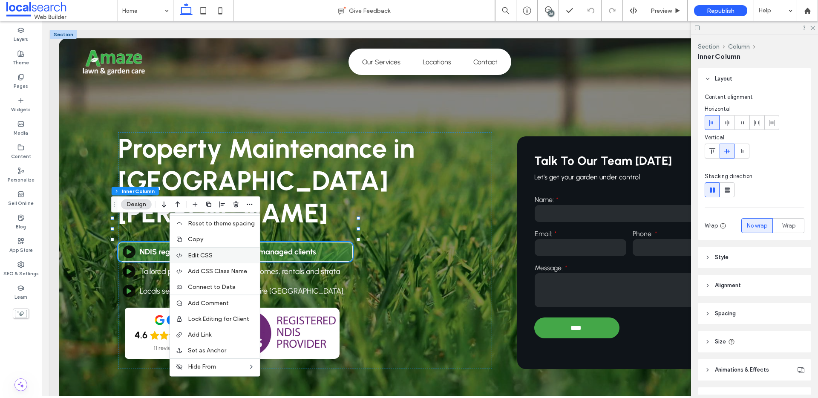
click at [202, 257] on span "Edit CSS" at bounding box center [200, 255] width 25 height 7
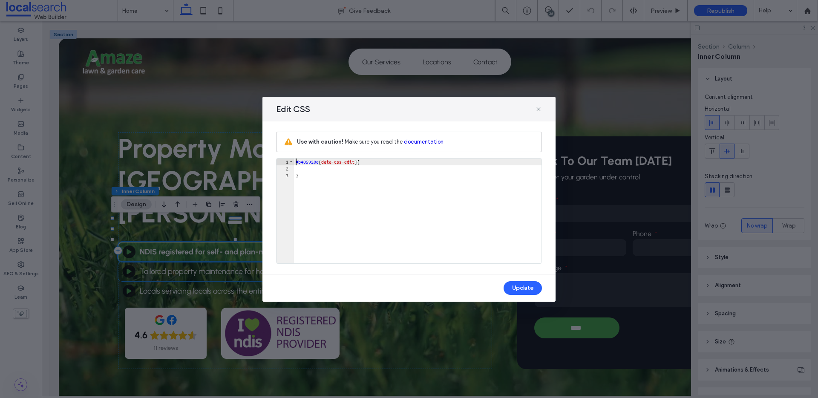
scroll to position [1, 0]
click at [537, 110] on icon at bounding box center [538, 109] width 7 height 7
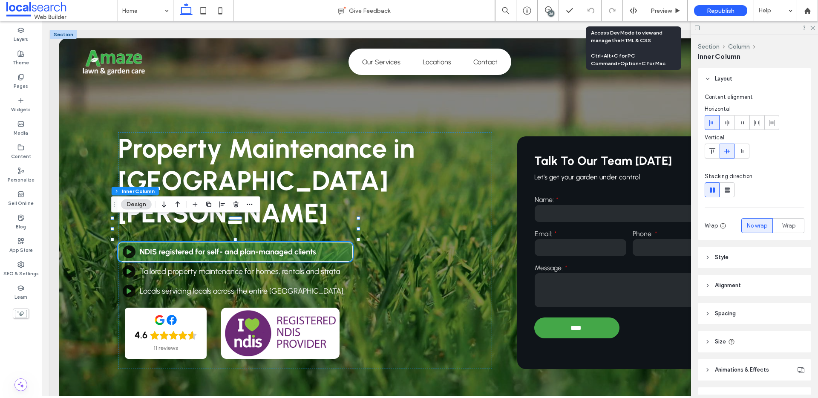
click at [637, 11] on icon at bounding box center [634, 11] width 8 height 8
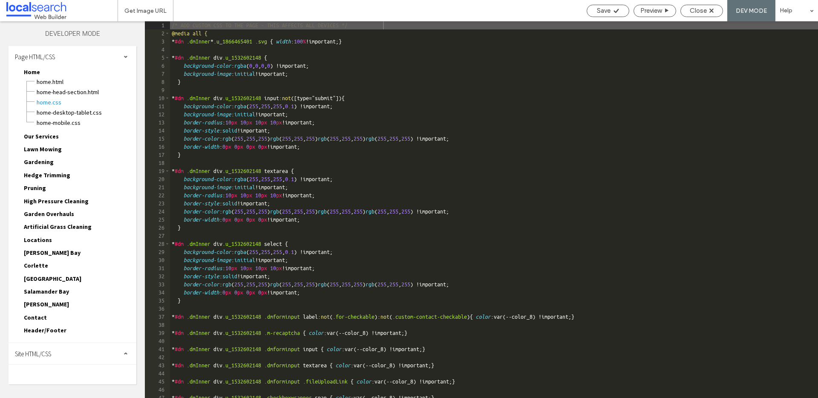
click at [68, 356] on div "Site HTML/CSS" at bounding box center [73, 353] width 128 height 21
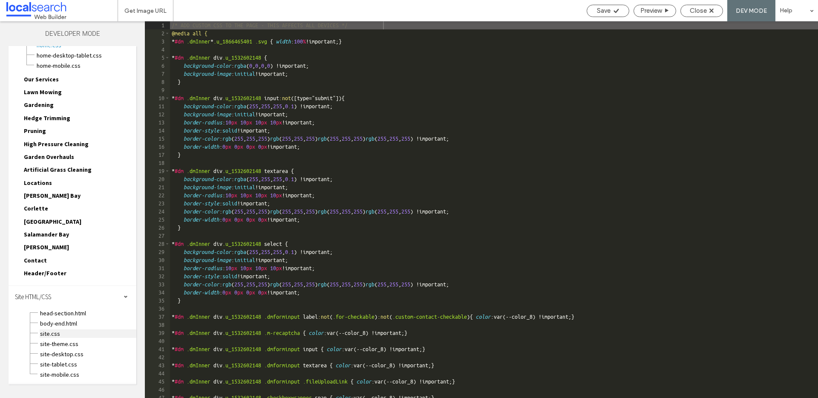
click at [55, 331] on span "site.css" at bounding box center [88, 333] width 97 height 9
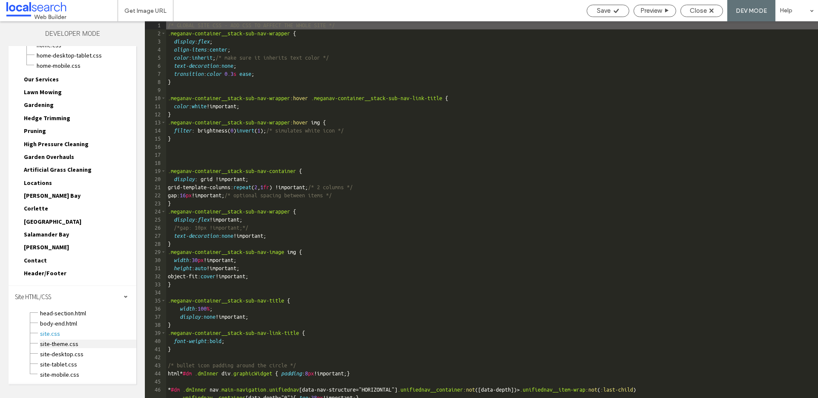
click at [47, 344] on span "site-theme.css" at bounding box center [88, 344] width 97 height 9
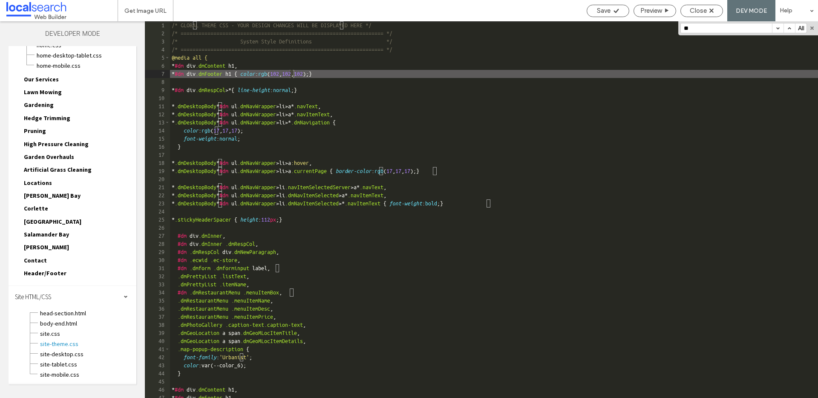
scroll to position [3965, 0]
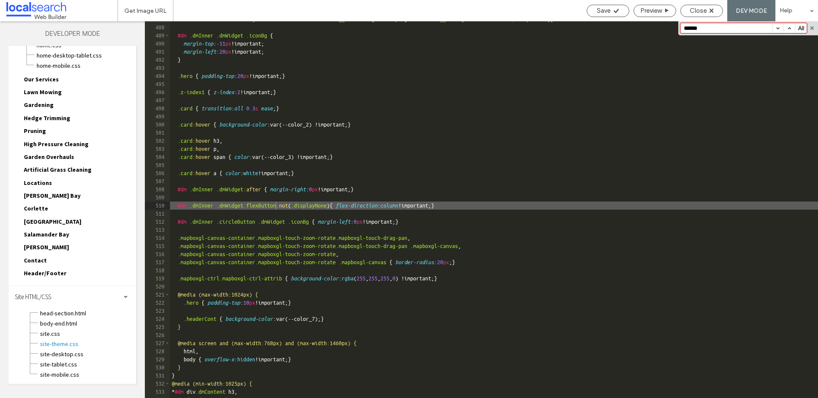
type input "******"
click at [788, 27] on button "button" at bounding box center [790, 27] width 12 height 9
click at [789, 27] on button "button" at bounding box center [790, 27] width 12 height 9
click at [788, 27] on button "button" at bounding box center [790, 27] width 12 height 9
click at [778, 29] on button "button" at bounding box center [778, 27] width 12 height 9
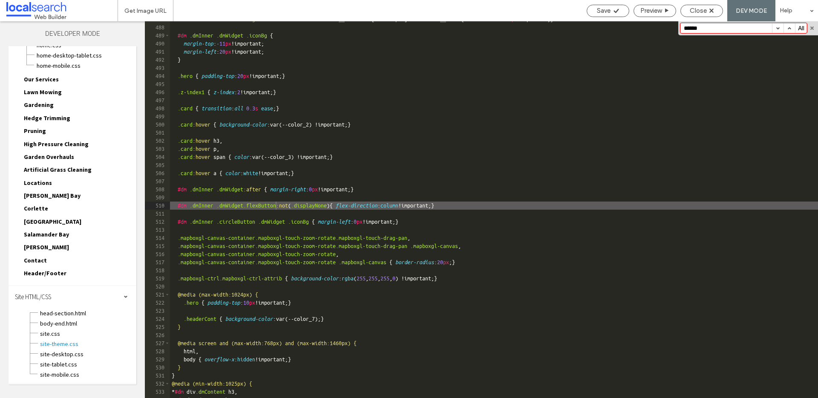
click at [777, 29] on button "button" at bounding box center [778, 27] width 12 height 9
drag, startPoint x: 777, startPoint y: 29, endPoint x: 772, endPoint y: 37, distance: 9.1
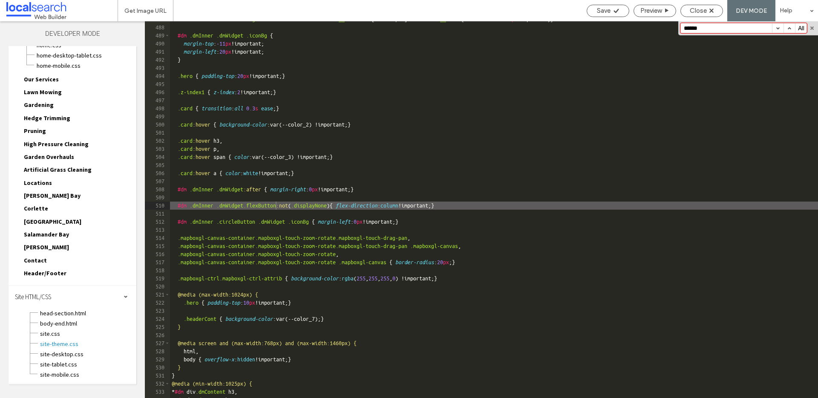
click at [777, 29] on button "button" at bounding box center [778, 27] width 12 height 9
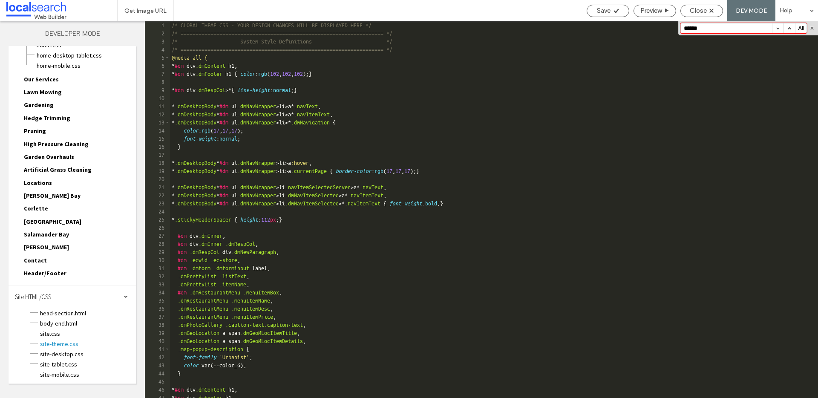
scroll to position [54, 0]
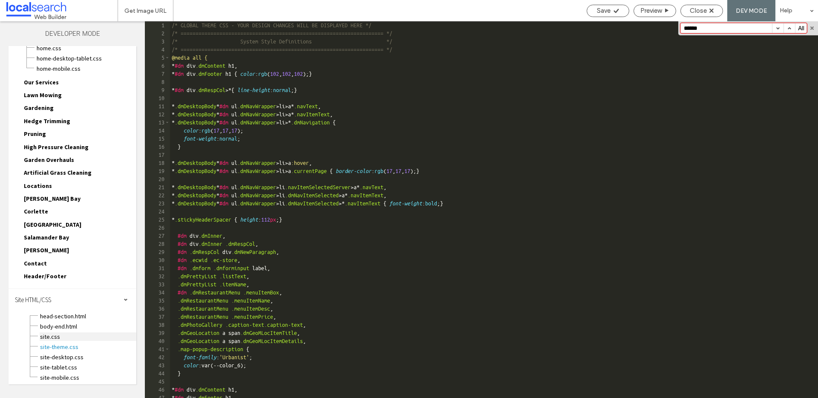
click at [47, 337] on span "site.css" at bounding box center [88, 336] width 97 height 9
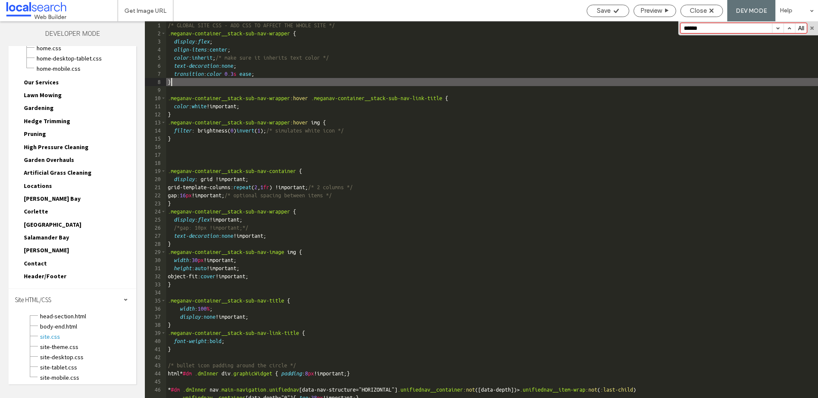
click at [327, 84] on div "/* GLOBAL SITE CSS - ADD CSS TO AFFECT THE WHOLE SITE */ .meganav-container__st…" at bounding box center [492, 217] width 652 height 393
click at [735, 26] on input "******" at bounding box center [726, 27] width 91 height 9
click at [789, 29] on button "button" at bounding box center [790, 27] width 12 height 9
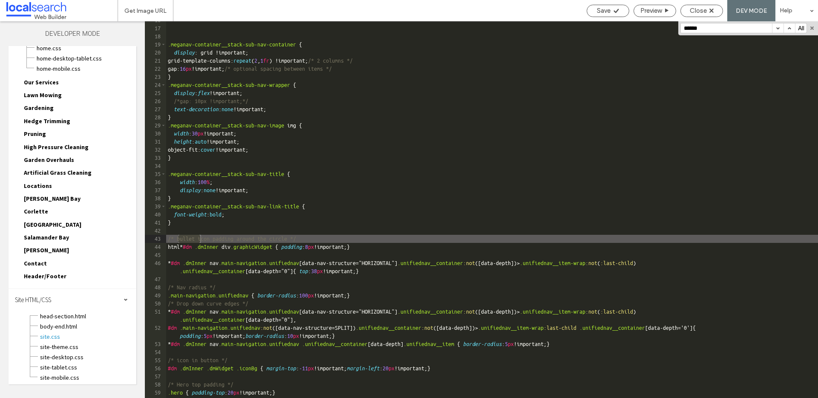
scroll to position [125, 0]
click at [696, 11] on span "Close" at bounding box center [698, 11] width 17 height 8
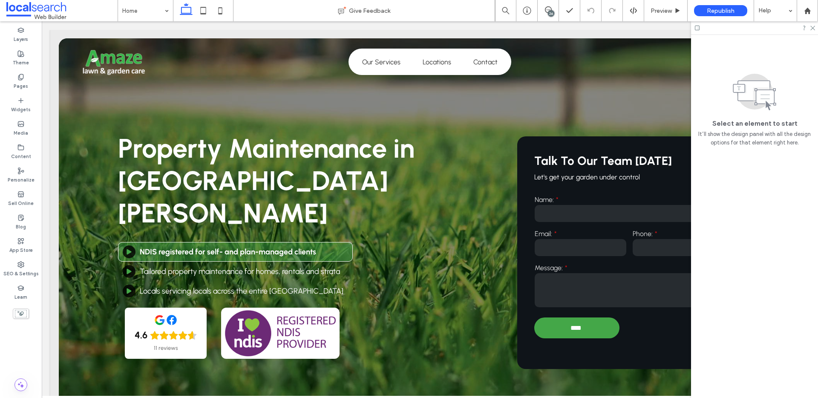
click at [550, 12] on div "26" at bounding box center [551, 13] width 6 height 6
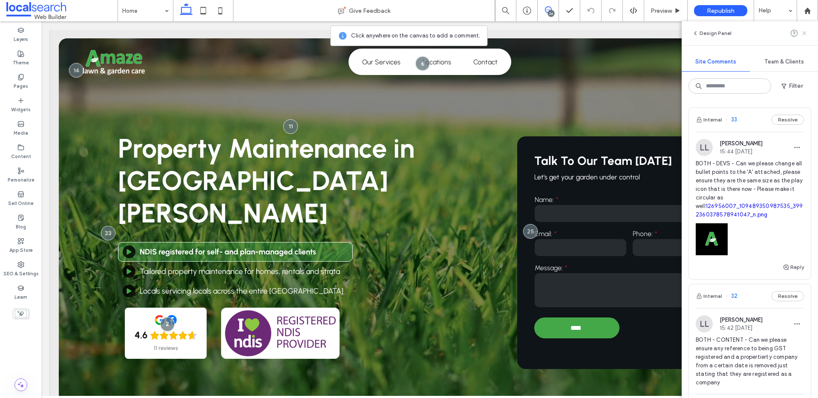
click at [807, 35] on icon at bounding box center [804, 33] width 7 height 7
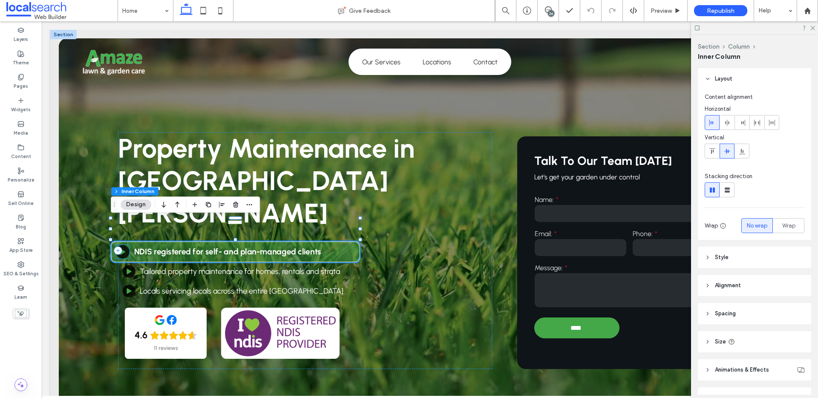
click at [125, 245] on div "Bullet Icon" at bounding box center [123, 252] width 14 height 14
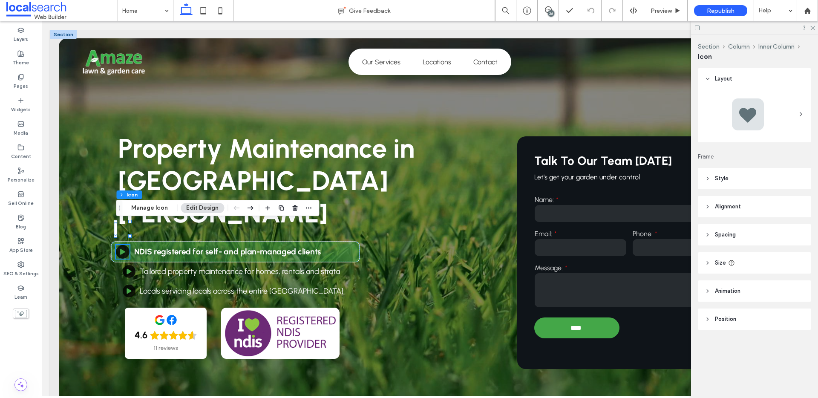
click at [123, 249] on icon at bounding box center [122, 252] width 5 height 6
click at [124, 249] on icon at bounding box center [122, 252] width 5 height 6
click at [200, 210] on button "Edit Design" at bounding box center [202, 208] width 43 height 10
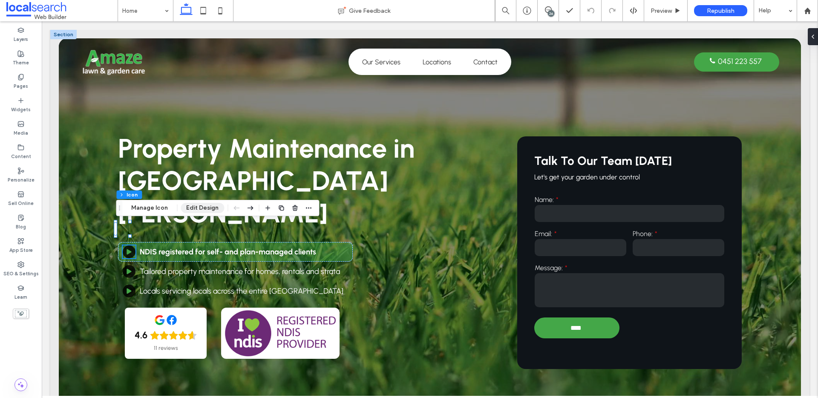
click at [190, 209] on button "Edit Design" at bounding box center [202, 208] width 43 height 10
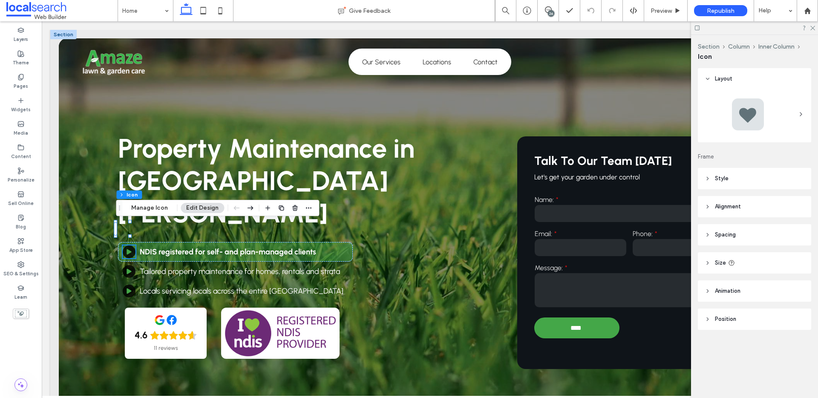
click at [749, 182] on header "Style" at bounding box center [754, 178] width 113 height 21
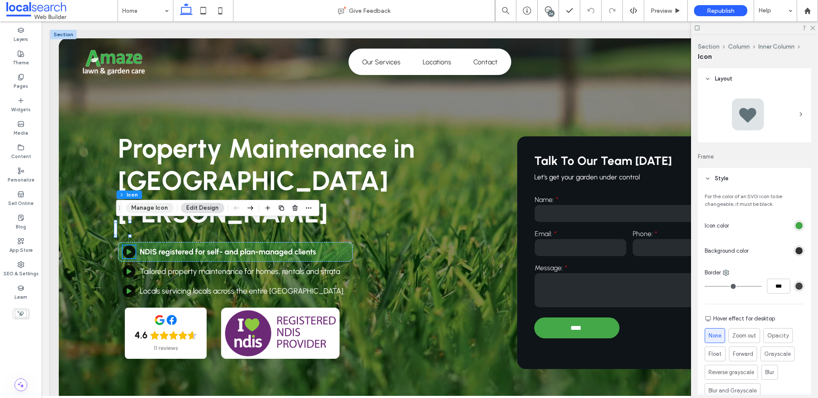
click at [152, 210] on button "Manage Icon" at bounding box center [150, 208] width 48 height 10
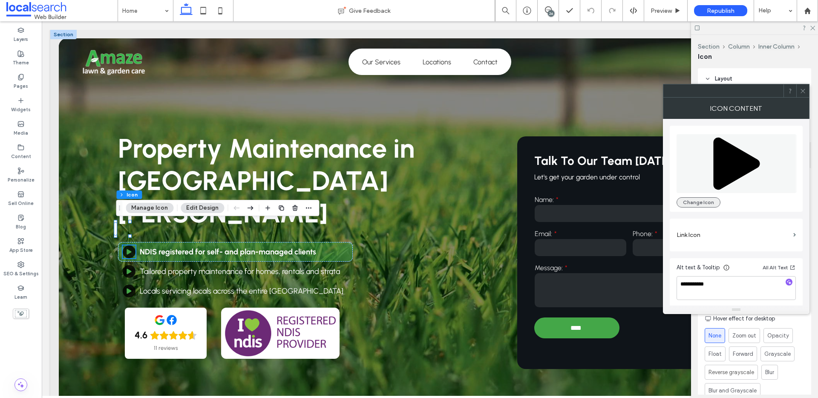
click at [708, 204] on button "Change Icon" at bounding box center [699, 202] width 44 height 10
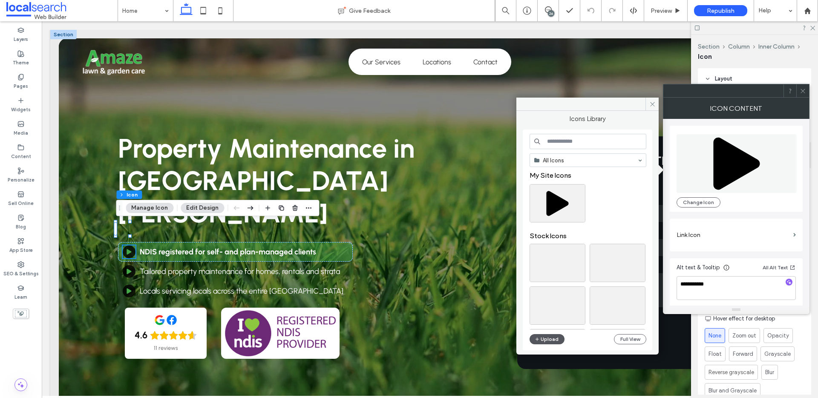
click at [542, 338] on button "Upload" at bounding box center [547, 339] width 35 height 10
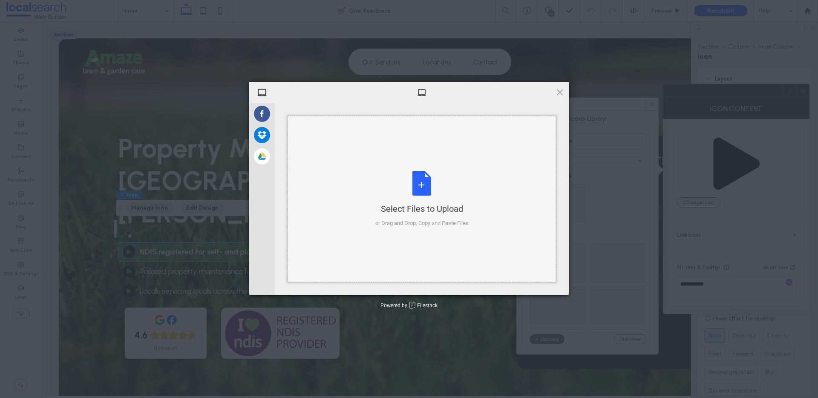
click at [415, 175] on div "Select Files to Upload or Drag and Drop, Copy and Paste Files" at bounding box center [421, 199] width 93 height 57
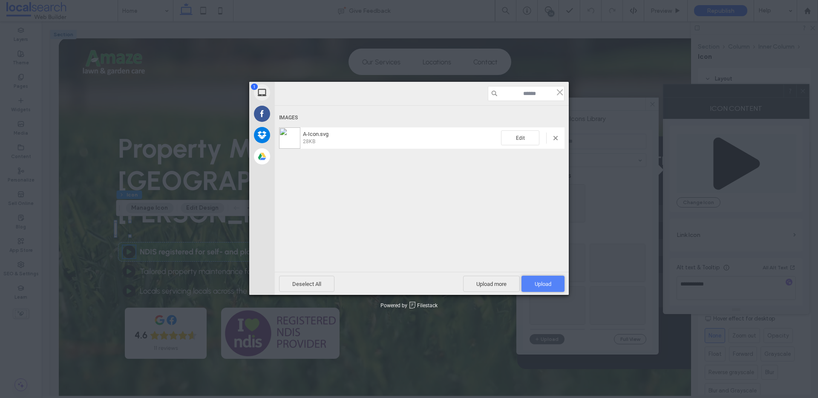
click at [539, 286] on span "Upload 1" at bounding box center [543, 284] width 17 height 6
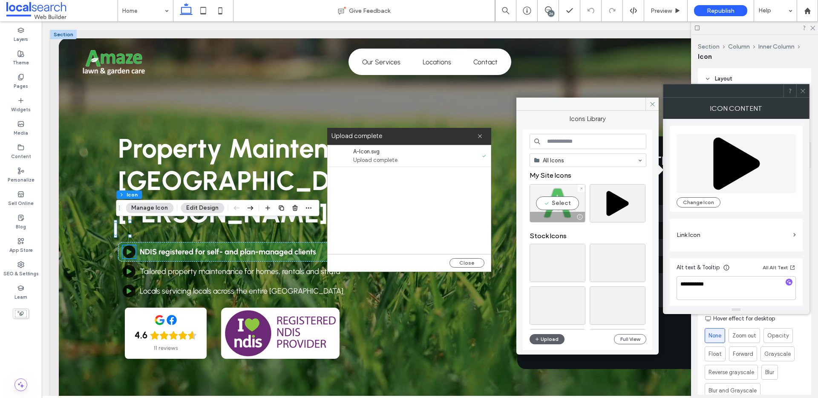
click at [553, 203] on div "Select" at bounding box center [558, 203] width 56 height 38
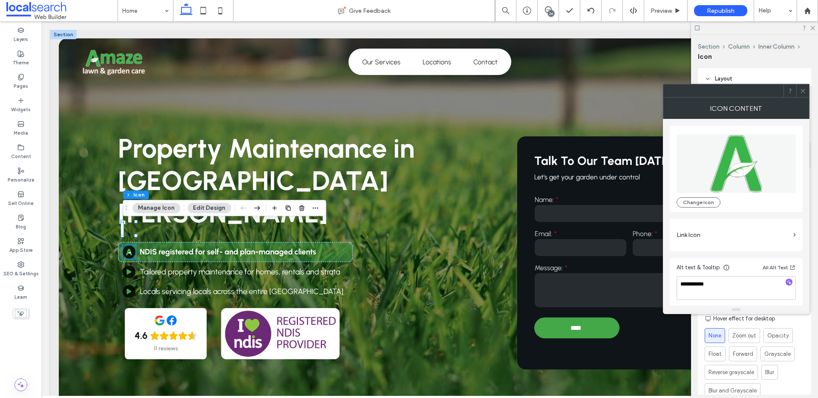
scroll to position [2, 0]
drag, startPoint x: 803, startPoint y: 90, endPoint x: 793, endPoint y: 89, distance: 10.2
click at [803, 90] on icon at bounding box center [803, 91] width 6 height 6
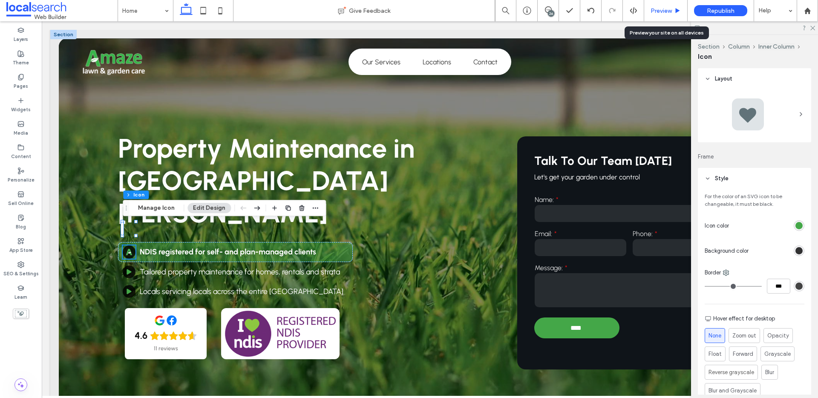
click at [670, 11] on span "Preview" at bounding box center [661, 10] width 21 height 7
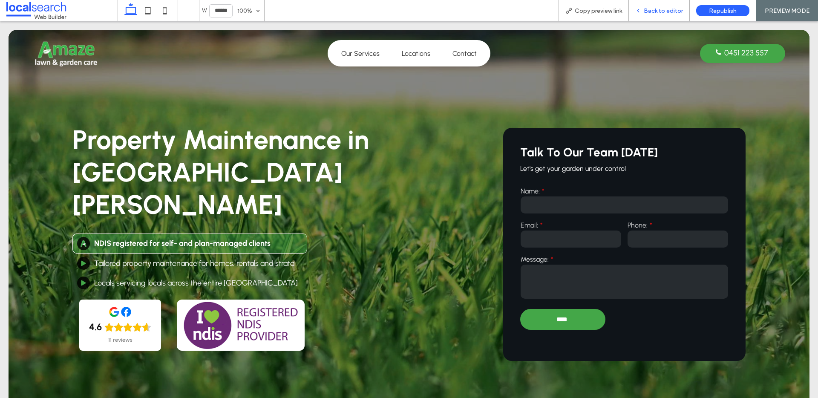
click at [650, 9] on span "Back to editor" at bounding box center [663, 10] width 39 height 7
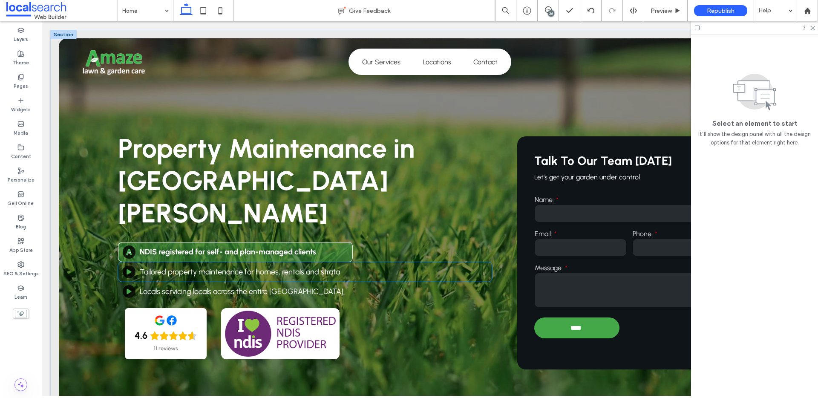
click at [126, 269] on icon "Bullet Icon" at bounding box center [129, 272] width 6 height 6
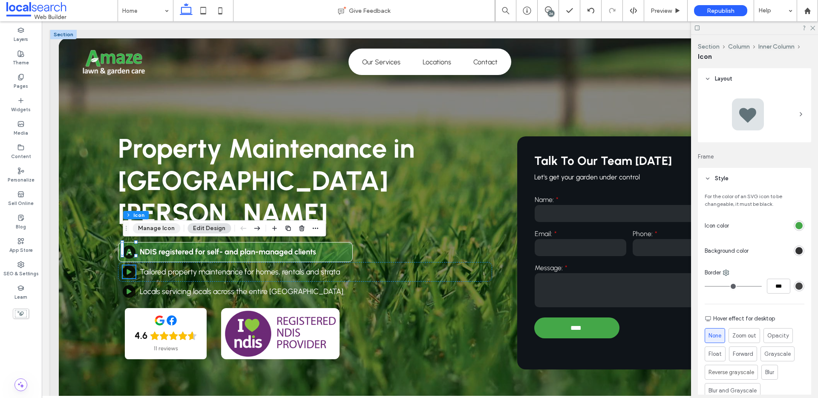
click at [160, 228] on button "Manage Icon" at bounding box center [157, 228] width 48 height 10
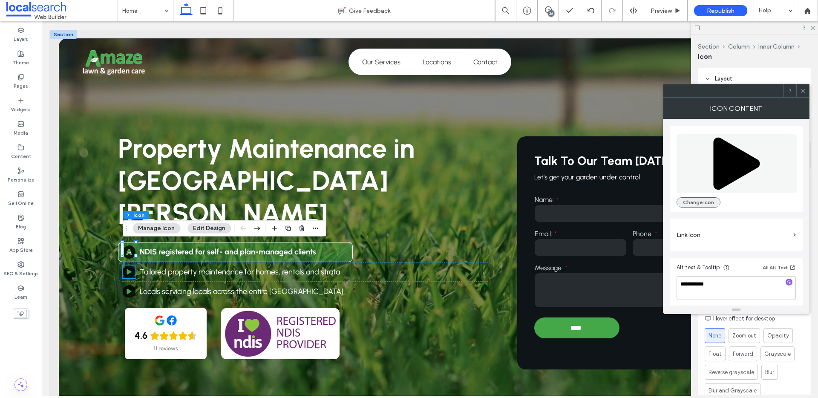
click at [696, 203] on button "Change Icon" at bounding box center [699, 202] width 44 height 10
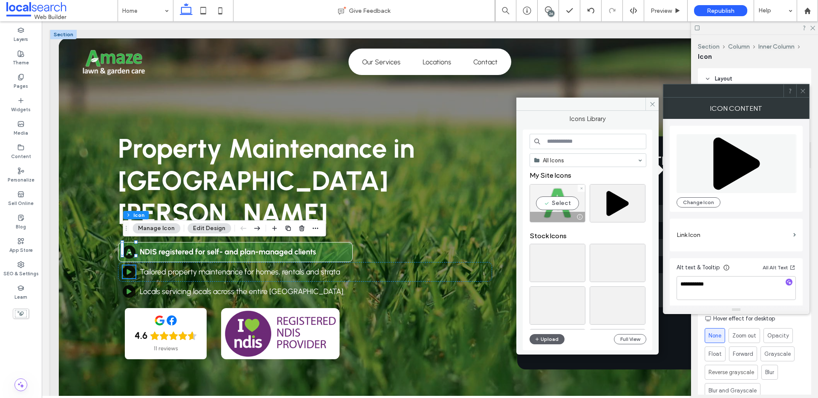
click at [538, 200] on div "Select" at bounding box center [558, 203] width 56 height 38
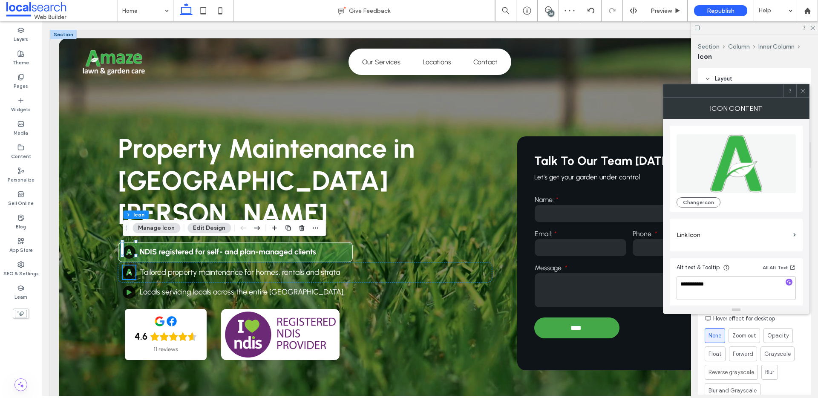
click at [804, 92] on icon at bounding box center [803, 91] width 6 height 6
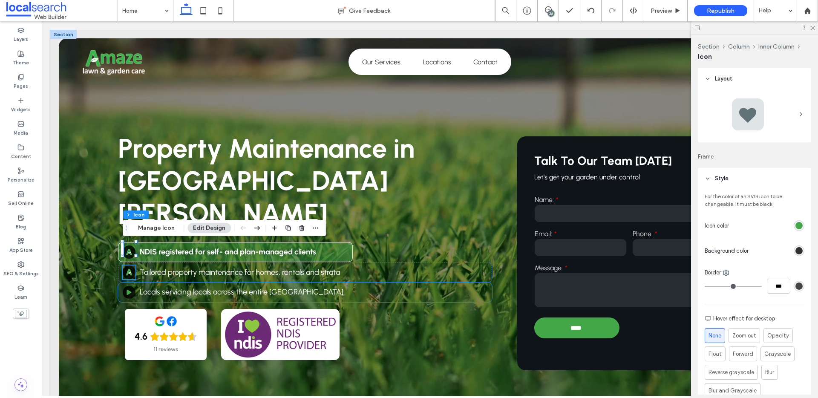
click at [130, 289] on icon "Bullet Icon" at bounding box center [129, 292] width 6 height 6
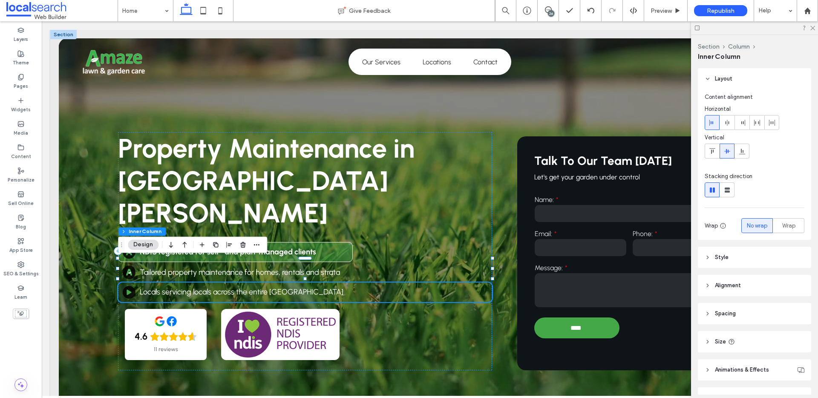
click at [130, 289] on icon "Bullet Icon" at bounding box center [129, 292] width 6 height 6
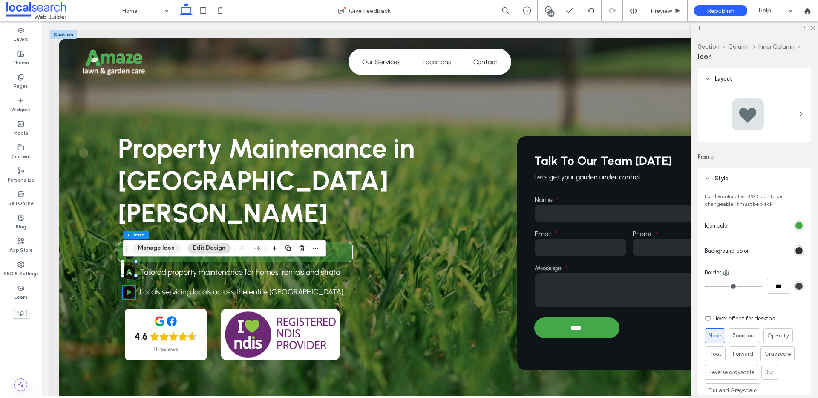
click at [147, 250] on button "Manage Icon" at bounding box center [157, 248] width 48 height 10
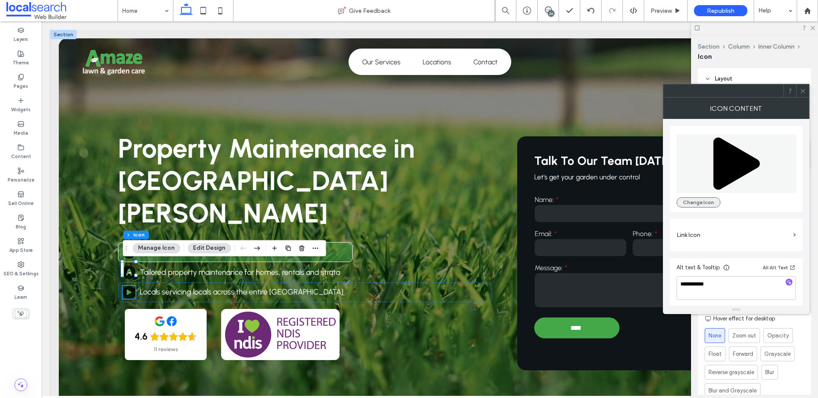
click at [689, 202] on button "Change Icon" at bounding box center [699, 202] width 44 height 10
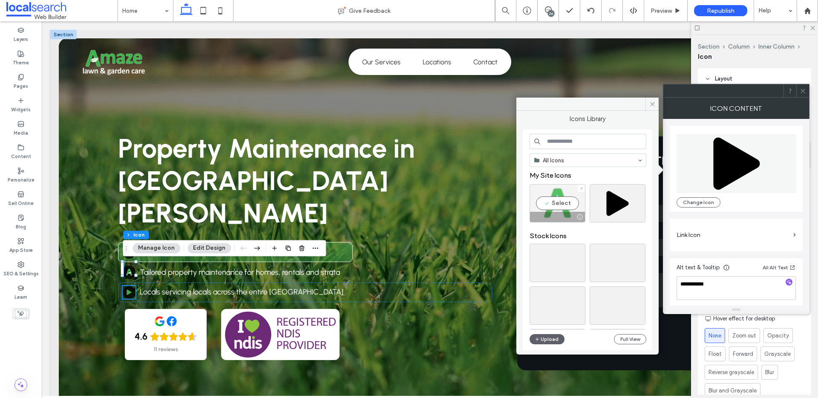
click at [566, 202] on div "Select" at bounding box center [558, 203] width 56 height 38
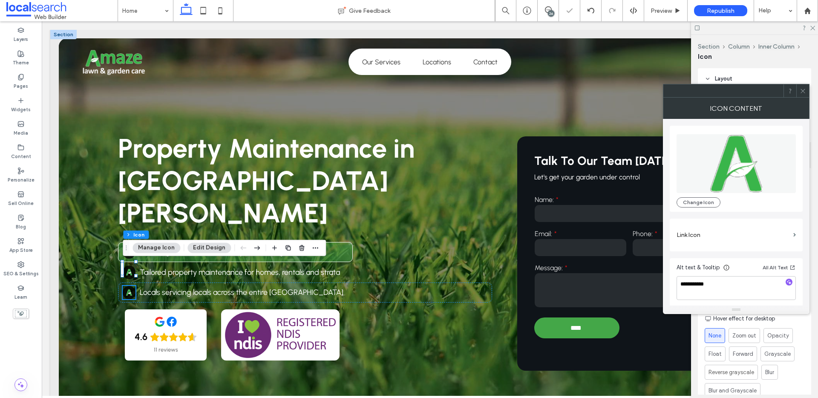
click at [802, 94] on span at bounding box center [803, 90] width 6 height 13
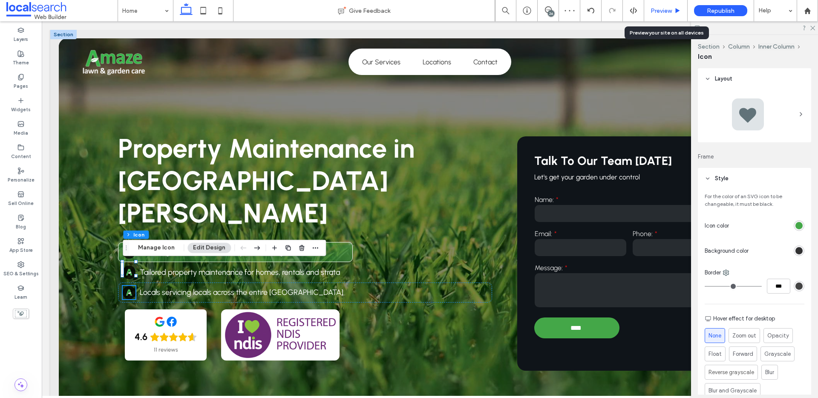
click at [656, 12] on span "Preview" at bounding box center [661, 10] width 21 height 7
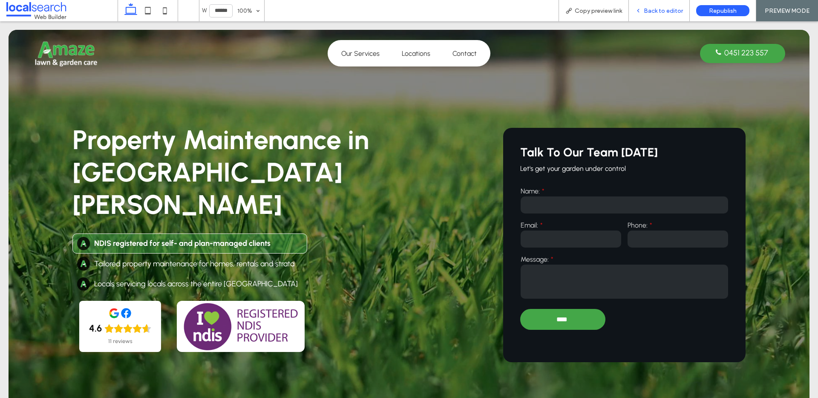
click at [654, 12] on span "Back to editor" at bounding box center [663, 10] width 39 height 7
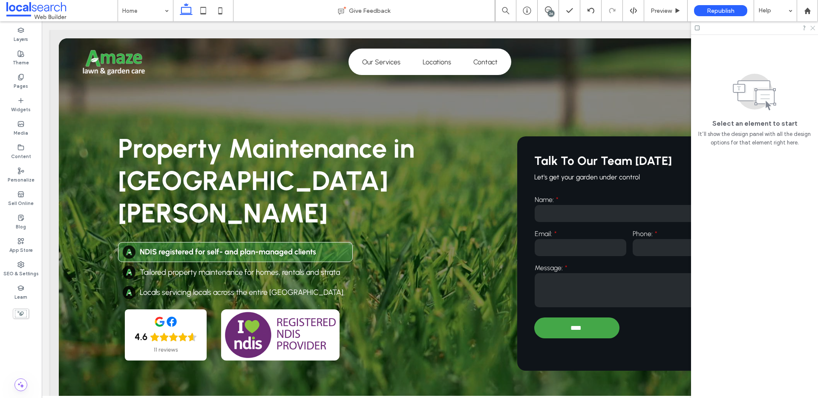
drag, startPoint x: 810, startPoint y: 29, endPoint x: 797, endPoint y: 32, distance: 12.8
click at [810, 29] on icon at bounding box center [813, 28] width 6 height 6
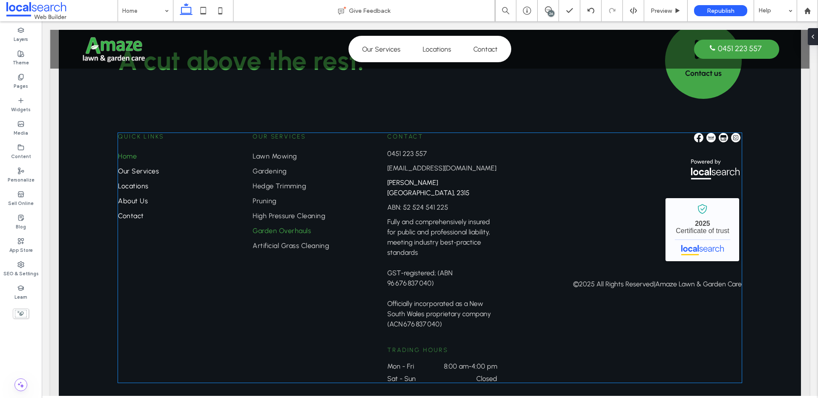
scroll to position [2504, 0]
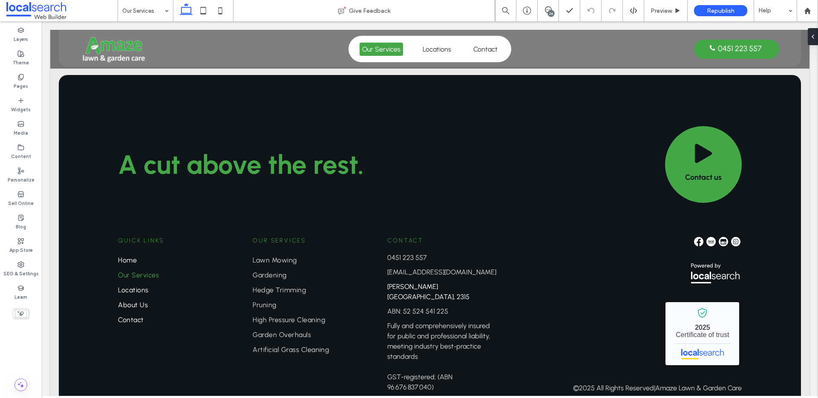
scroll to position [984, 0]
click at [136, 19] on input at bounding box center [143, 10] width 42 height 21
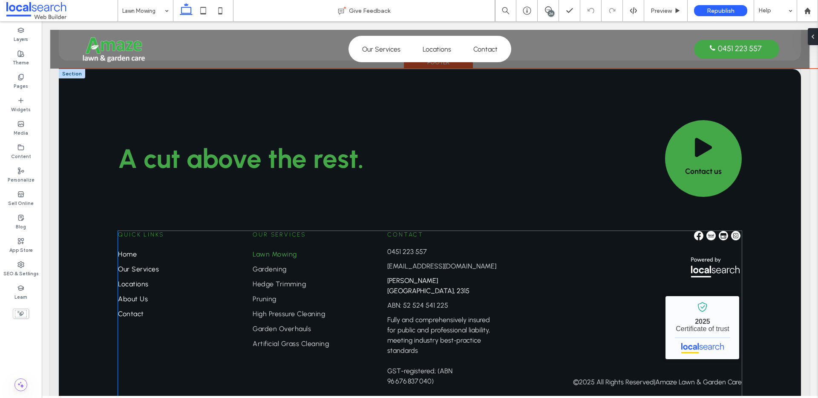
scroll to position [1756, 0]
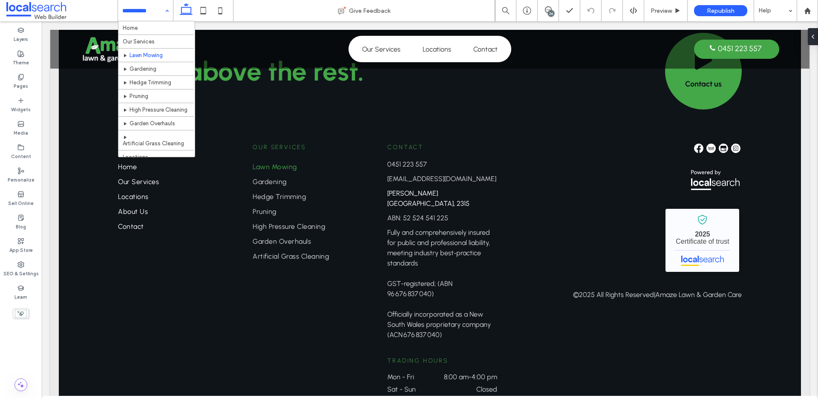
click at [125, 6] on input at bounding box center [143, 10] width 42 height 21
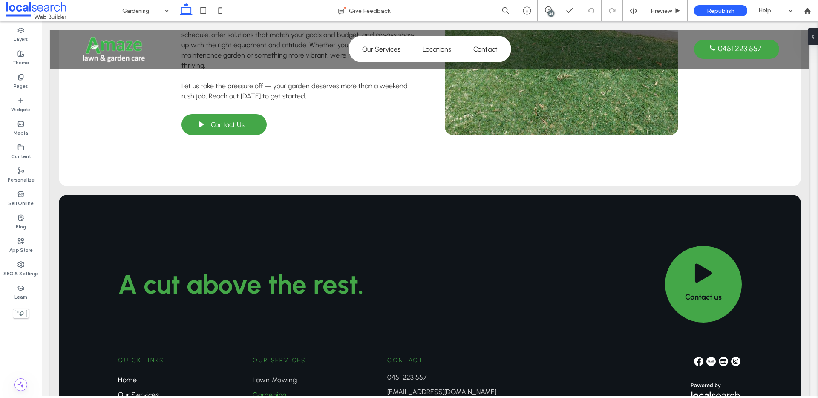
scroll to position [1522, 0]
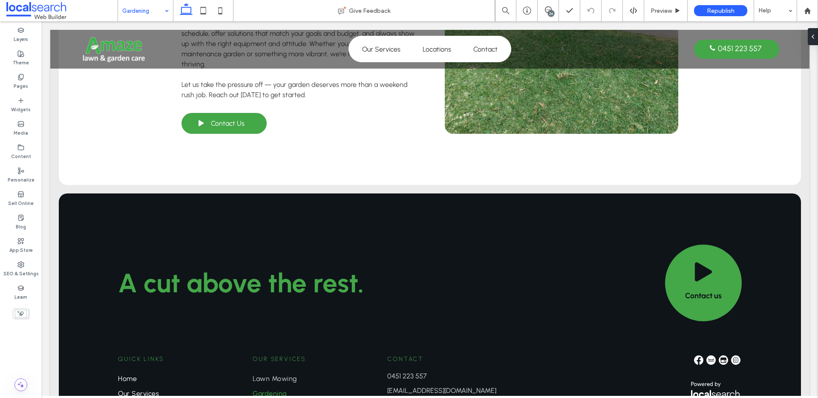
click at [157, 14] on input at bounding box center [143, 10] width 42 height 21
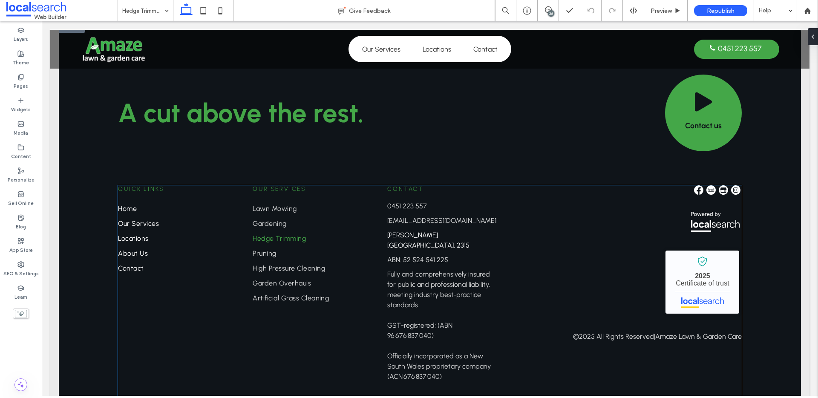
scroll to position [1745, 0]
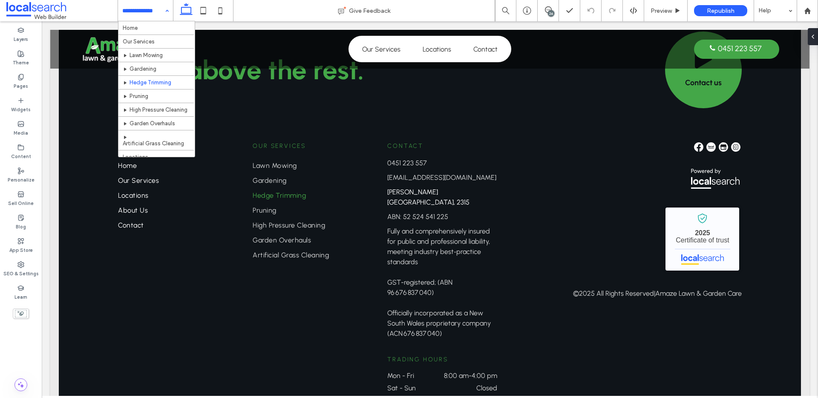
click at [155, 10] on input at bounding box center [143, 10] width 42 height 21
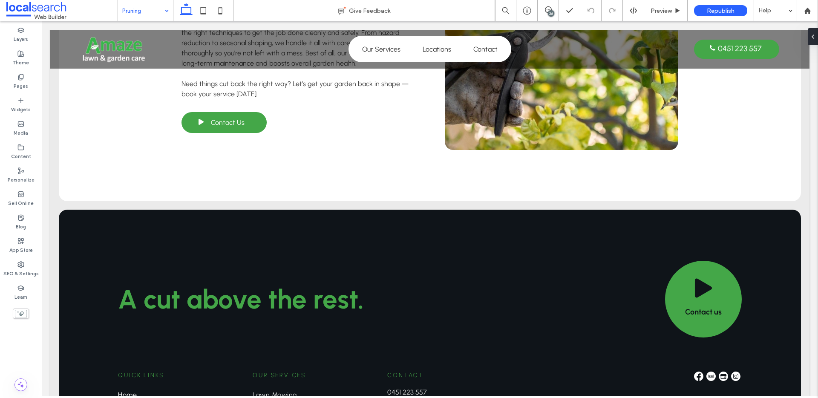
scroll to position [1442, 0]
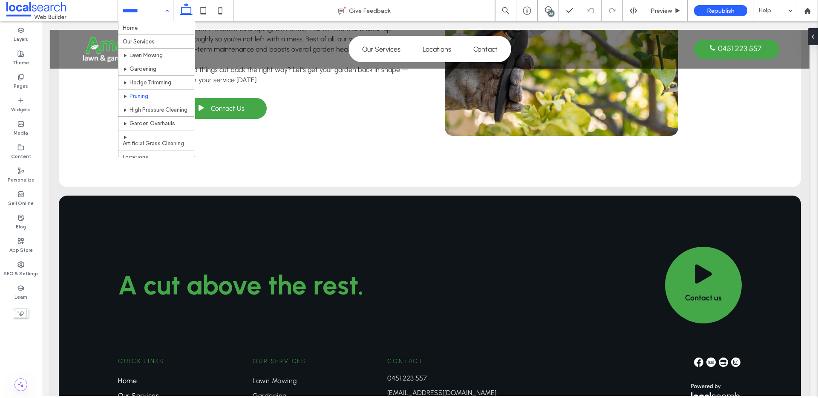
click at [135, 11] on input at bounding box center [143, 10] width 42 height 21
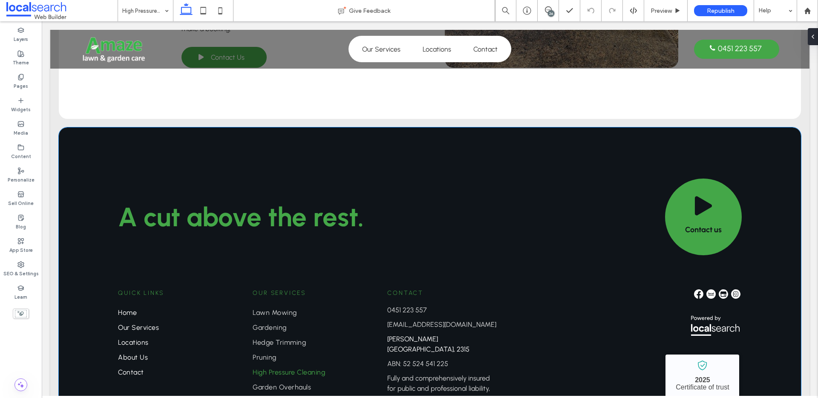
scroll to position [1558, 0]
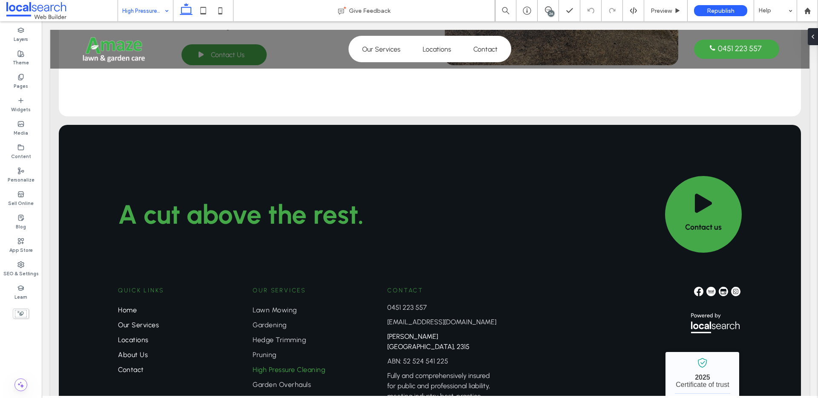
click at [147, 14] on input at bounding box center [143, 10] width 42 height 21
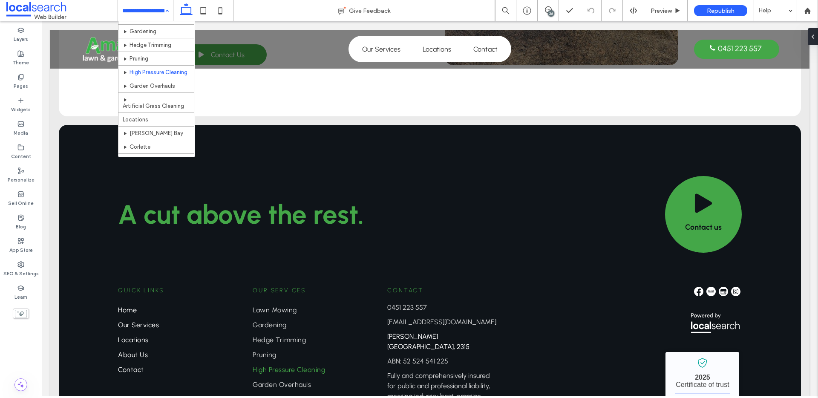
scroll to position [39, 0]
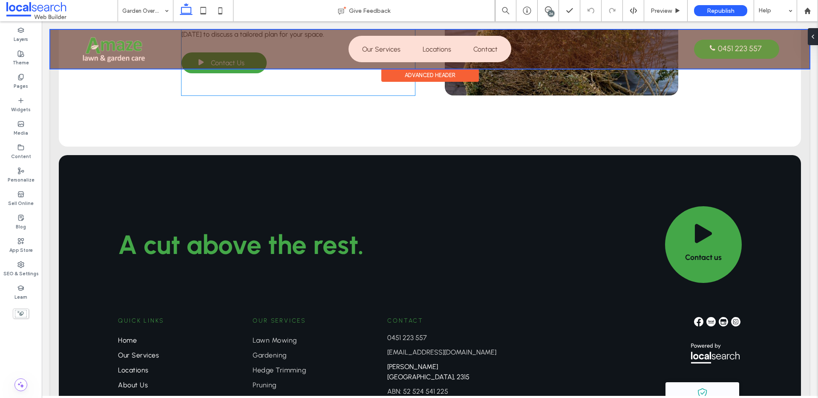
scroll to position [1560, 0]
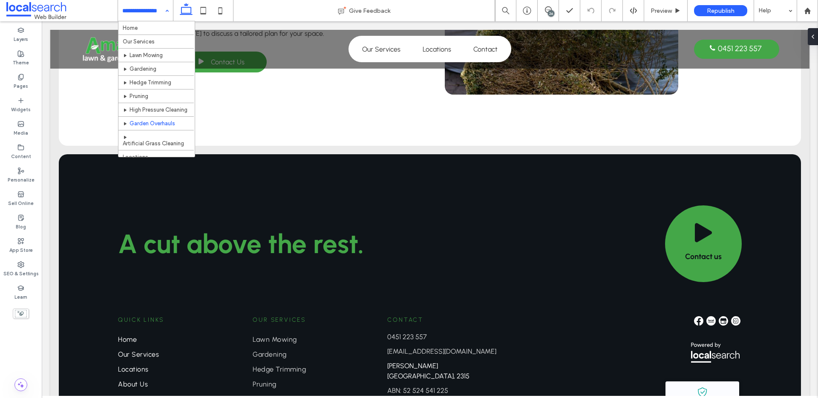
click at [143, 10] on input at bounding box center [143, 10] width 42 height 21
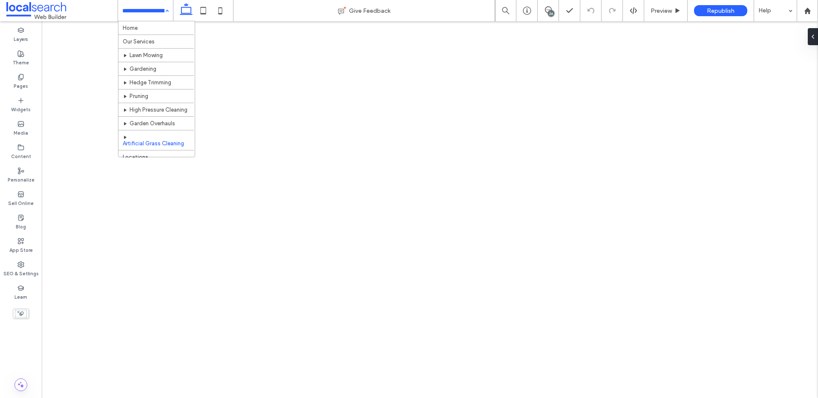
click at [152, 13] on input at bounding box center [143, 10] width 42 height 21
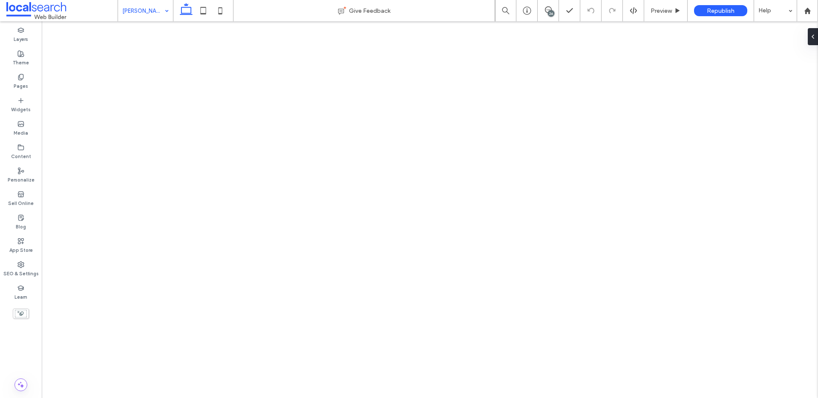
click at [141, 13] on input at bounding box center [143, 10] width 42 height 21
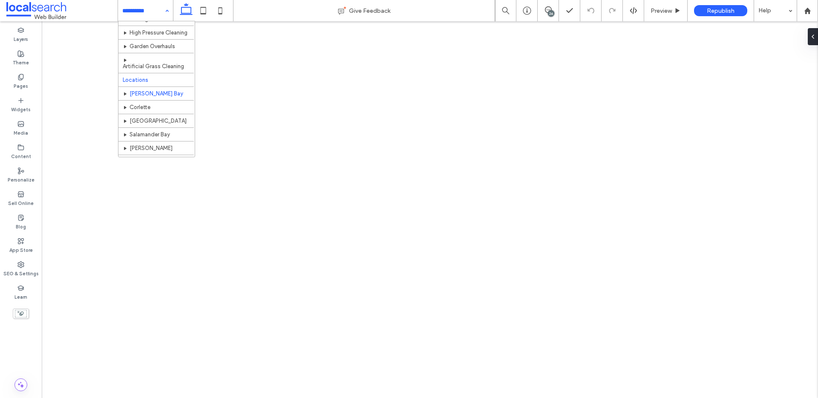
scroll to position [94, 0]
drag, startPoint x: 128, startPoint y: 6, endPoint x: 146, endPoint y: 39, distance: 37.7
click at [128, 6] on input at bounding box center [143, 10] width 42 height 21
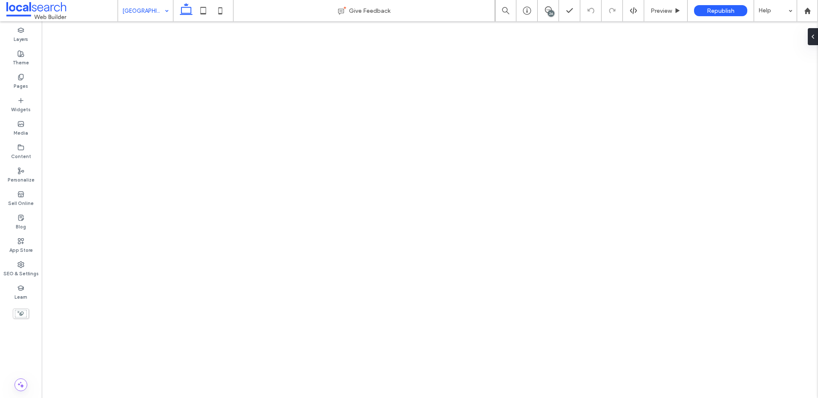
click at [153, 10] on input at bounding box center [143, 10] width 42 height 21
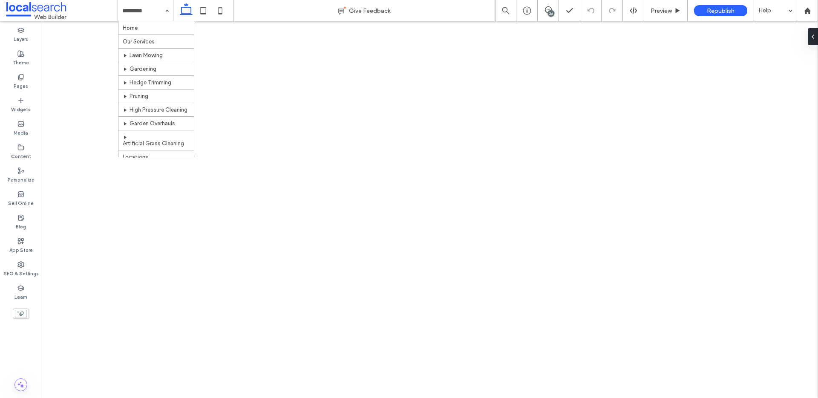
drag, startPoint x: 128, startPoint y: 27, endPoint x: 133, endPoint y: 27, distance: 5.5
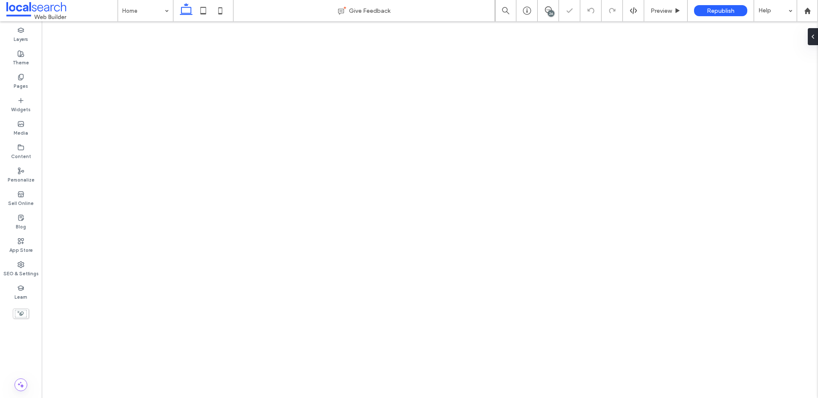
click at [549, 12] on div "26" at bounding box center [551, 13] width 6 height 6
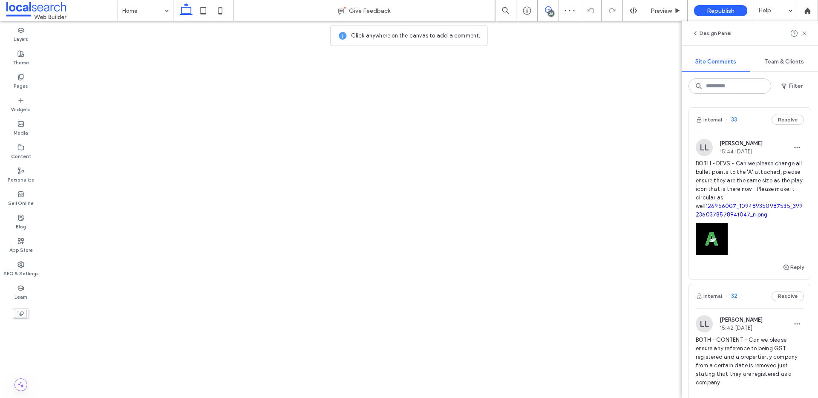
click at [549, 12] on div "26" at bounding box center [551, 13] width 6 height 6
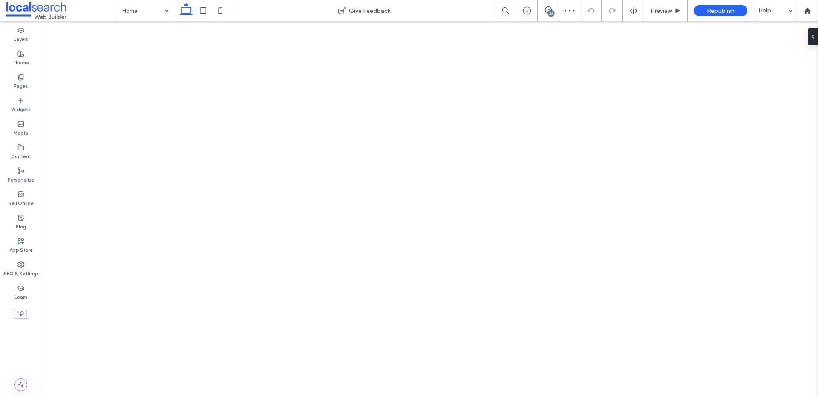
click at [552, 11] on div "26" at bounding box center [551, 13] width 6 height 6
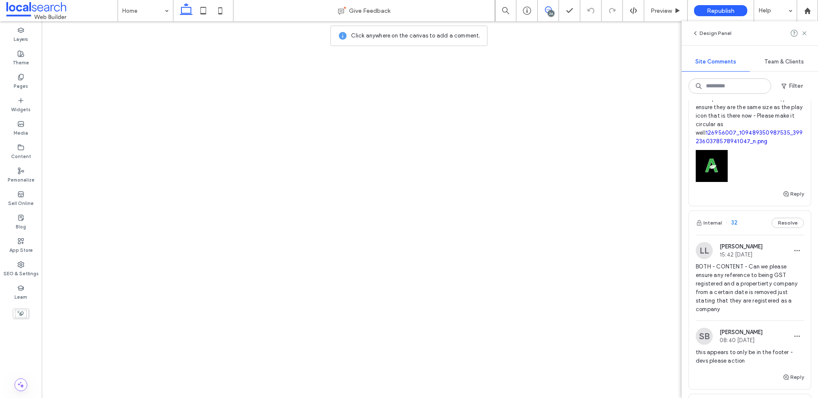
scroll to position [84, 0]
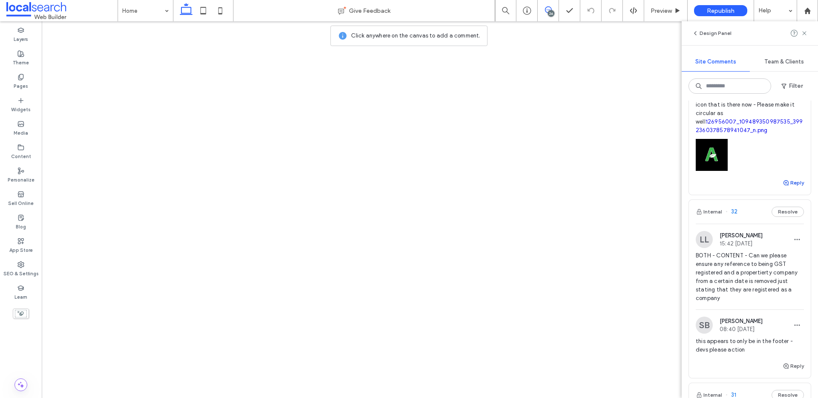
click at [791, 185] on button "Reply" at bounding box center [793, 183] width 21 height 10
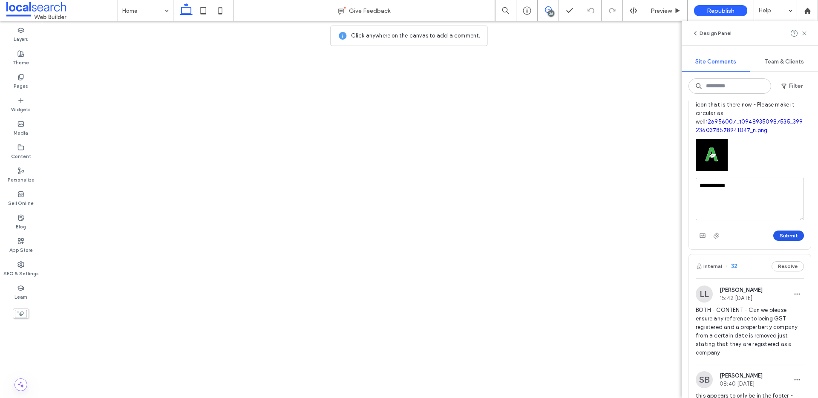
type textarea "**********"
click at [791, 238] on button "Submit" at bounding box center [788, 236] width 31 height 10
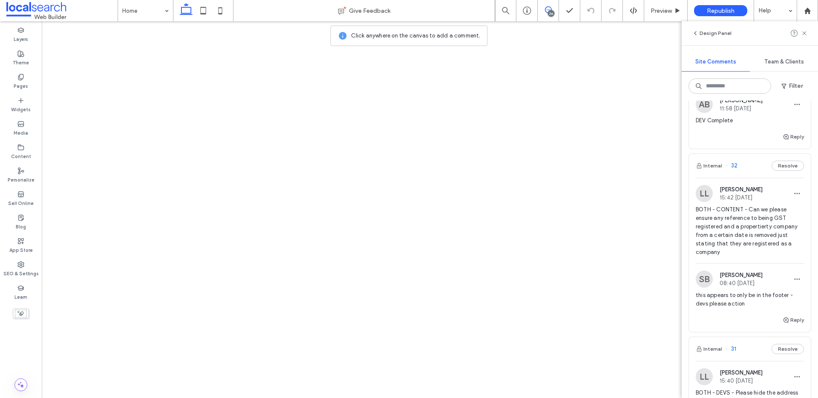
scroll to position [175, 0]
click at [773, 202] on div "[PERSON_NAME] 15:42 [DATE] BOTH - CONTENT - Can we please ensure any reference …" at bounding box center [750, 222] width 108 height 78
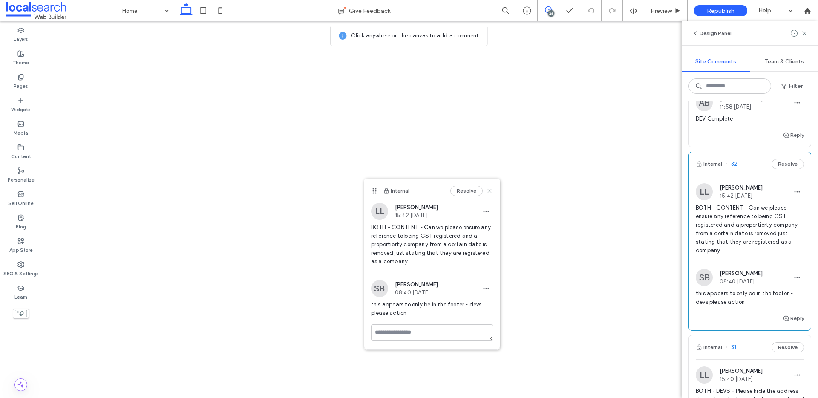
click at [490, 189] on icon at bounding box center [489, 190] width 7 height 7
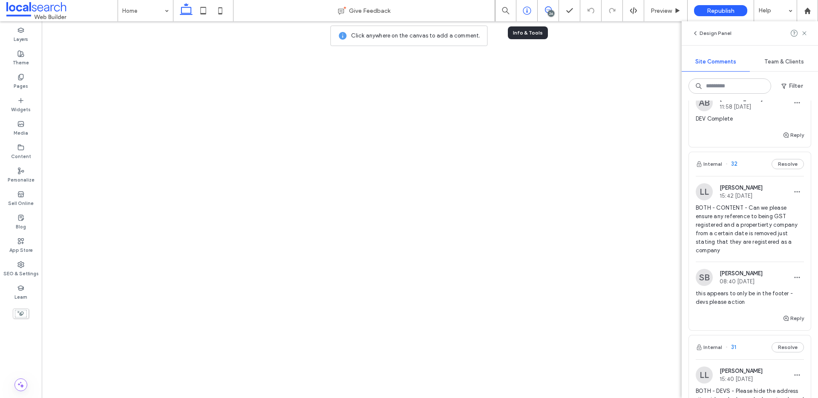
click at [532, 13] on div at bounding box center [526, 10] width 21 height 9
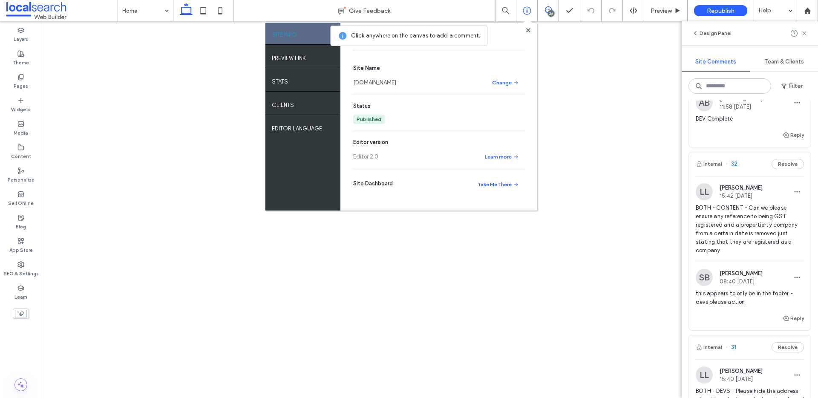
click at [396, 84] on link "[DOMAIN_NAME]" at bounding box center [374, 82] width 43 height 9
click at [789, 317] on use "button" at bounding box center [786, 318] width 5 height 5
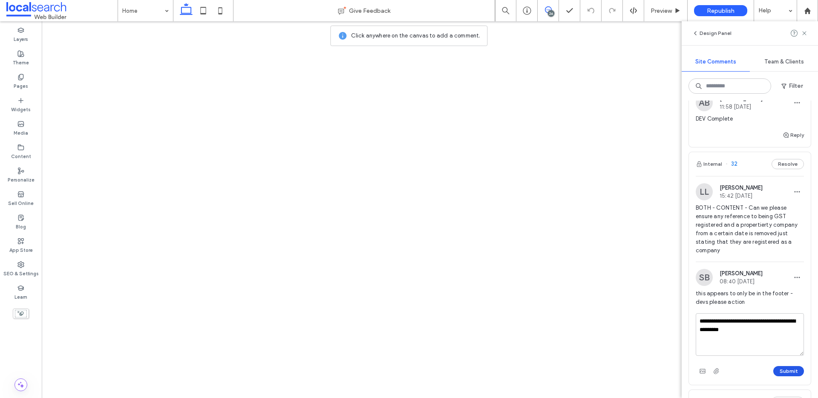
type textarea "**********"
drag, startPoint x: 795, startPoint y: 373, endPoint x: 775, endPoint y: 363, distance: 22.7
click at [795, 373] on button "Submit" at bounding box center [788, 371] width 31 height 10
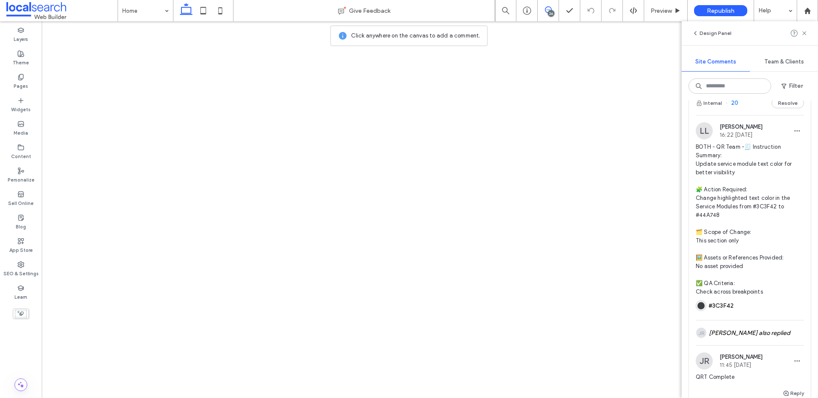
scroll to position [1463, 0]
drag, startPoint x: 17, startPoint y: 273, endPoint x: 22, endPoint y: 271, distance: 5.5
click at [17, 273] on label "SEO & Settings" at bounding box center [20, 272] width 35 height 9
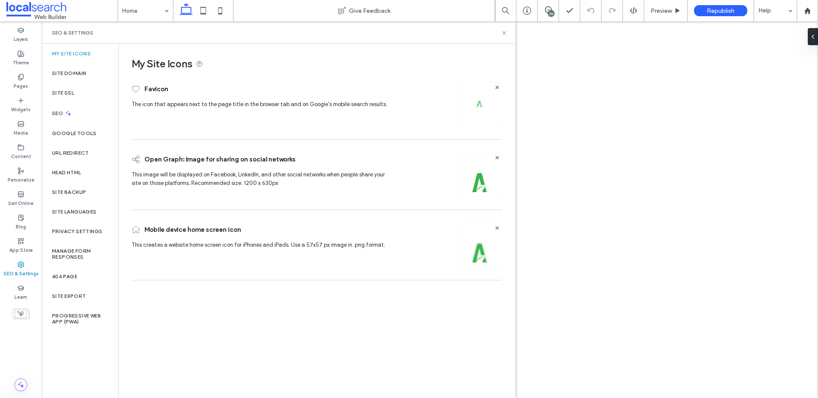
scroll to position [0, 0]
click at [65, 197] on div "Site Backup" at bounding box center [80, 192] width 77 height 20
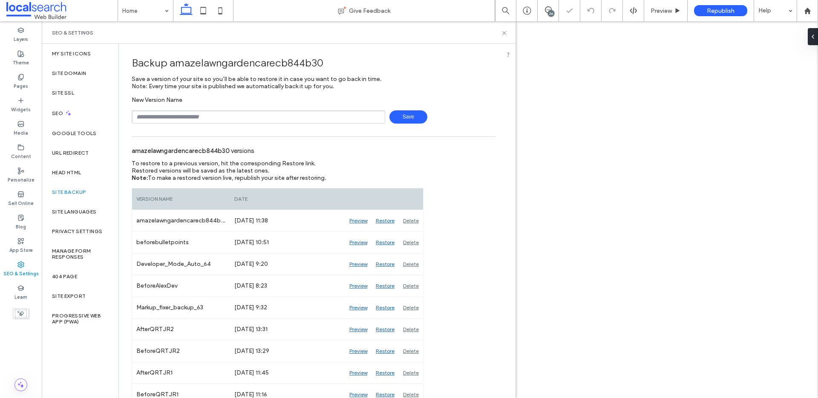
scroll to position [7, 0]
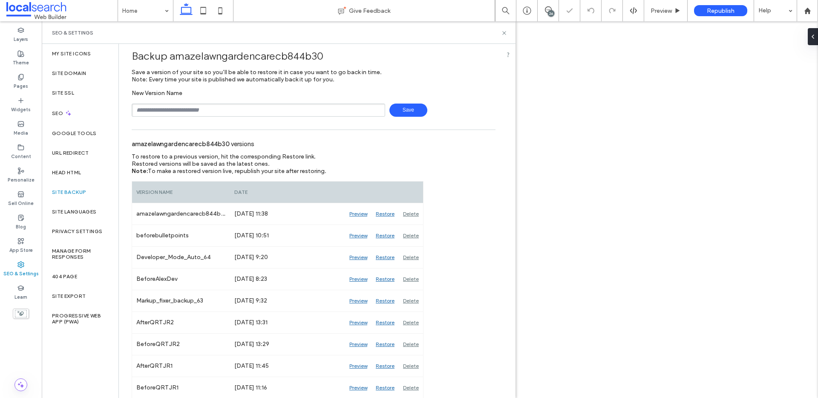
click at [194, 115] on input "text" at bounding box center [259, 110] width 254 height 13
type input "**********"
click at [395, 108] on span "Save" at bounding box center [408, 110] width 38 height 13
